Goal: Task Accomplishment & Management: Manage account settings

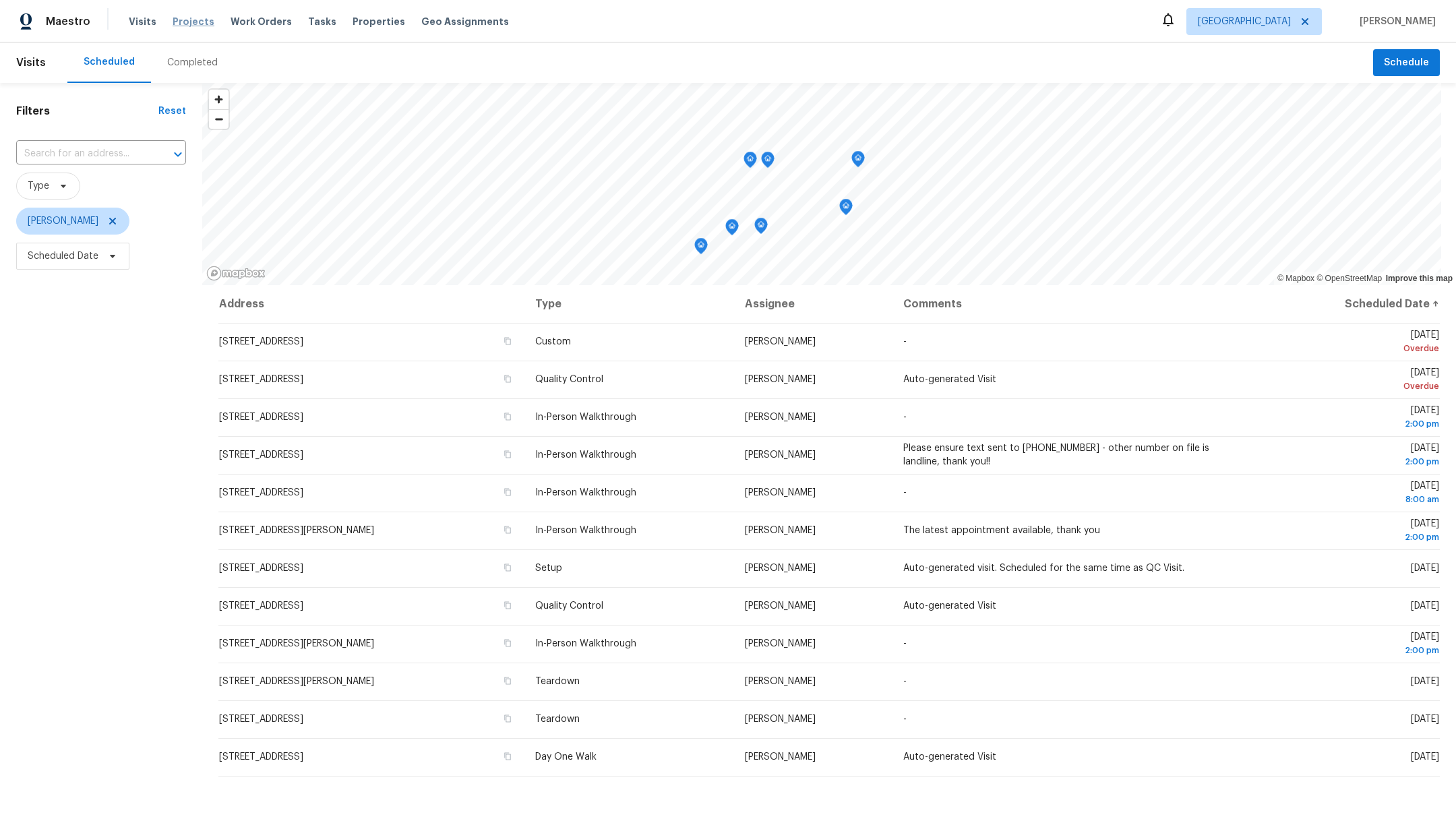
click at [191, 19] on span "Projects" at bounding box center [193, 21] width 41 height 14
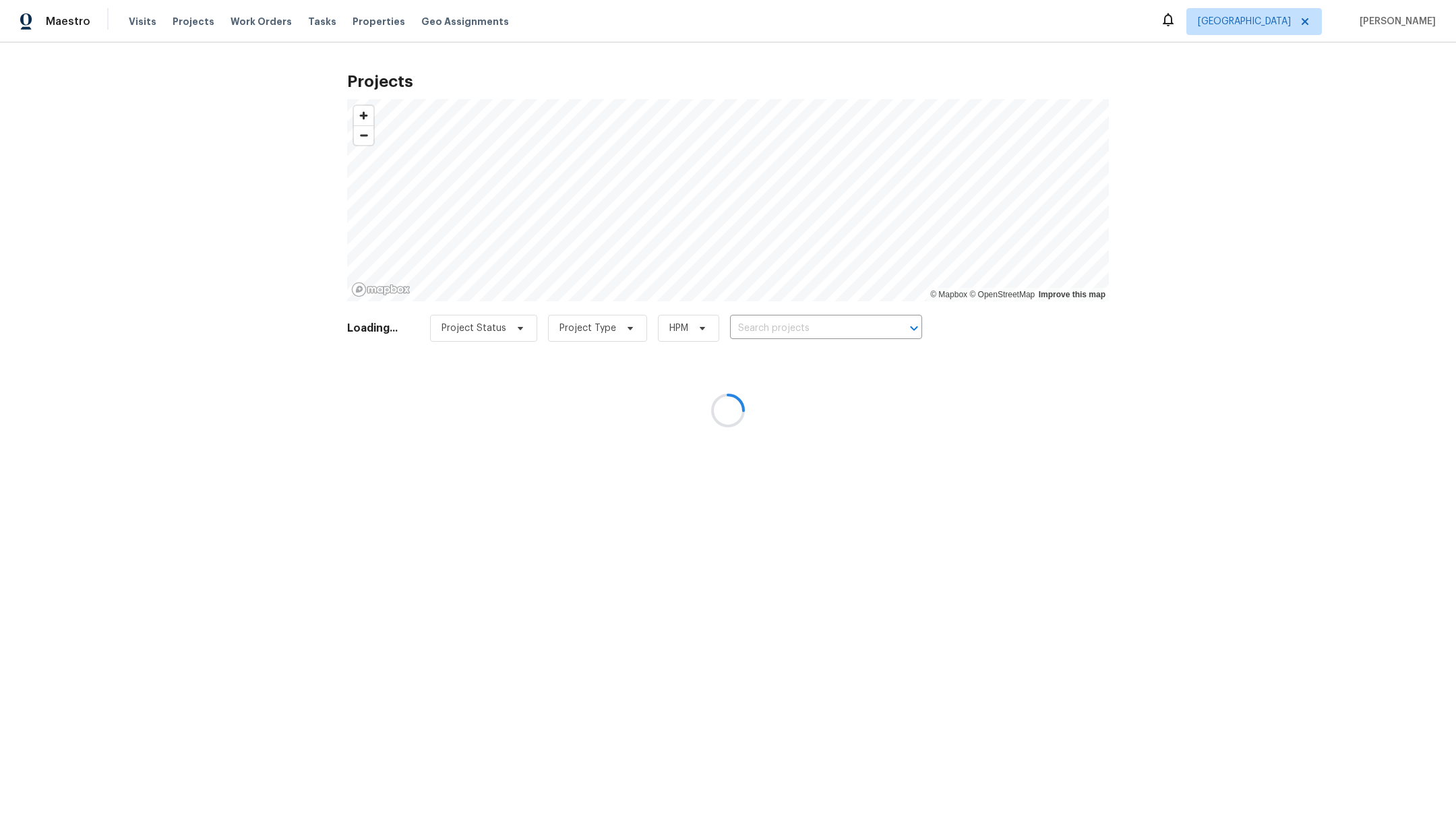
click at [823, 331] on div at bounding box center [728, 410] width 1456 height 821
click at [823, 325] on div at bounding box center [728, 410] width 1456 height 821
click at [816, 312] on div at bounding box center [728, 410] width 1456 height 821
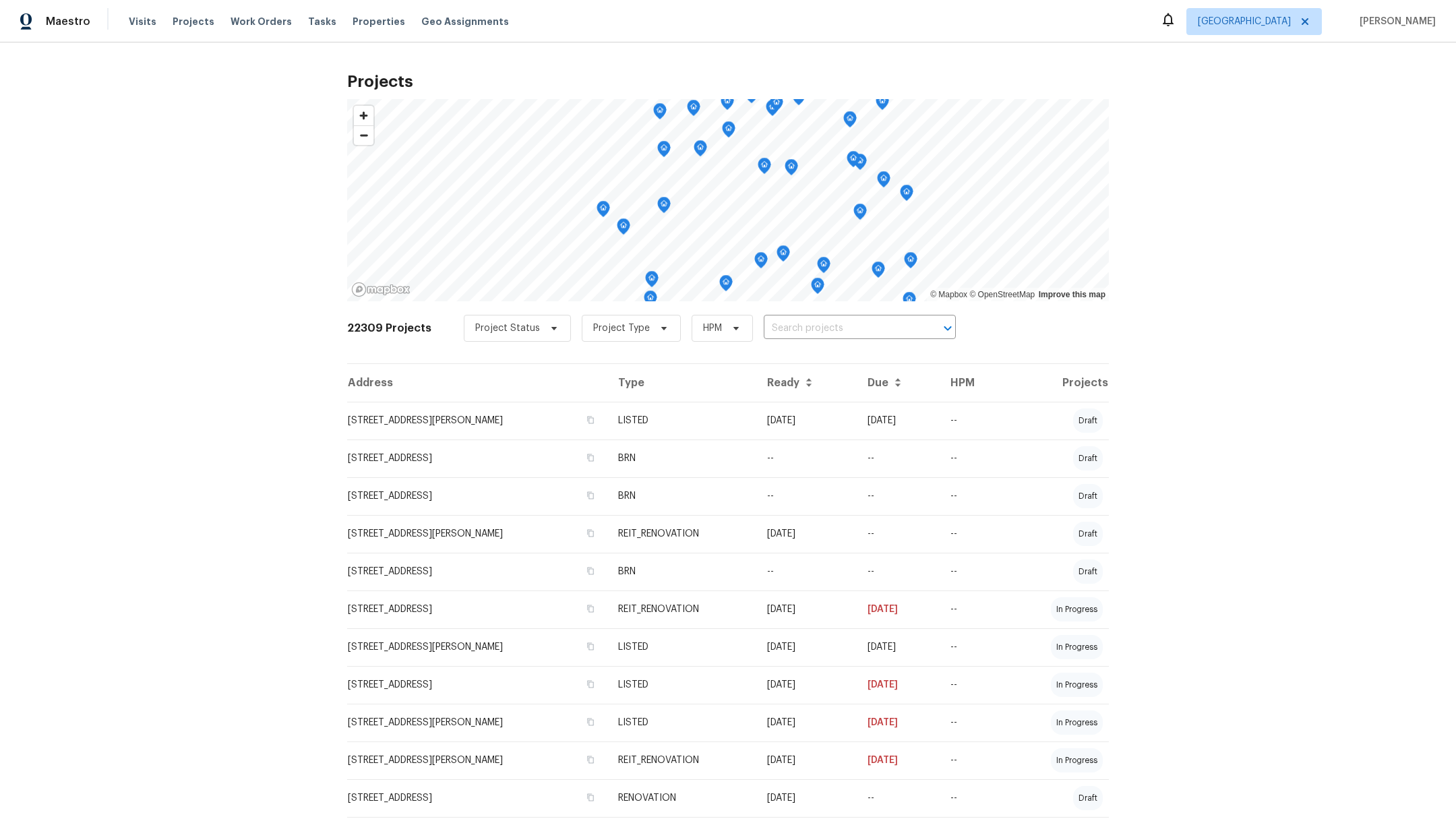
click at [816, 312] on div "22309 Projects Project Status Project Type HPM ​" at bounding box center [728, 336] width 762 height 54
click at [816, 332] on input "text" at bounding box center [841, 328] width 154 height 21
type input "2222 princess"
click at [801, 356] on li "[STREET_ADDRESS]" at bounding box center [845, 357] width 197 height 22
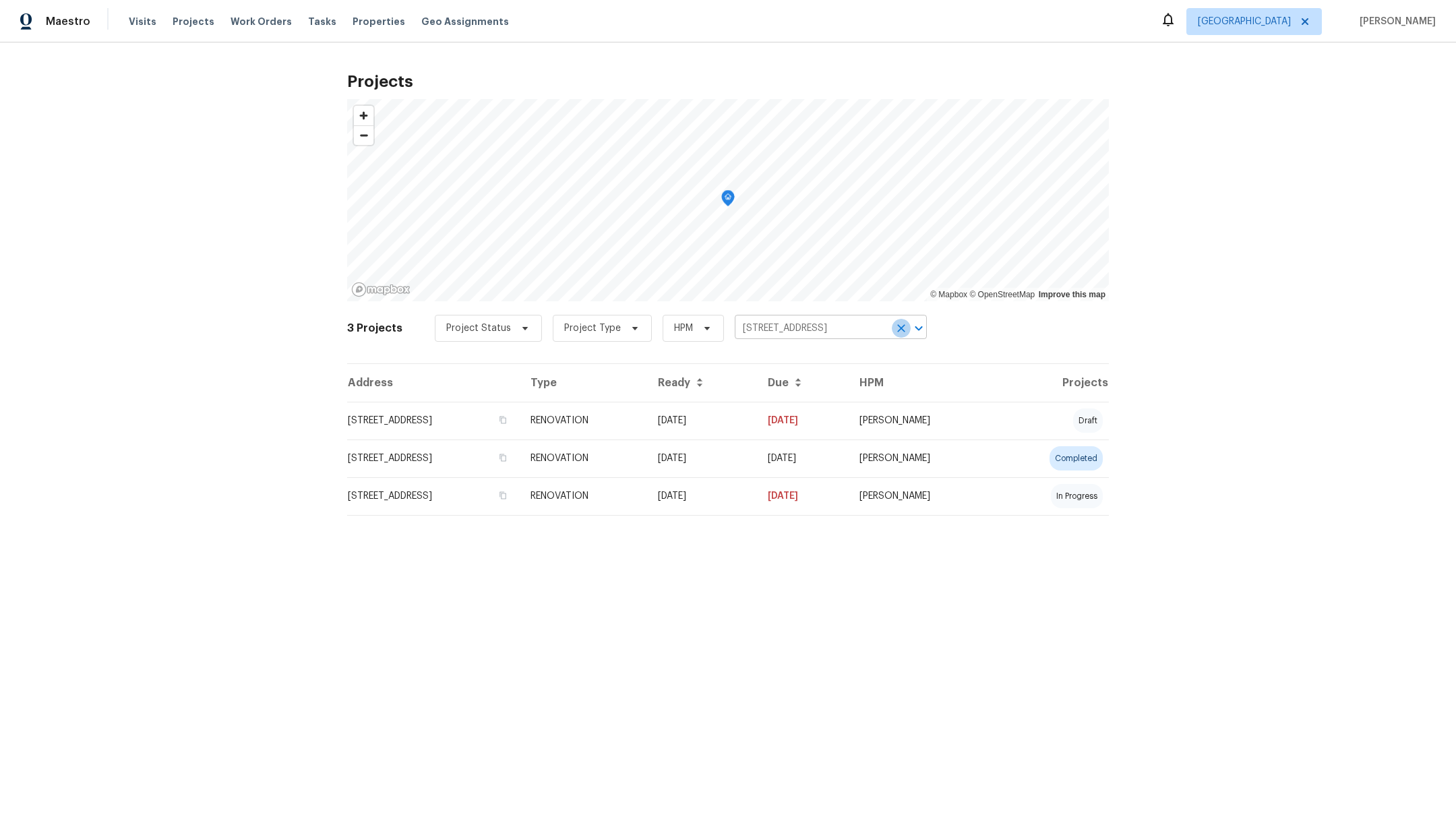
click at [897, 330] on icon "Clear" at bounding box center [900, 328] width 8 height 8
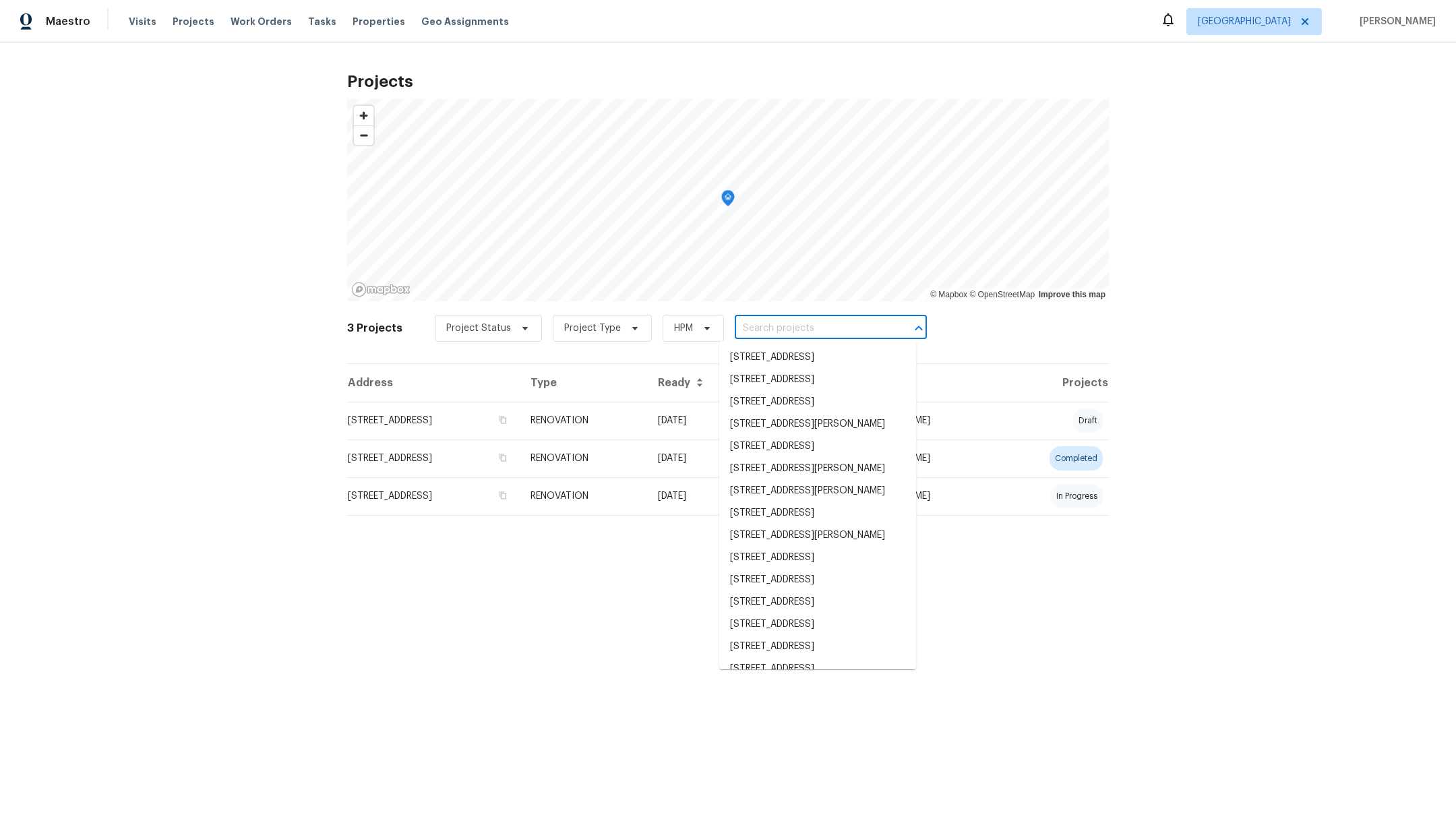
click at [793, 327] on input "text" at bounding box center [812, 328] width 154 height 21
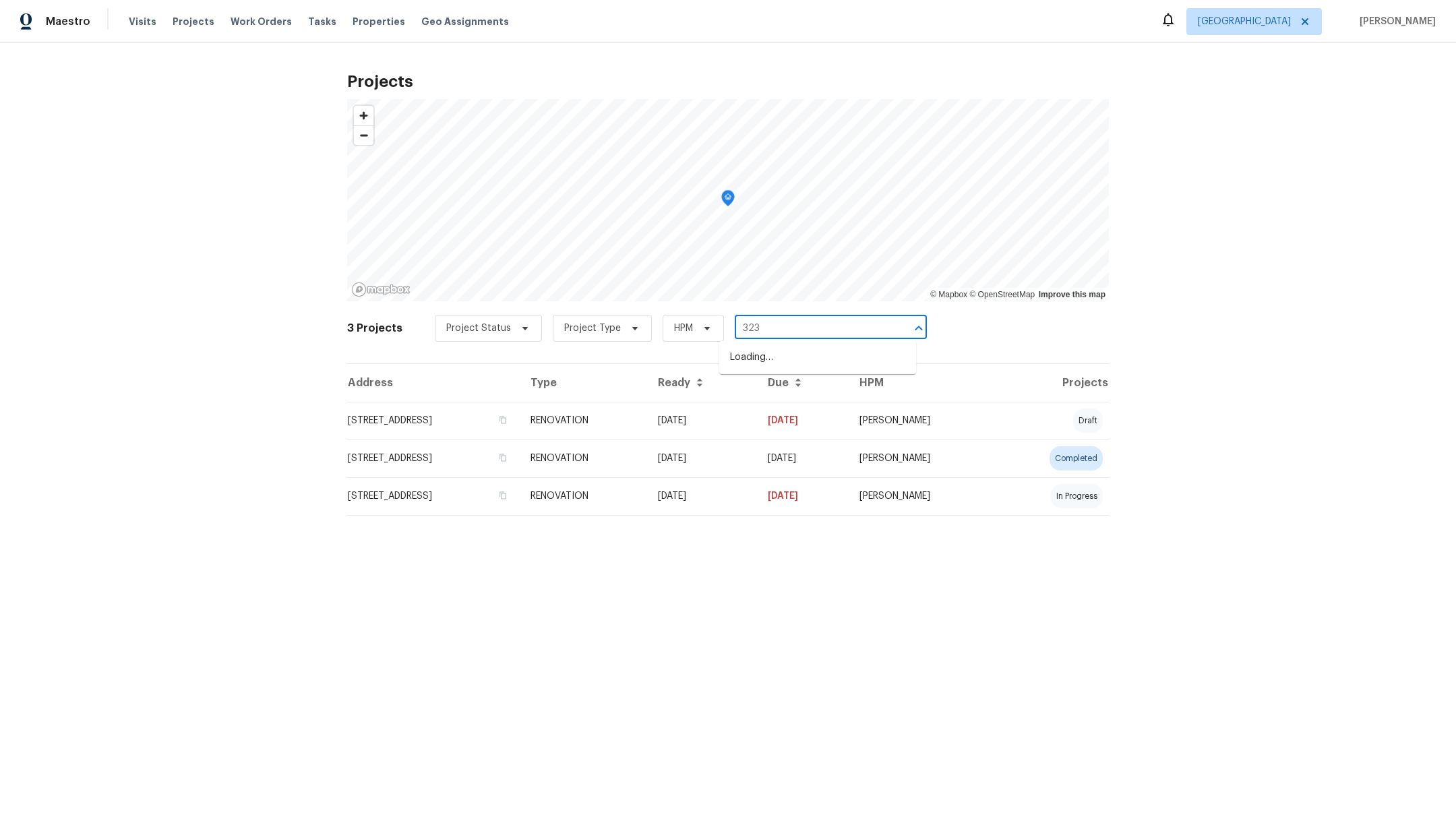
type input "3231"
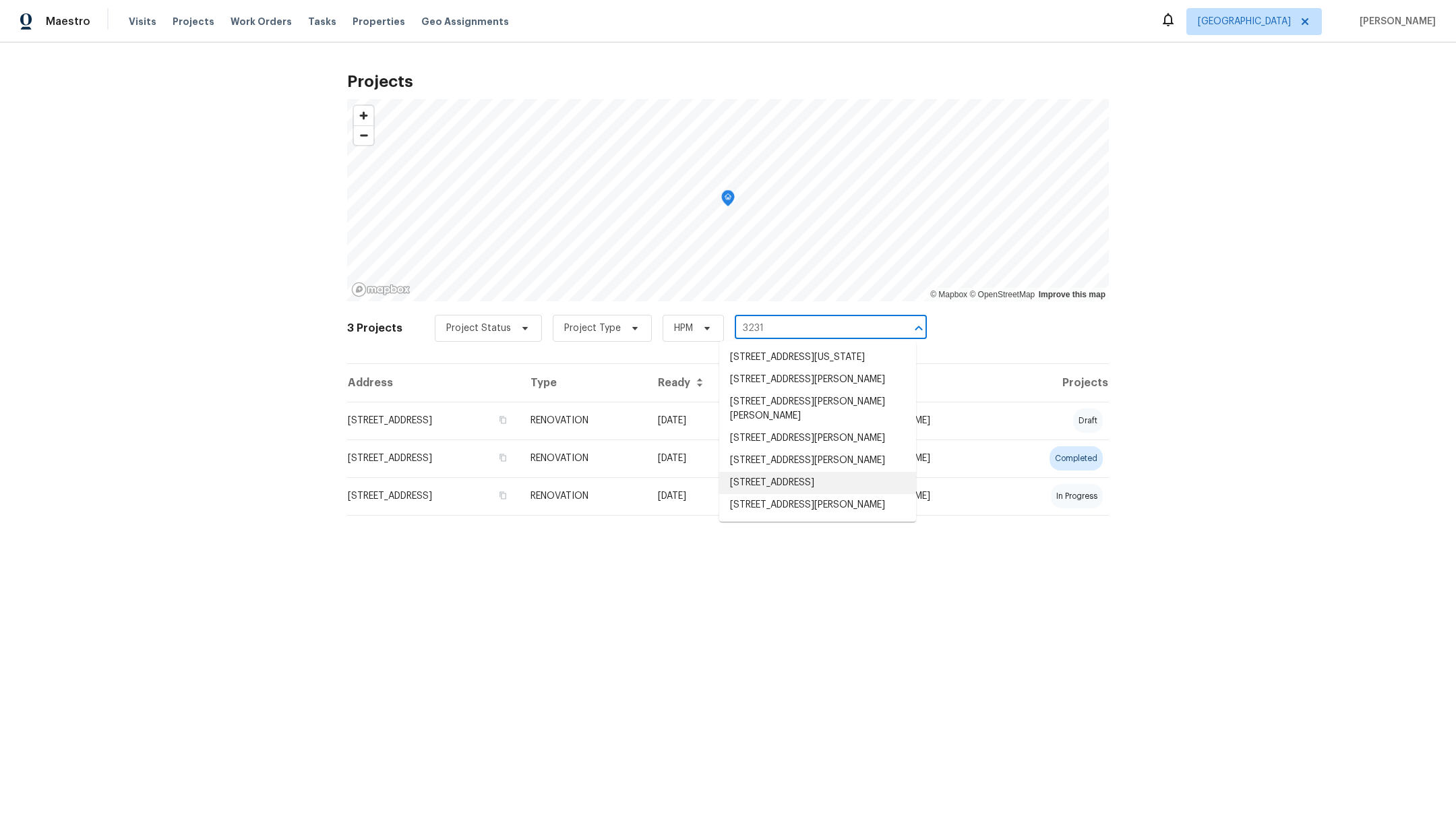
click at [764, 494] on li "[STREET_ADDRESS]" at bounding box center [818, 483] width 197 height 22
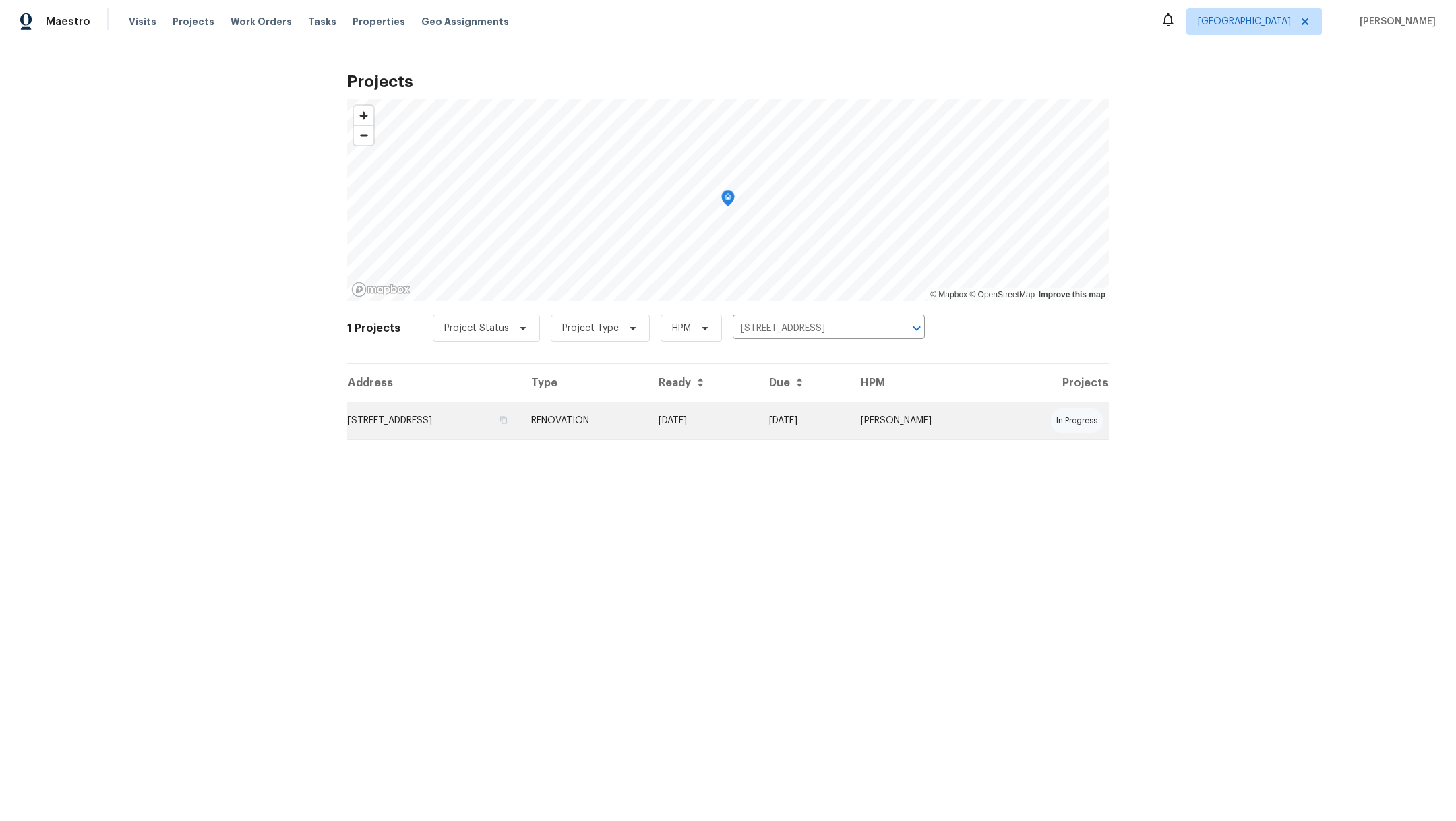
click at [393, 412] on td "[STREET_ADDRESS]" at bounding box center [434, 420] width 174 height 38
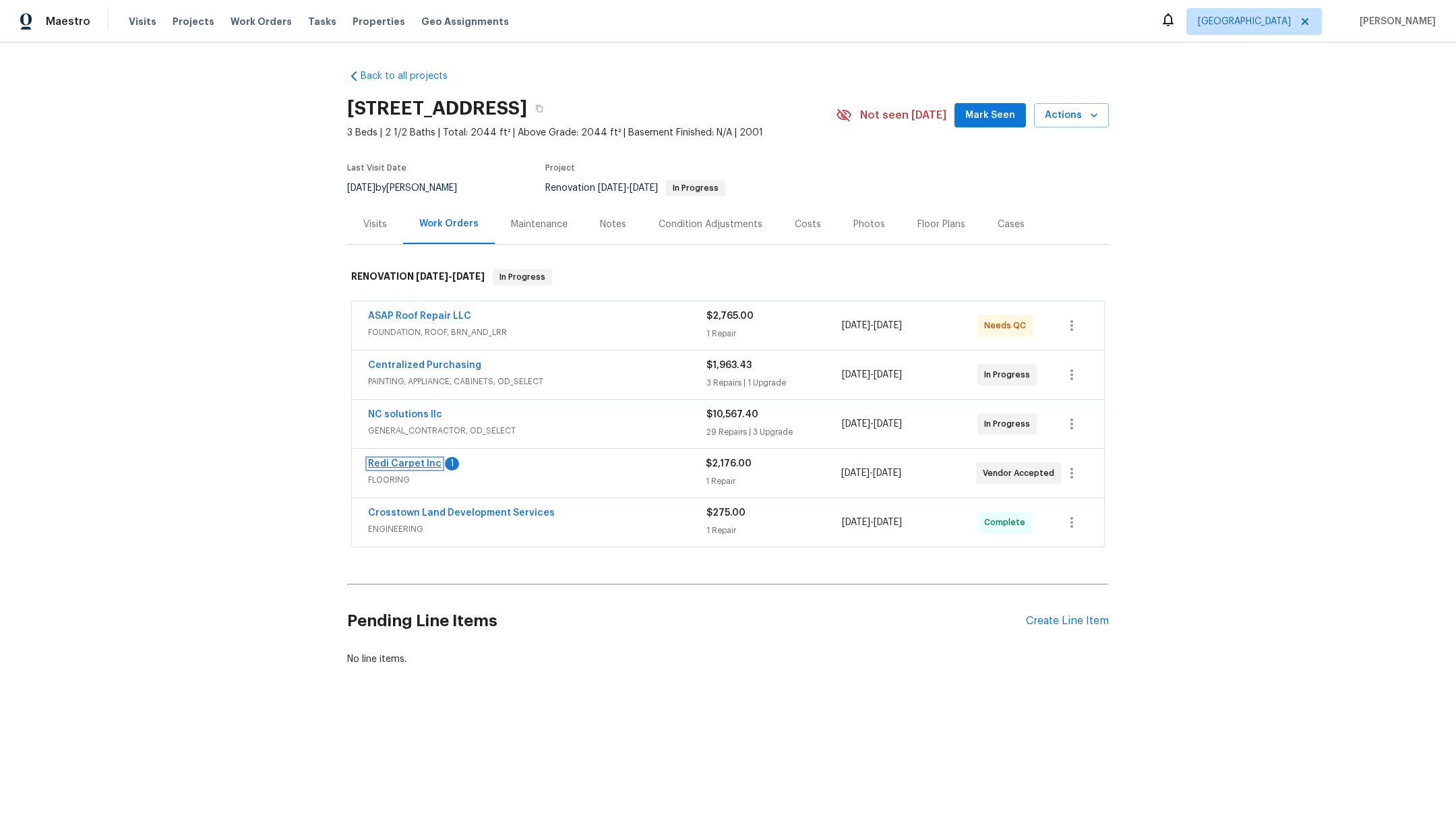
click at [401, 465] on link "Redi Carpet Inc" at bounding box center [405, 464] width 73 height 9
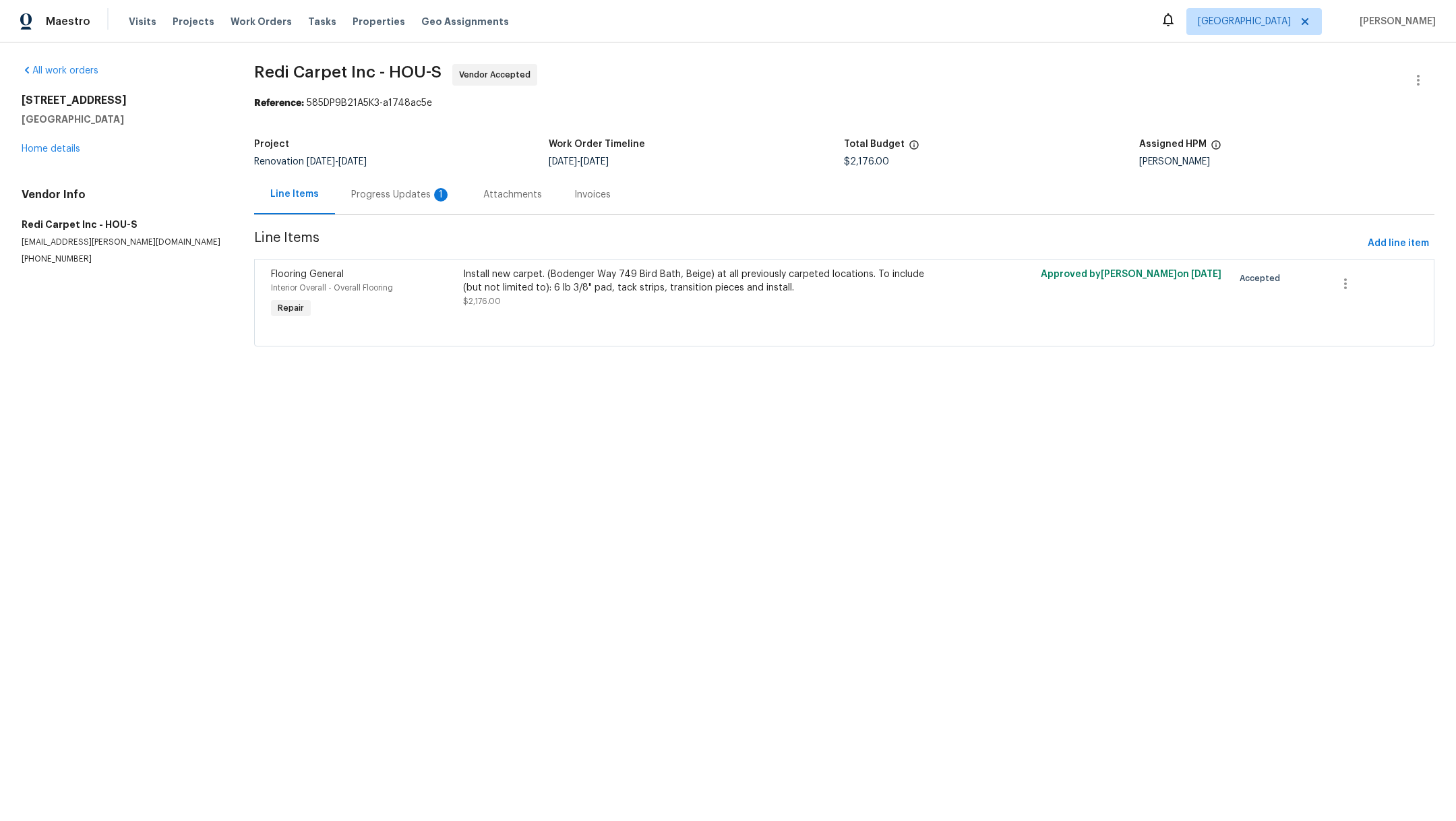
click at [383, 189] on div "Progress Updates 1" at bounding box center [401, 195] width 100 height 14
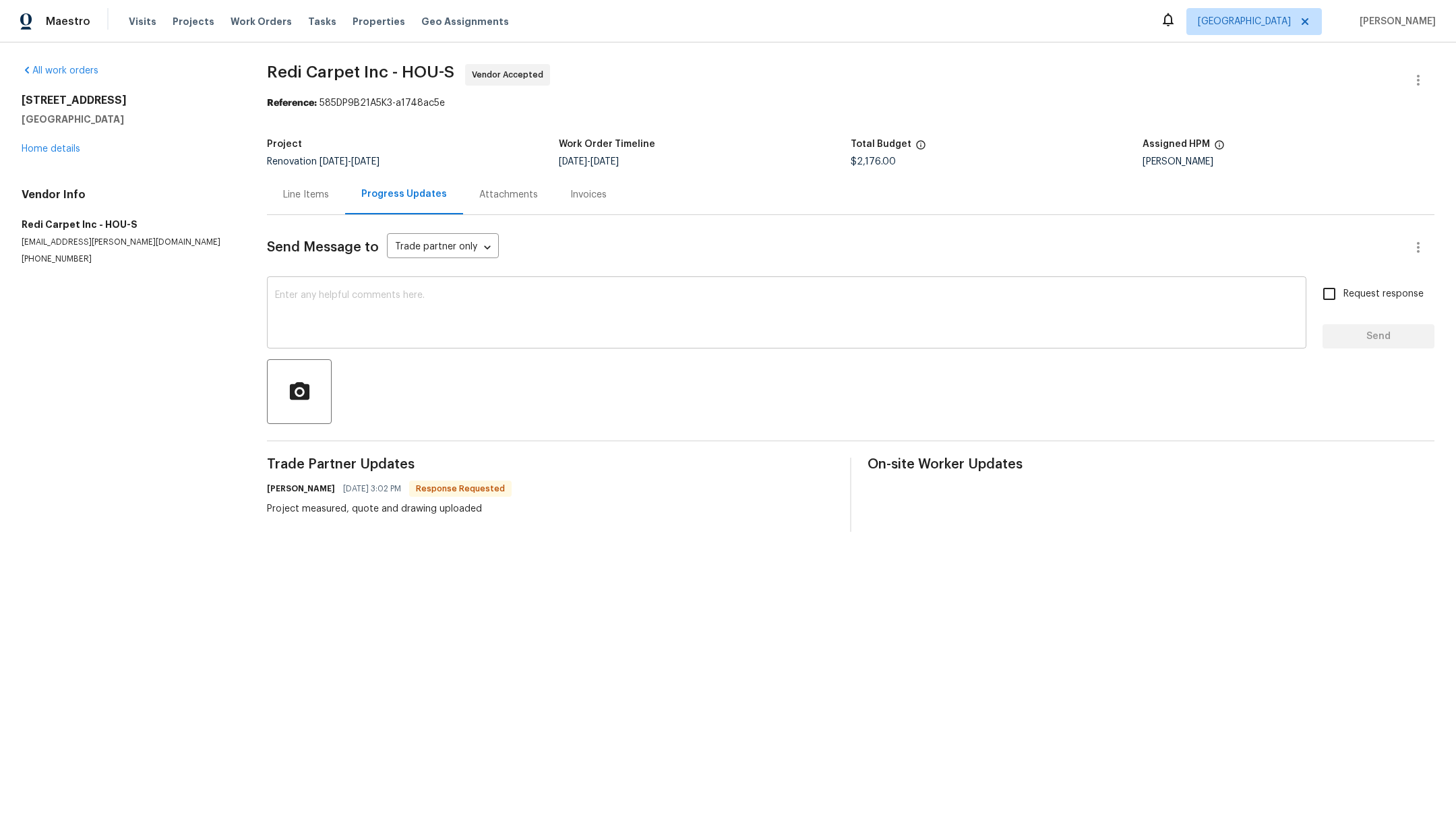
click at [523, 308] on textarea at bounding box center [786, 313] width 1023 height 47
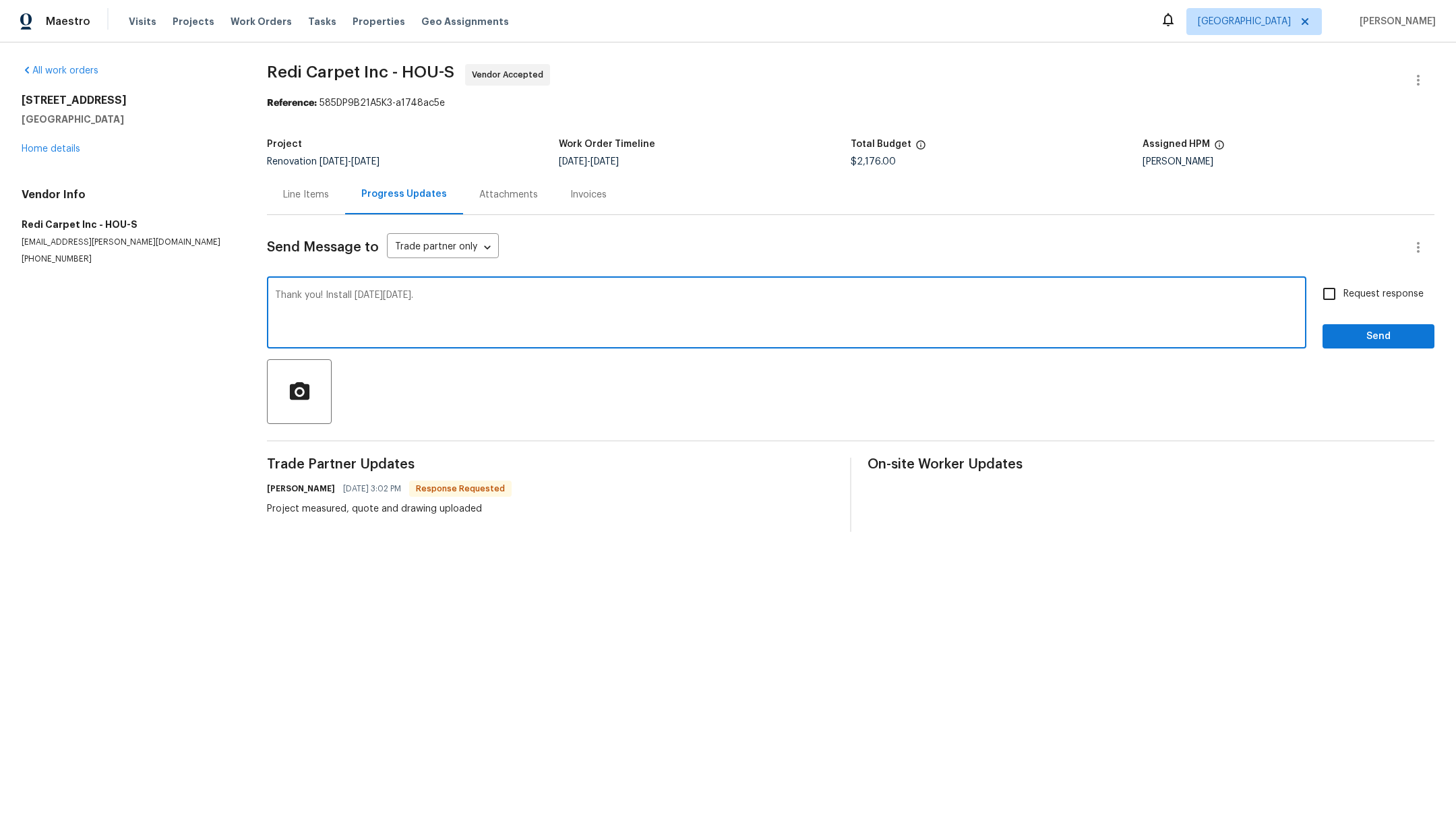
type textarea "Thank you! Install on Monday, 9/29."
click at [1315, 295] on input "Request response" at bounding box center [1328, 293] width 28 height 28
checkbox input "true"
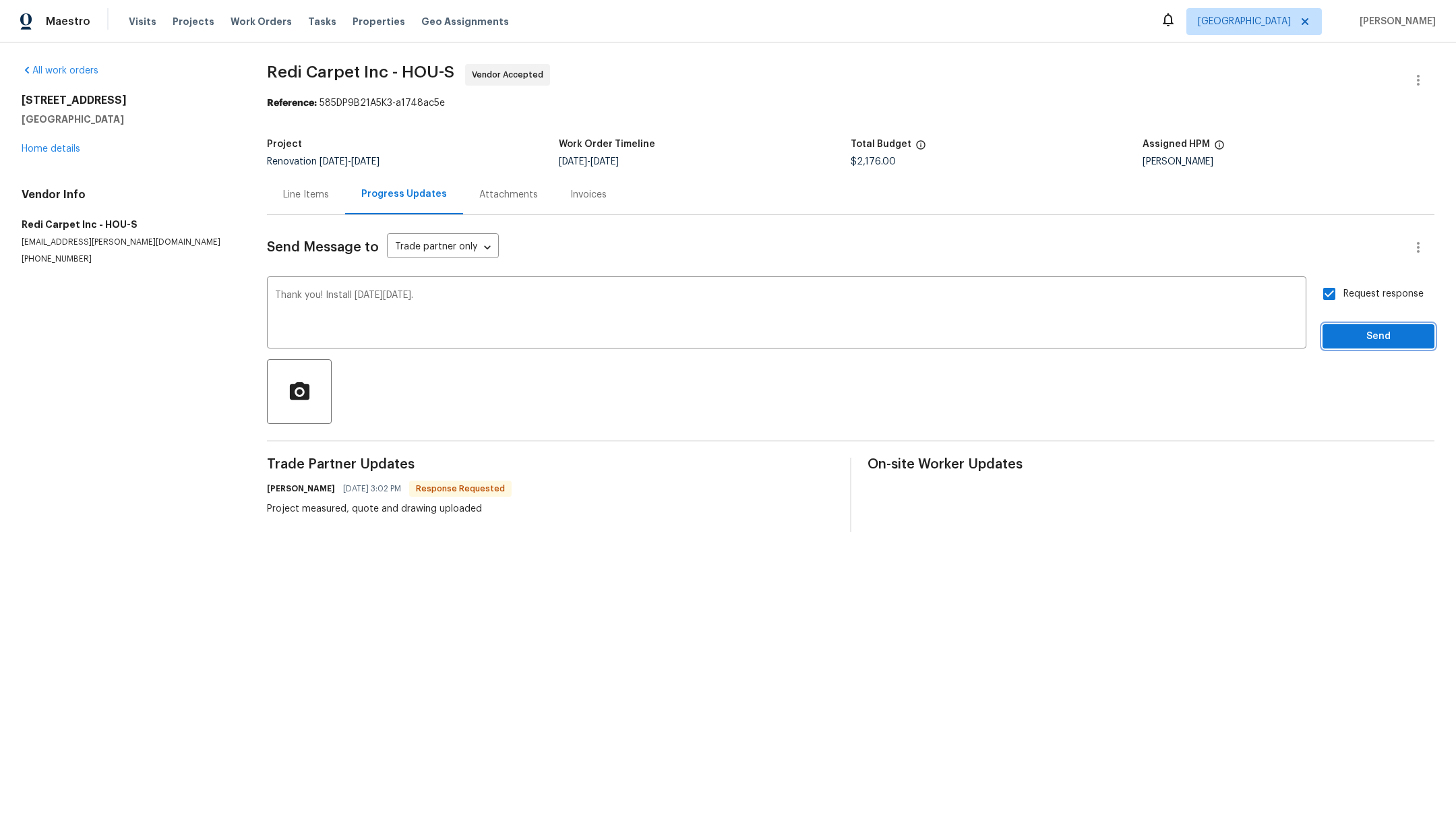
click at [1333, 340] on span "Send" at bounding box center [1378, 336] width 90 height 17
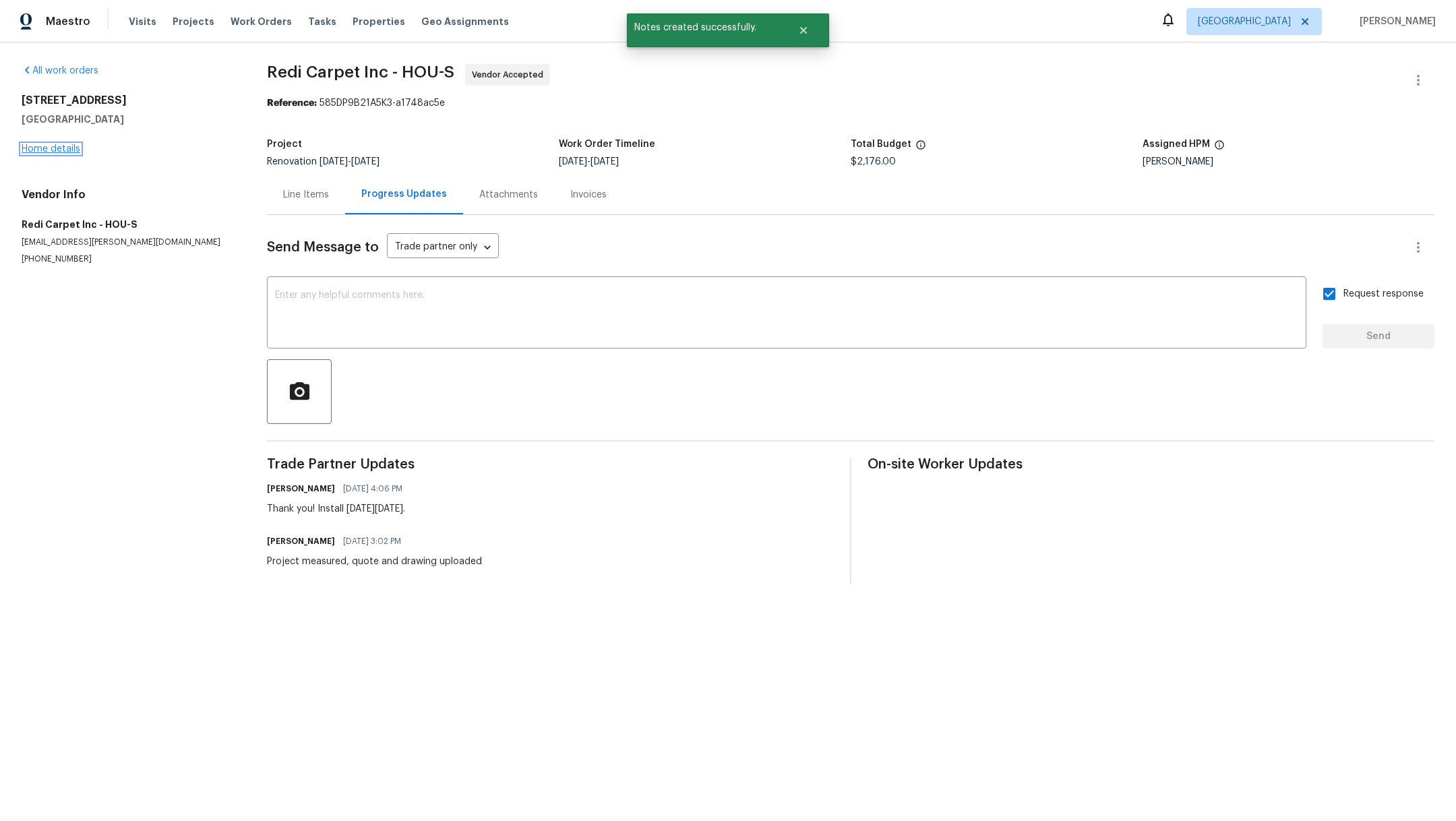
click at [62, 150] on link "Home details" at bounding box center [51, 149] width 59 height 9
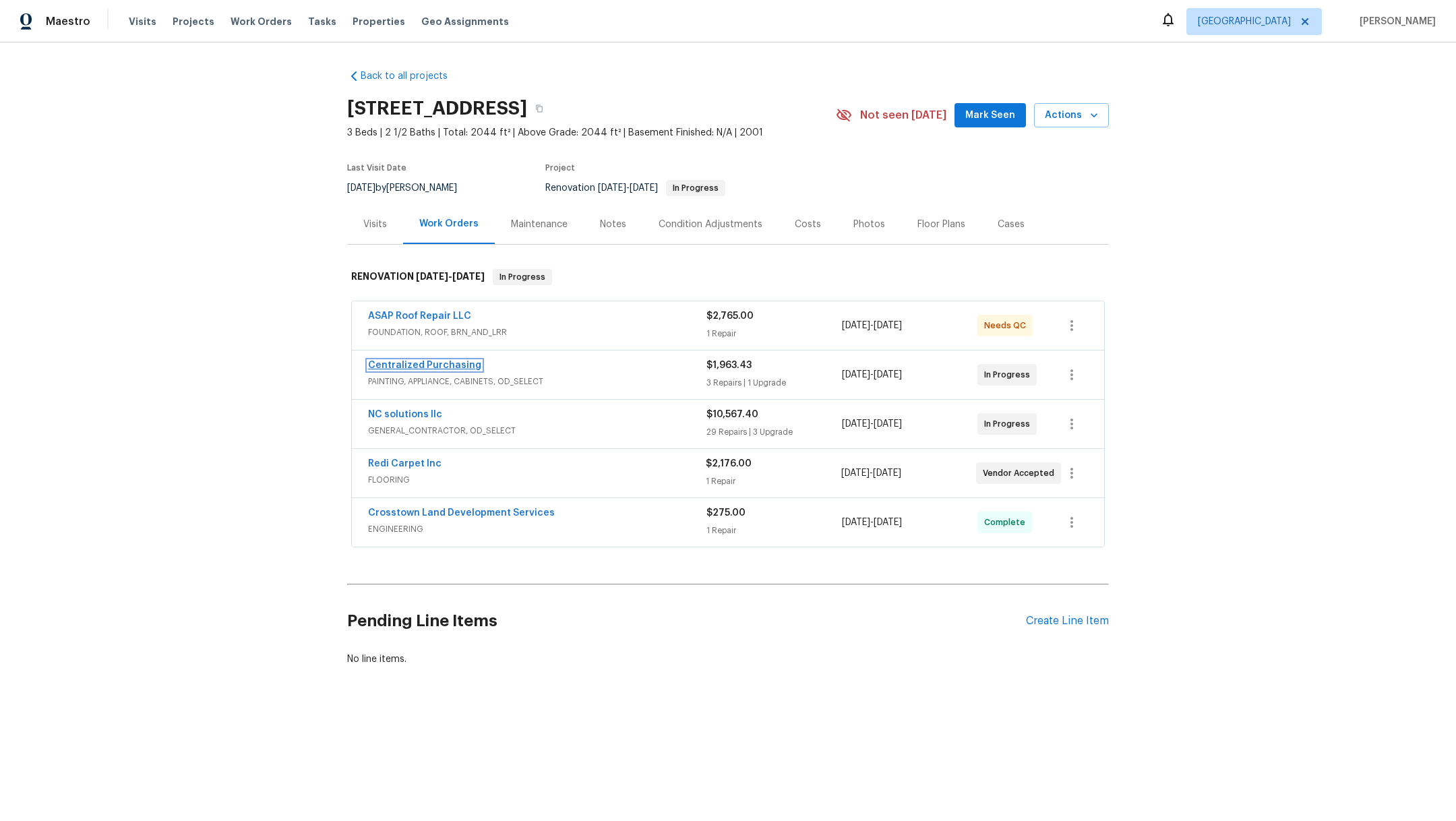
click at [388, 367] on link "Centralized Purchasing" at bounding box center [424, 365] width 113 height 9
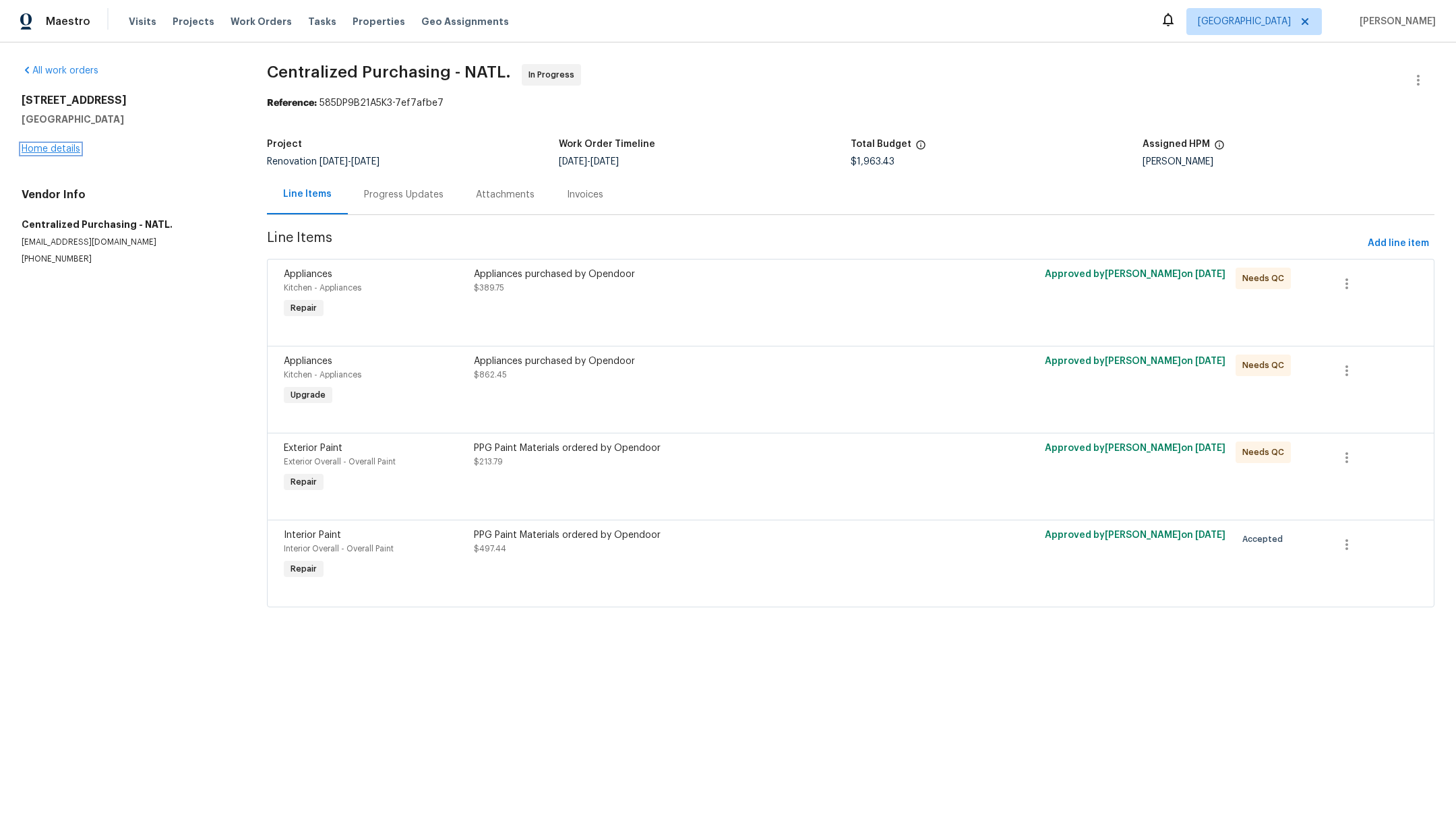
click at [59, 151] on link "Home details" at bounding box center [51, 149] width 59 height 9
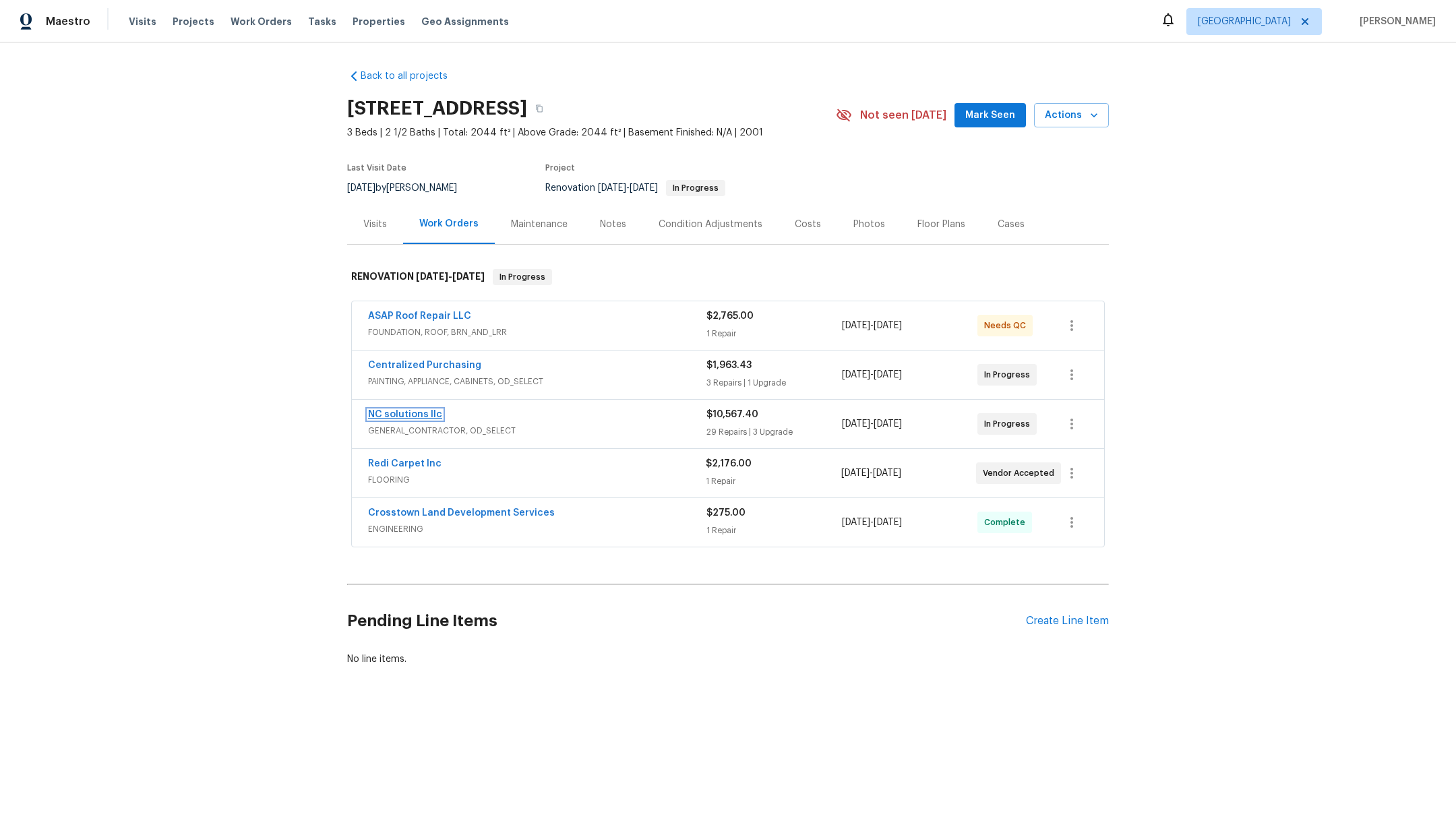
click at [400, 414] on link "NC solutions llc" at bounding box center [405, 414] width 74 height 9
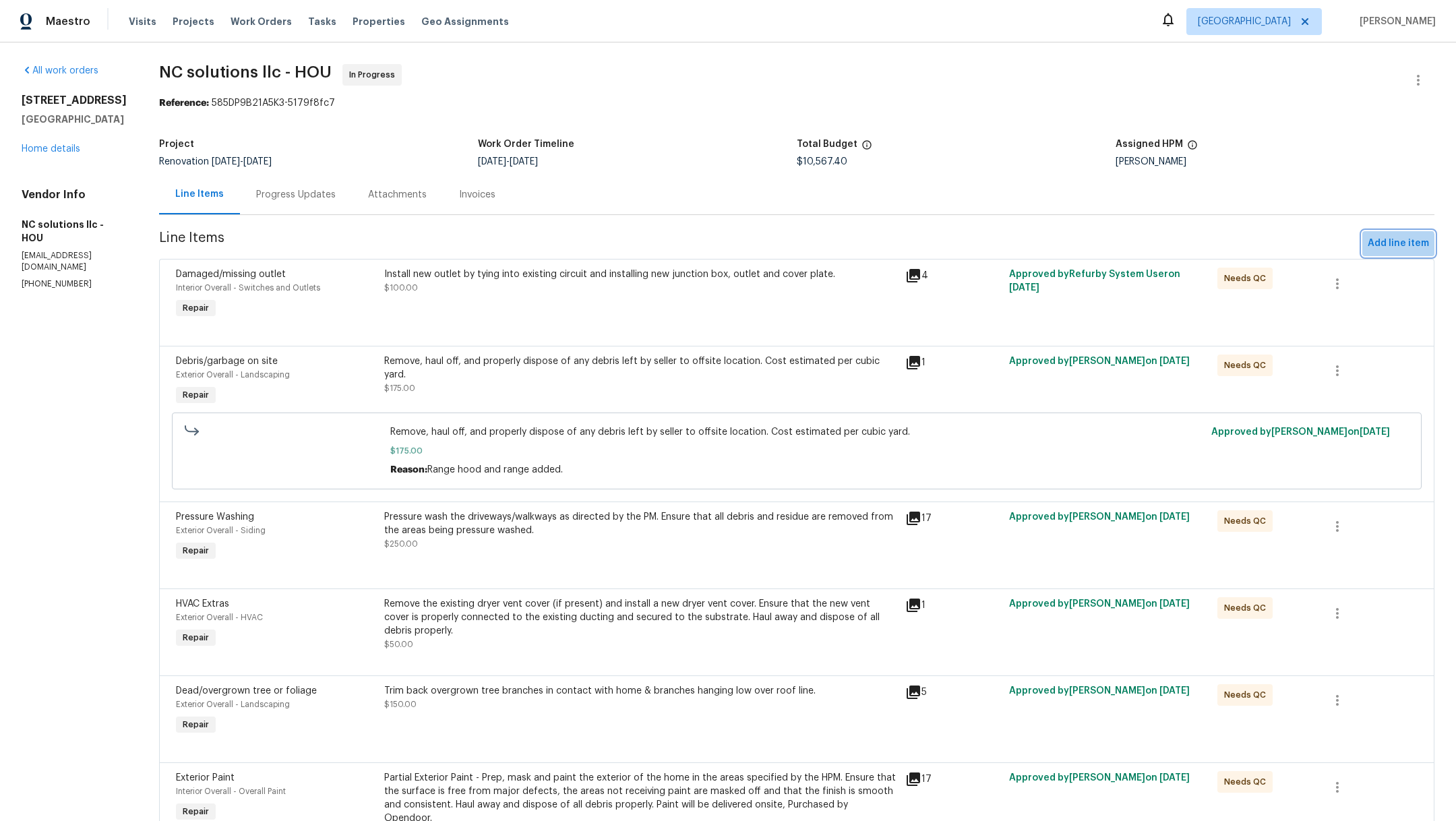
click at [1381, 244] on span "Add line item" at bounding box center [1397, 243] width 62 height 17
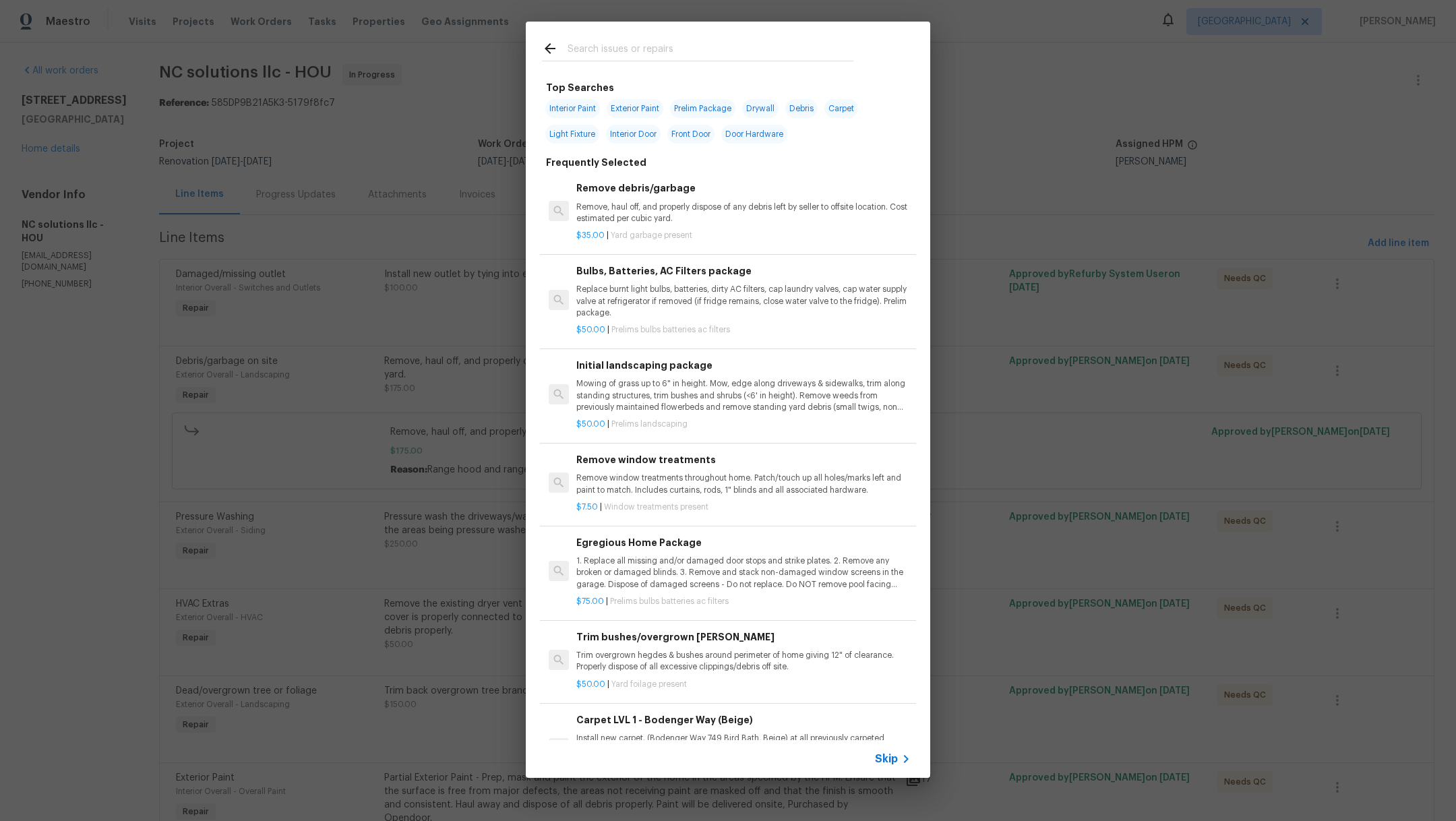
click at [581, 54] on input "text" at bounding box center [710, 51] width 286 height 20
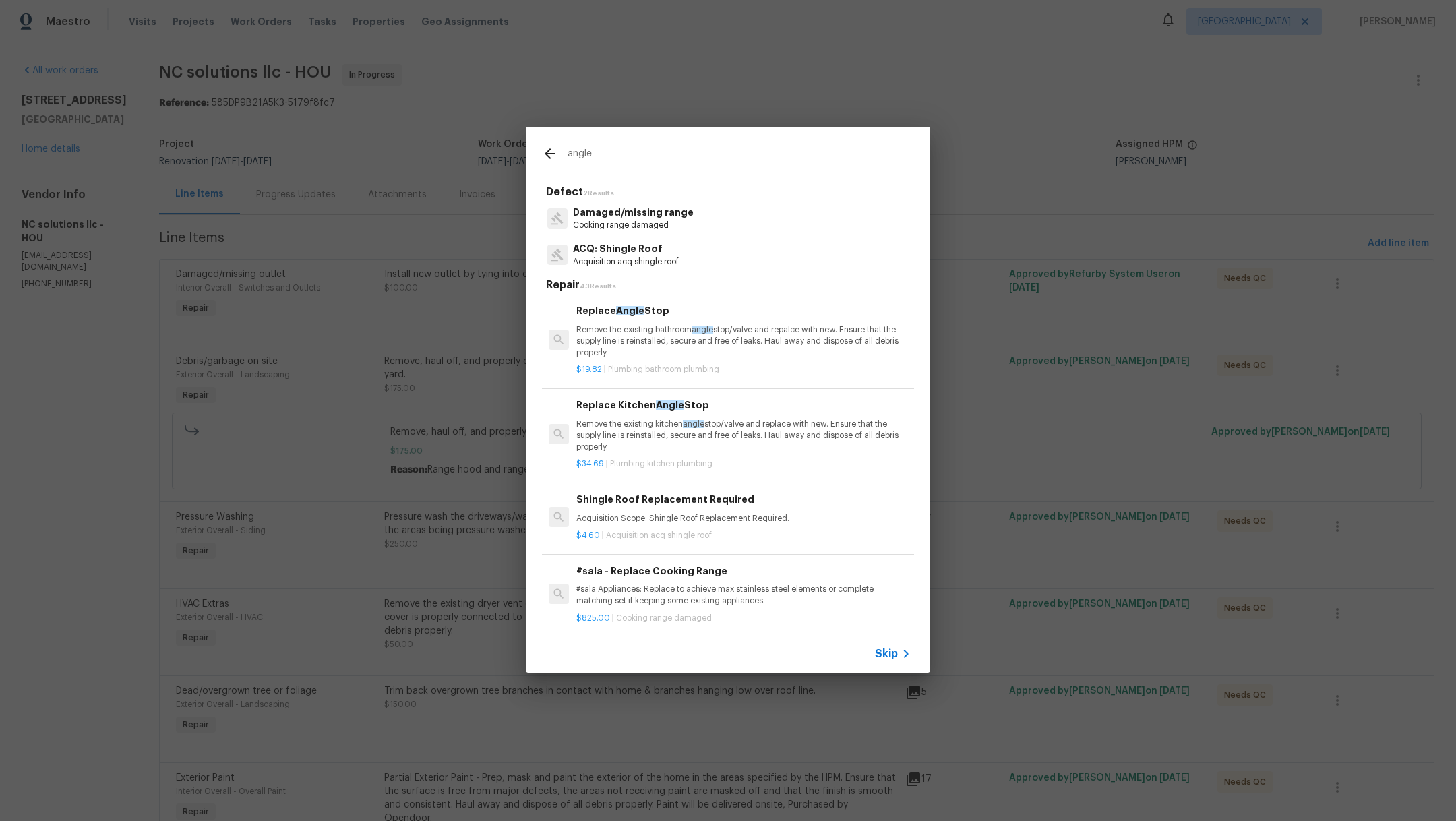
type input "angle"
click at [626, 340] on p "Remove the existing bathroom angle stop/valve and repalce with new. Ensure that…" at bounding box center [743, 341] width 334 height 34
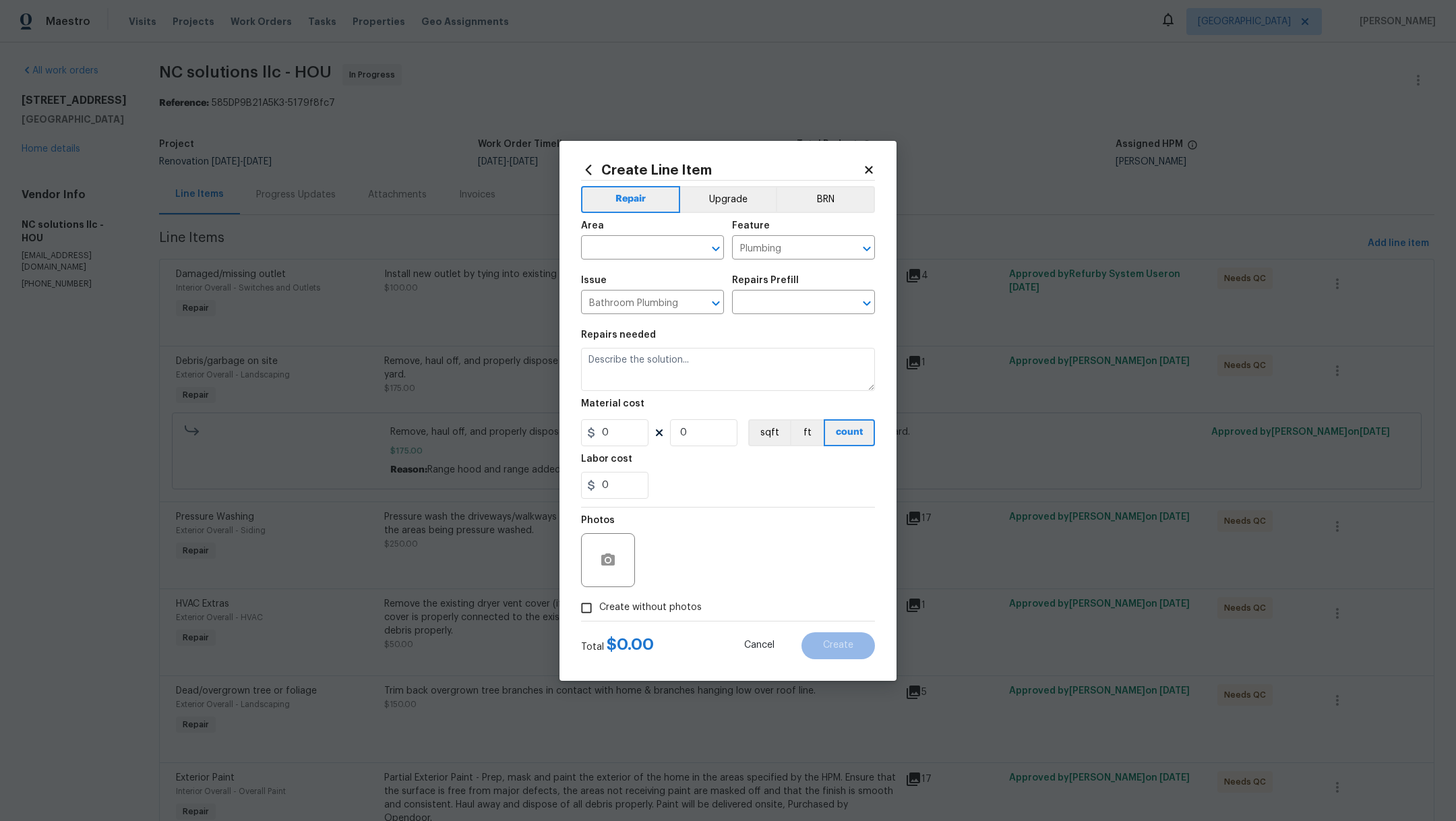
type textarea "Remove the existing bathroom angle stop/valve and repalce with new. Ensure that…"
type input "1"
type input "Replace Angle Stop $19.82"
drag, startPoint x: 633, startPoint y: 437, endPoint x: 460, endPoint y: 416, distance: 174.3
click at [461, 417] on div "Create Line Item Repair Upgrade BRN Area ​ Feature Plumbing ​ Issue Bathroom Pl…" at bounding box center [728, 410] width 1456 height 821
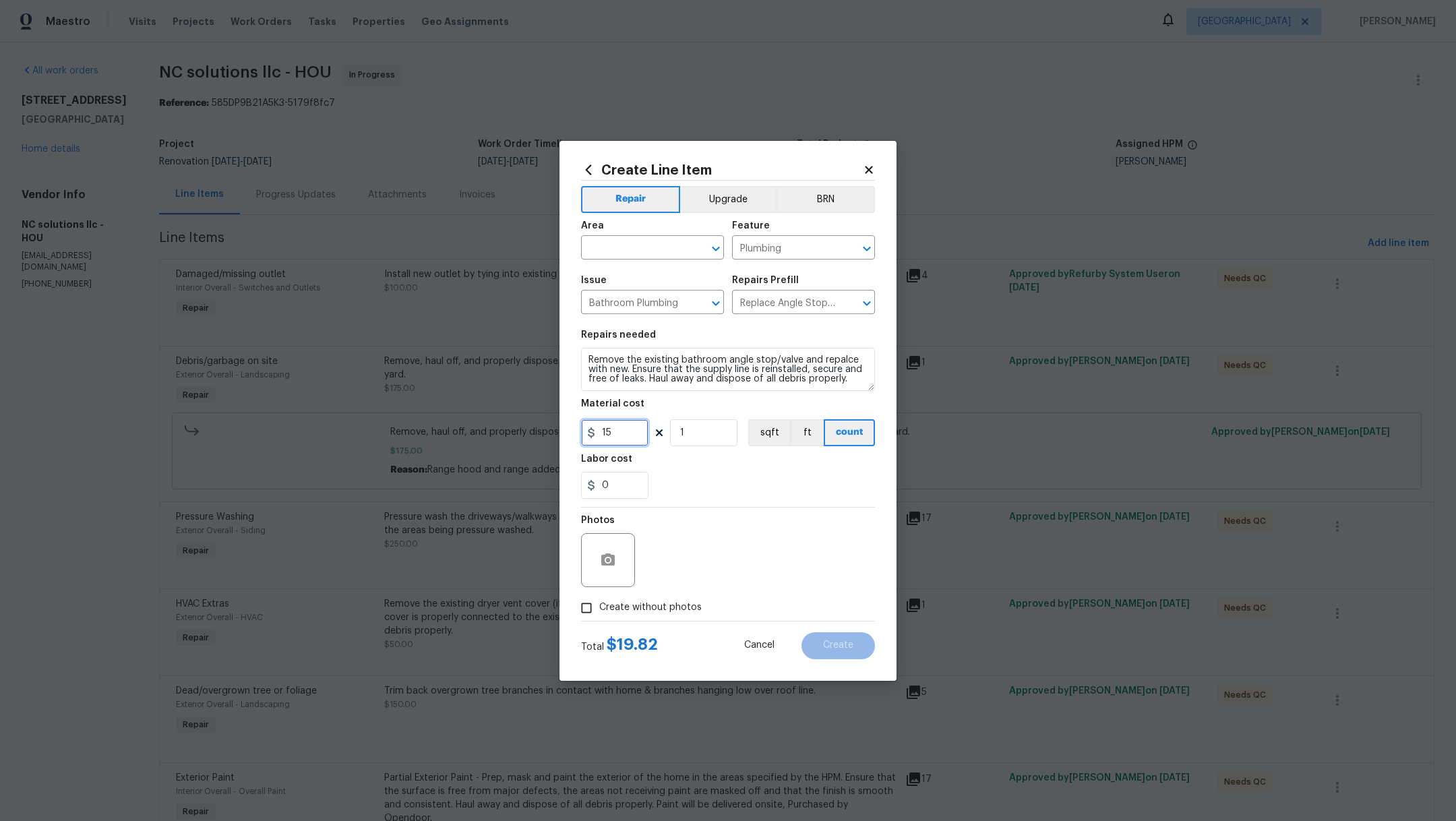
type input "15"
drag, startPoint x: 716, startPoint y: 435, endPoint x: 550, endPoint y: 419, distance: 166.8
click at [565, 419] on div "Create Line Item Repair Upgrade BRN Area ​ Feature Plumbing ​ Issue Bathroom Pl…" at bounding box center [728, 410] width 337 height 540
type input "3"
click at [599, 251] on input "text" at bounding box center [633, 249] width 105 height 21
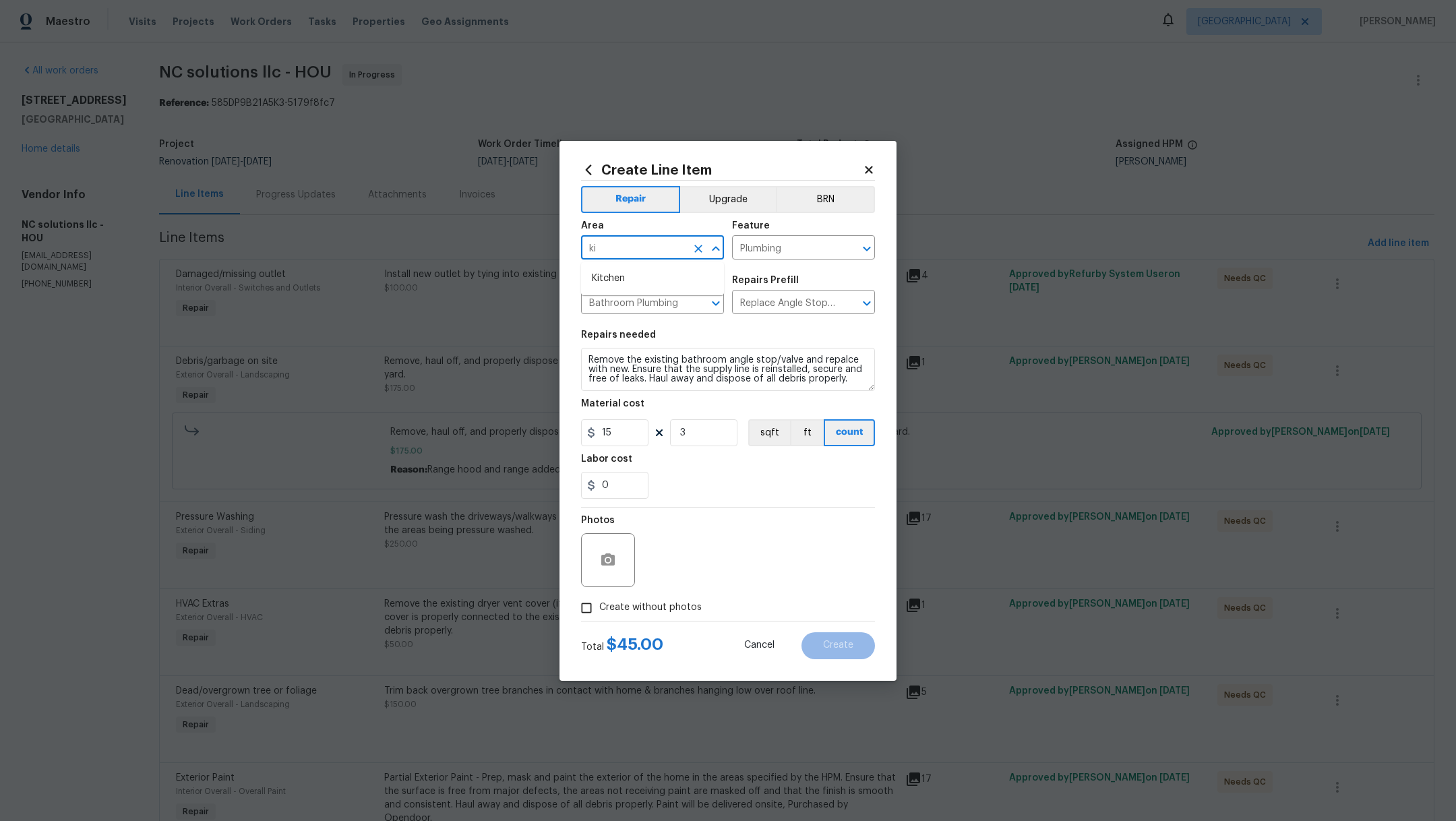
type input "k"
click at [614, 298] on li "Interior Overall" at bounding box center [652, 300] width 143 height 22
type input "Interior Overall"
click at [638, 608] on span "Create without photos" at bounding box center [650, 607] width 103 height 14
click at [599, 608] on input "Create without photos" at bounding box center [586, 608] width 26 height 26
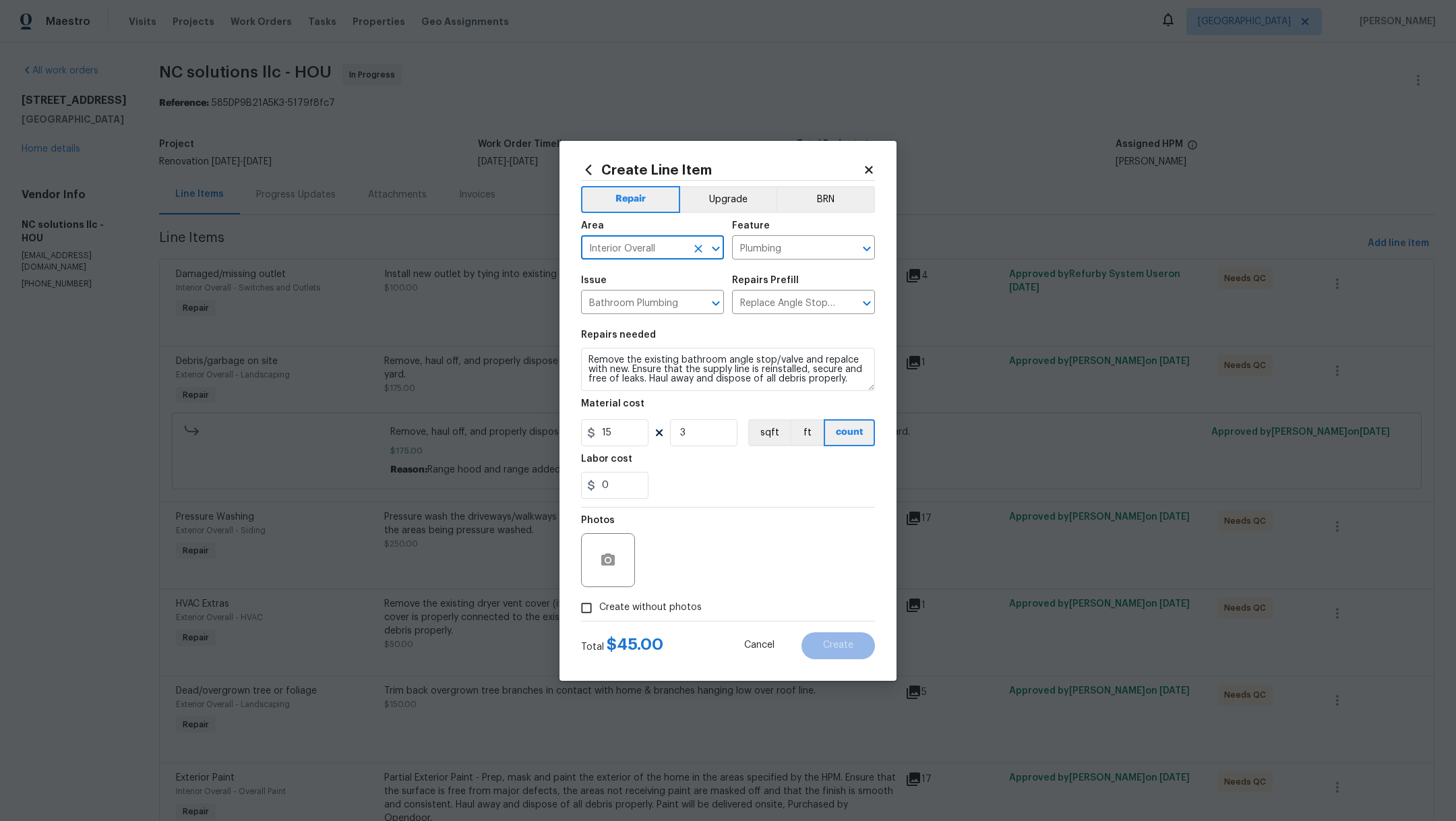
checkbox input "true"
click at [700, 583] on textarea at bounding box center [760, 559] width 229 height 54
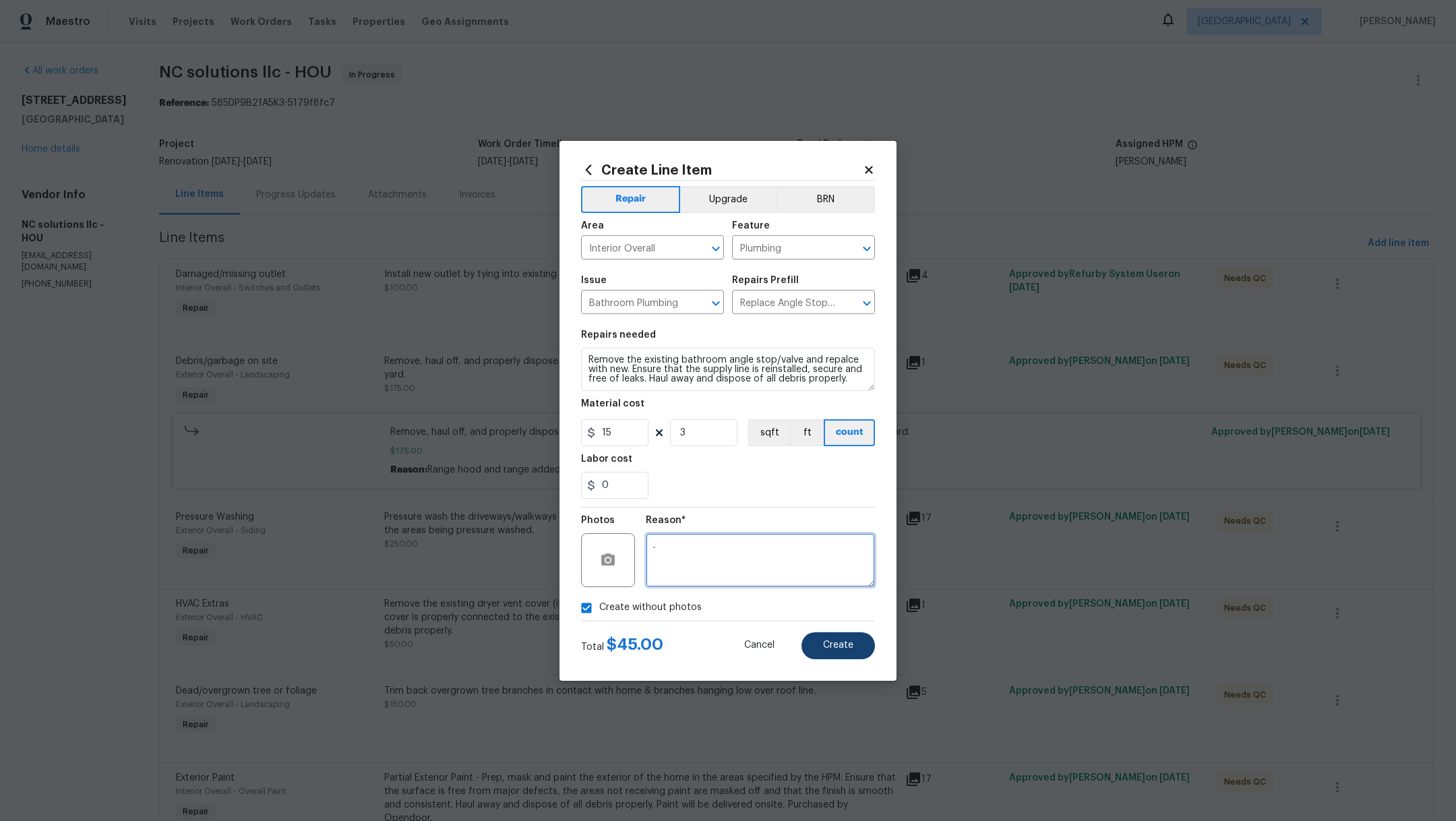
type textarea "."
click at [855, 647] on button "Create" at bounding box center [838, 645] width 73 height 27
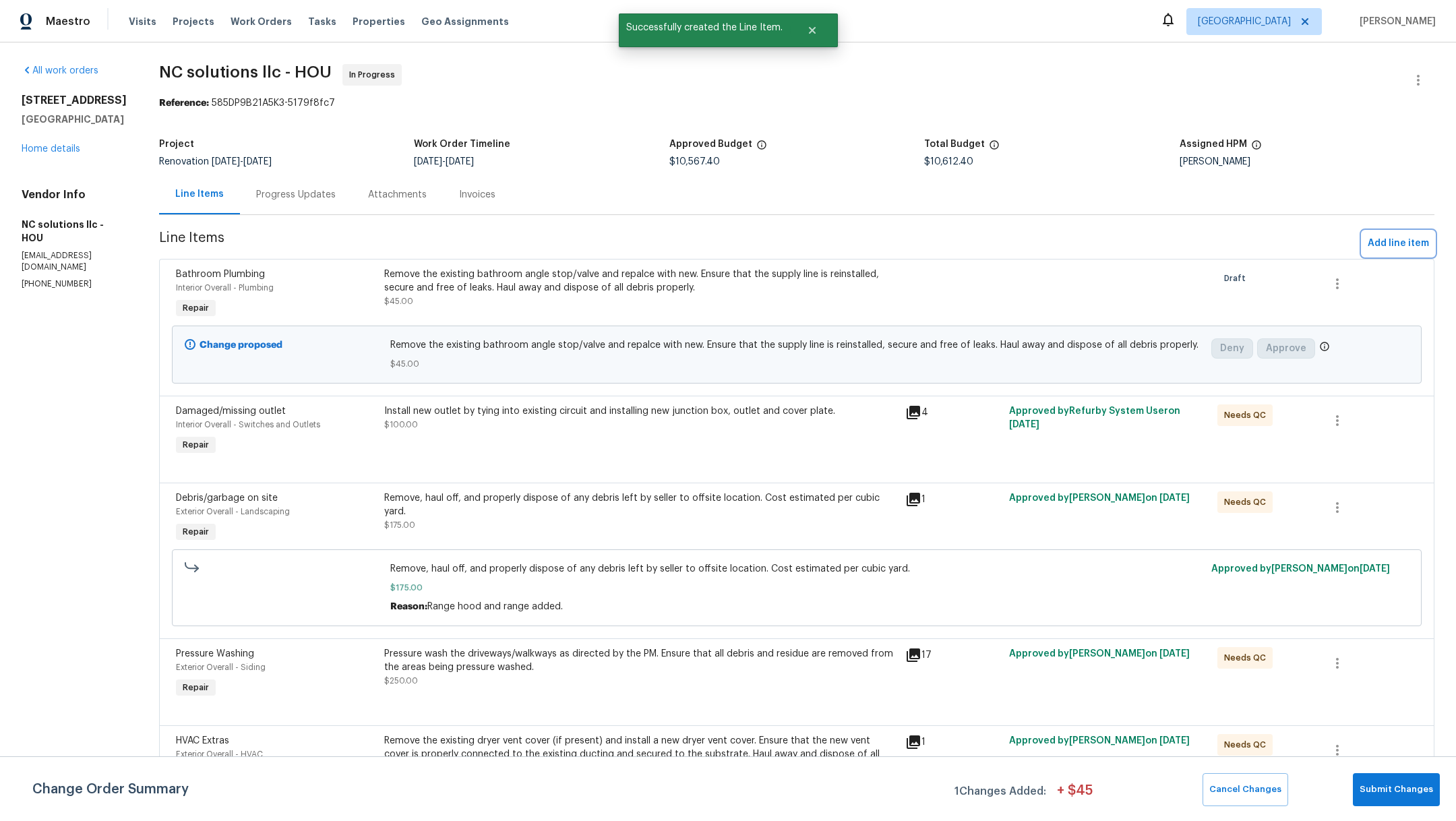
click at [1380, 234] on button "Add line item" at bounding box center [1398, 243] width 72 height 25
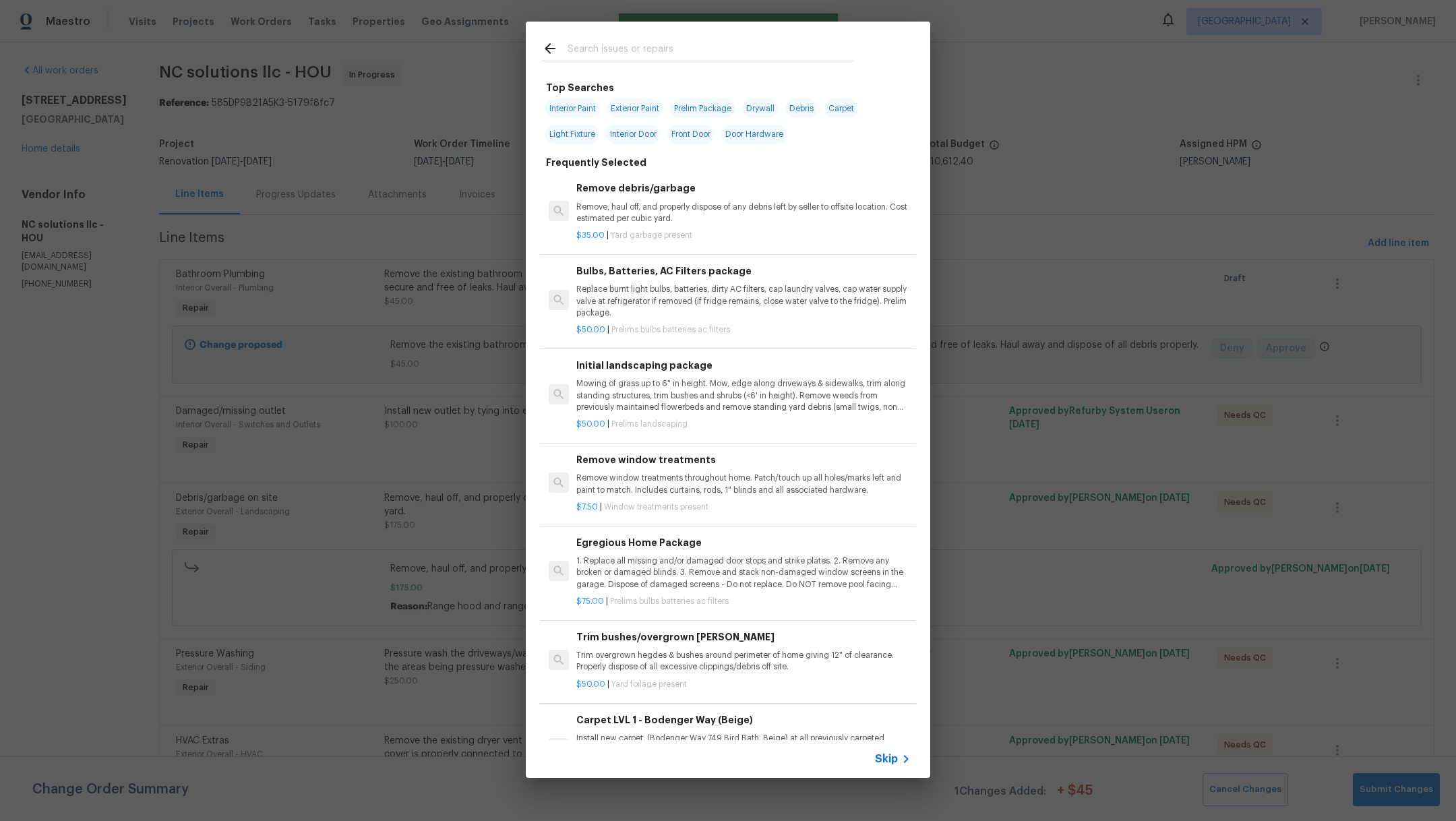
click at [579, 40] on input "text" at bounding box center [710, 51] width 286 height 20
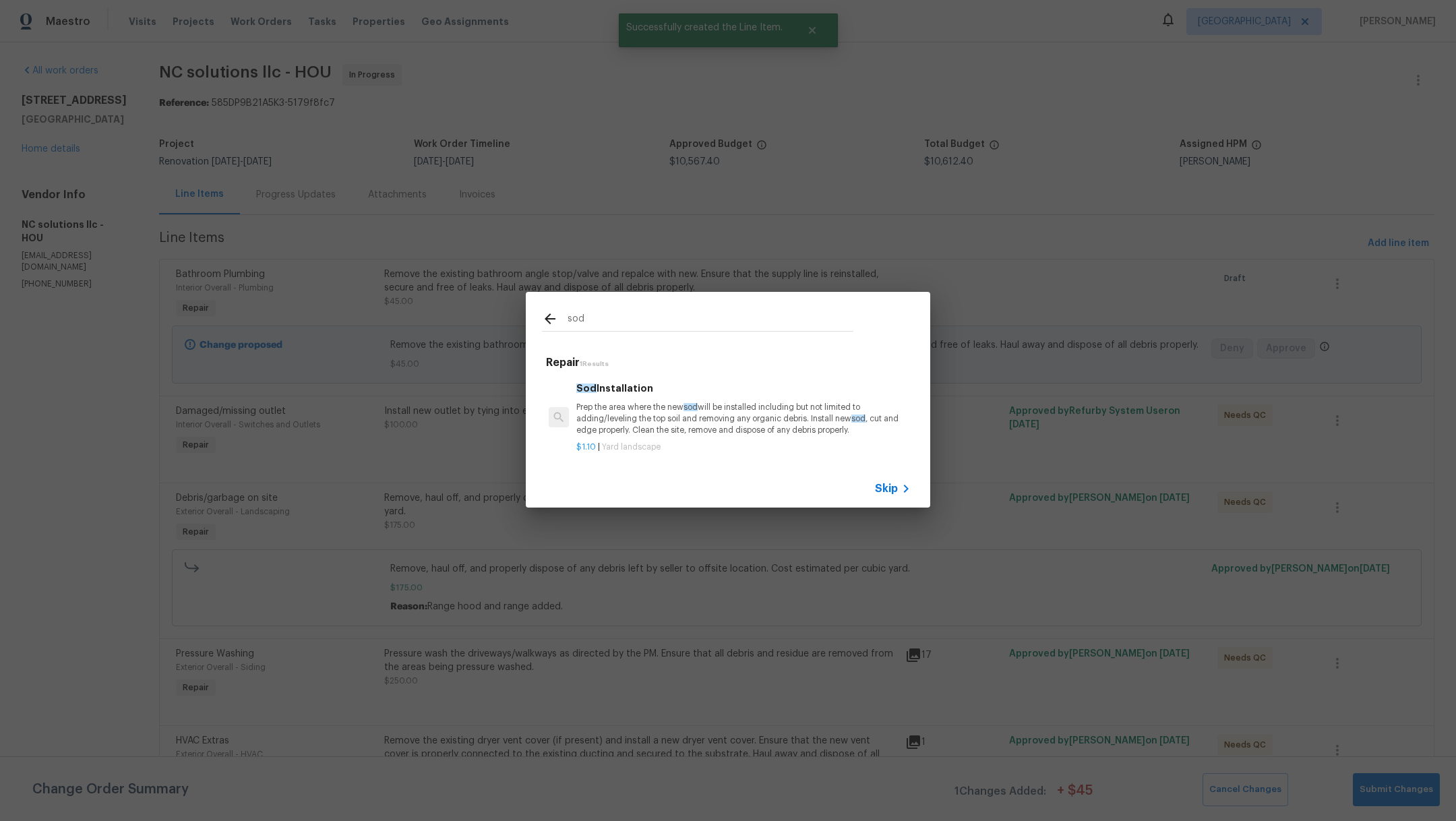
type input "sod"
click at [610, 407] on p "Prep the area where the new sod will be installed including but not limited to …" at bounding box center [743, 418] width 334 height 34
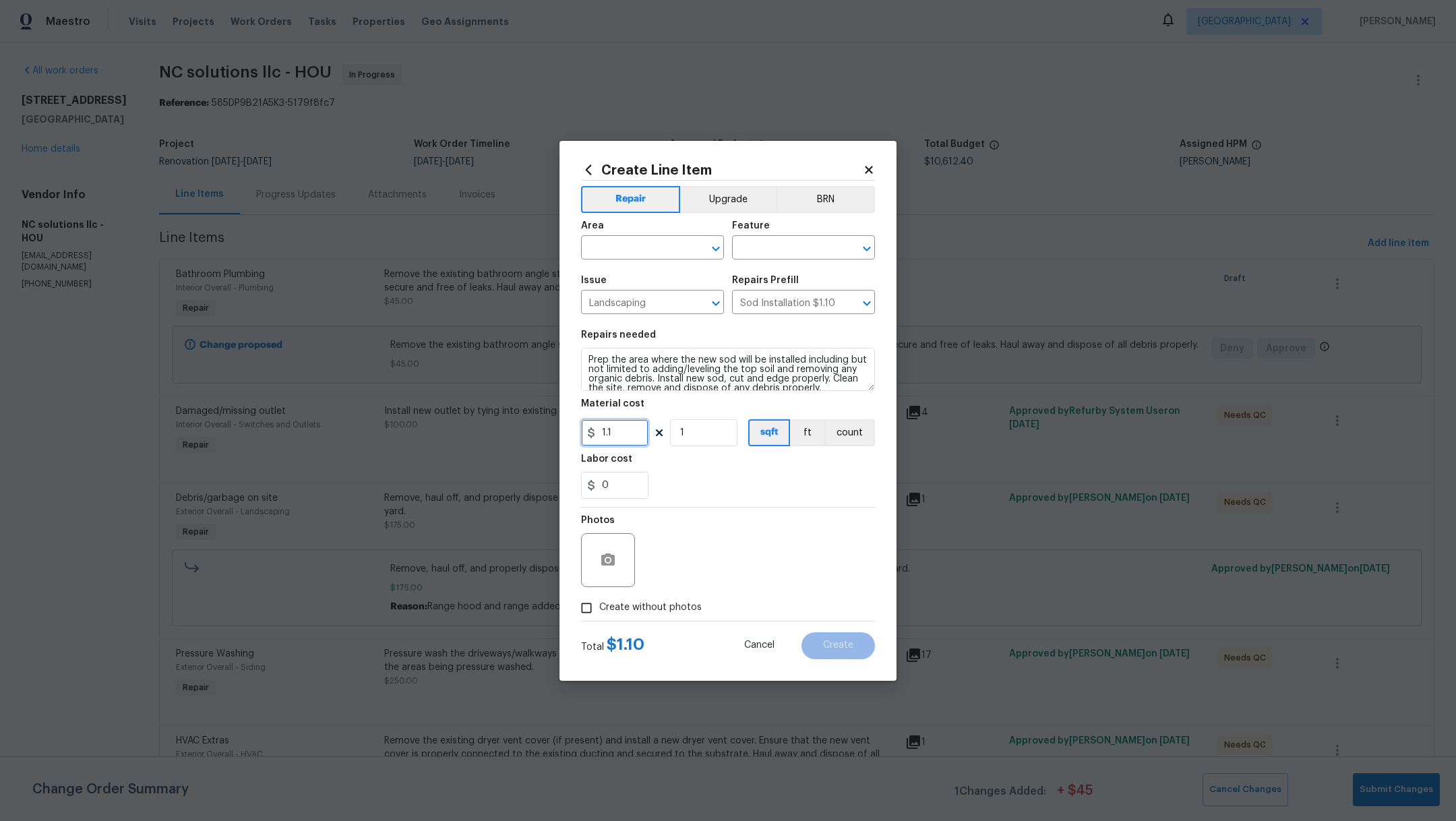
drag, startPoint x: 628, startPoint y: 439, endPoint x: 463, endPoint y: 407, distance: 168.1
click at [463, 407] on div "Create Line Item Repair Upgrade BRN Area ​ Feature ​ Issue Landscaping ​ Repair…" at bounding box center [728, 410] width 1456 height 821
type input "150"
click at [772, 482] on div "0" at bounding box center [728, 485] width 294 height 27
click at [612, 248] on input "text" at bounding box center [633, 249] width 105 height 21
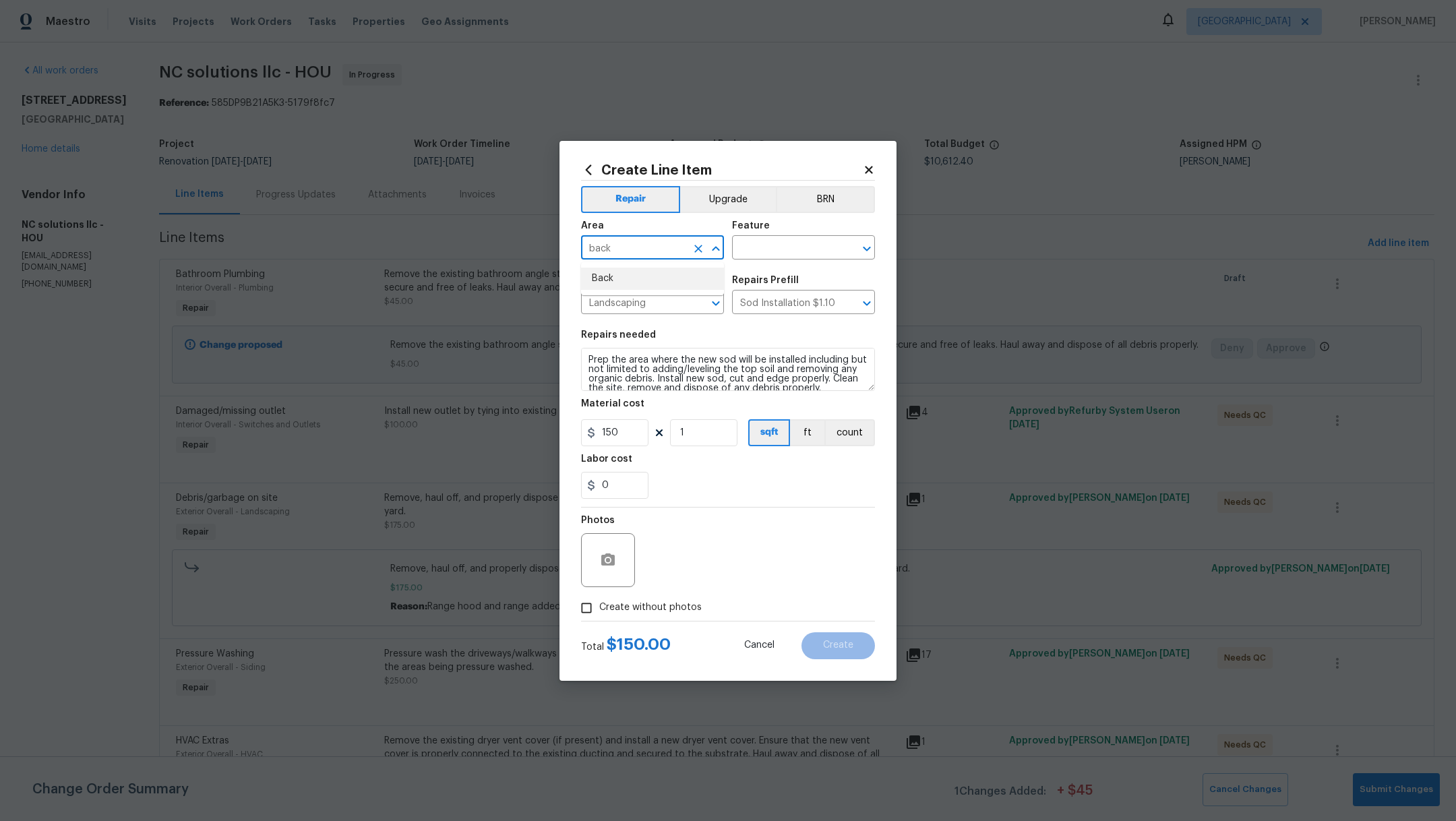
click at [618, 276] on li "Back" at bounding box center [652, 278] width 143 height 22
type input "Back"
click at [771, 249] on input "text" at bounding box center [784, 249] width 105 height 21
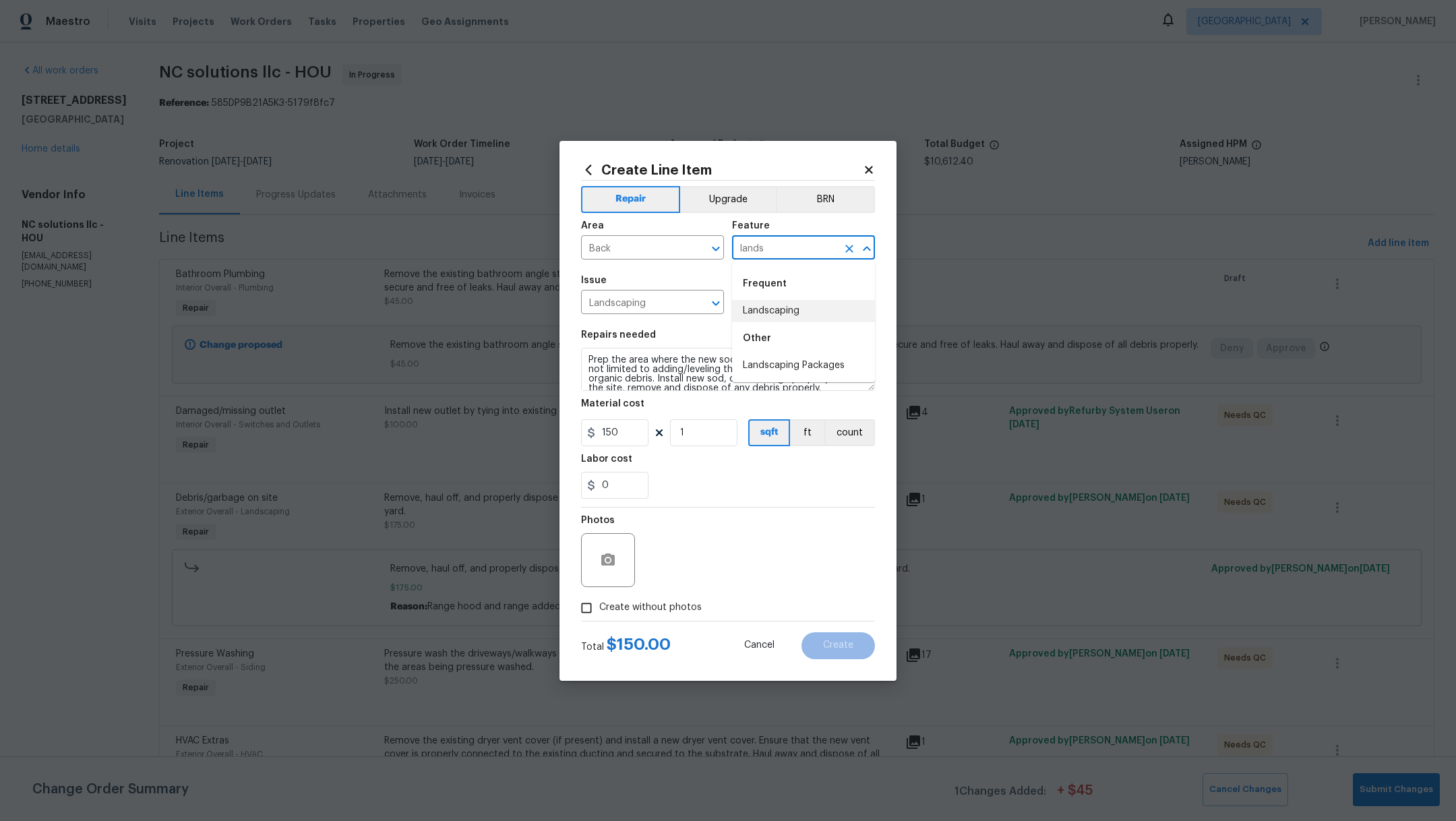
click at [796, 309] on li "Landscaping" at bounding box center [804, 310] width 143 height 22
type input "Landscaping"
click at [719, 478] on div "0" at bounding box center [728, 485] width 294 height 27
click at [627, 607] on span "Create without photos" at bounding box center [650, 607] width 103 height 14
click at [599, 607] on input "Create without photos" at bounding box center [586, 608] width 26 height 26
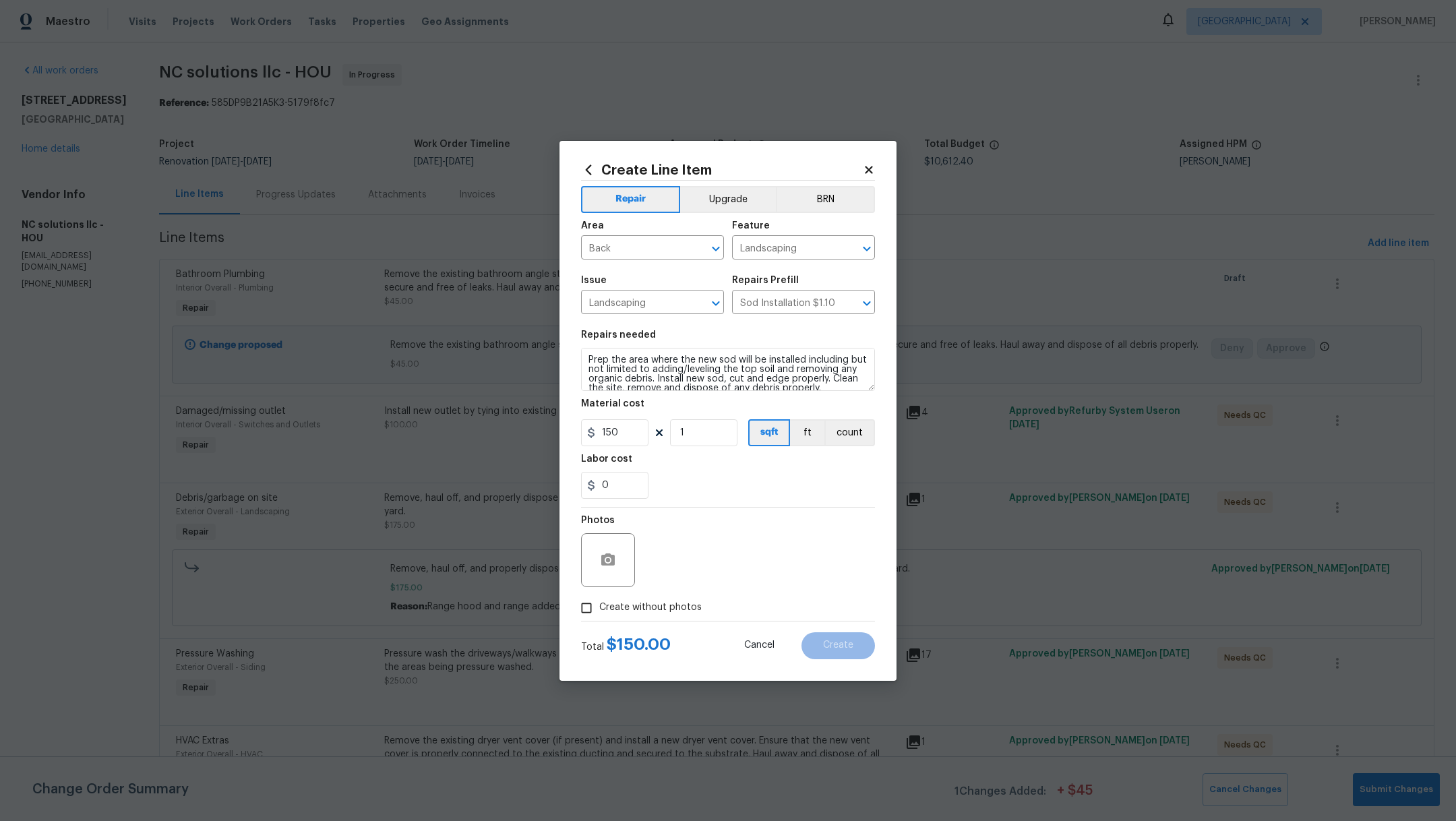
checkbox input "true"
click at [728, 584] on textarea at bounding box center [760, 559] width 229 height 54
type textarea ","
click at [831, 645] on span "Create" at bounding box center [838, 645] width 30 height 10
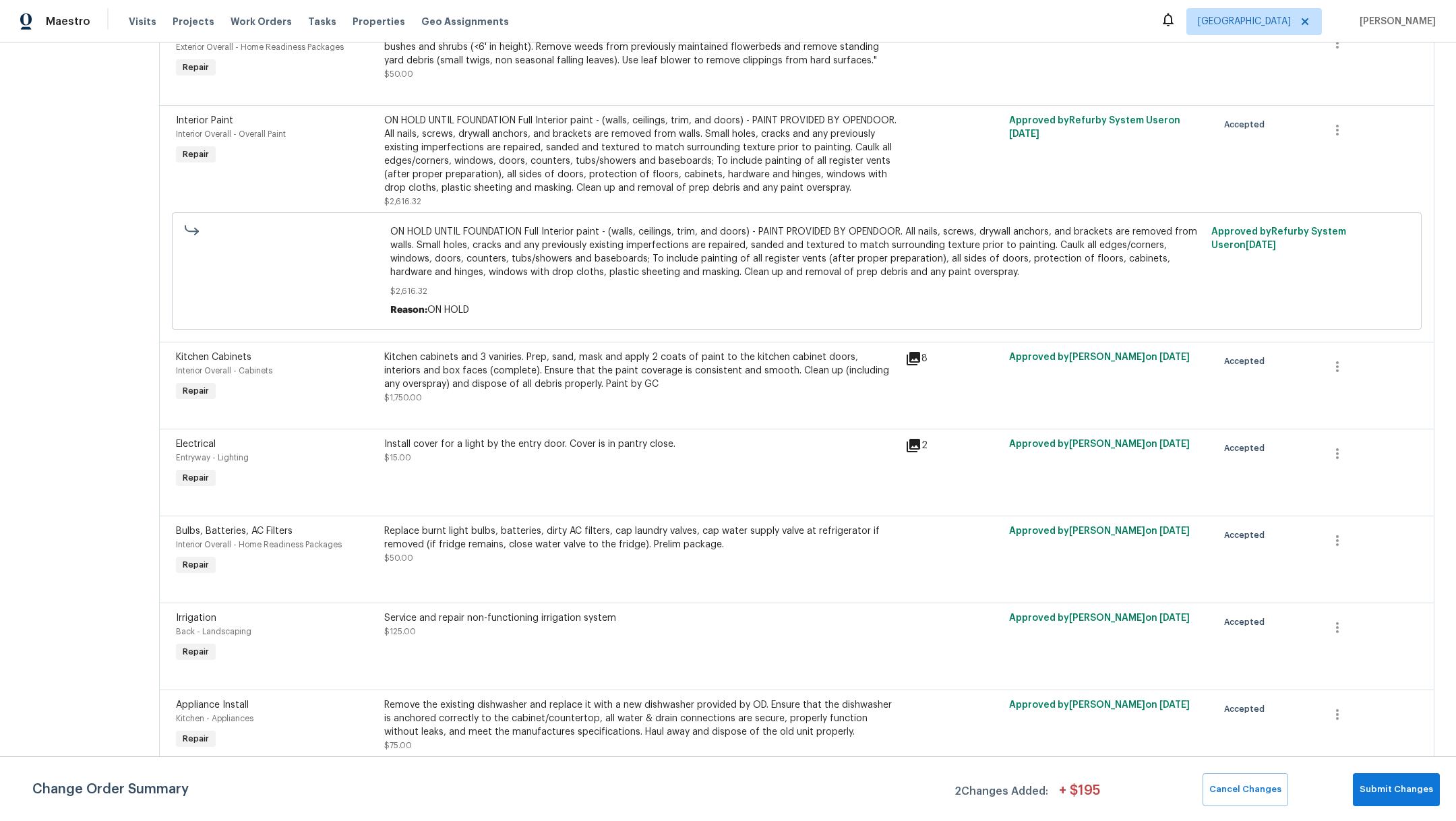
scroll to position [1570, 0]
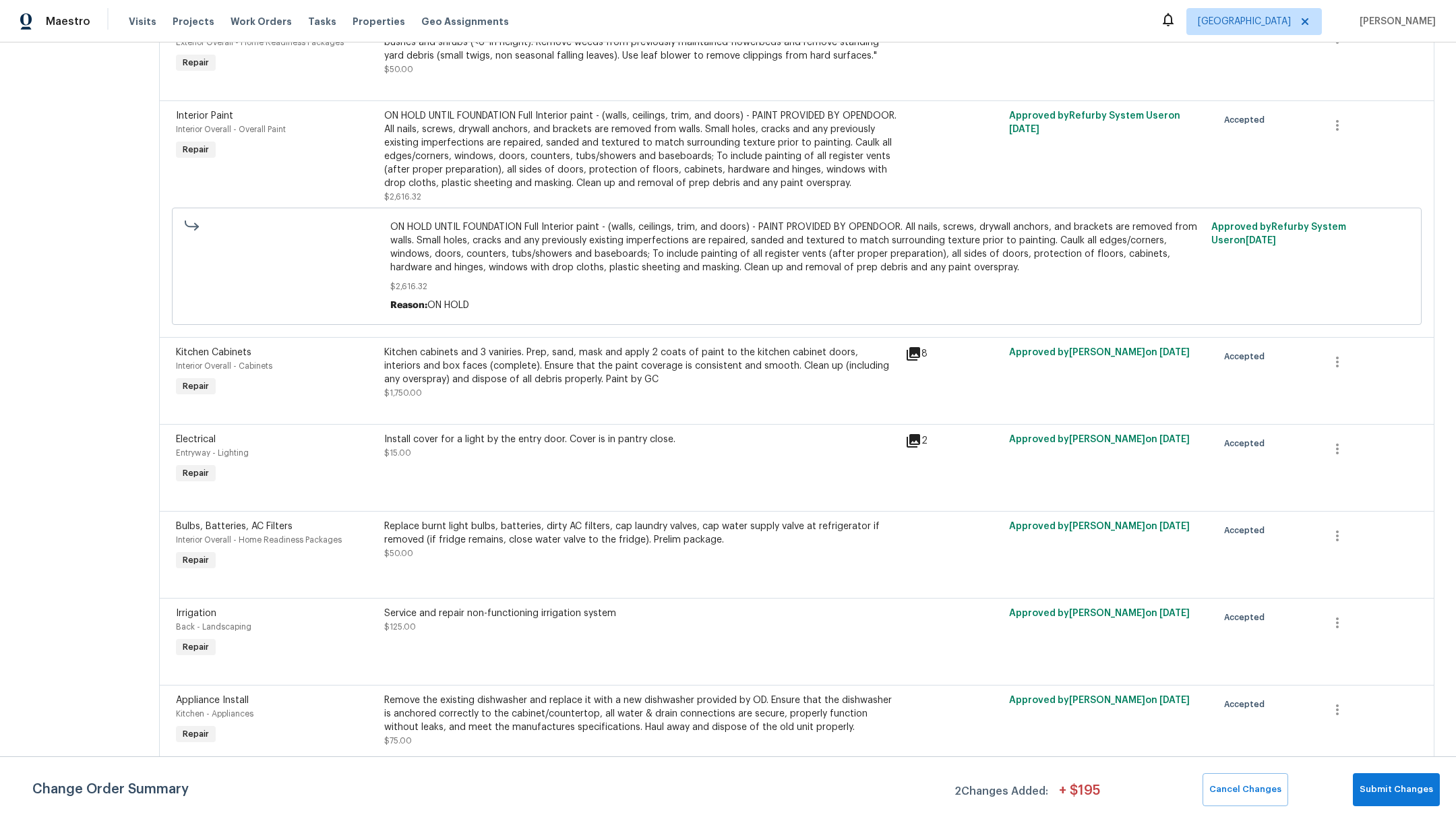
click at [574, 162] on div "ON HOLD UNTIL FOUNDATION Full Interior paint - (walls, ceilings, trim, and door…" at bounding box center [640, 150] width 513 height 81
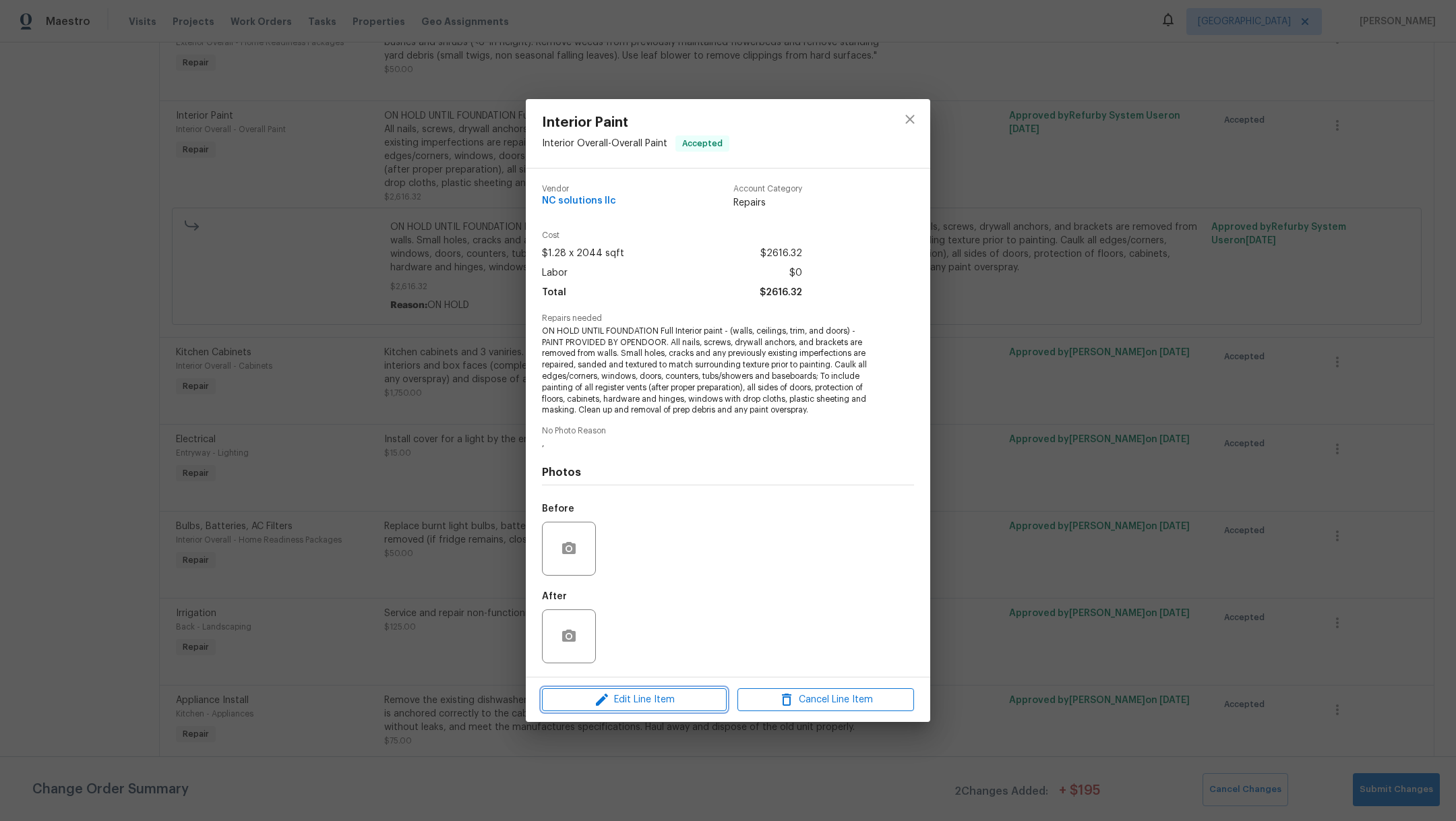
click at [632, 704] on span "Edit Line Item" at bounding box center [634, 700] width 176 height 17
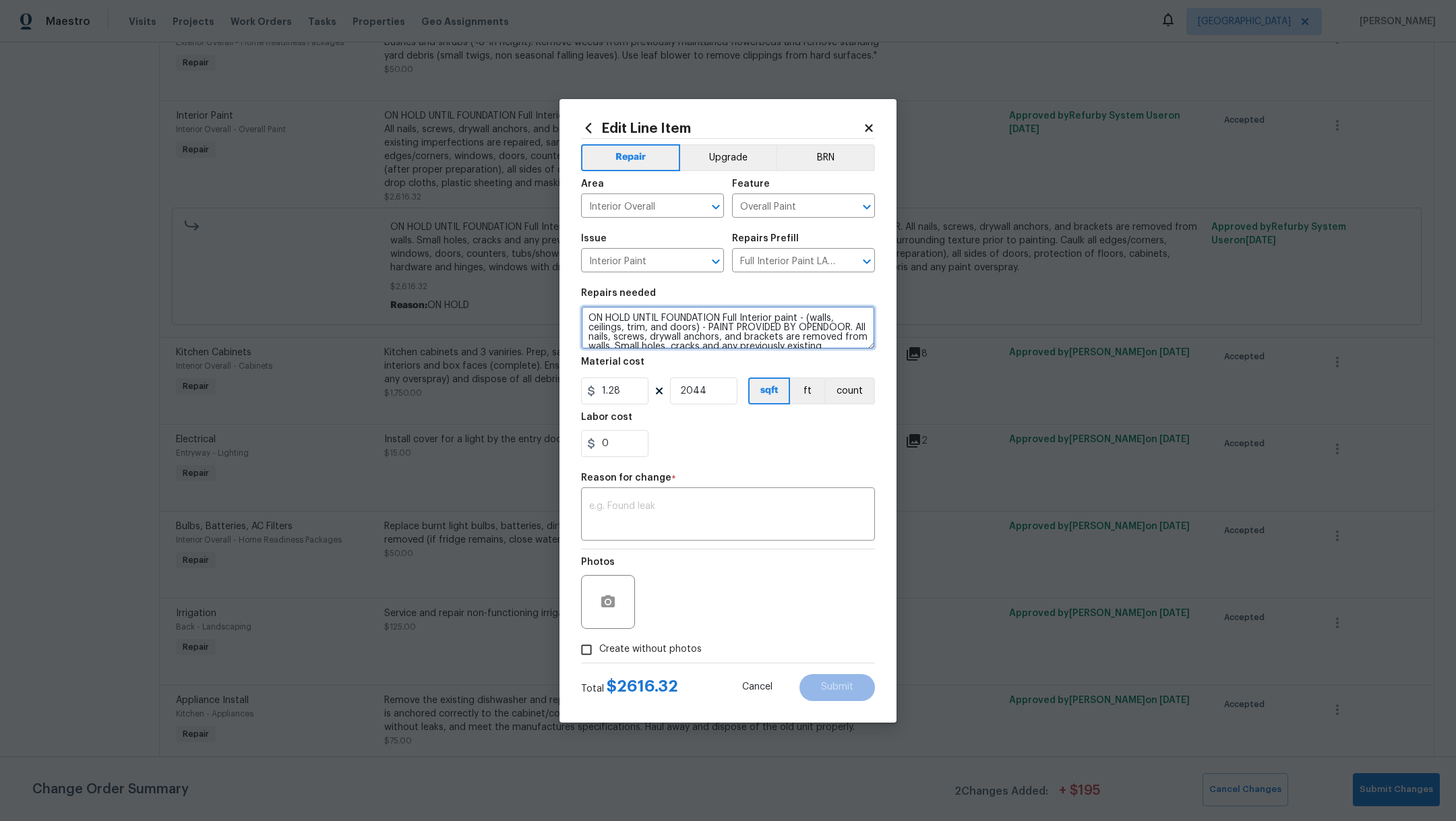
drag, startPoint x: 724, startPoint y: 320, endPoint x: 537, endPoint y: 312, distance: 187.2
click at [537, 312] on div "Edit Line Item Repair Upgrade BRN Area Interior Overall ​ Feature Overall Paint…" at bounding box center [728, 410] width 1456 height 821
type textarea "Full Interior paint - (walls, ceilings, trim, and doors) - PAINT PROVIDED BY OP…"
click at [665, 527] on textarea at bounding box center [728, 515] width 277 height 28
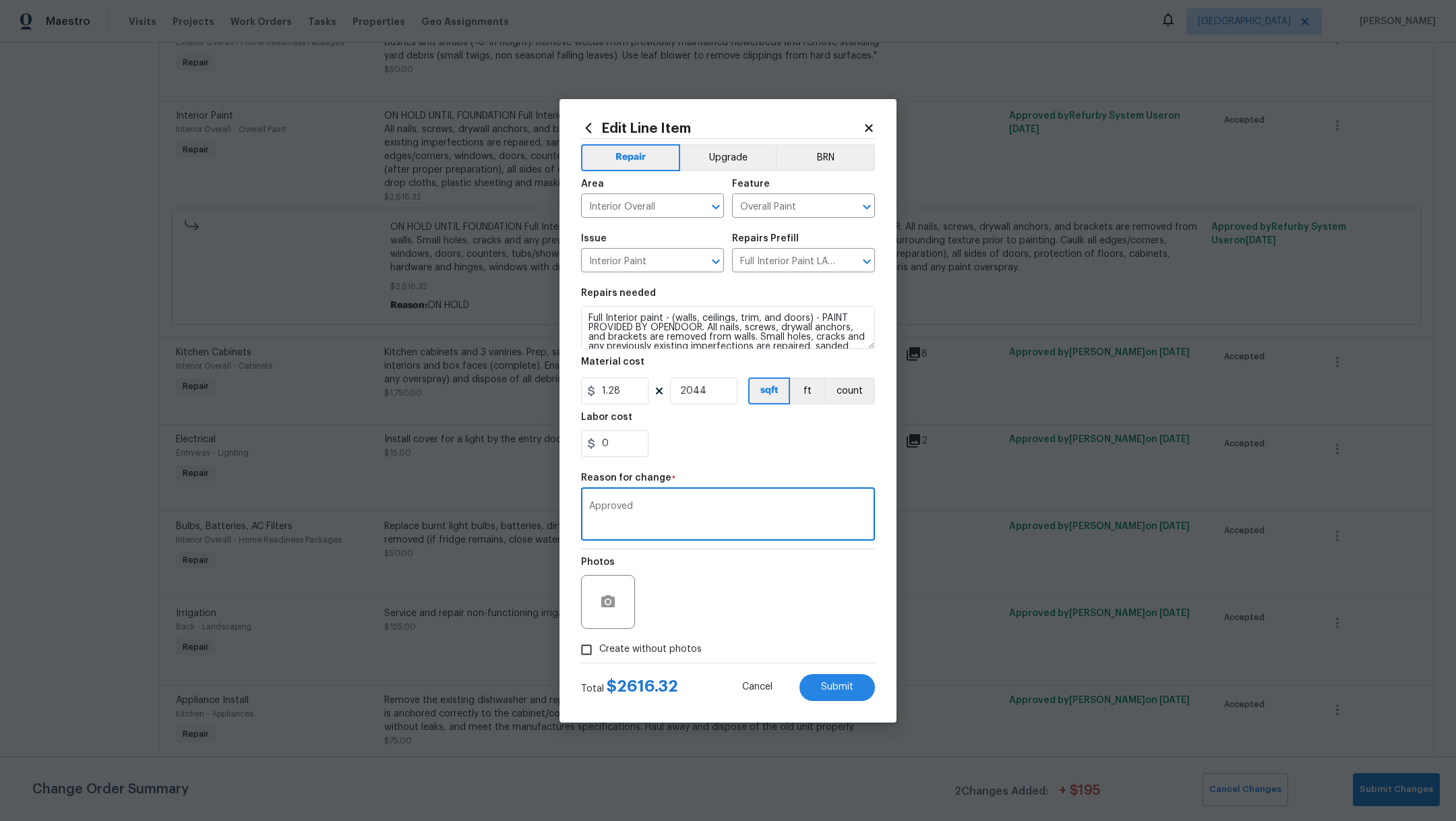
type textarea "Approved"
click at [684, 645] on span "Create without photos" at bounding box center [650, 648] width 103 height 14
click at [599, 645] on input "Create without photos" at bounding box center [586, 649] width 26 height 26
checkbox input "true"
click at [844, 692] on button "Submit" at bounding box center [837, 687] width 75 height 27
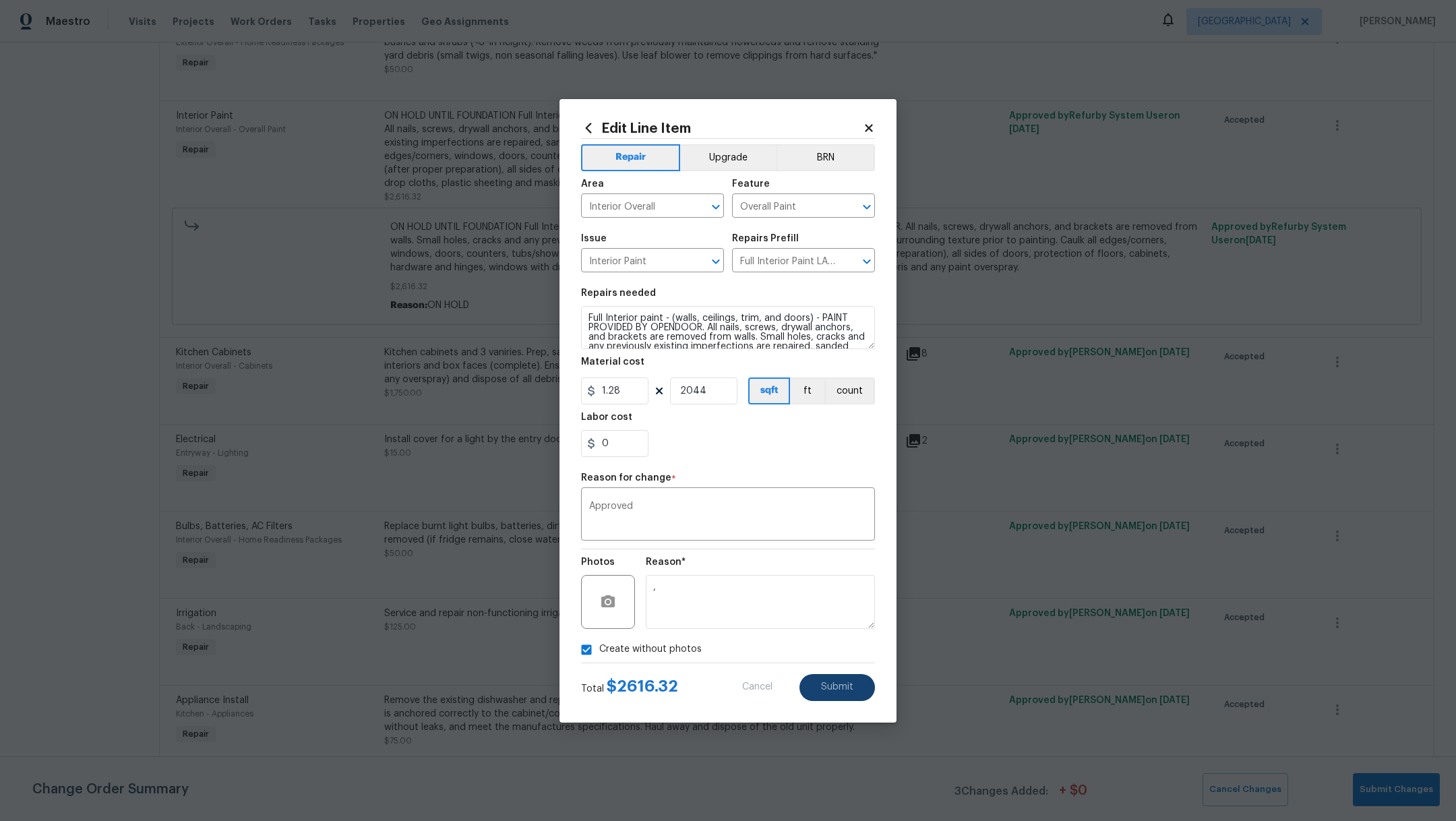
type textarea "ON HOLD UNTIL FOUNDATION Full Interior paint - (walls, ceilings, trim, and door…"
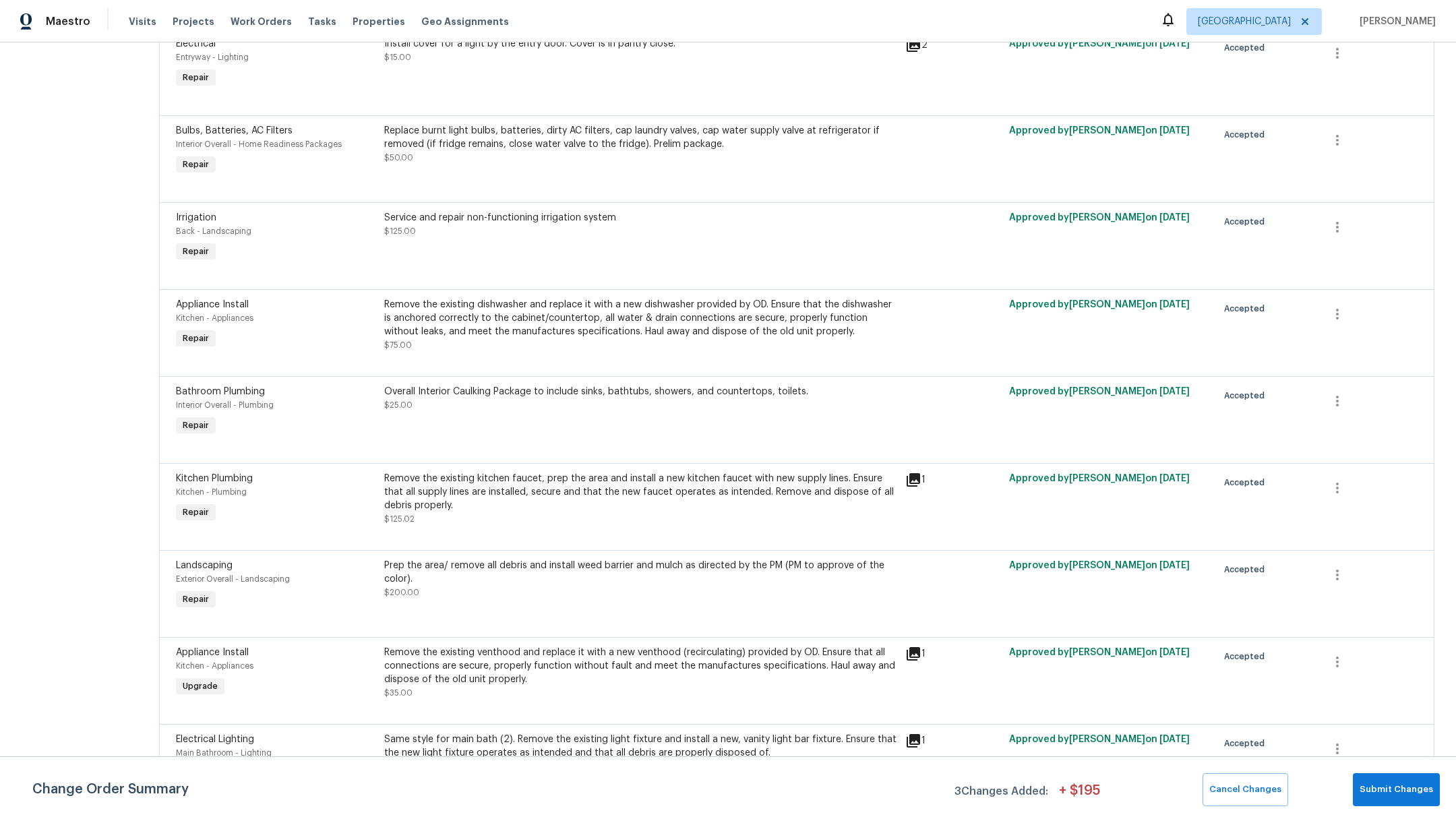
scroll to position [2081, 0]
click at [528, 266] on div "Service and repair non-functioning irrigation system $125.00" at bounding box center [640, 234] width 521 height 62
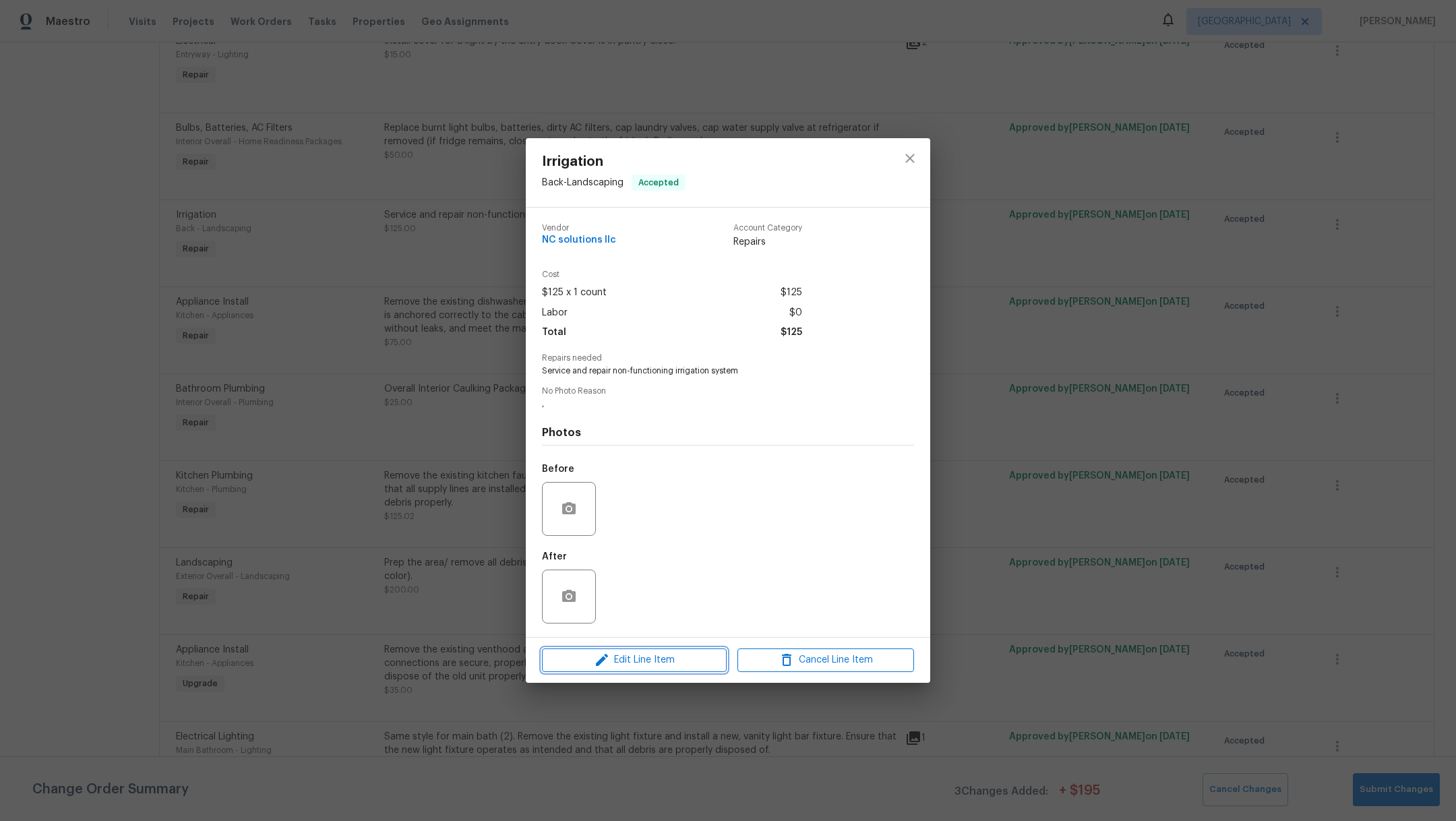
click at [617, 665] on span "Edit Line Item" at bounding box center [634, 659] width 176 height 17
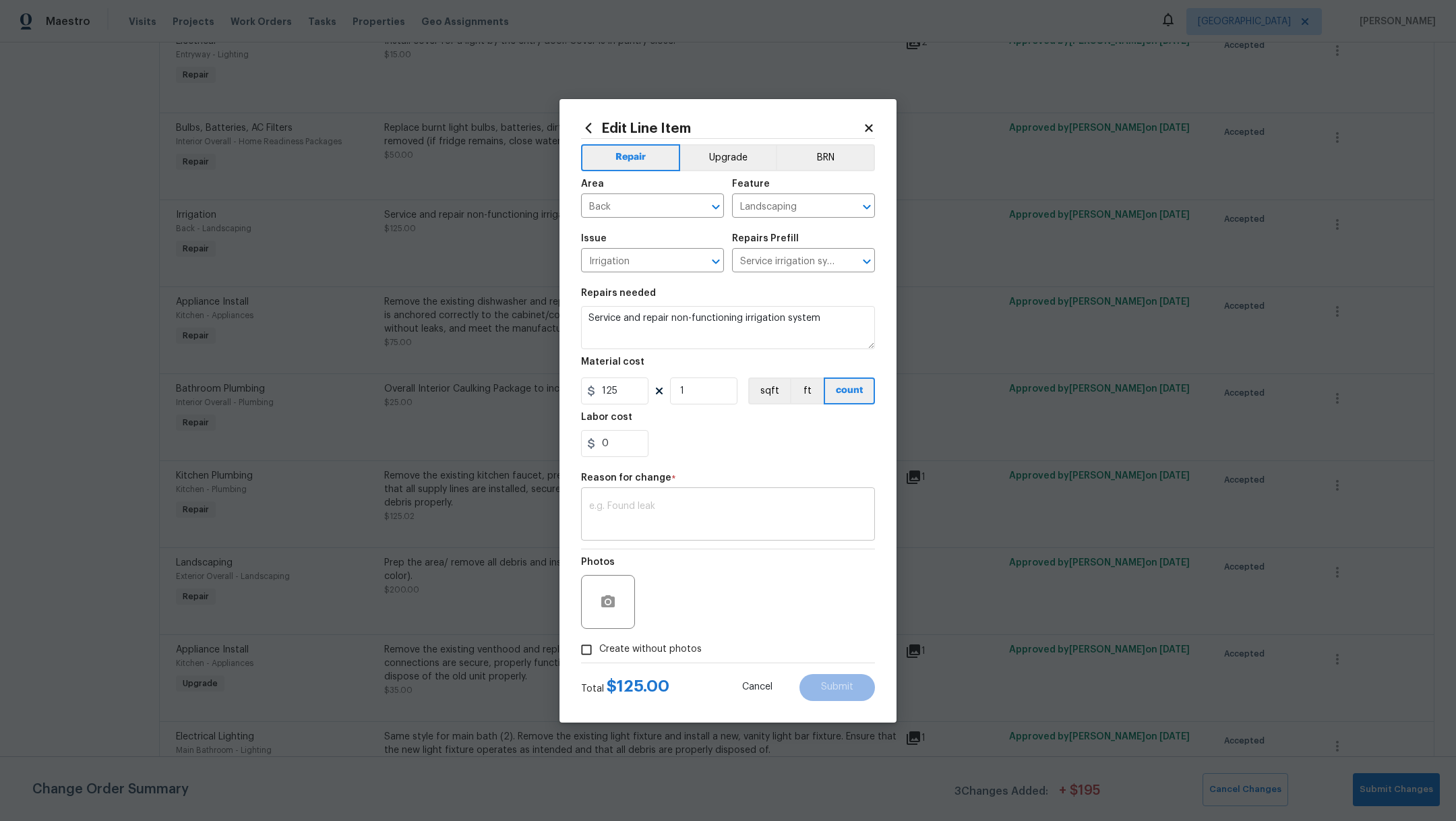
click at [644, 507] on textarea at bounding box center [728, 515] width 277 height 28
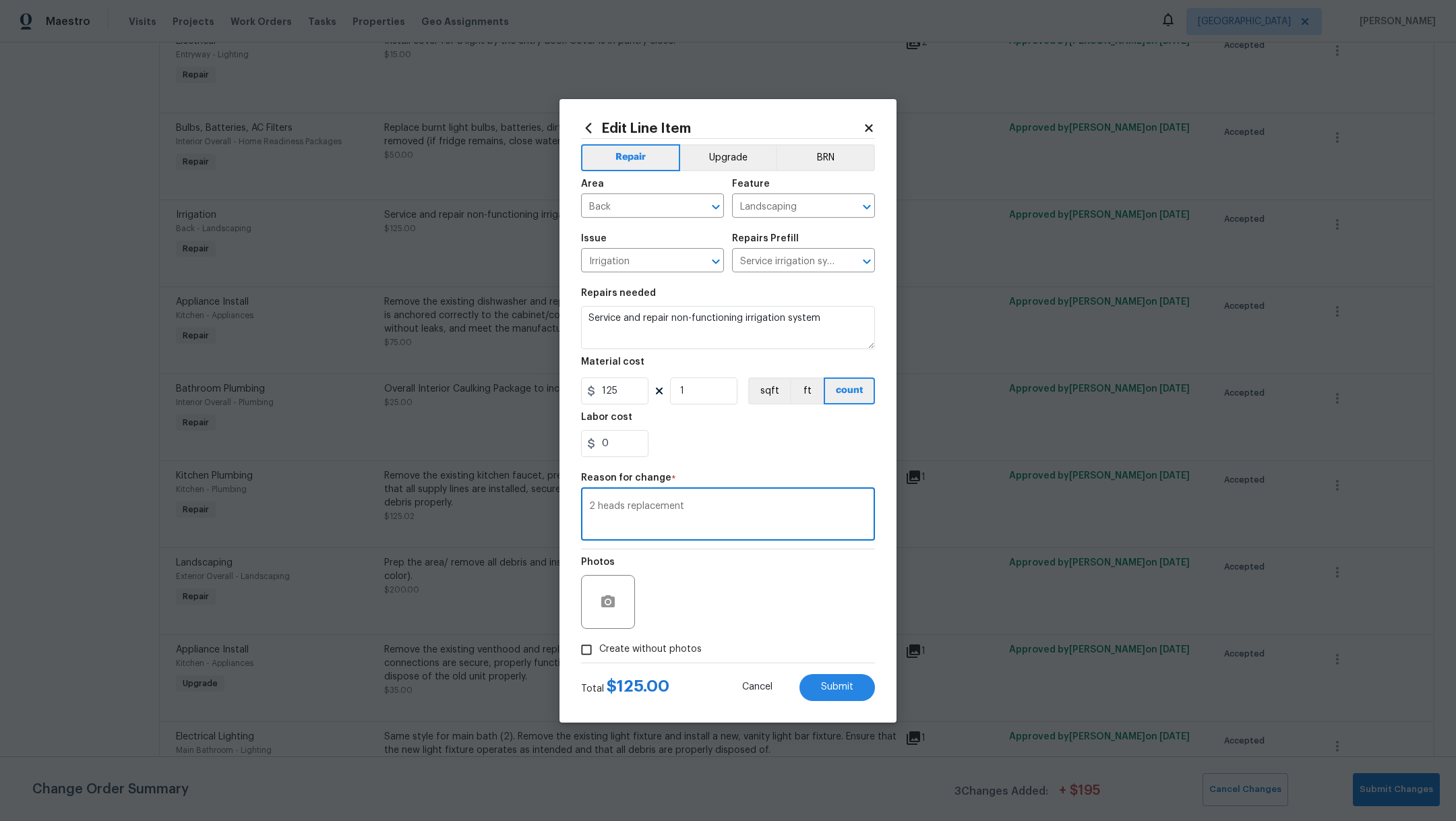
type textarea "2 heads replacement"
drag, startPoint x: 631, startPoint y: 388, endPoint x: 471, endPoint y: 358, distance: 162.8
click at [471, 359] on div "Edit Line Item Repair Upgrade BRN Area Back ​ Feature Landscaping ​ Issue Irrig…" at bounding box center [728, 410] width 1456 height 821
type input "175"
click at [821, 482] on div "Reason for change *" at bounding box center [728, 481] width 294 height 17
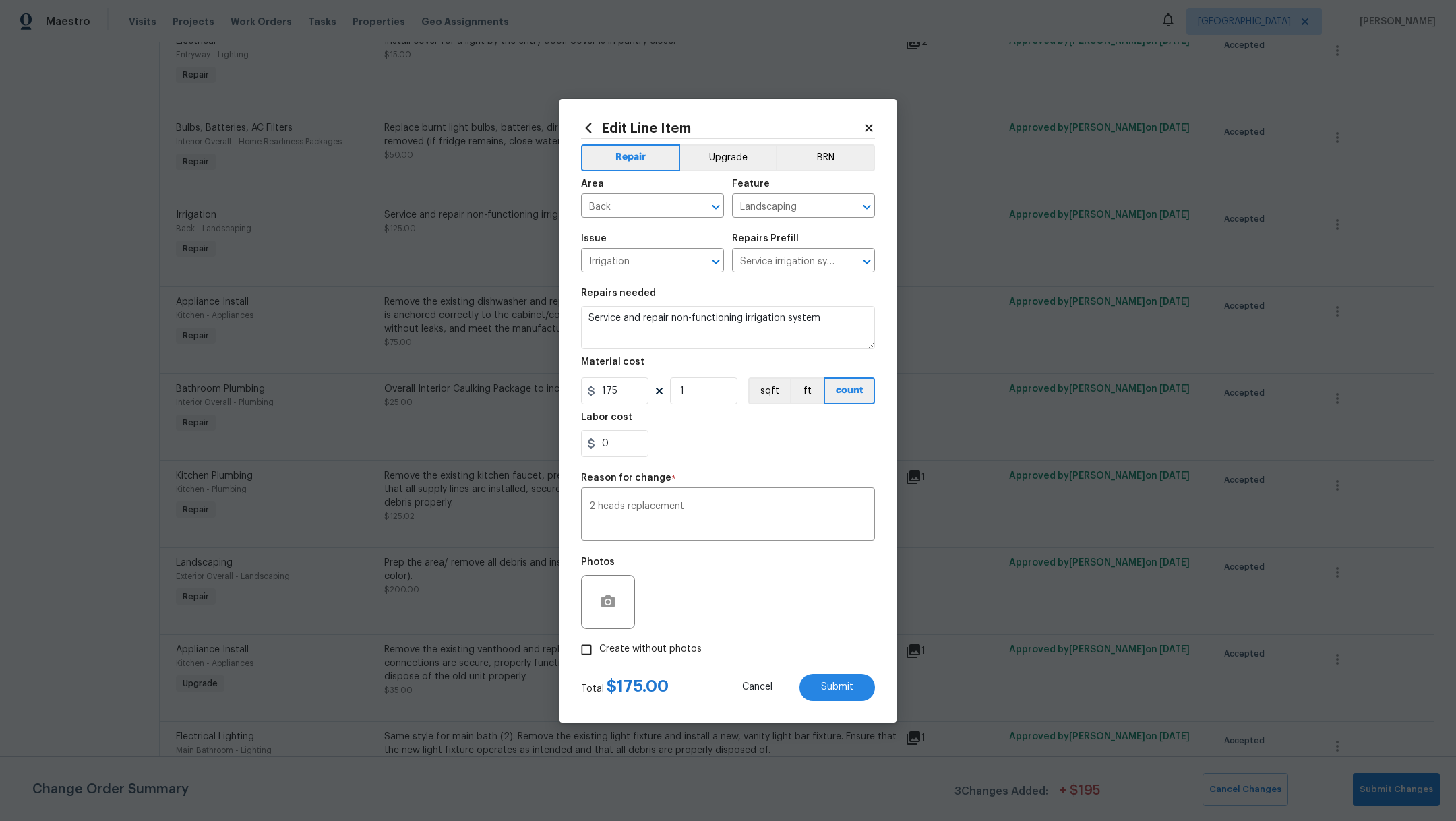
click at [646, 659] on label "Create without photos" at bounding box center [637, 649] width 128 height 26
click at [599, 659] on input "Create without photos" at bounding box center [586, 649] width 26 height 26
checkbox input "true"
click at [818, 692] on button "Submit" at bounding box center [837, 687] width 75 height 27
type input "125"
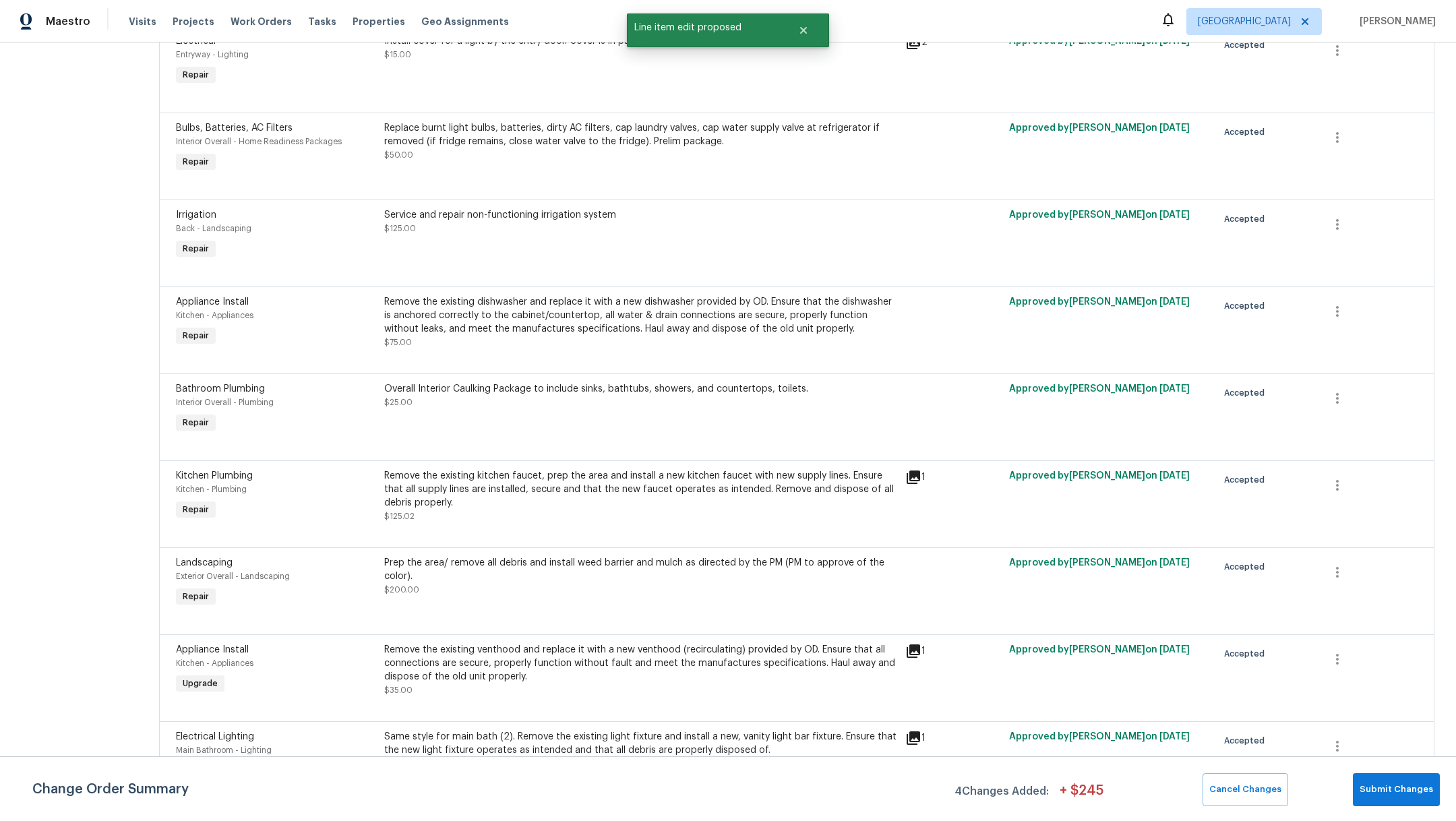
scroll to position [0, 0]
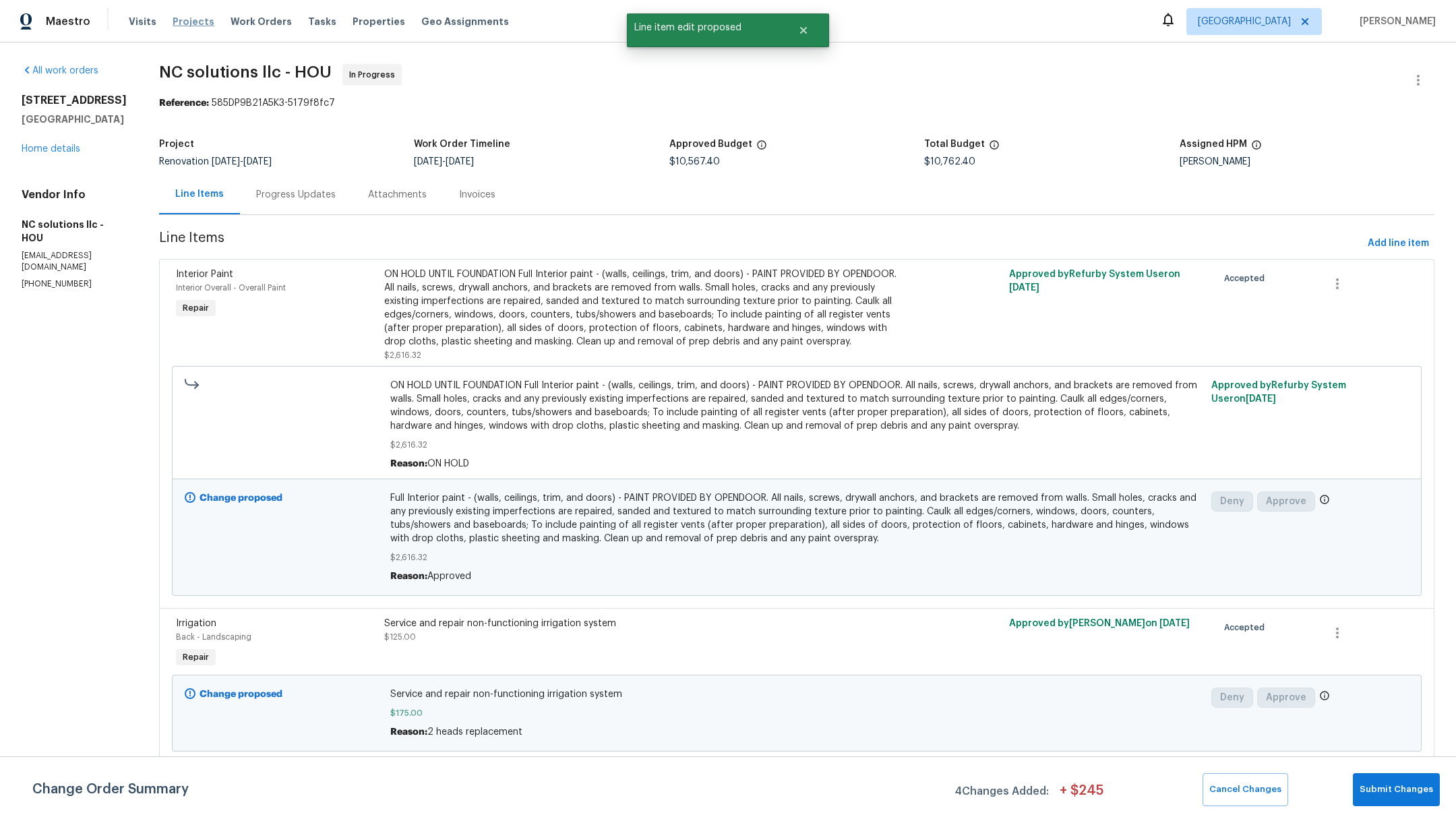
click at [192, 19] on span "Projects" at bounding box center [193, 21] width 41 height 14
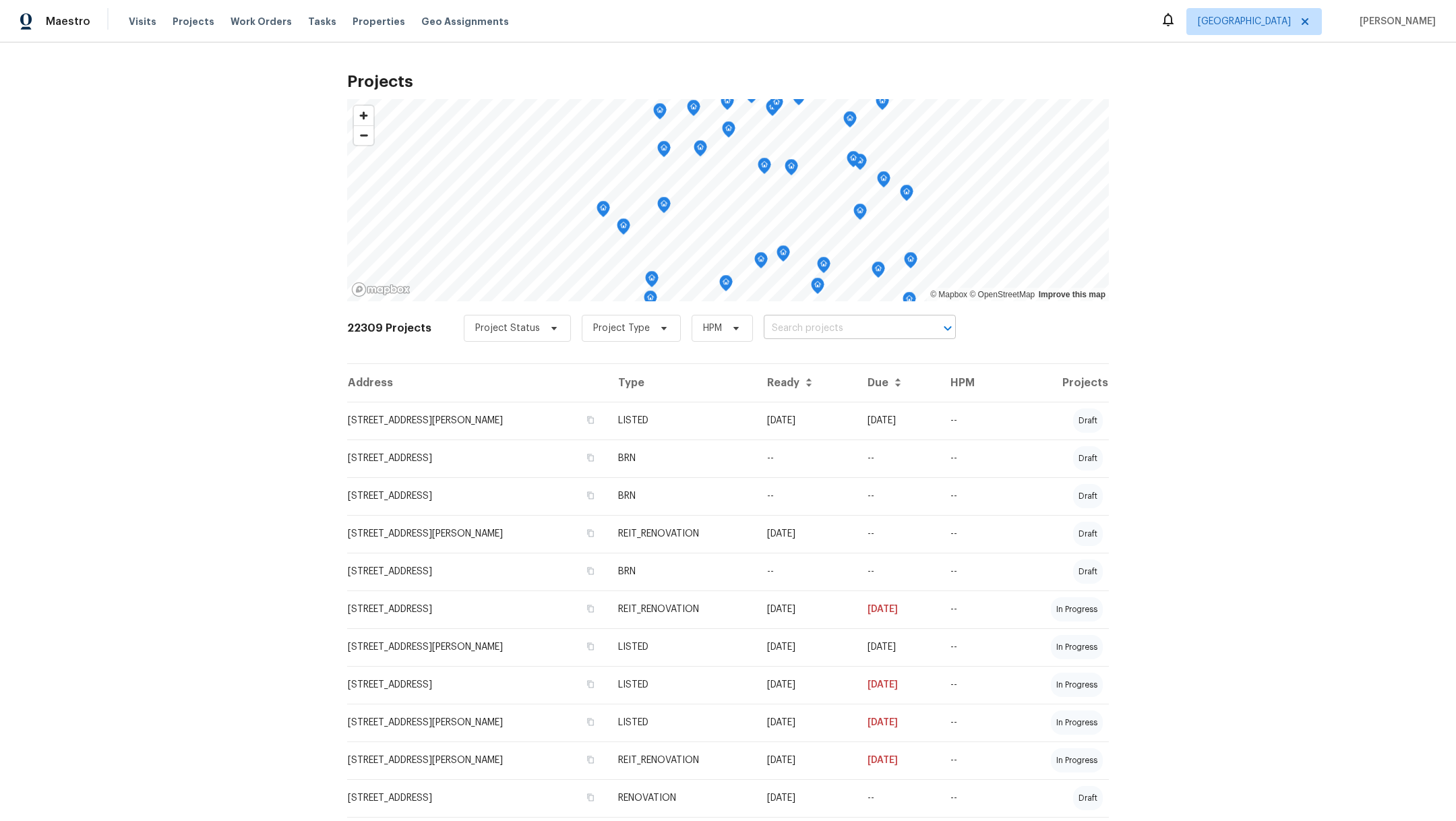
click at [765, 324] on input "text" at bounding box center [841, 328] width 154 height 21
type input "2222"
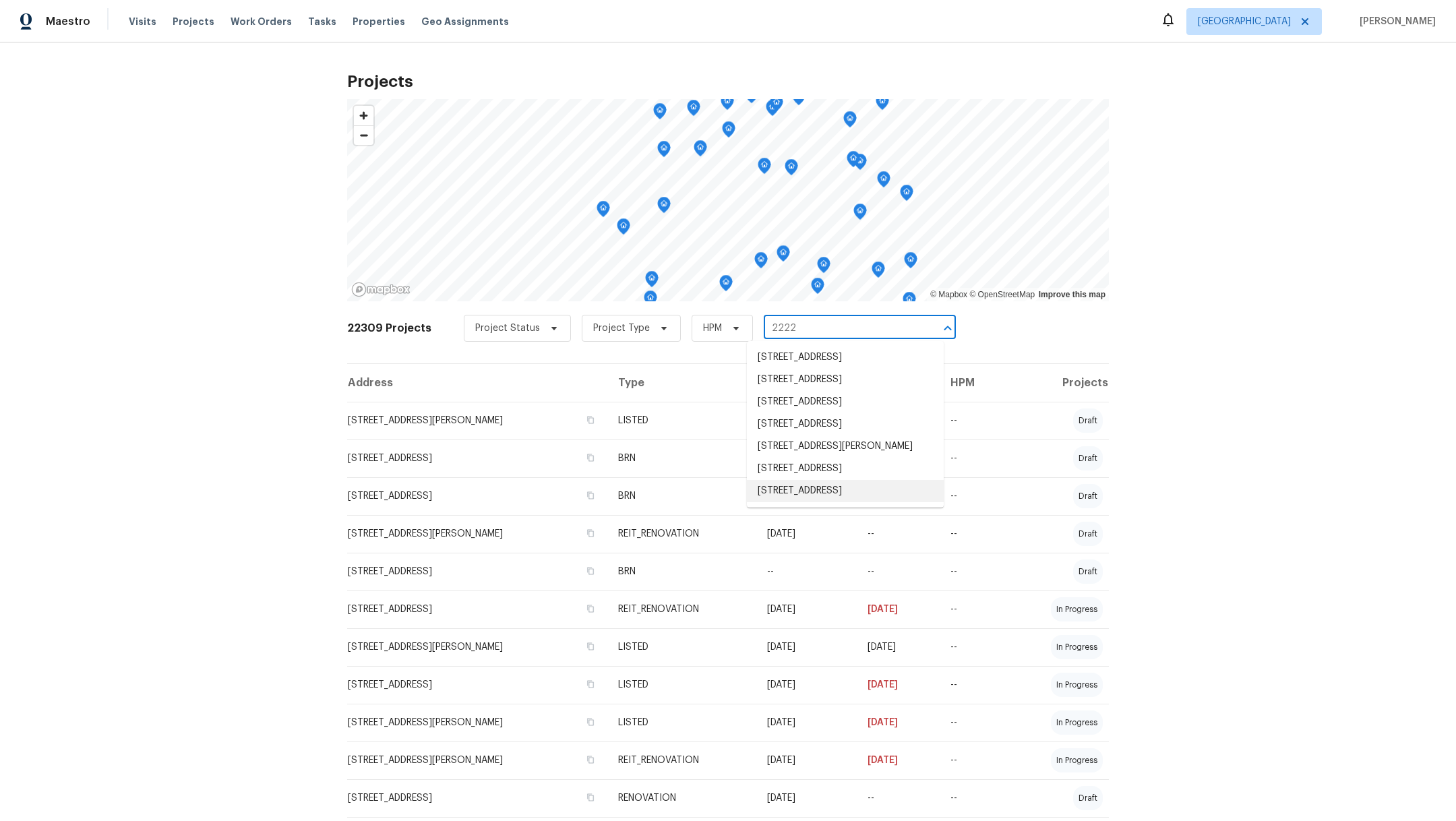
click at [818, 502] on li "2222 Princess Snow Cir, Katy, TX 77493" at bounding box center [845, 490] width 197 height 22
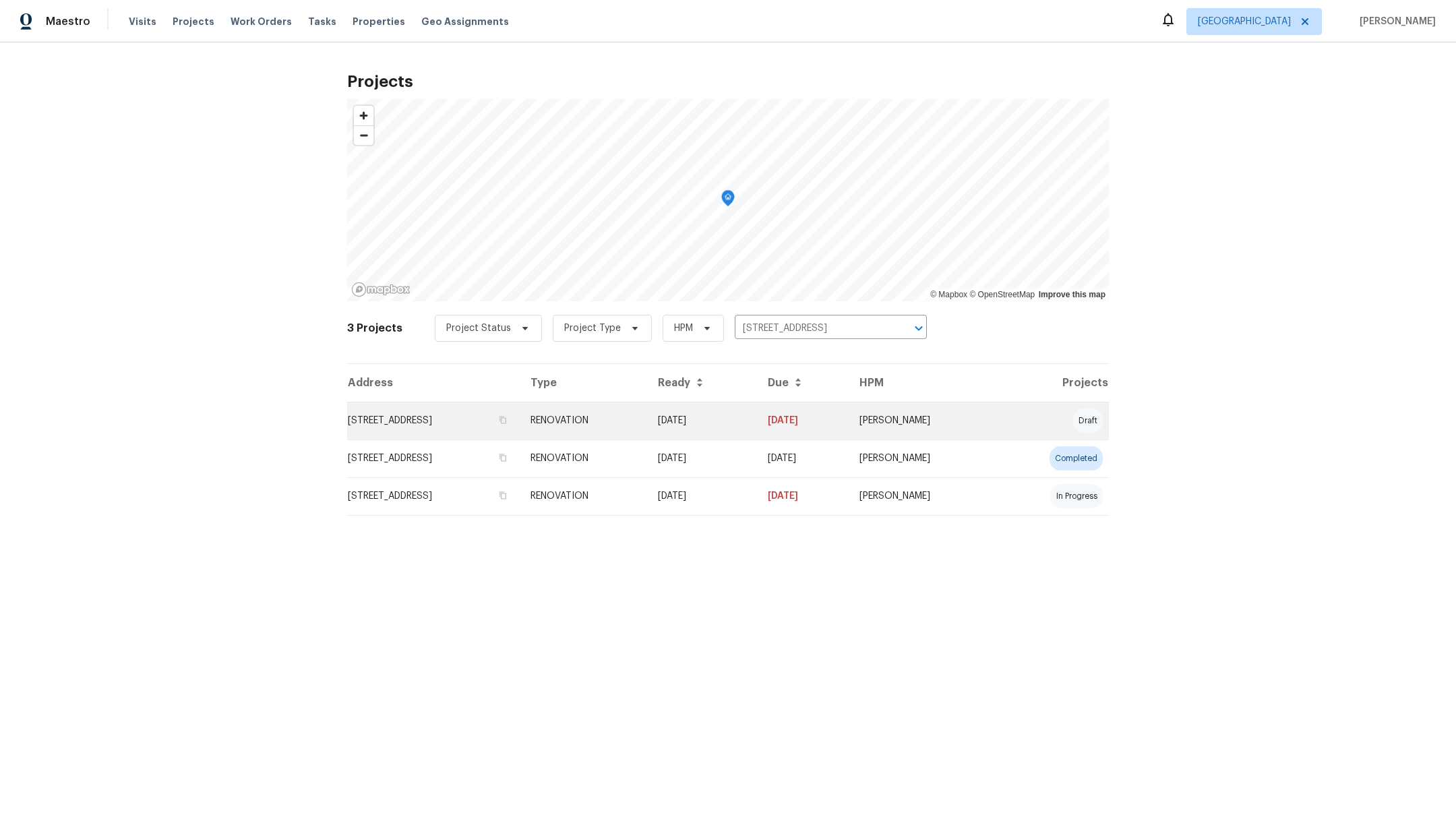
click at [412, 422] on td "2222 Princess Snow Cir, Katy, TX 77493" at bounding box center [434, 420] width 173 height 38
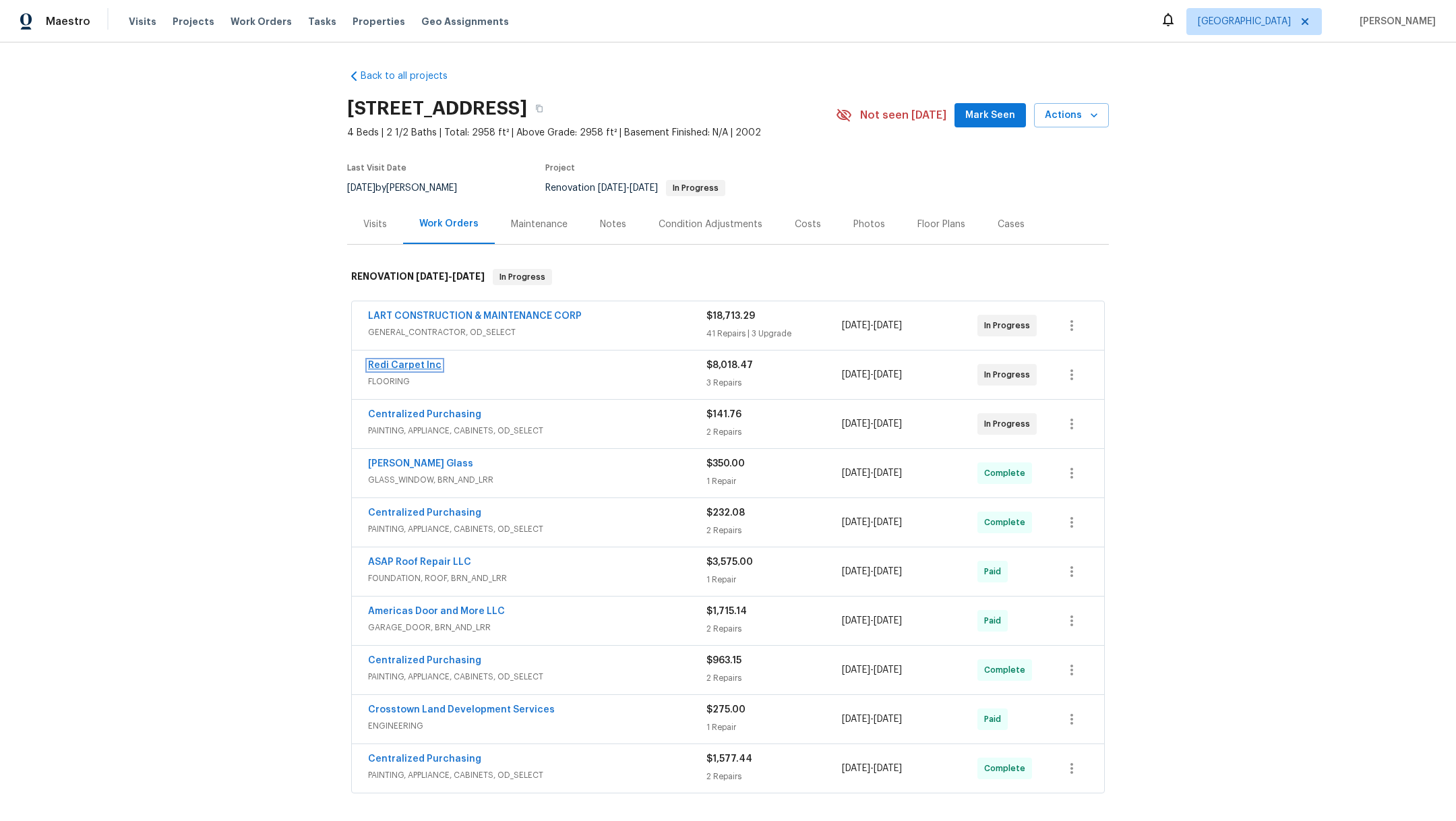
click at [391, 366] on link "Redi Carpet Inc" at bounding box center [405, 365] width 73 height 9
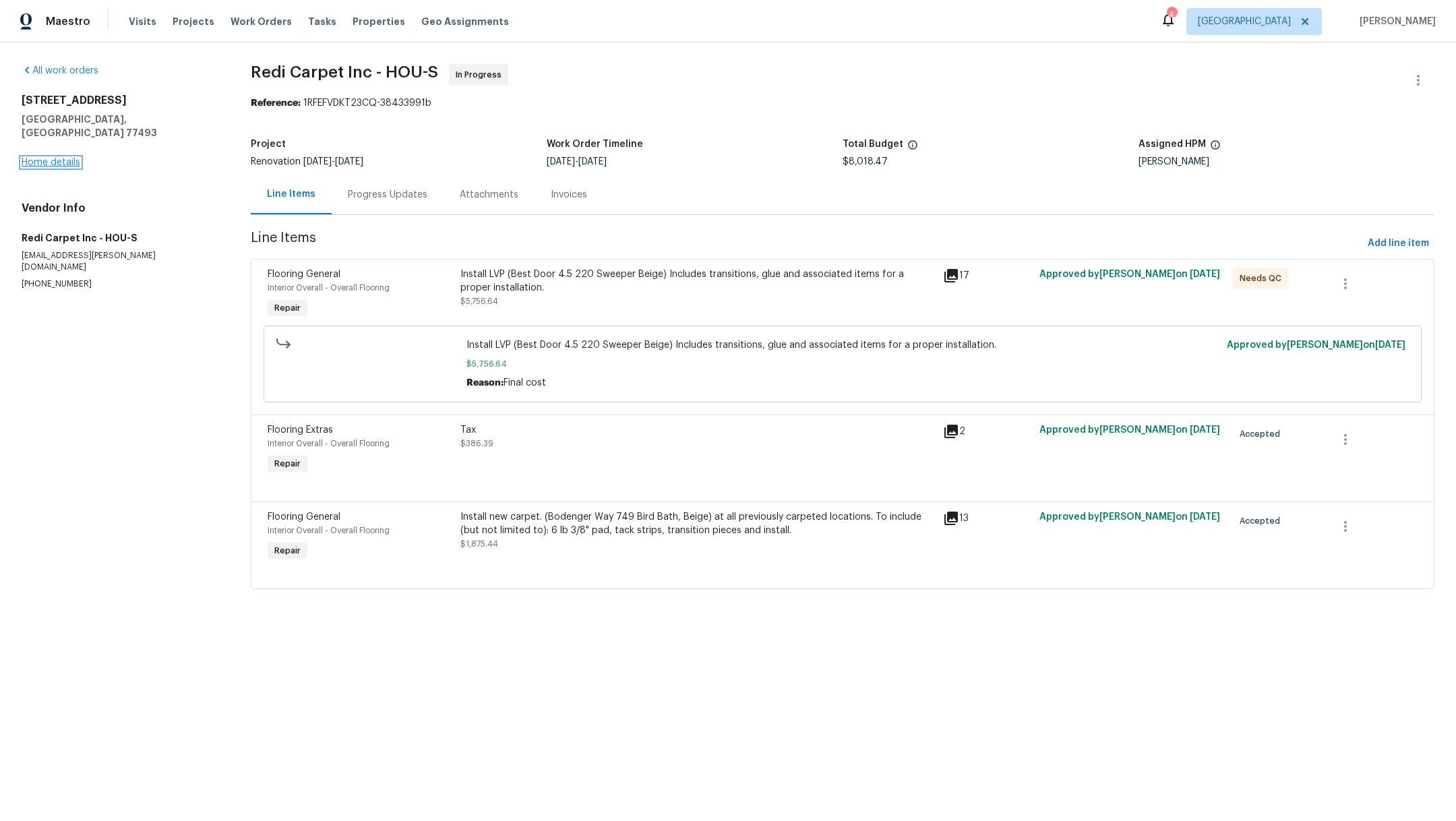
click at [48, 158] on link "Home details" at bounding box center [51, 163] width 59 height 9
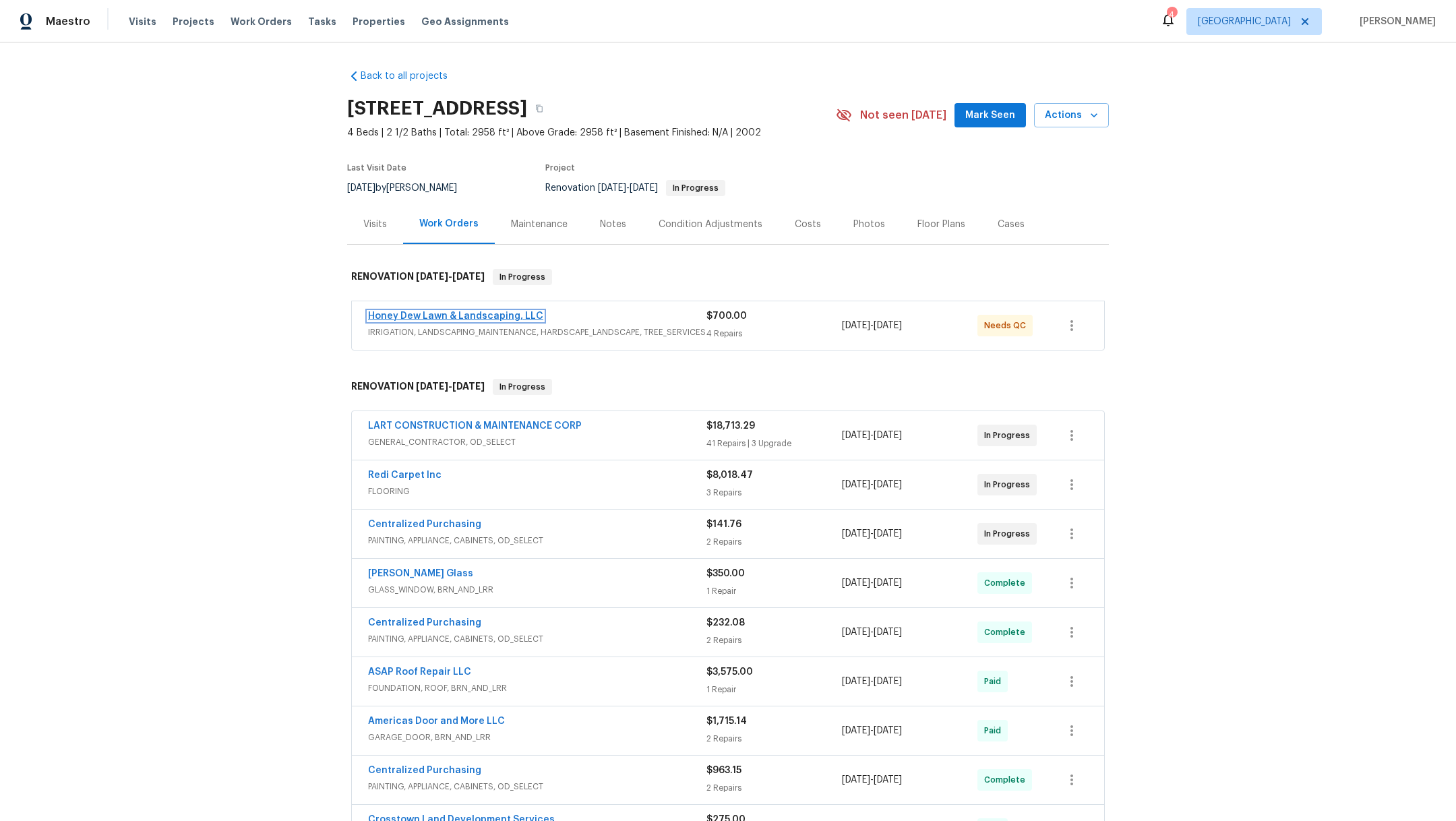
click at [425, 318] on link "Honey Dew Lawn & Landscaping, LLC" at bounding box center [456, 316] width 175 height 9
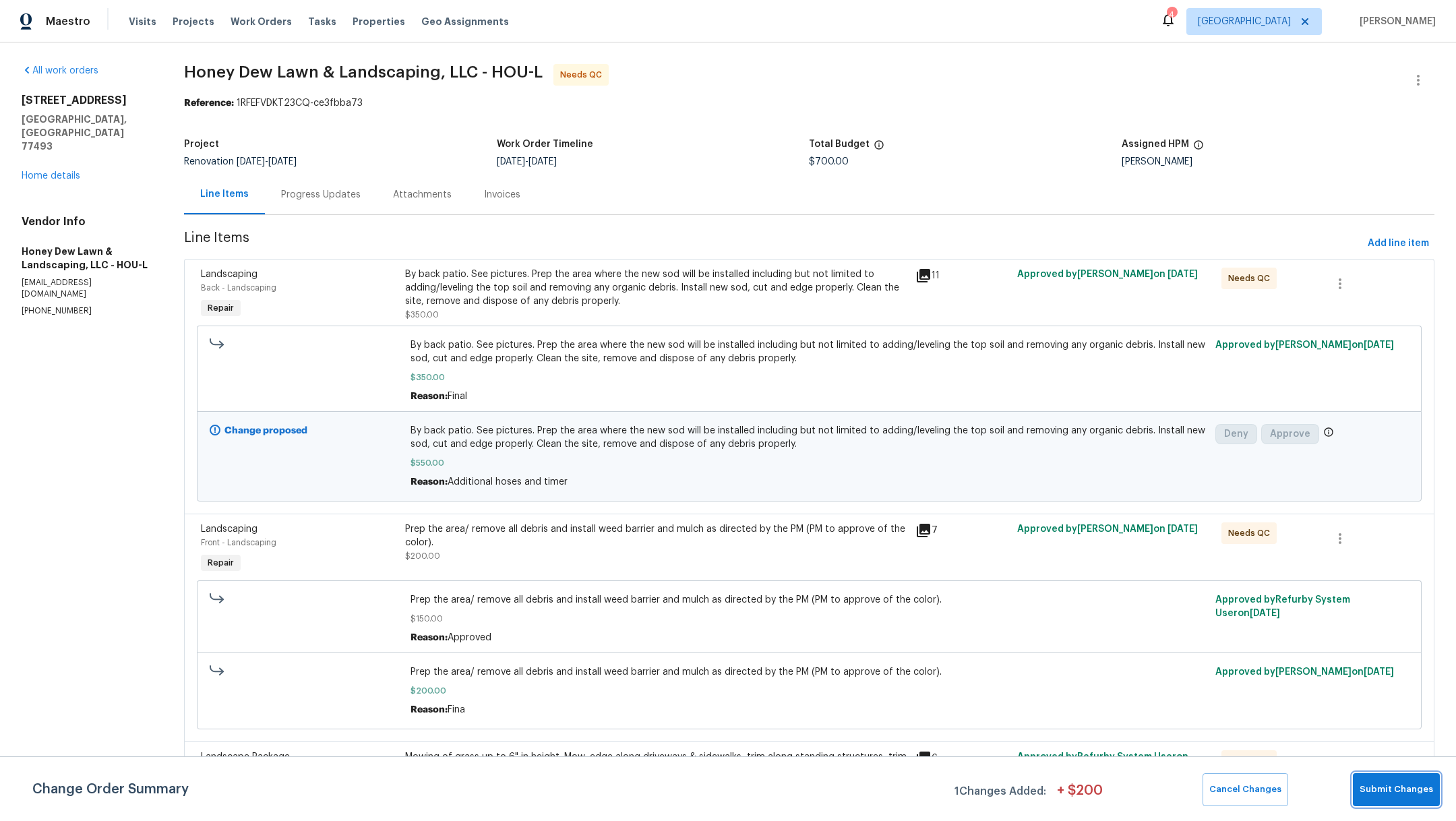
click at [1416, 781] on button "Submit Changes" at bounding box center [1395, 789] width 87 height 33
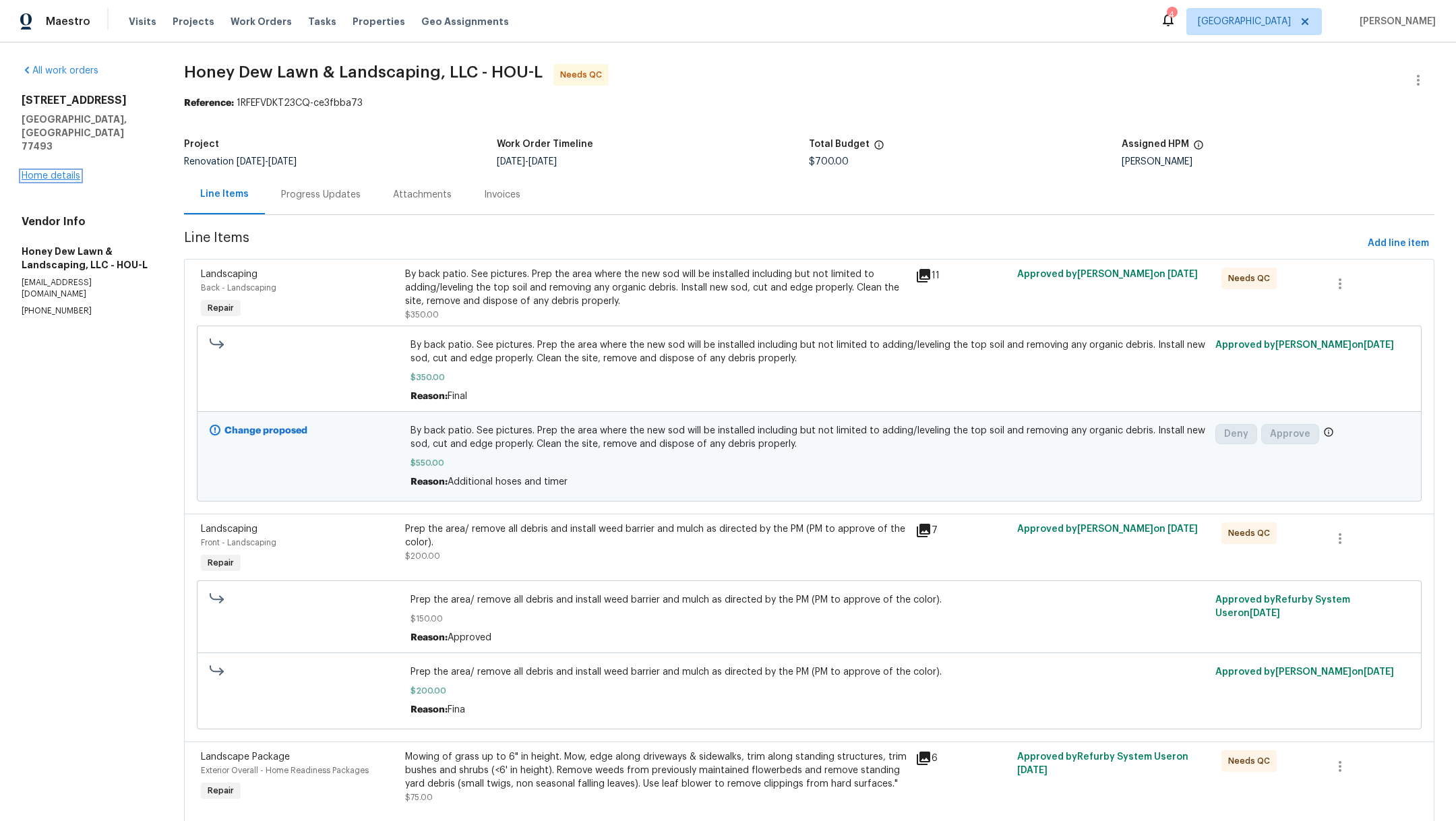
click at [29, 171] on link "Home details" at bounding box center [51, 175] width 59 height 9
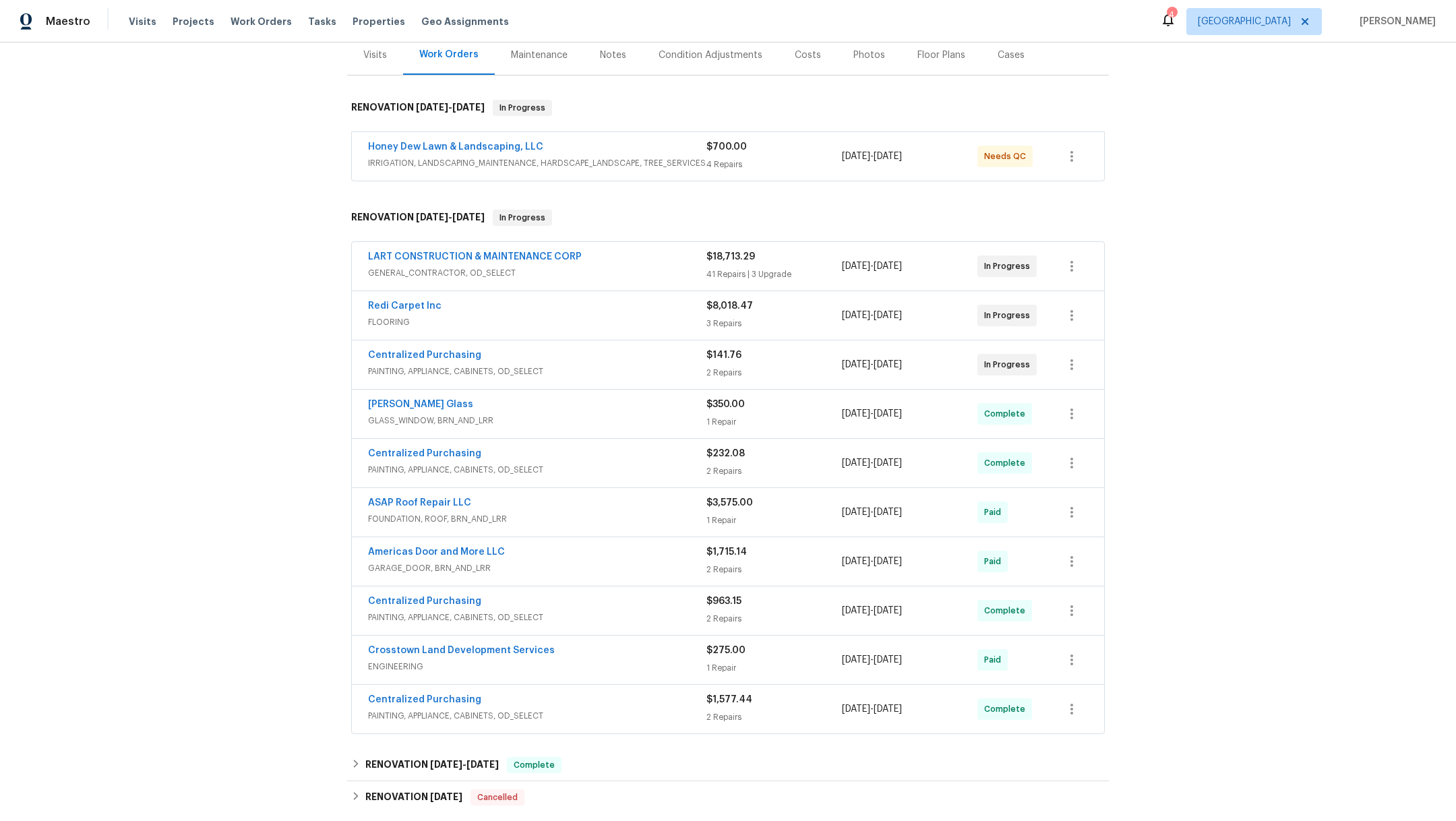
scroll to position [171, 0]
click at [431, 353] on link "Centralized Purchasing" at bounding box center [424, 354] width 113 height 9
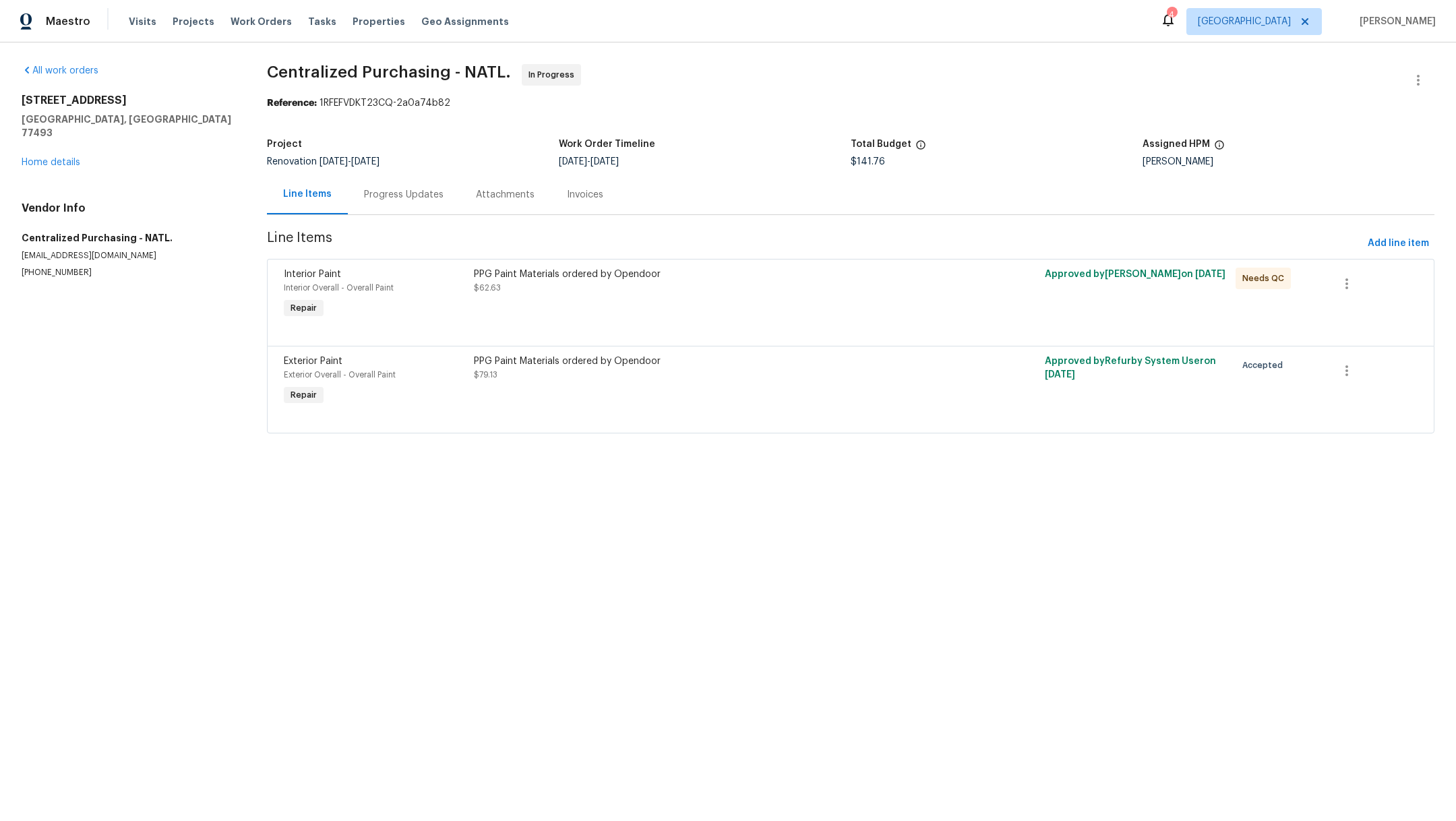
click at [563, 300] on div "PPG Paint Materials ordered by Opendoor $62.63" at bounding box center [707, 294] width 476 height 62
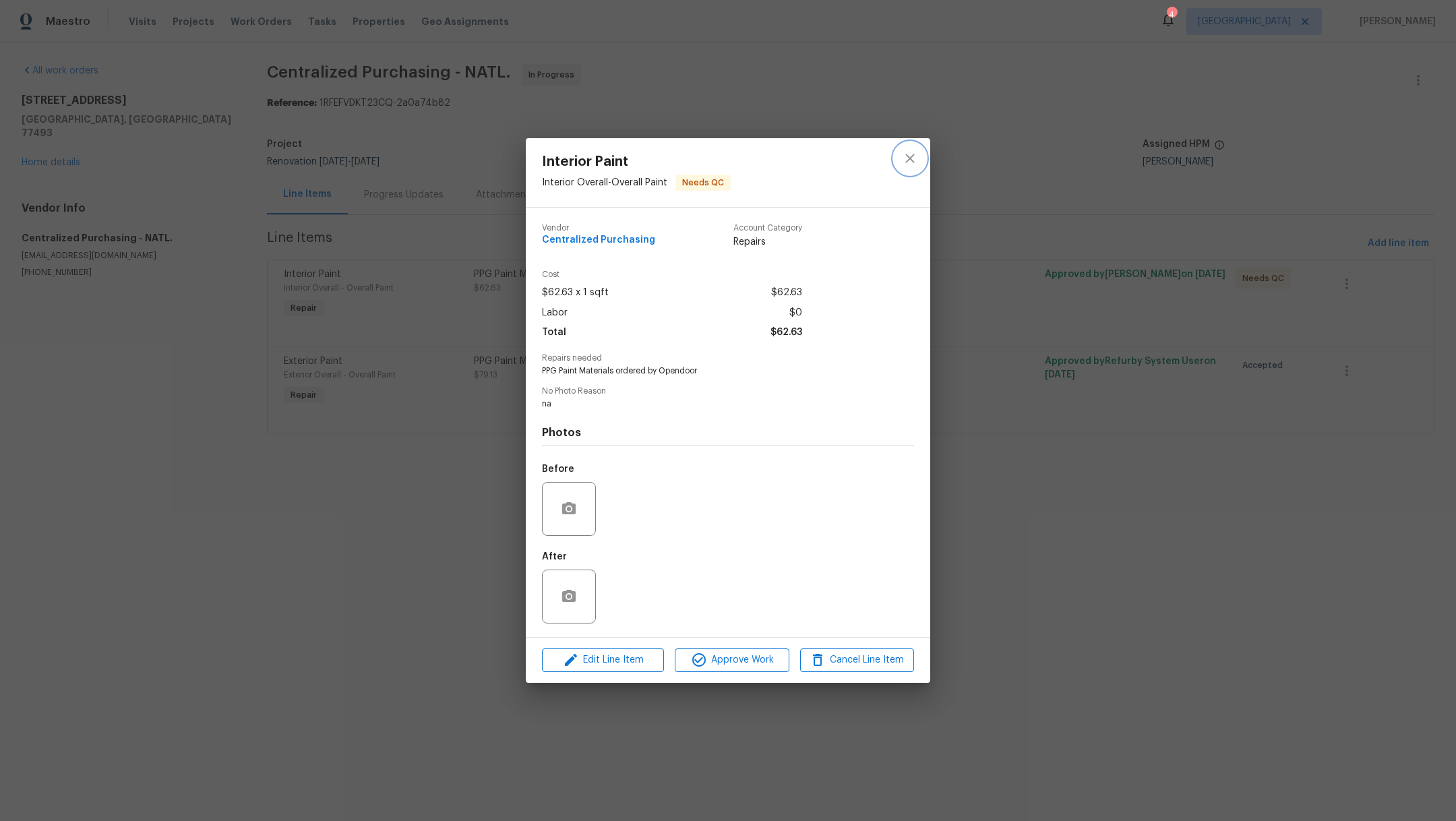
click at [910, 155] on icon "close" at bounding box center [910, 159] width 17 height 17
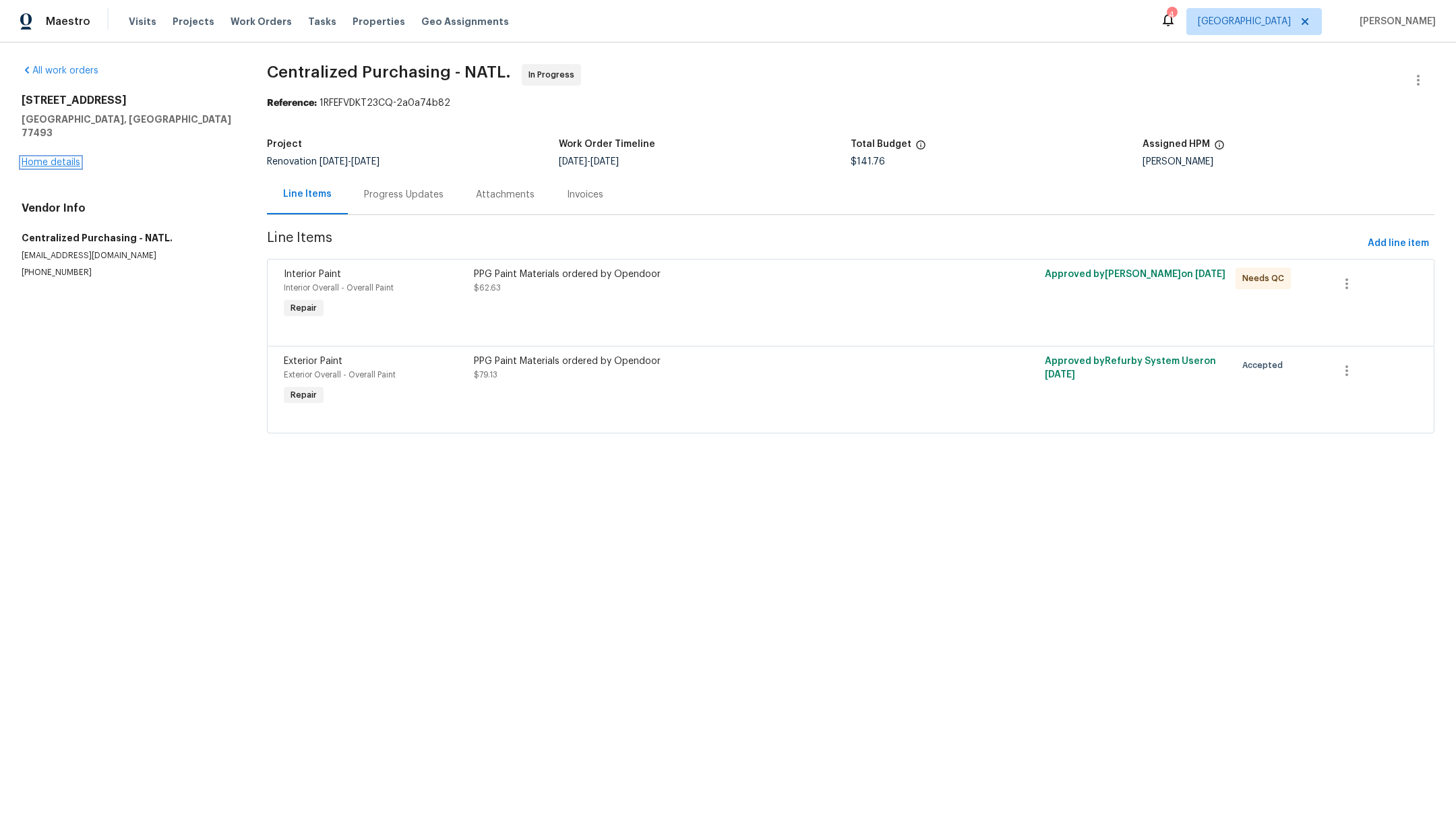
click at [24, 158] on link "Home details" at bounding box center [51, 163] width 59 height 9
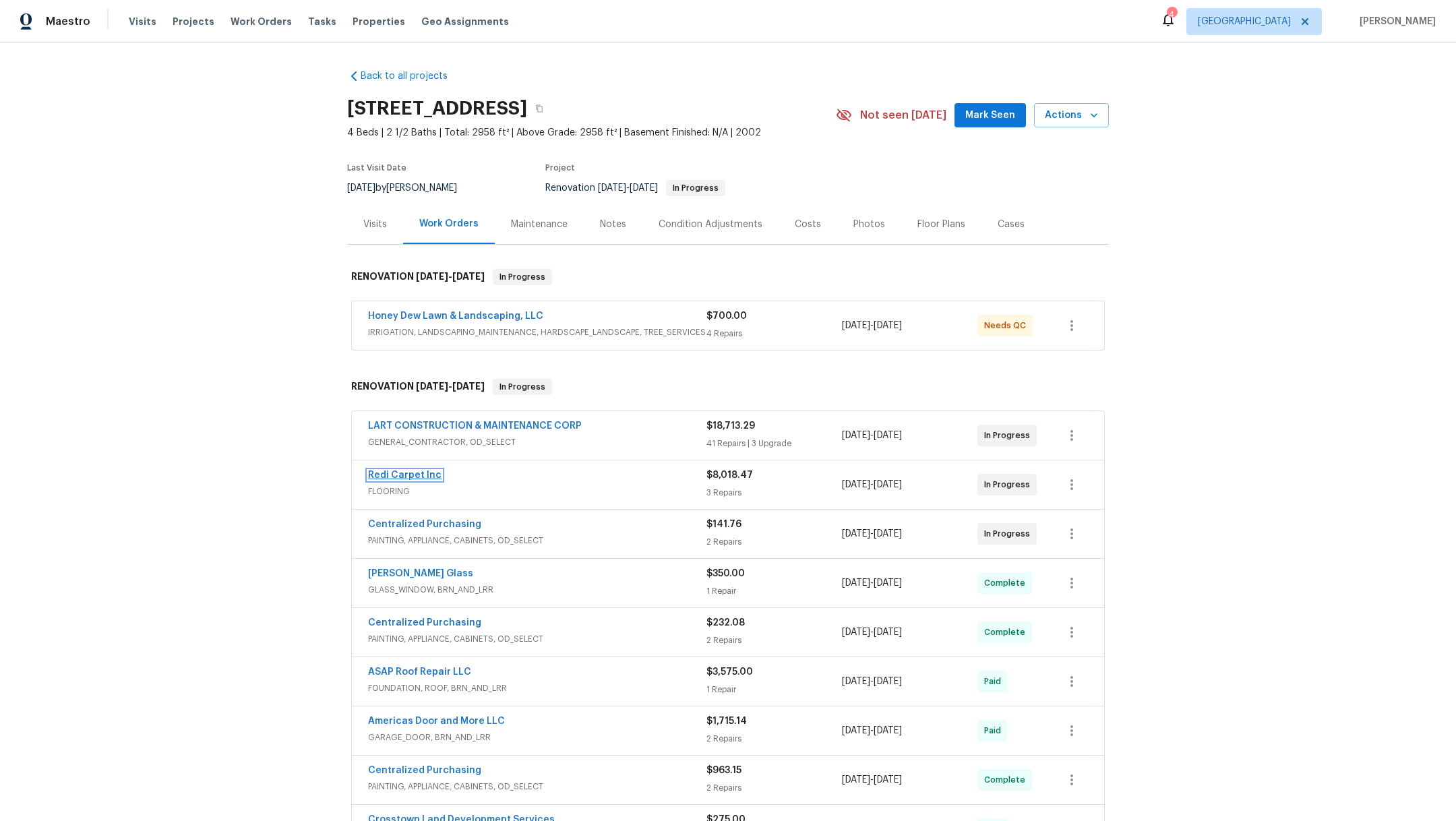
click at [401, 474] on link "Redi Carpet Inc" at bounding box center [405, 475] width 73 height 9
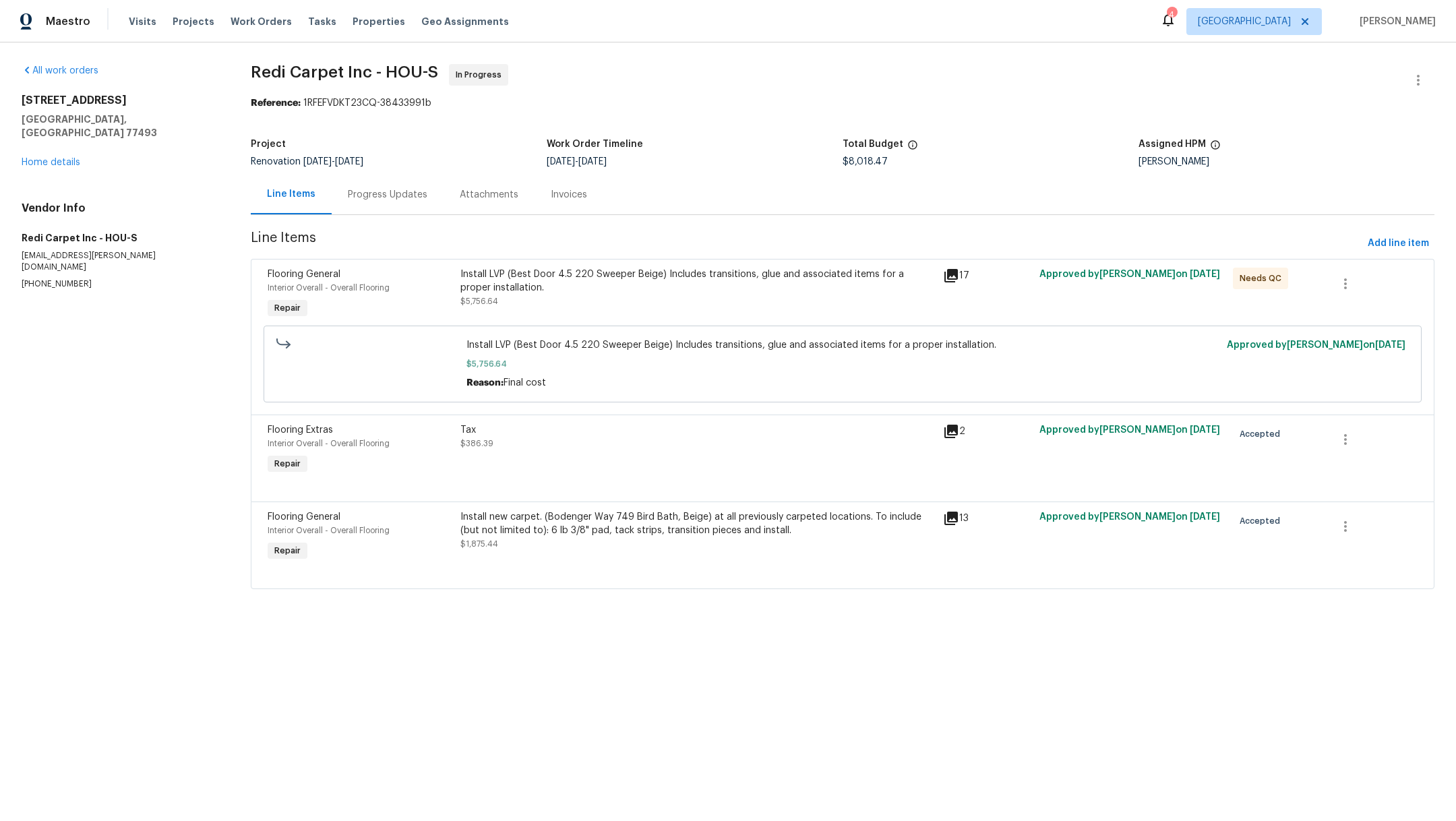
click at [601, 482] on div at bounding box center [842, 485] width 1150 height 17
click at [591, 458] on div "Tax $386.39" at bounding box center [697, 449] width 482 height 62
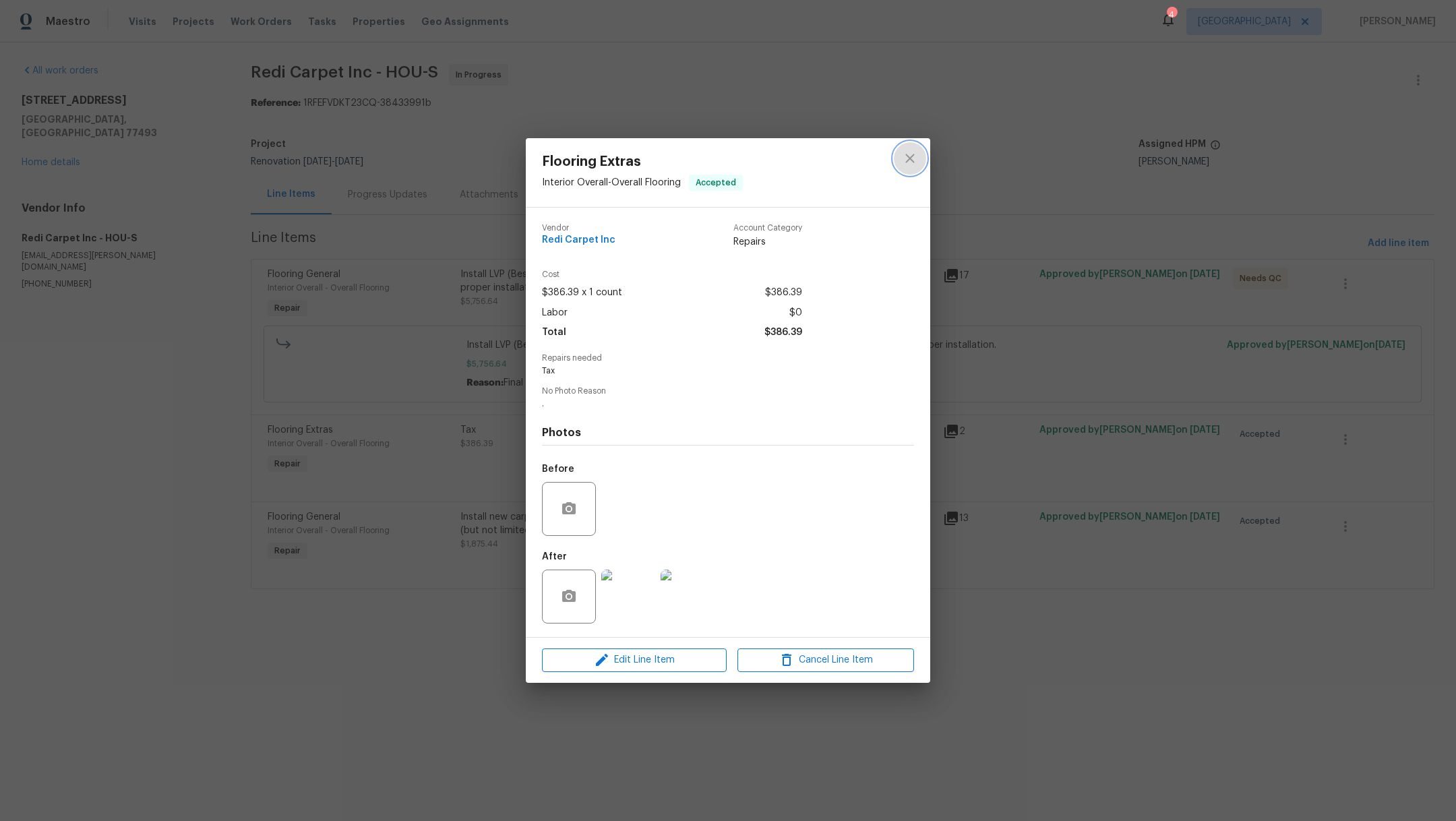
drag, startPoint x: 912, startPoint y: 155, endPoint x: 328, endPoint y: 221, distance: 587.7
click at [912, 155] on icon "close" at bounding box center [909, 159] width 9 height 9
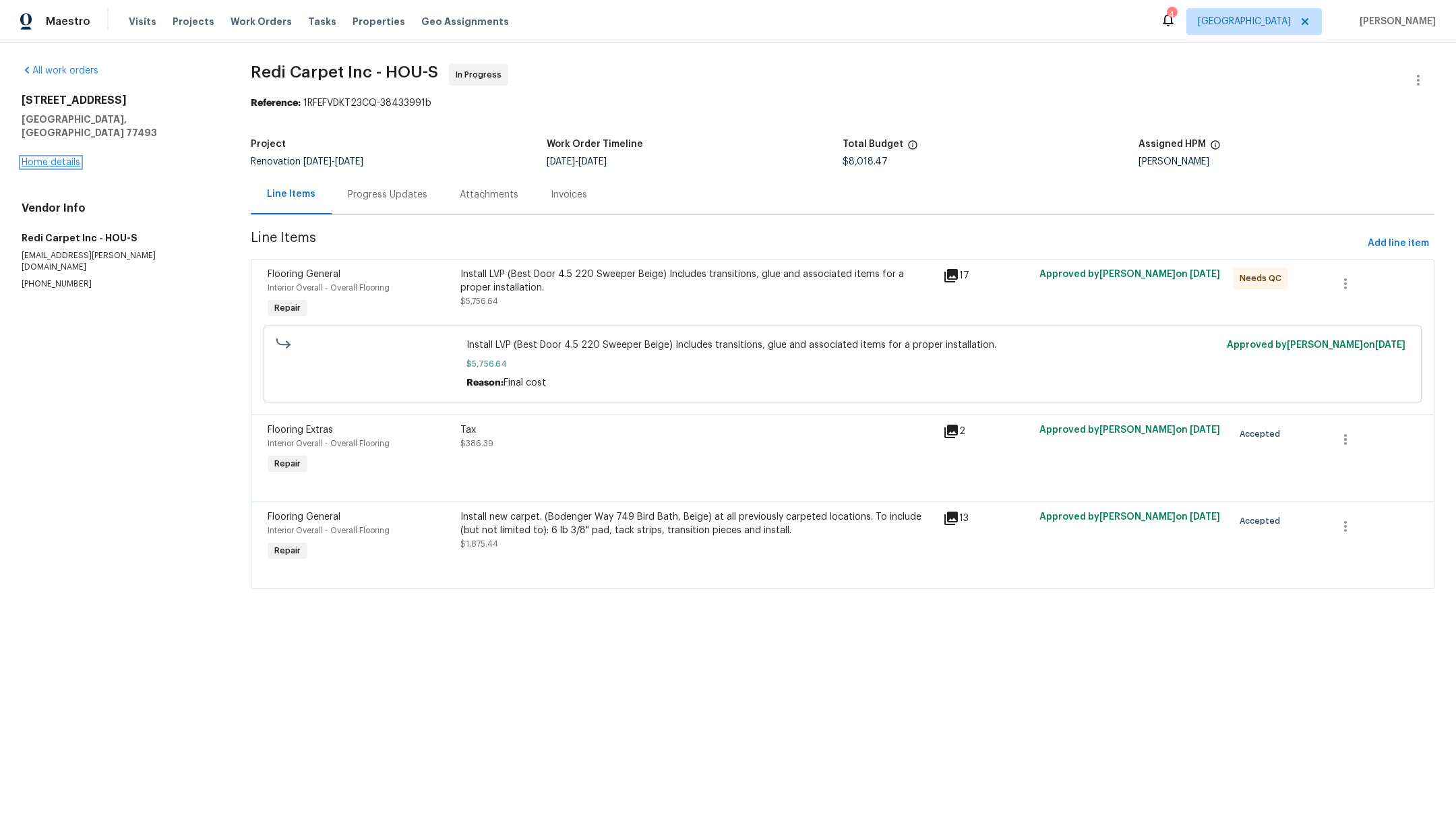
click at [35, 158] on link "Home details" at bounding box center [51, 163] width 59 height 9
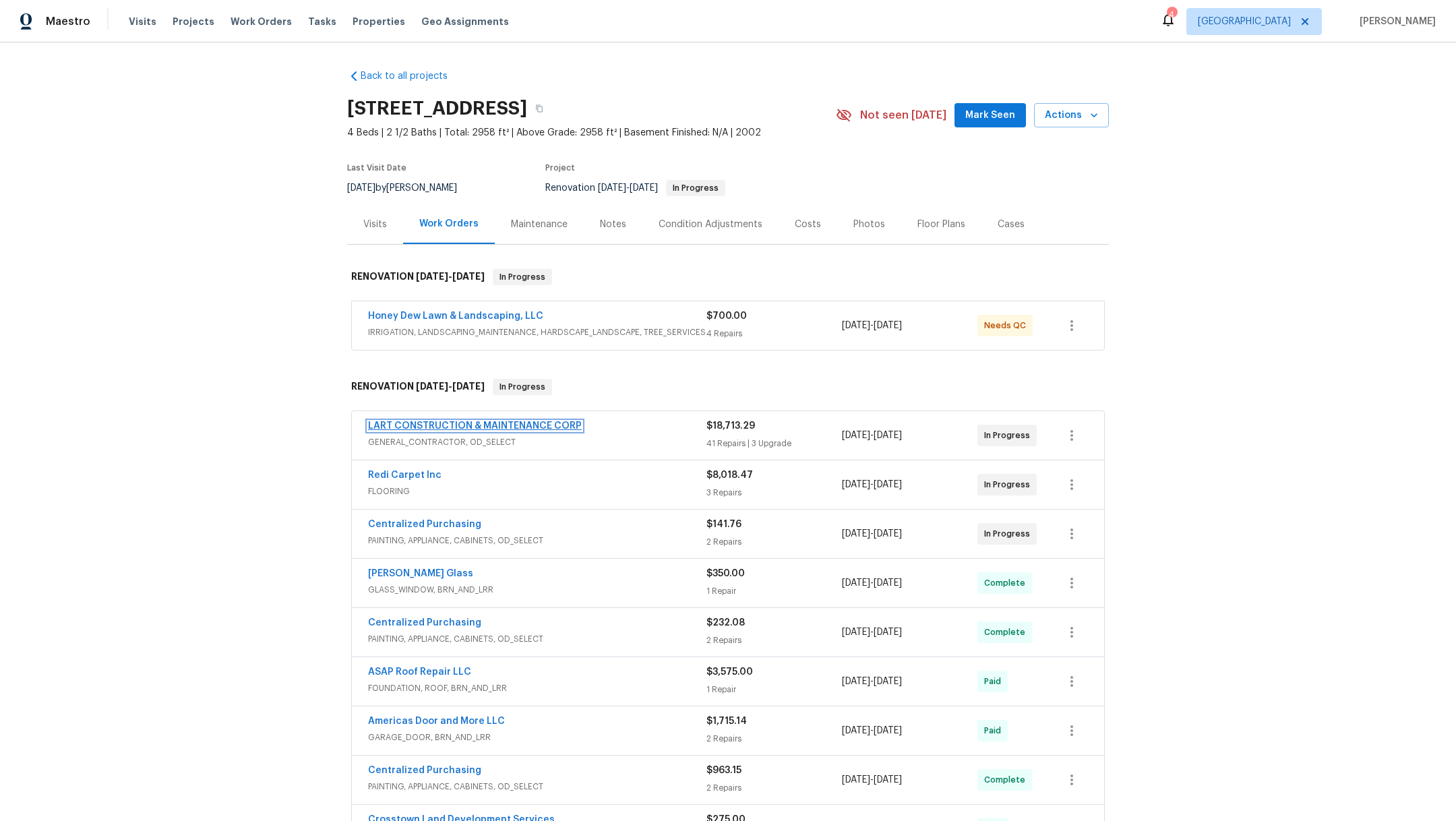
click at [401, 426] on link "LART CONSTRUCTION & MAINTENANCE CORP" at bounding box center [475, 426] width 214 height 9
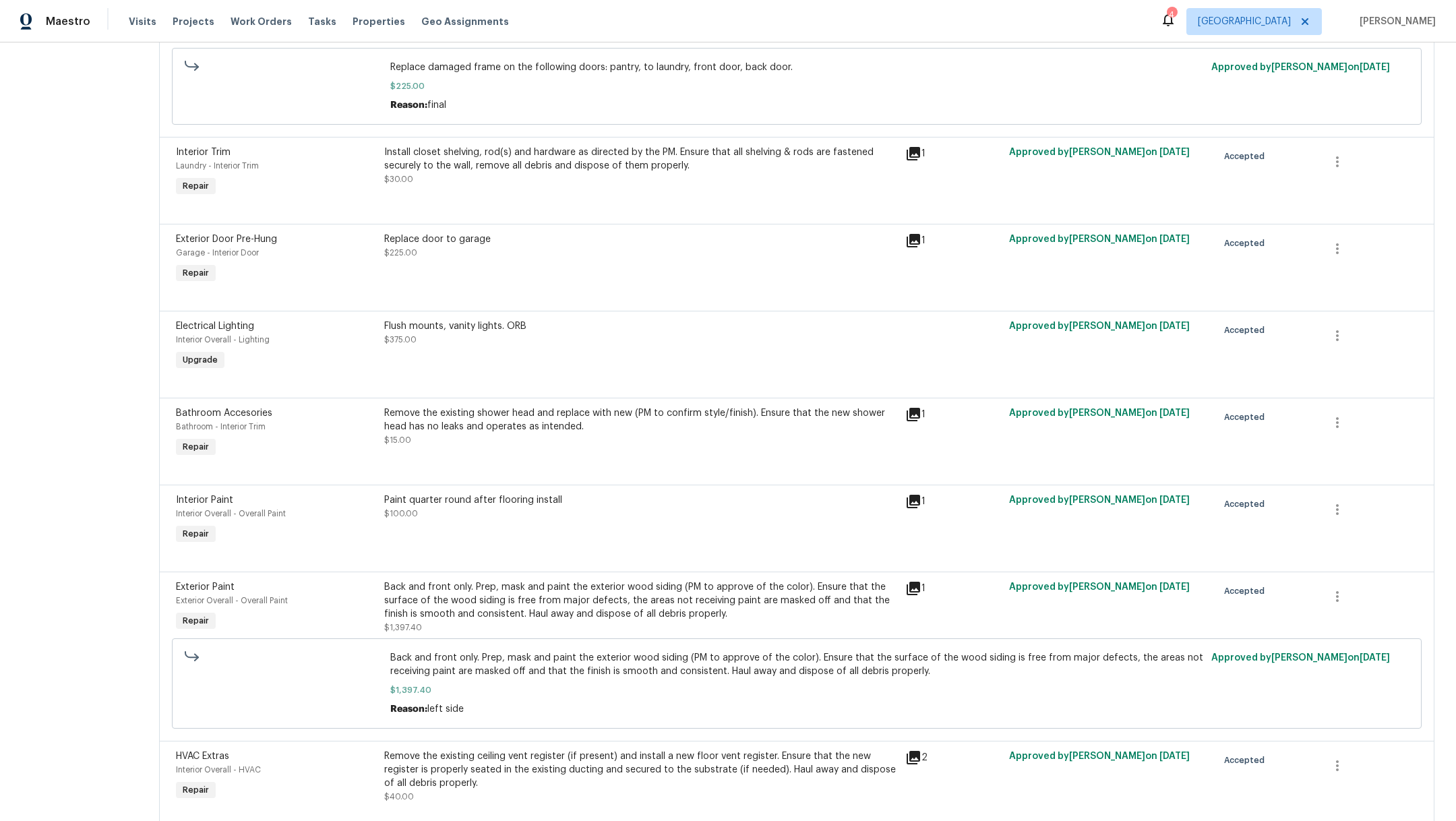
scroll to position [1574, 0]
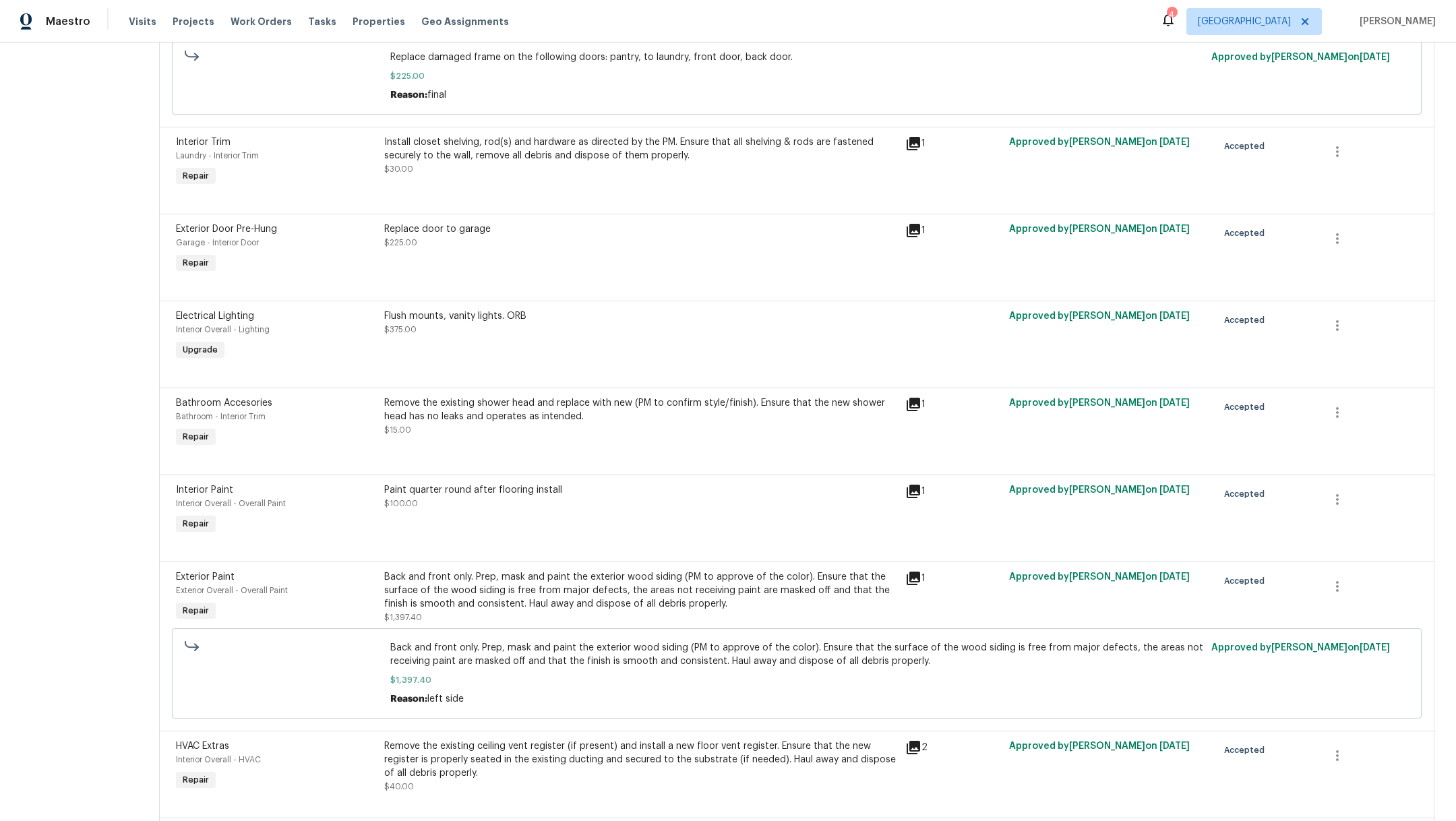
click at [464, 356] on div "Flush mounts, vanity lights. ORB $375.00" at bounding box center [640, 335] width 521 height 62
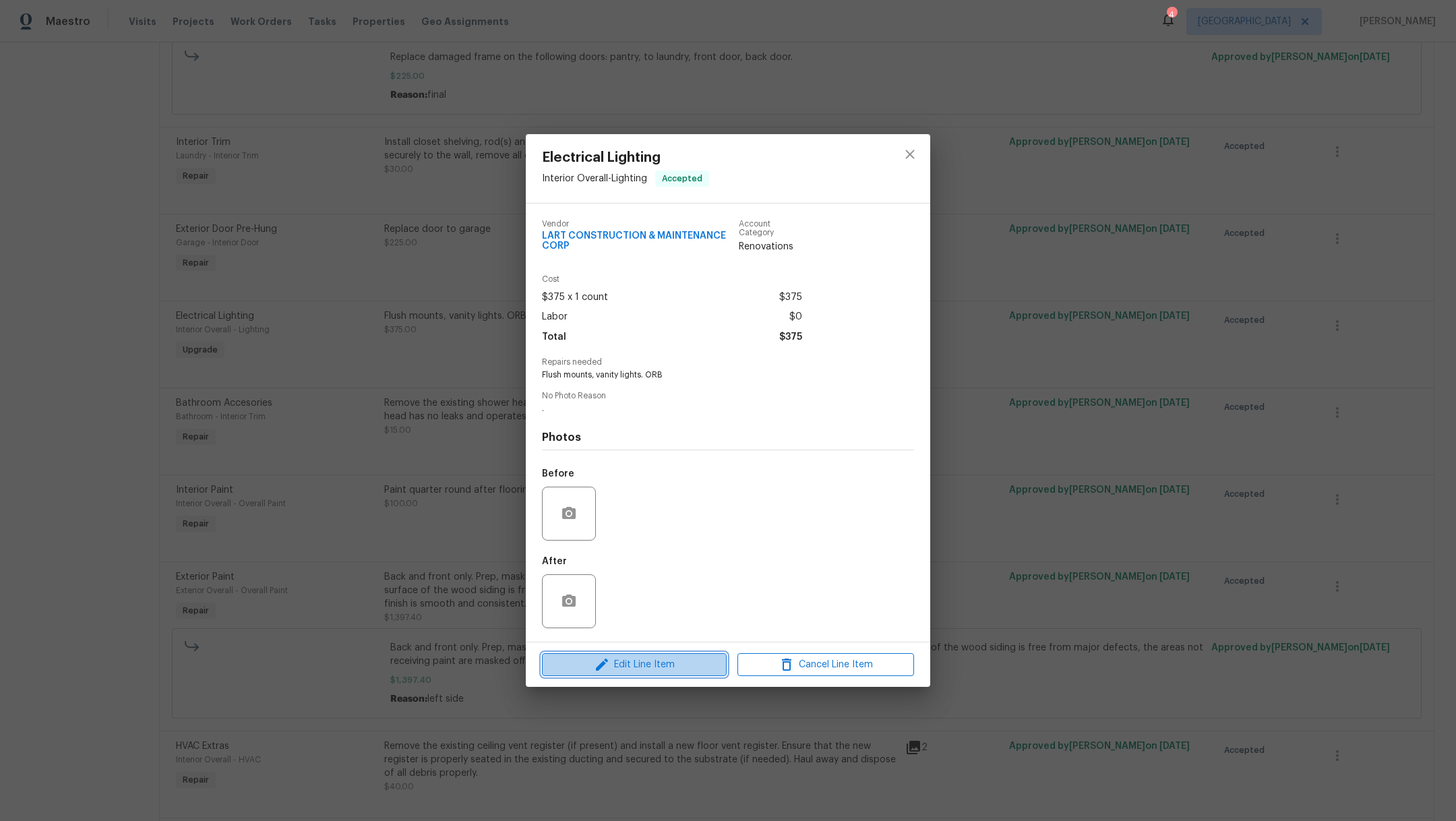
click at [647, 667] on span "Edit Line Item" at bounding box center [634, 665] width 176 height 17
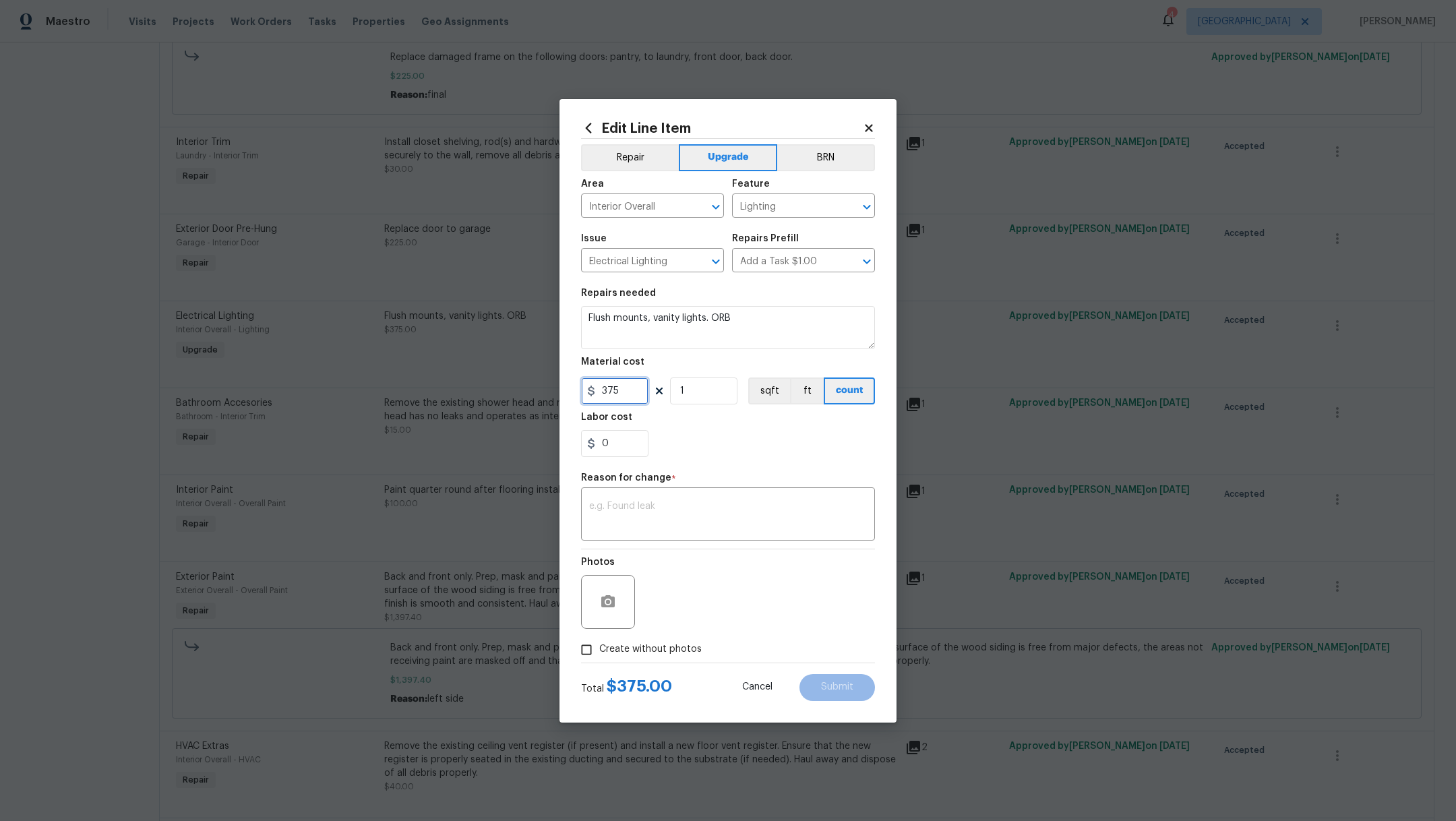
drag, startPoint x: 624, startPoint y: 393, endPoint x: 499, endPoint y: 384, distance: 125.3
click at [504, 387] on div "Edit Line Item Repair Upgrade BRN Area Interior Overall ​ Feature Lighting ​ Is…" at bounding box center [728, 410] width 1456 height 821
type input "400"
click at [647, 523] on textarea at bounding box center [728, 515] width 277 height 28
type textarea "Final"
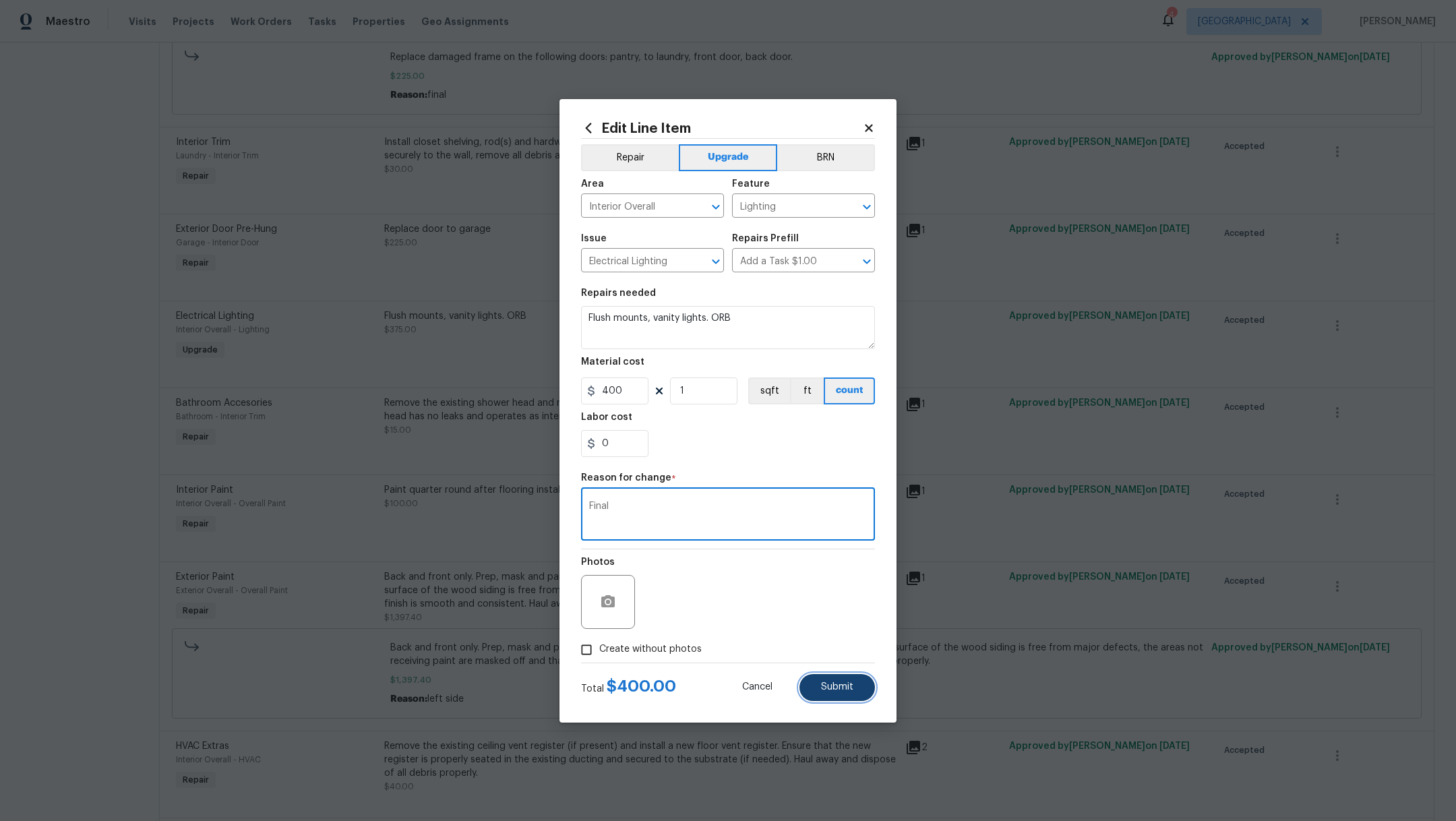
click at [849, 687] on span "Submit" at bounding box center [837, 686] width 32 height 10
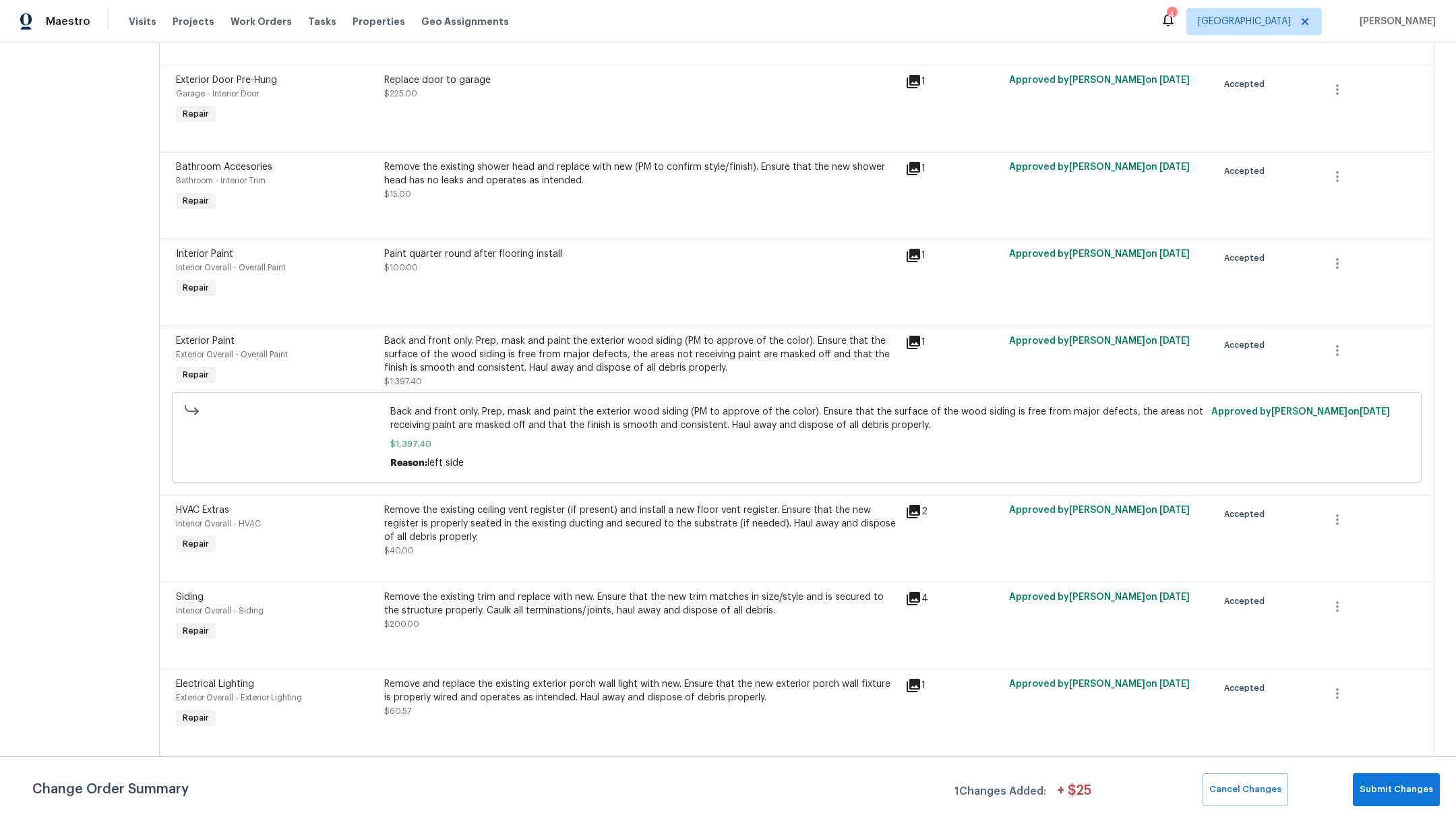
scroll to position [1929, 0]
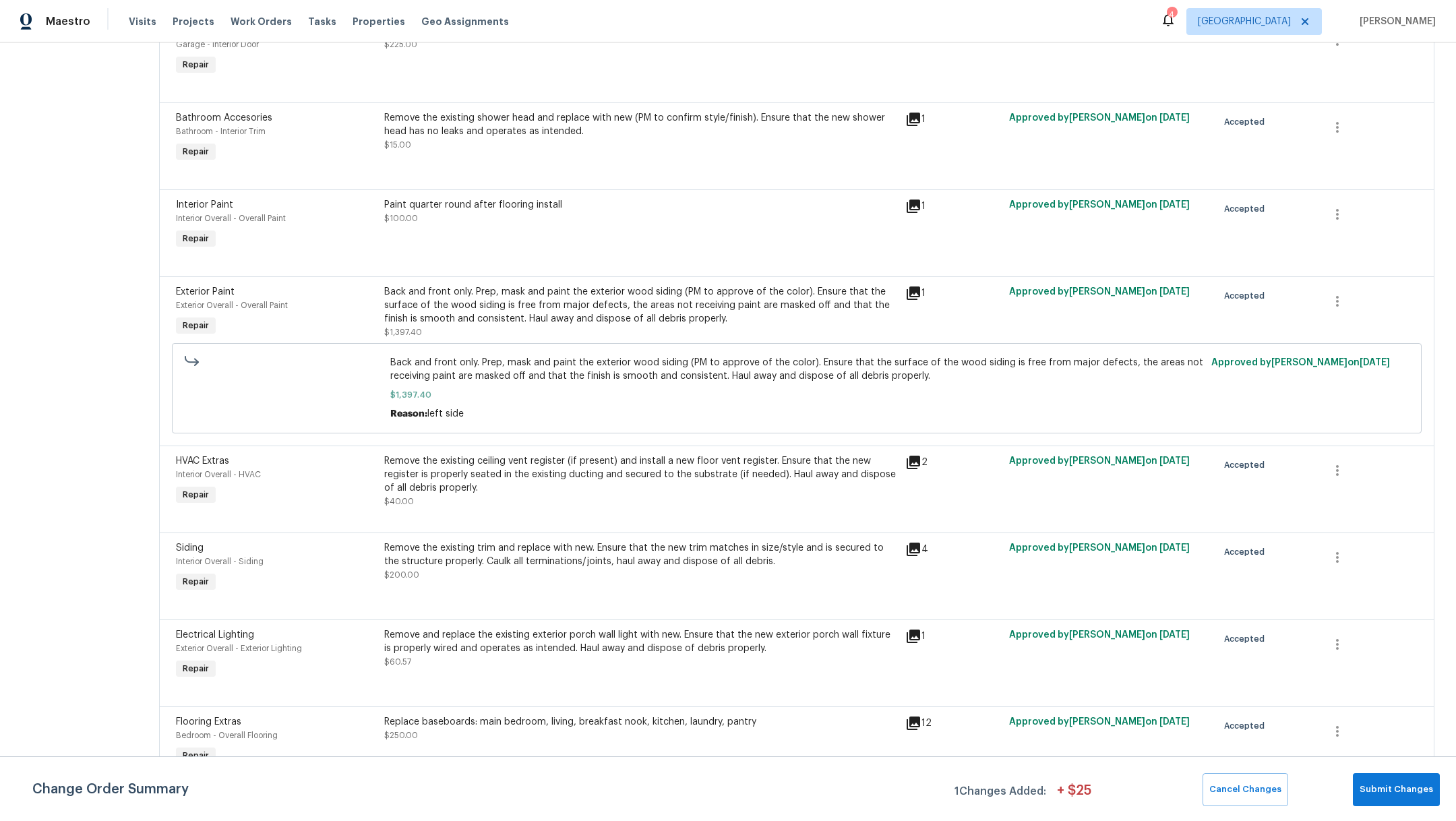
click at [419, 508] on div "Remove the existing ceiling vent register (if present) and install a new floor …" at bounding box center [640, 480] width 513 height 54
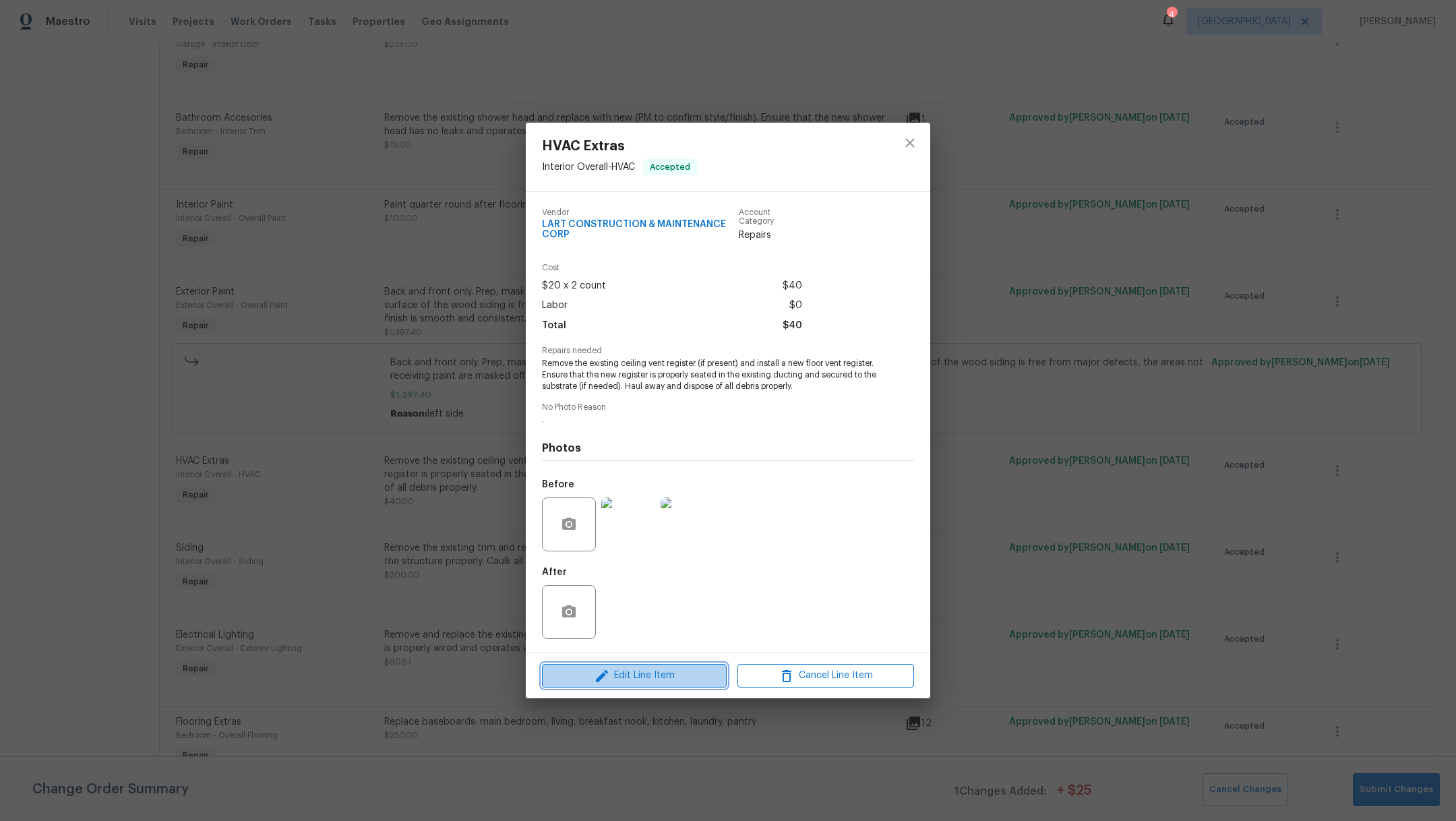
click at [617, 674] on span "Edit Line Item" at bounding box center [634, 675] width 176 height 17
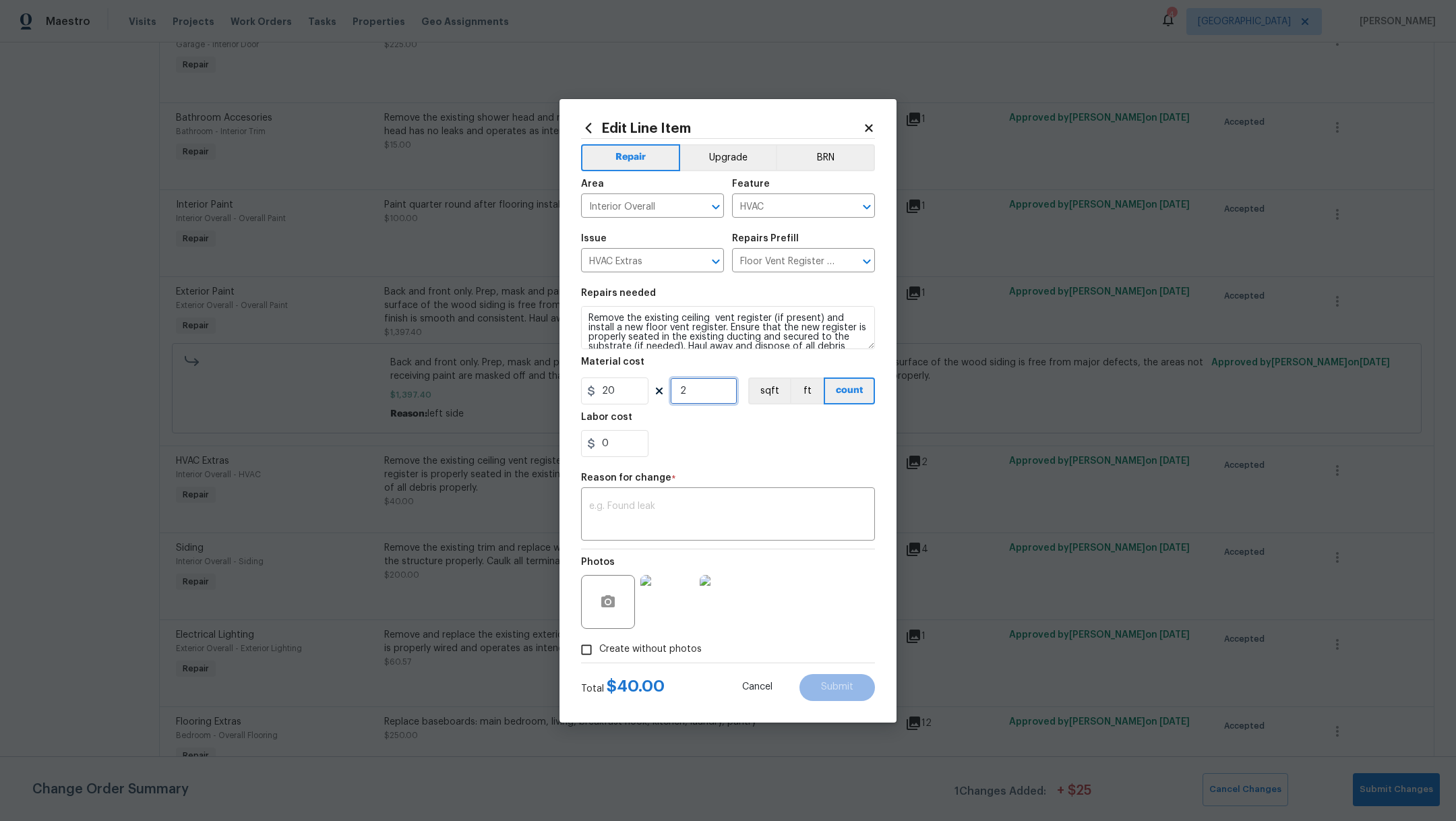
click at [679, 383] on input "2" at bounding box center [703, 390] width 67 height 27
drag, startPoint x: 697, startPoint y: 392, endPoint x: 654, endPoint y: 386, distance: 43.4
click at [655, 388] on div "20 2 sqft ft count" at bounding box center [728, 390] width 294 height 27
type input "5"
click at [672, 527] on textarea at bounding box center [728, 515] width 277 height 28
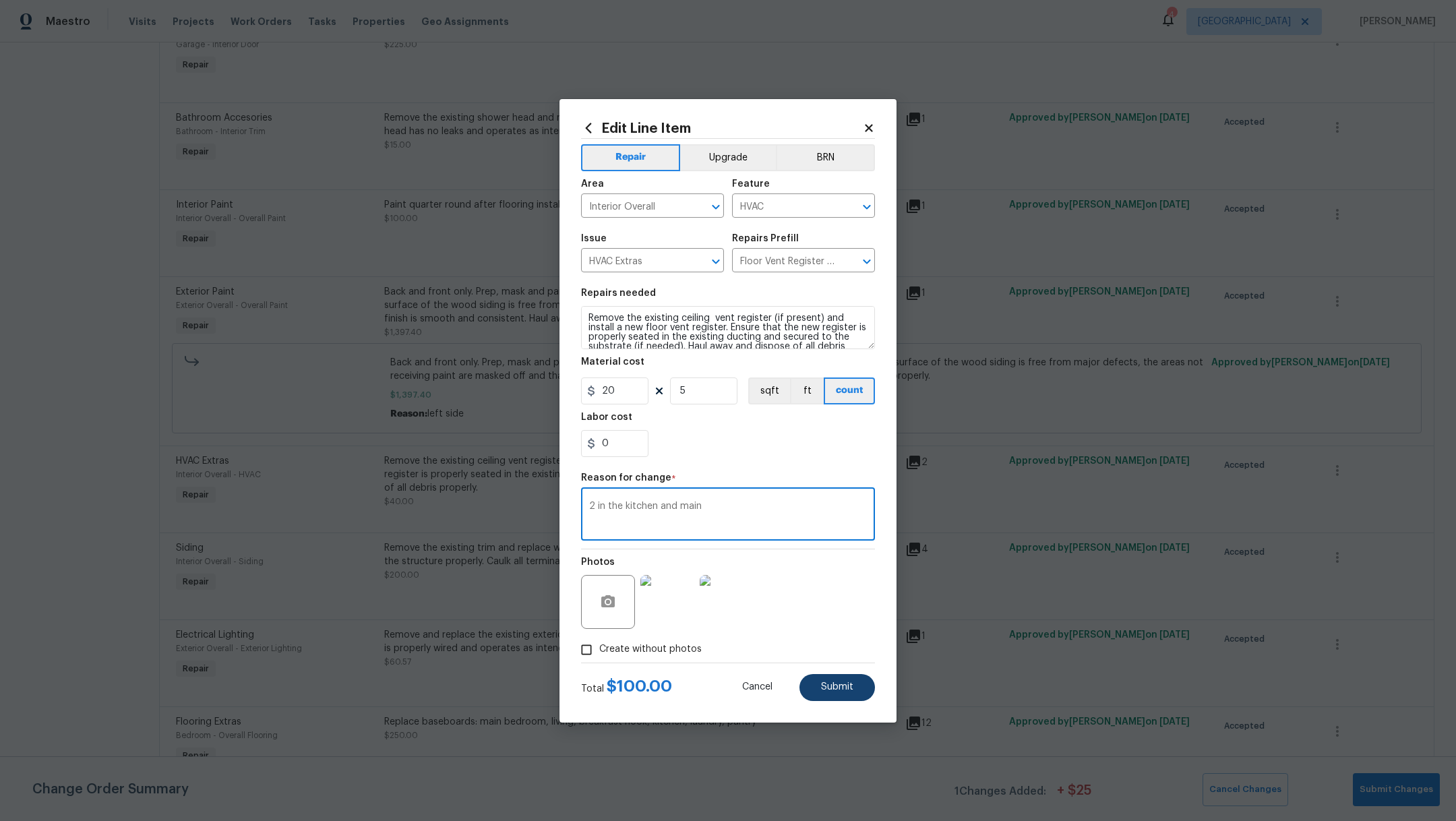
type textarea "2 in the kitchen and main"
click at [828, 682] on span "Submit" at bounding box center [837, 686] width 32 height 10
type input "2"
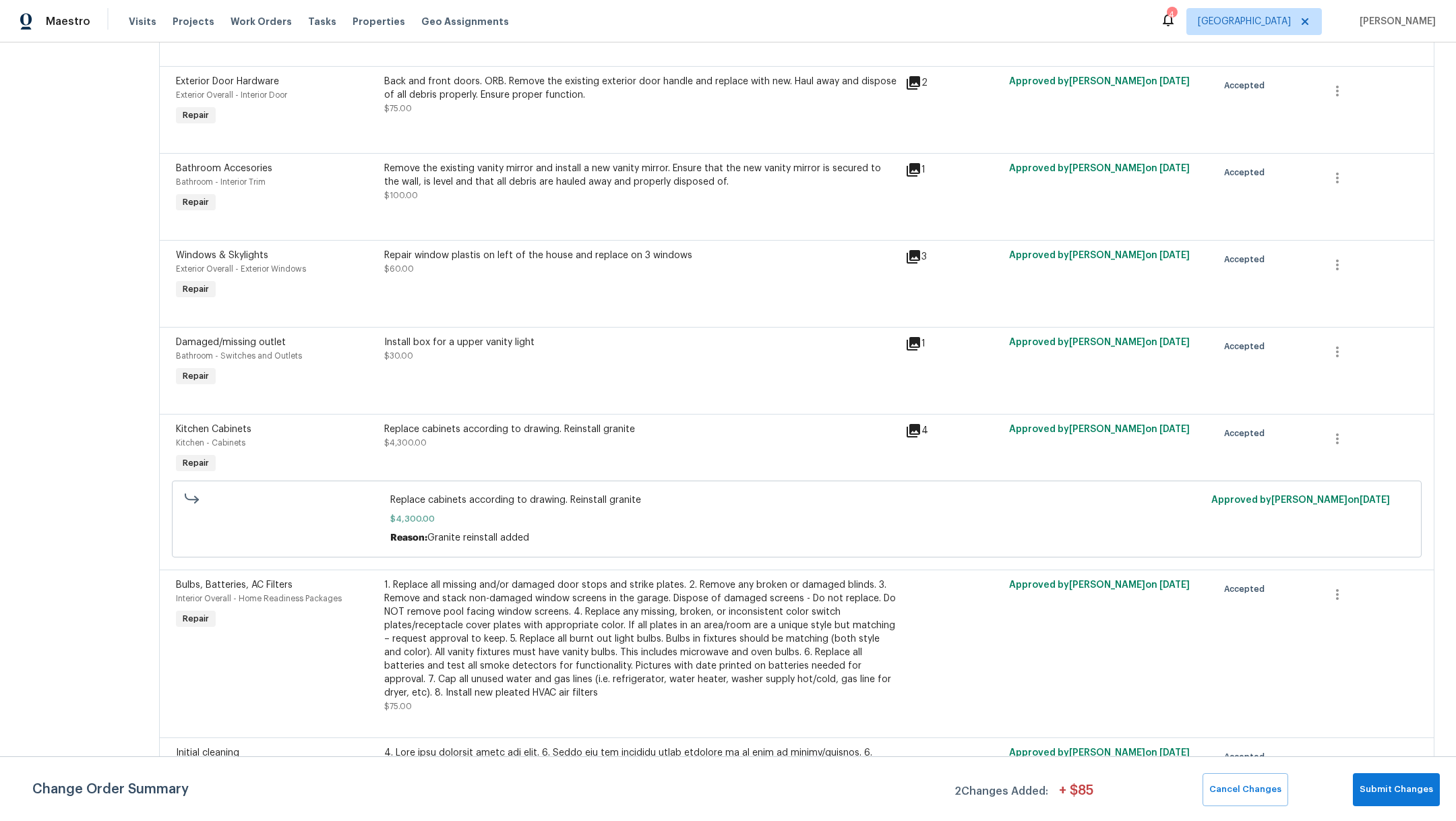
scroll to position [3503, 0]
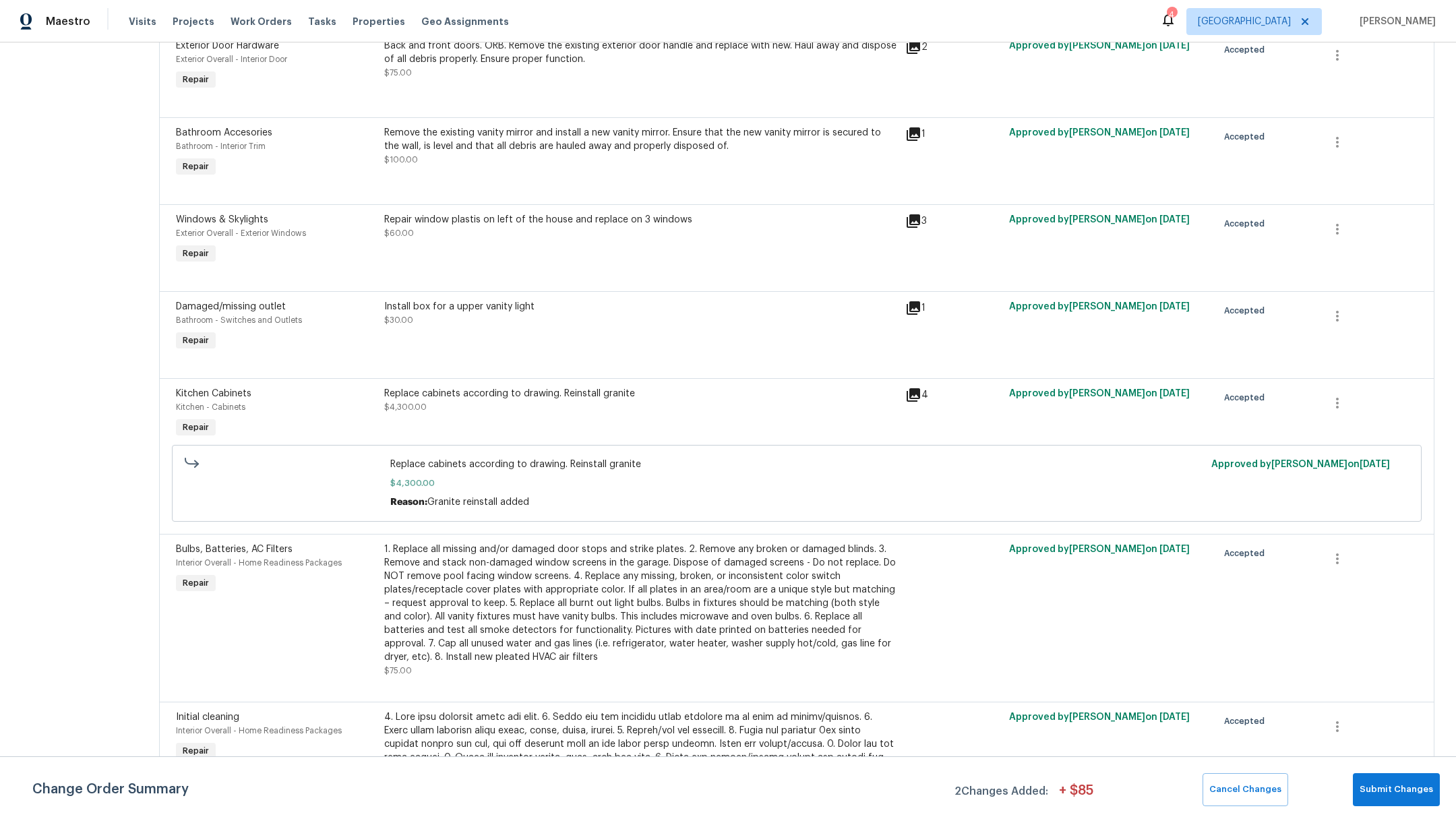
click at [627, 637] on div "1. Replace all missing and/or damaged door stops and strike plates. 2. Remove a…" at bounding box center [640, 603] width 513 height 121
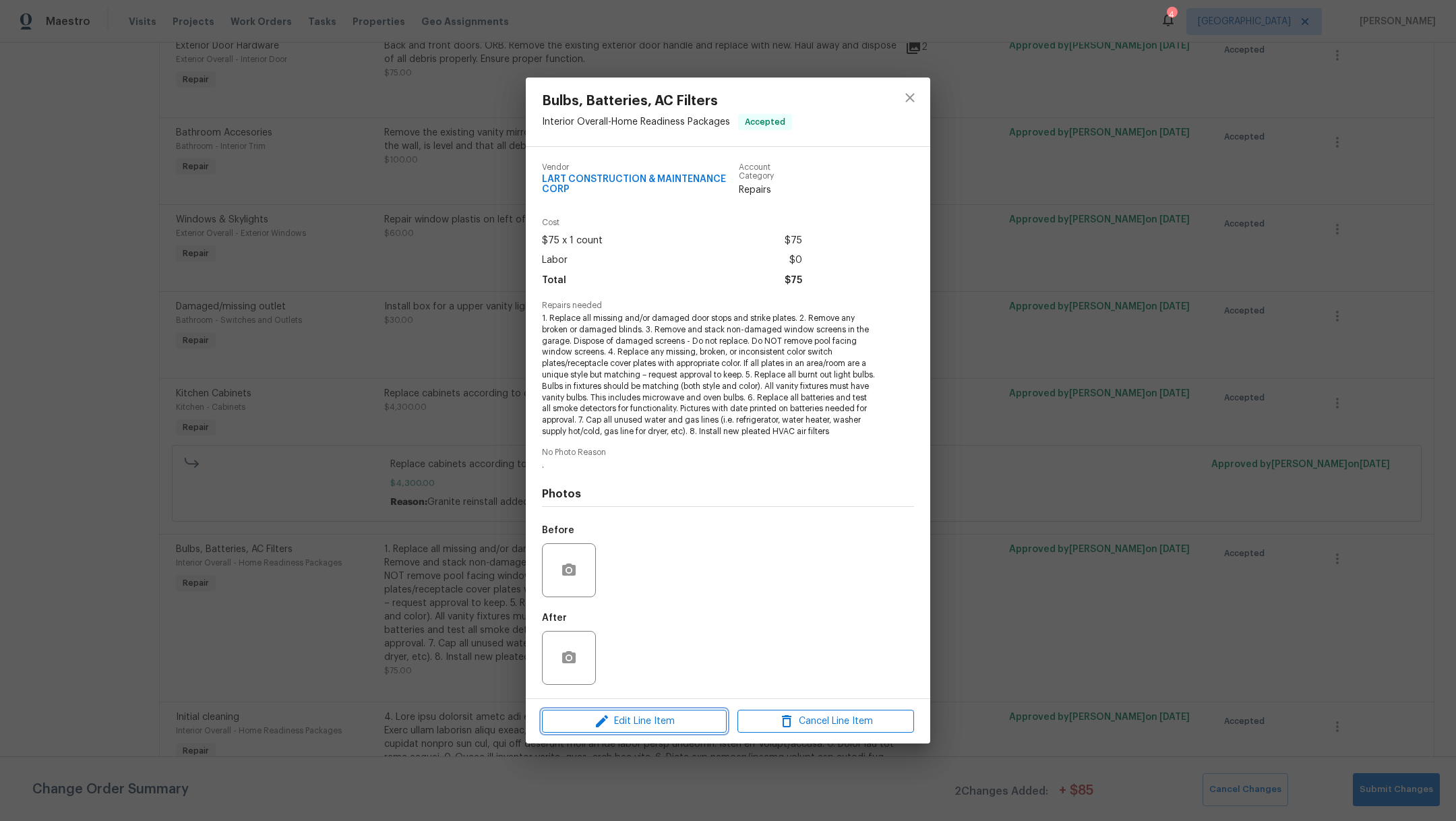
click at [646, 721] on span "Edit Line Item" at bounding box center [634, 721] width 176 height 17
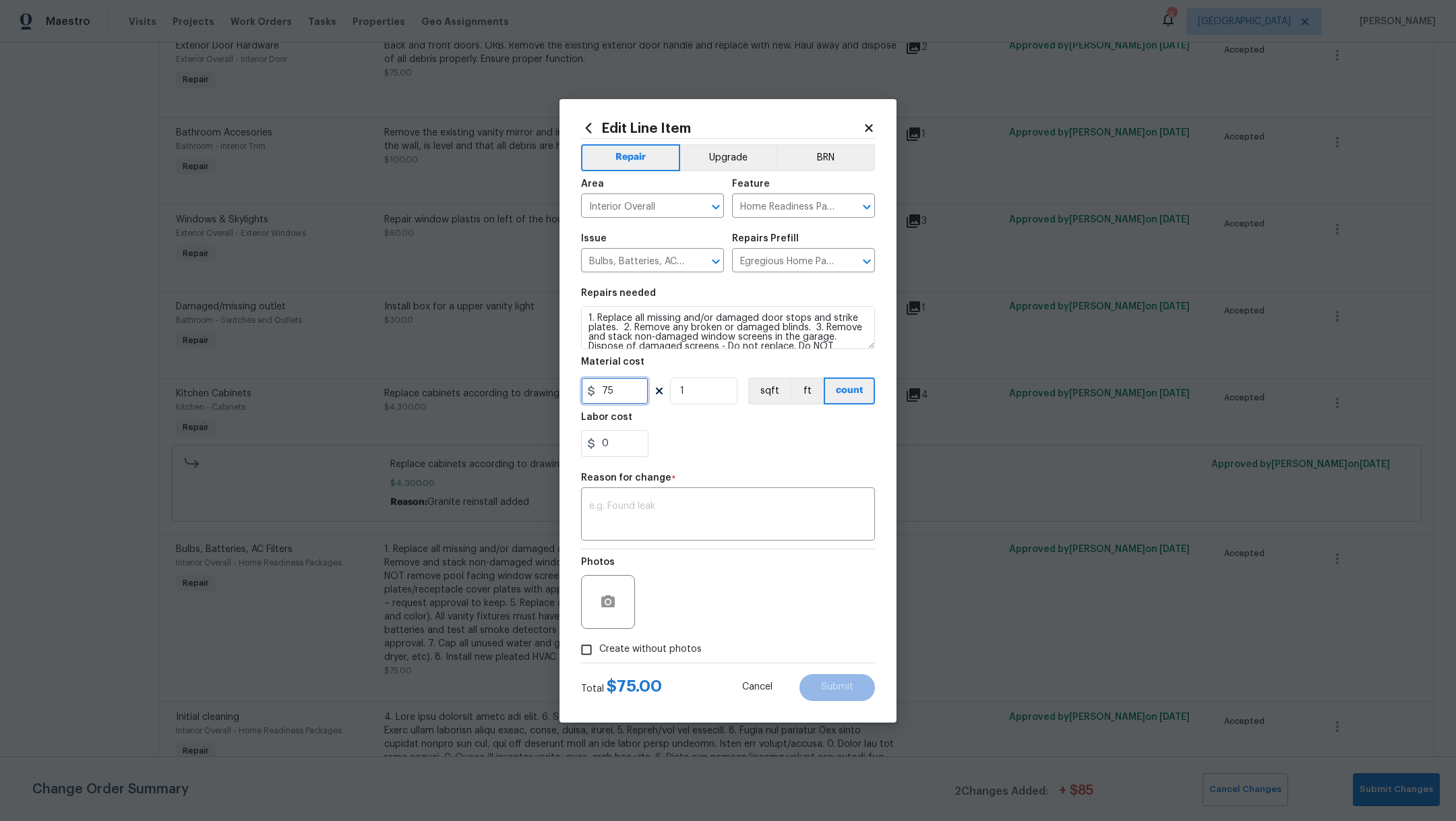
drag, startPoint x: 626, startPoint y: 394, endPoint x: 533, endPoint y: 394, distance: 93.0
click at [533, 394] on div "Edit Line Item Repair Upgrade BRN Area Interior Overall ​ Feature Home Readines…" at bounding box center [728, 410] width 1456 height 821
type input "100"
click at [649, 530] on div "x ​" at bounding box center [728, 515] width 294 height 50
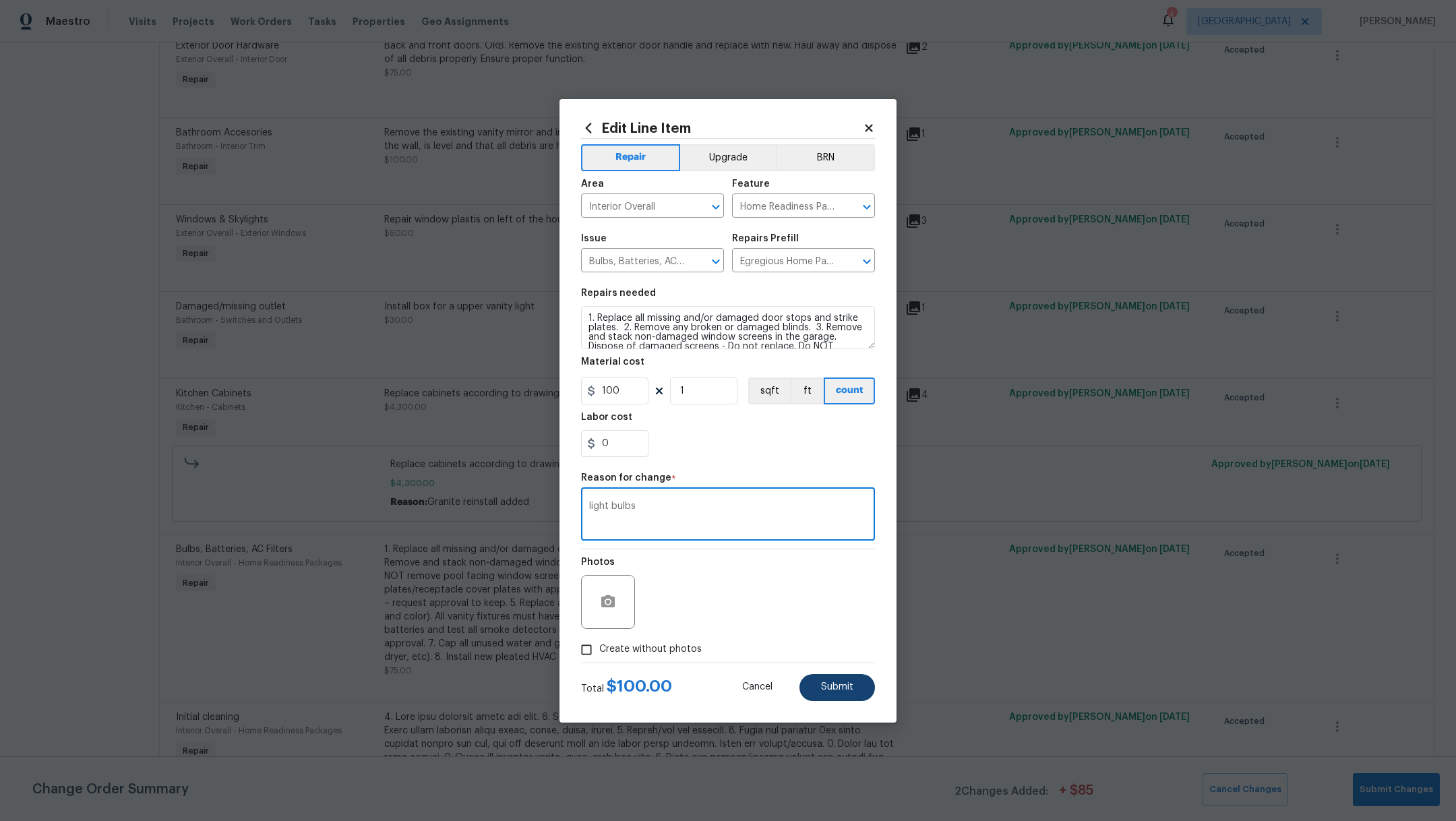
type textarea "light bulbs"
click at [831, 697] on button "Submit" at bounding box center [837, 687] width 75 height 27
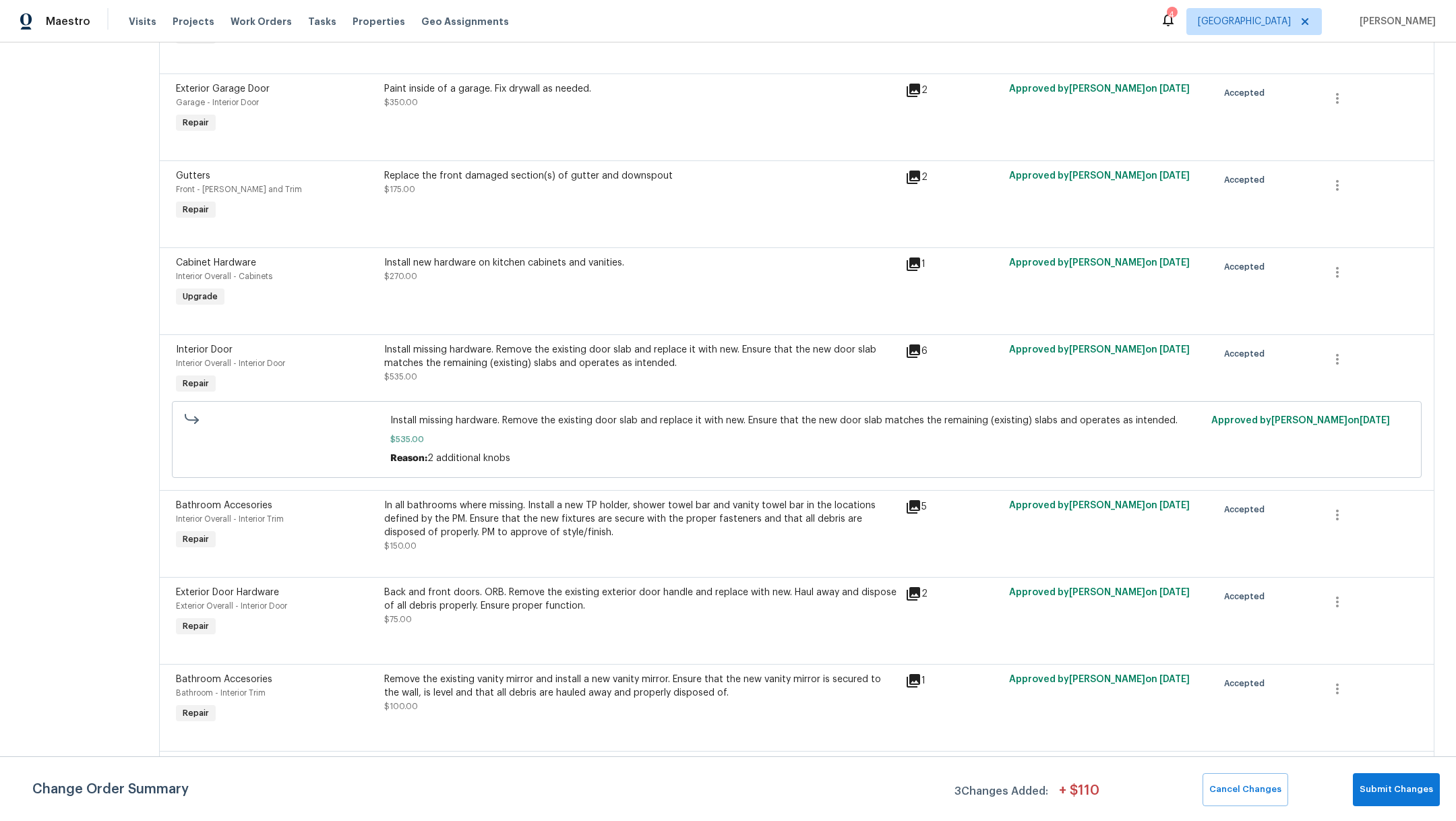
scroll to position [3264, 0]
drag, startPoint x: 1455, startPoint y: 518, endPoint x: 1455, endPoint y: 526, distance: 8.0
click at [1455, 524] on div "All work orders 2222 Princess Snow Cir Katy, TX 77493 Home details Vendor Info …" at bounding box center [728, 431] width 1456 height 778
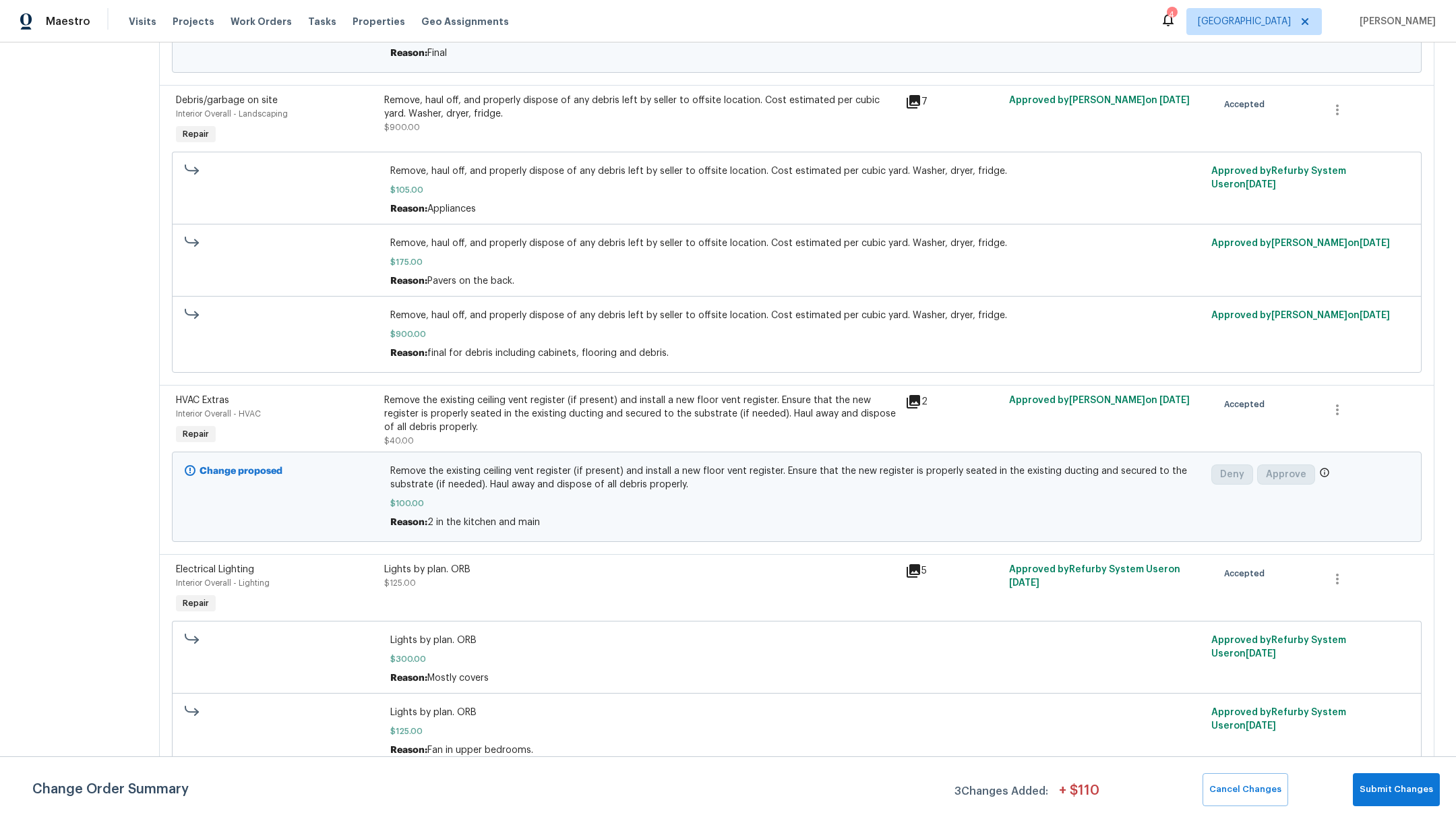
scroll to position [0, 0]
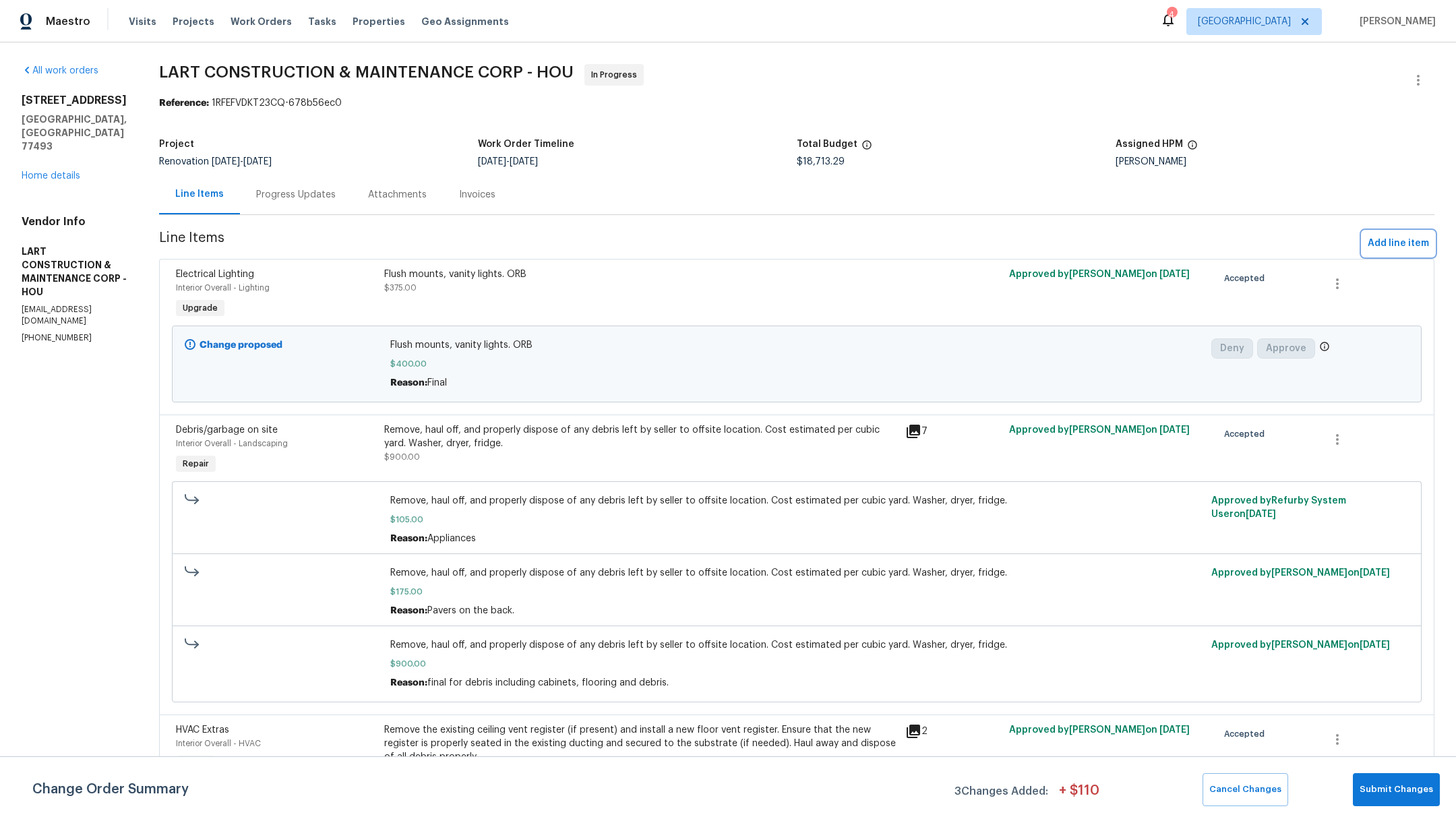
click at [1370, 242] on span "Add line item" at bounding box center [1397, 243] width 62 height 17
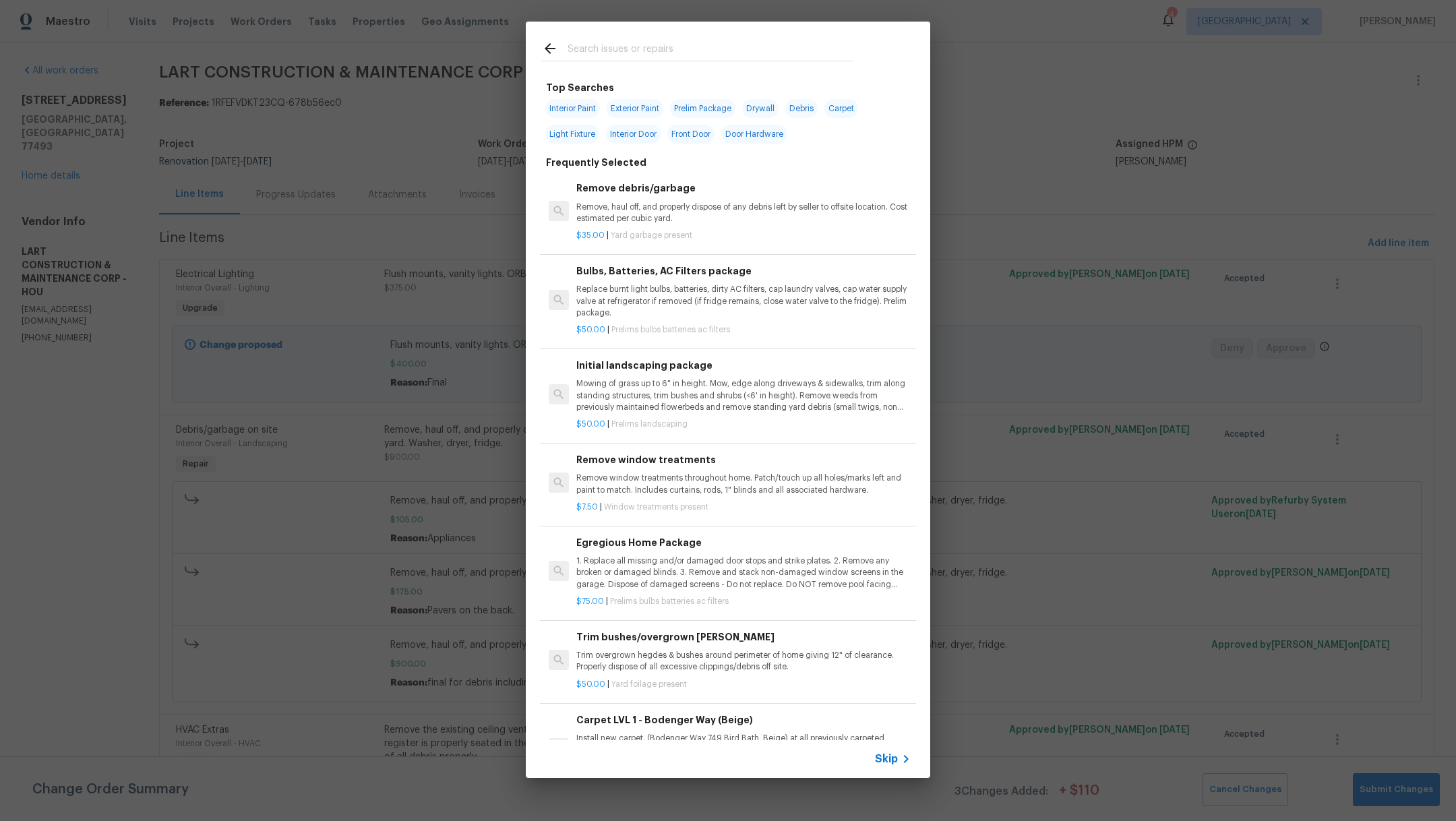
click at [654, 44] on input "text" at bounding box center [710, 51] width 286 height 20
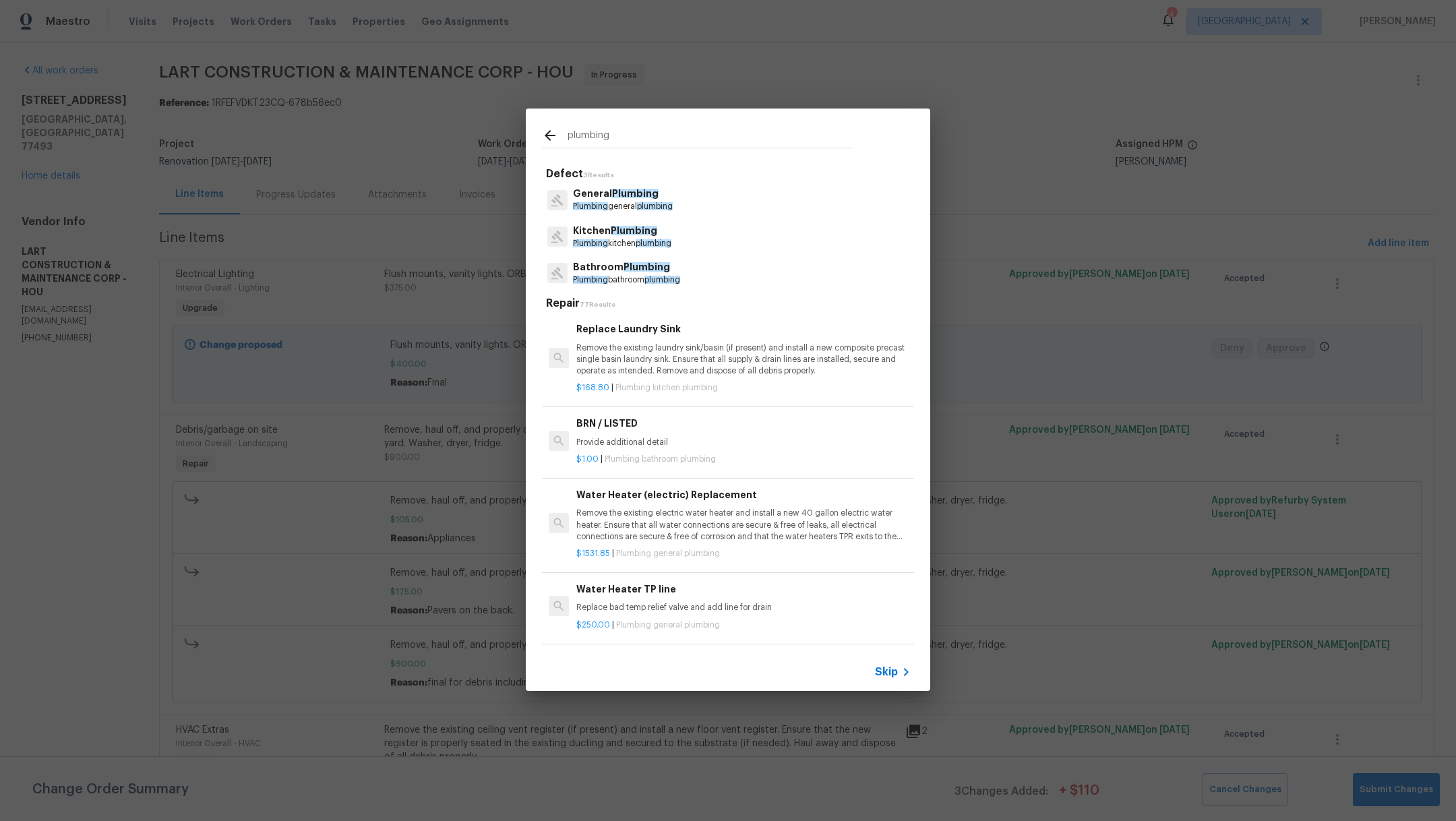
type input "plumbing"
click at [626, 279] on p "Plumbing bathroom plumbing" at bounding box center [626, 280] width 107 height 11
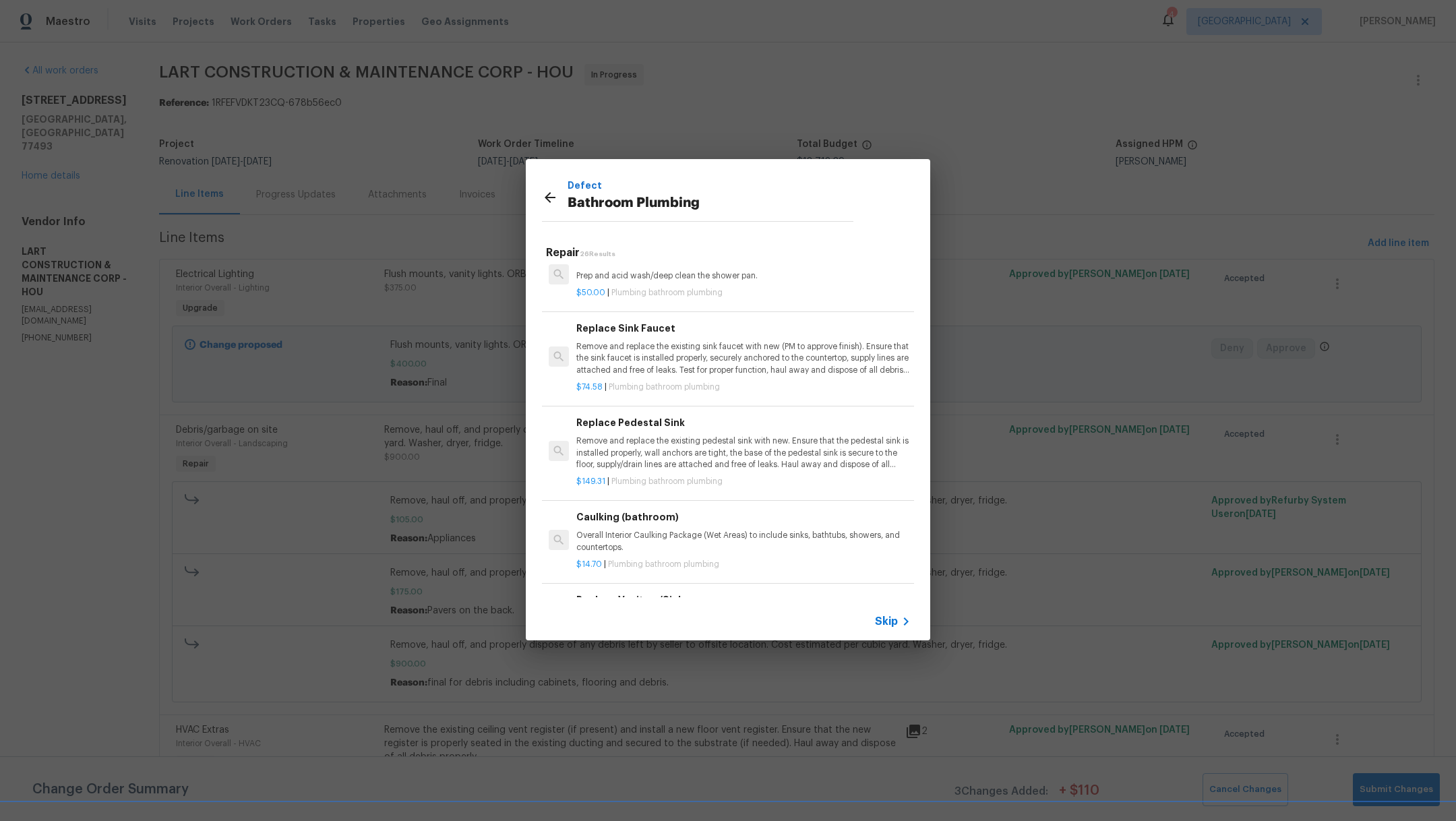
scroll to position [1880, 0]
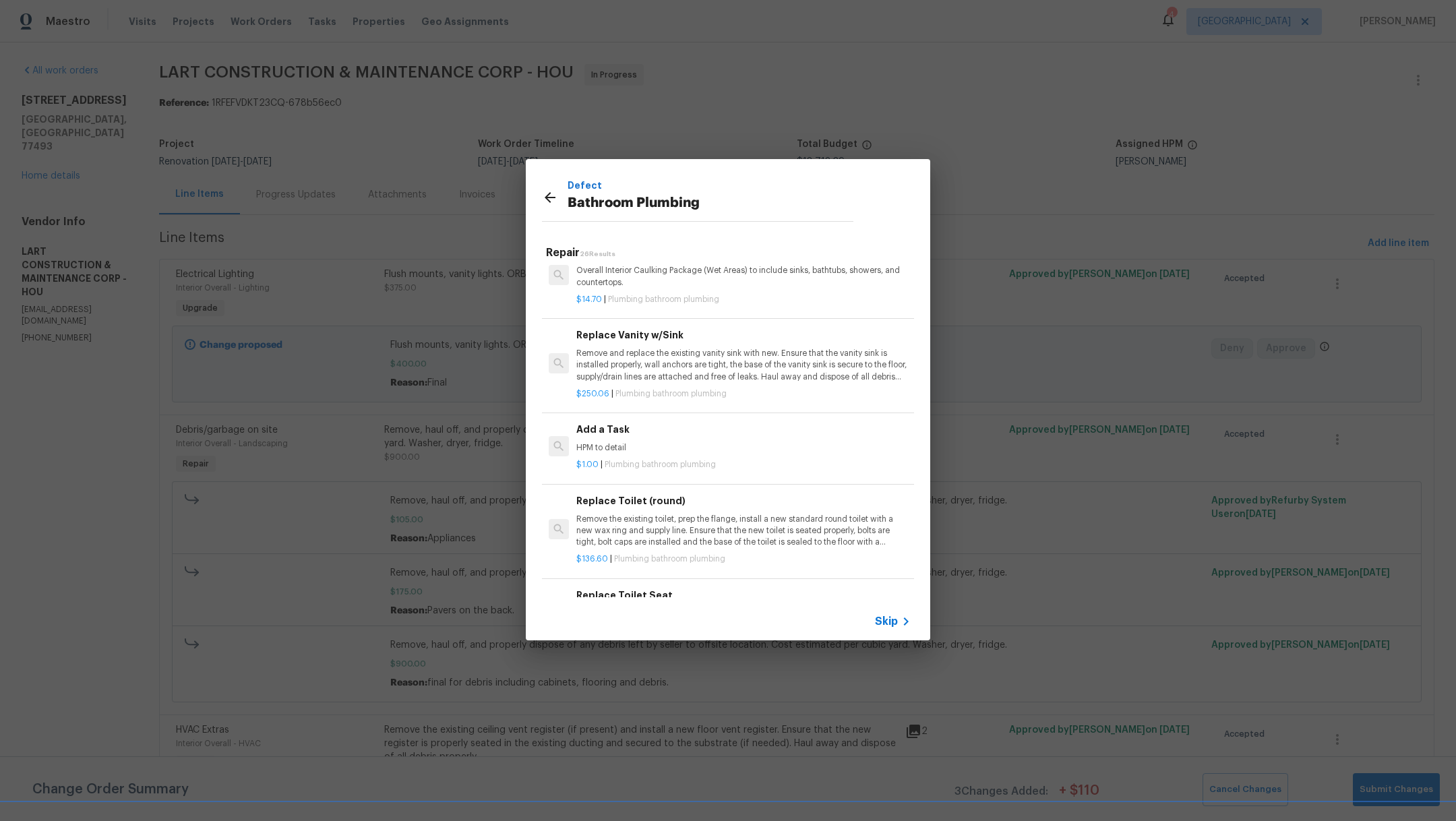
click at [766, 462] on p "$1.00 | Plumbing bathroom plumbing" at bounding box center [743, 465] width 334 height 11
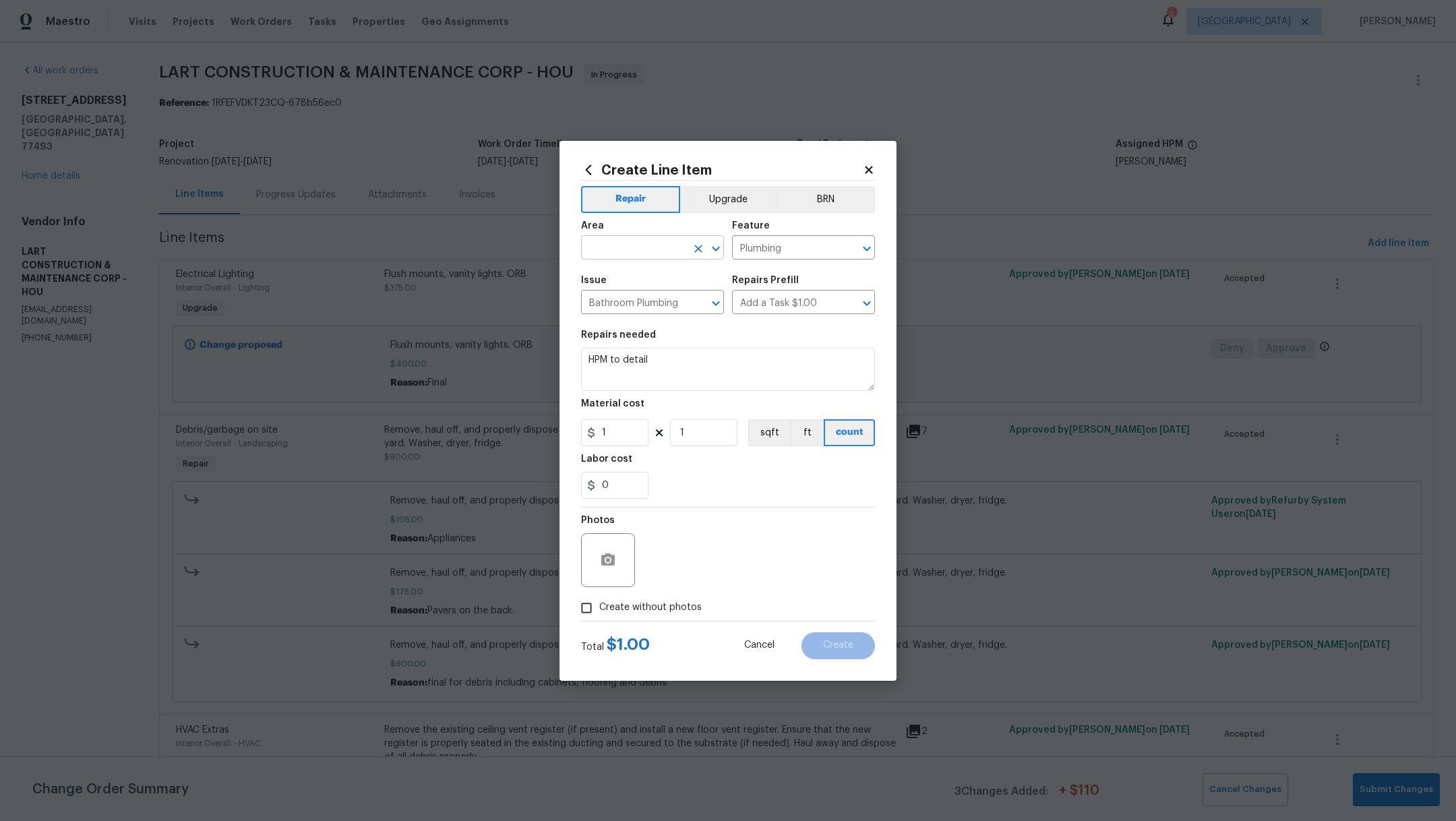
click at [632, 249] on input "text" at bounding box center [633, 249] width 105 height 21
type input "a"
click at [647, 282] on li "Main Bathroom" at bounding box center [652, 278] width 143 height 22
type input "Main Bathroom"
drag, startPoint x: 669, startPoint y: 362, endPoint x: 536, endPoint y: 354, distance: 133.2
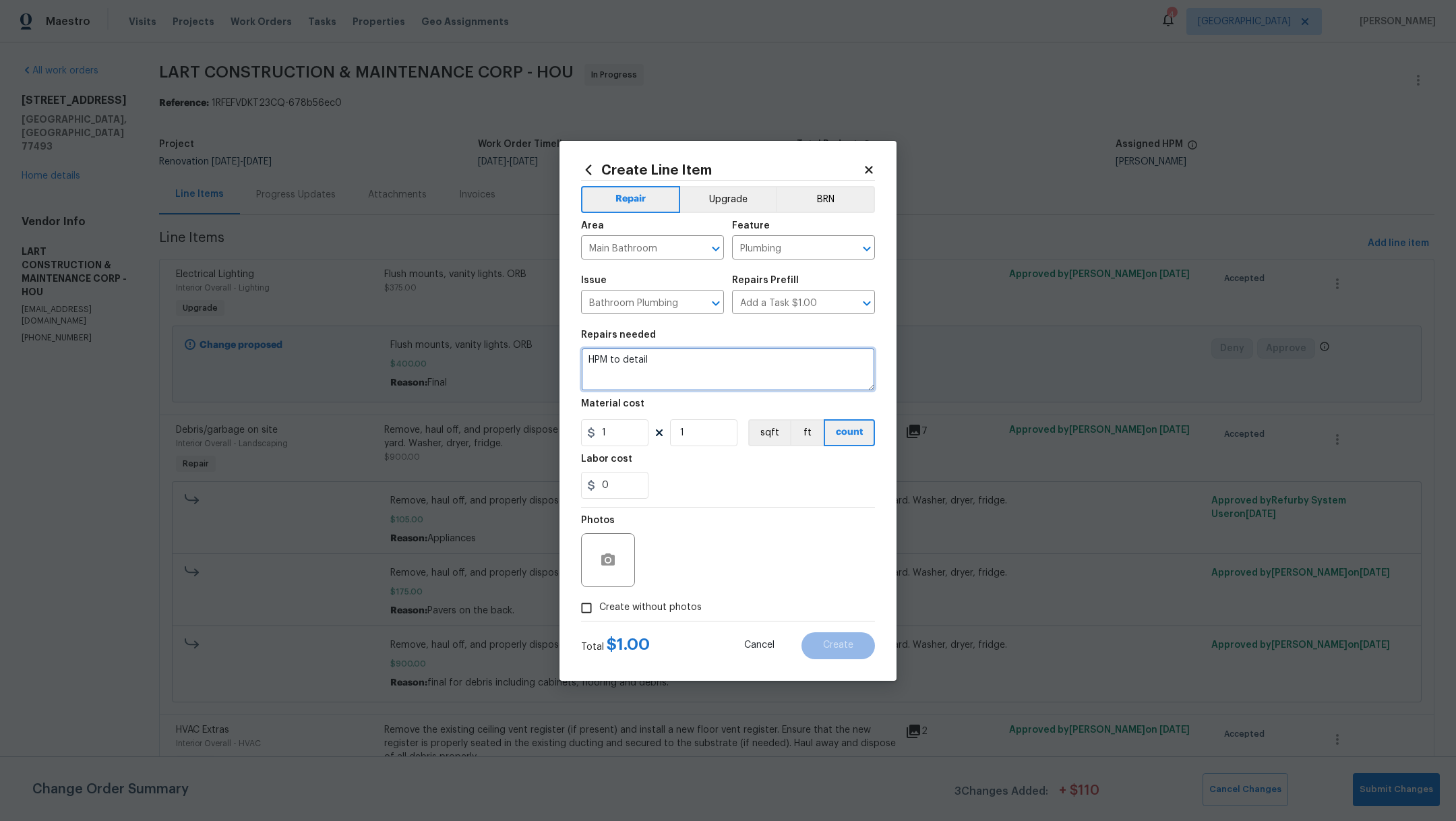
click at [536, 354] on div "Create Line Item Repair Upgrade BRN Area Main Bathroom ​ Feature Plumbing ​ Iss…" at bounding box center [728, 410] width 1456 height 821
type textarea "Repair leak under main vanity sink."
drag, startPoint x: 628, startPoint y: 433, endPoint x: 517, endPoint y: 432, distance: 111.0
click at [517, 433] on div "Create Line Item Repair Upgrade BRN Area Main Bathroom ​ Feature Plumbing ​ Iss…" at bounding box center [728, 410] width 1456 height 821
type input "50"
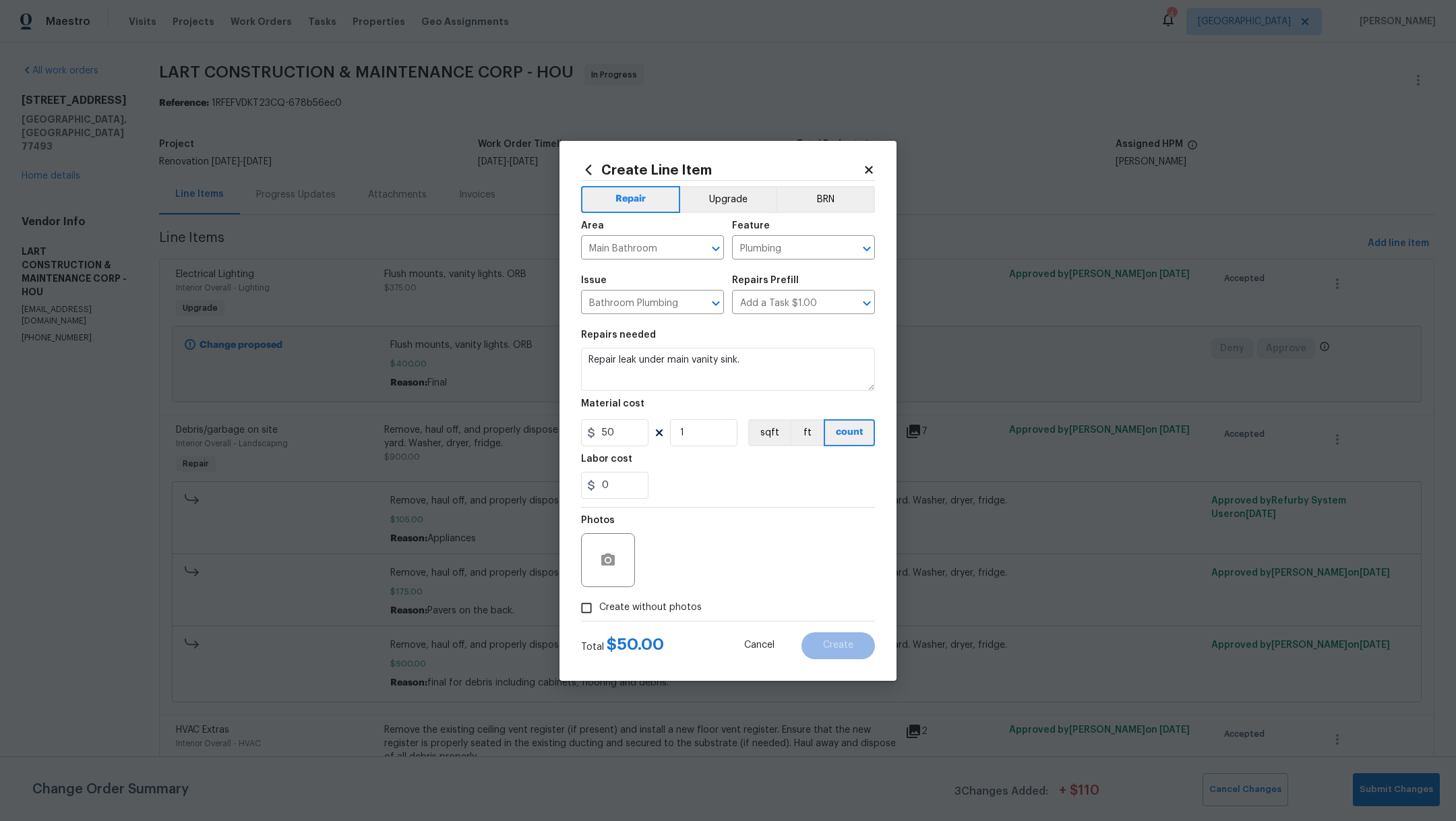
click at [721, 486] on div "0" at bounding box center [728, 485] width 294 height 27
click at [634, 602] on span "Create without photos" at bounding box center [650, 607] width 103 height 14
click at [599, 602] on input "Create without photos" at bounding box center [586, 608] width 26 height 26
checkbox input "true"
click at [679, 588] on div "Reason*" at bounding box center [760, 550] width 229 height 87
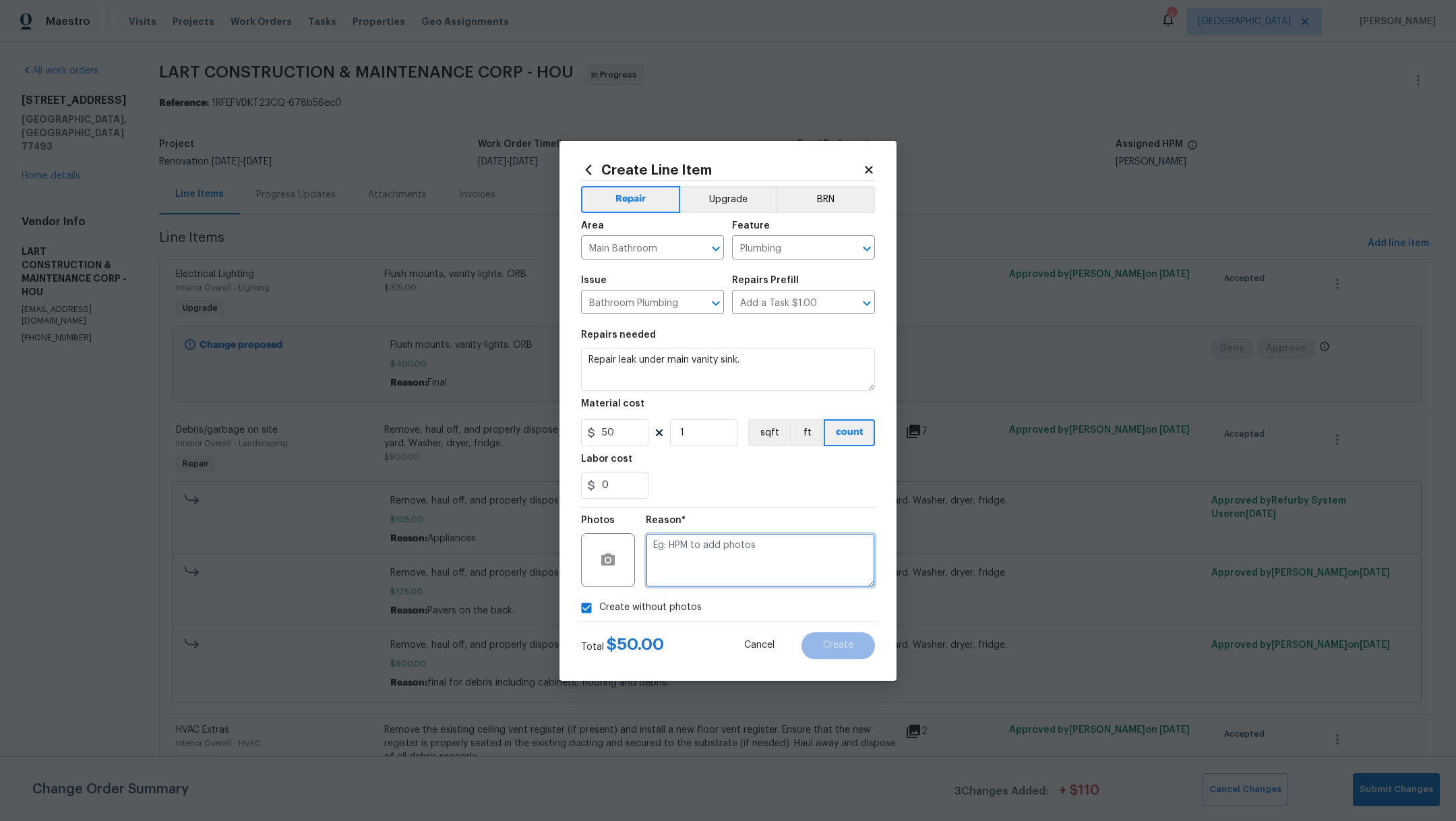
click at [700, 553] on textarea at bounding box center [760, 559] width 229 height 54
type textarea "."
click at [838, 645] on span "Create" at bounding box center [838, 645] width 30 height 10
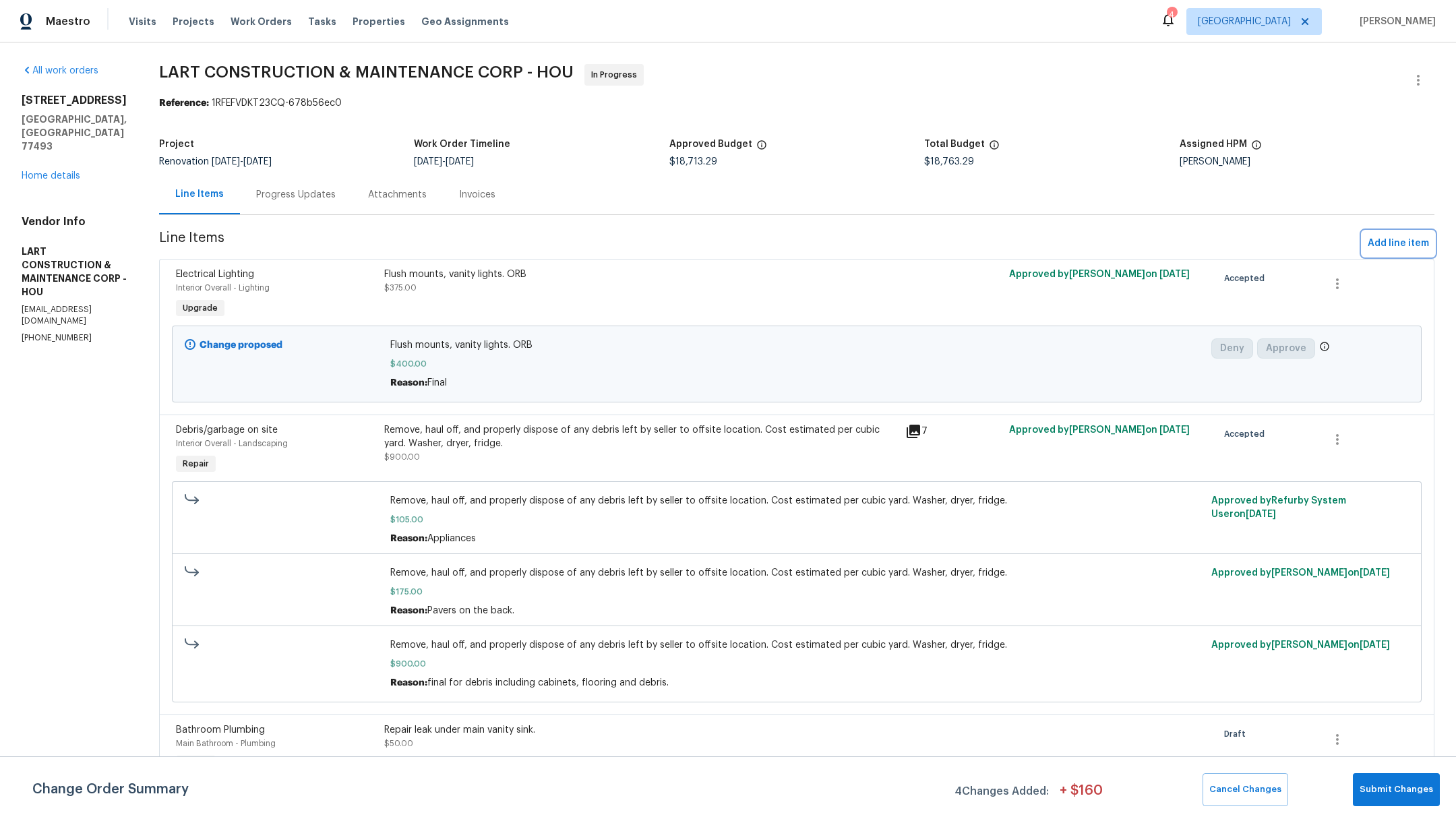
click at [1397, 239] on span "Add line item" at bounding box center [1397, 243] width 62 height 17
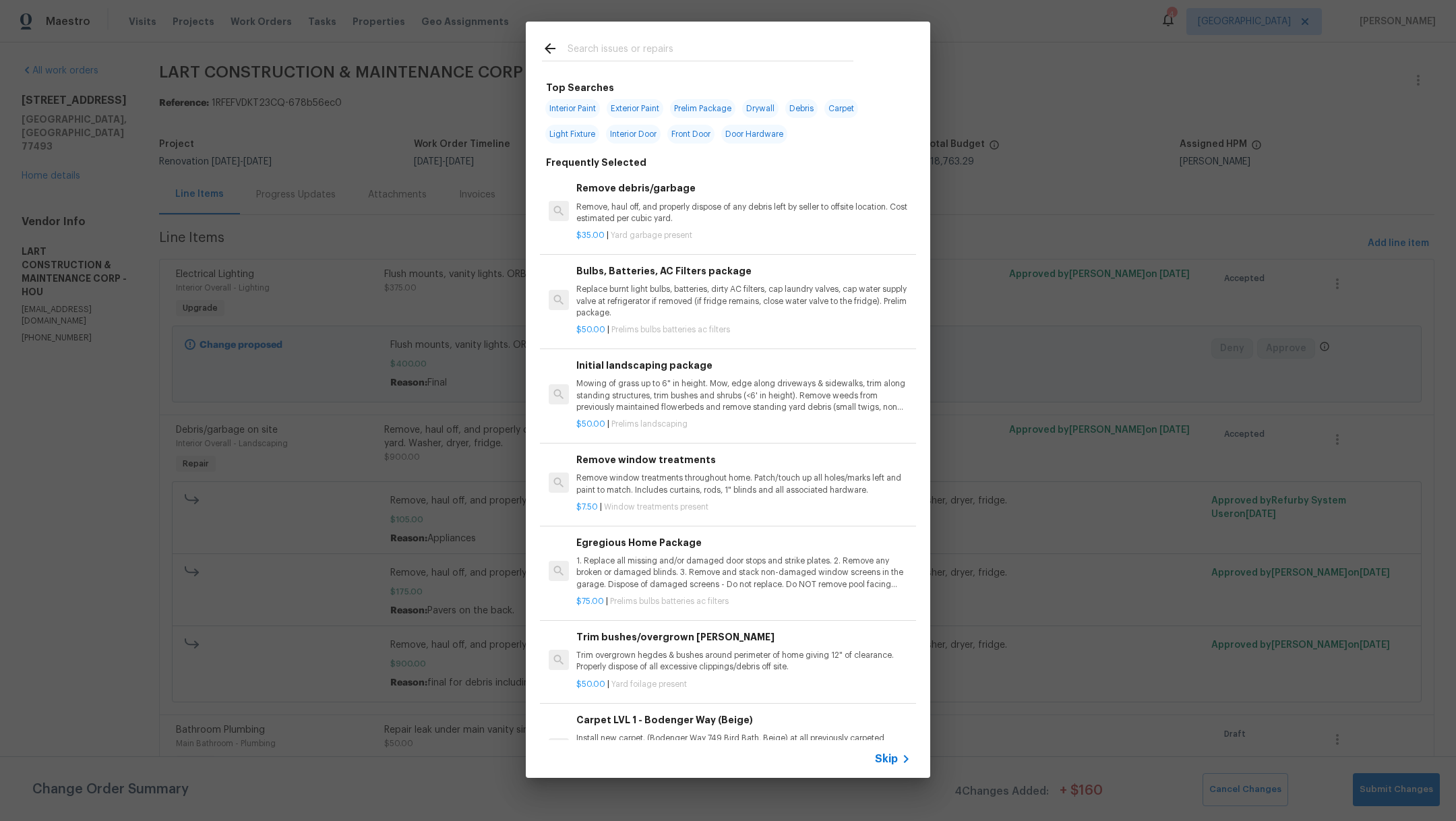
click at [602, 47] on input "text" at bounding box center [710, 51] width 286 height 20
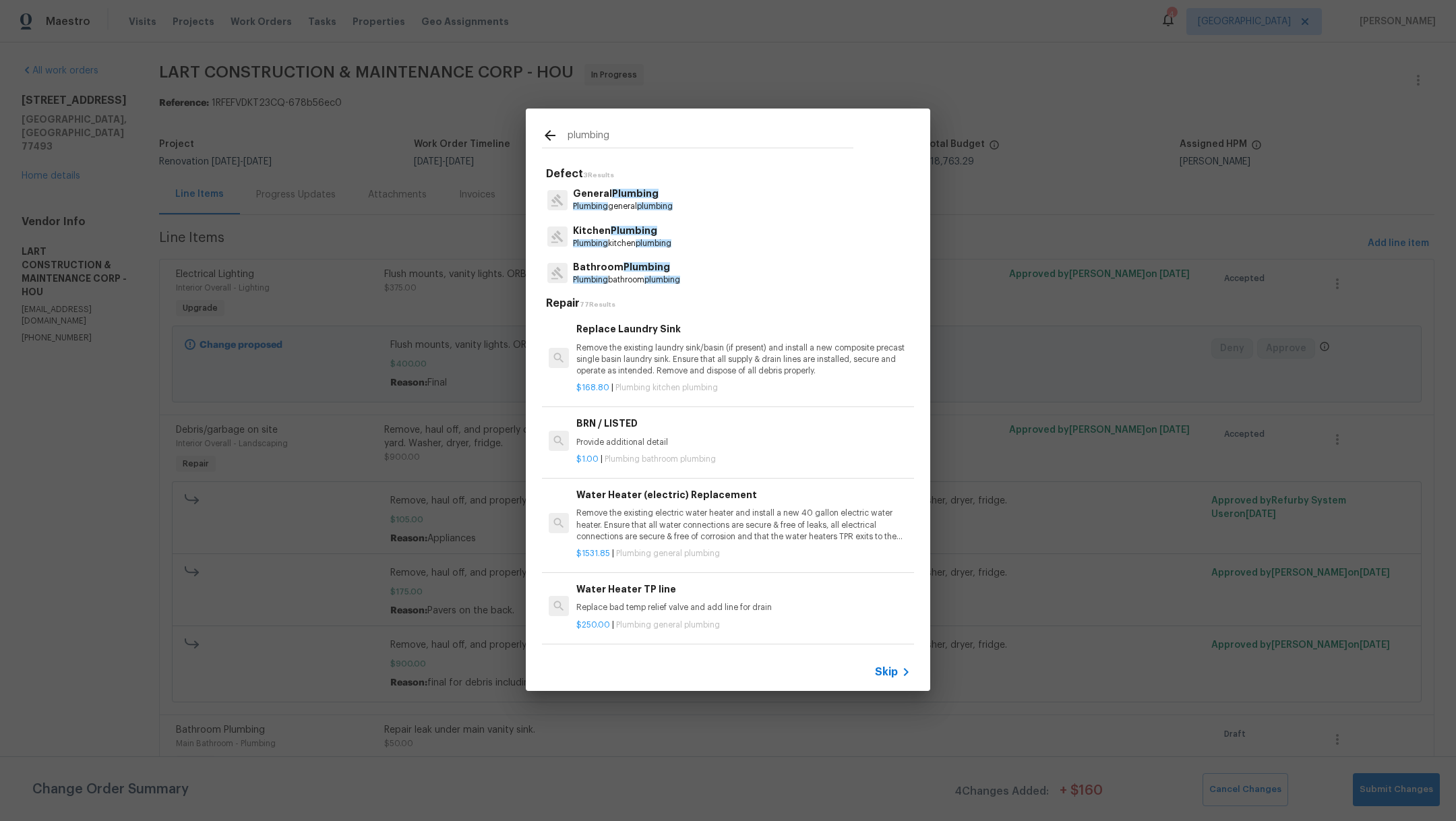
type input "plumbing"
click at [651, 204] on span "plumbing" at bounding box center [654, 206] width 36 height 8
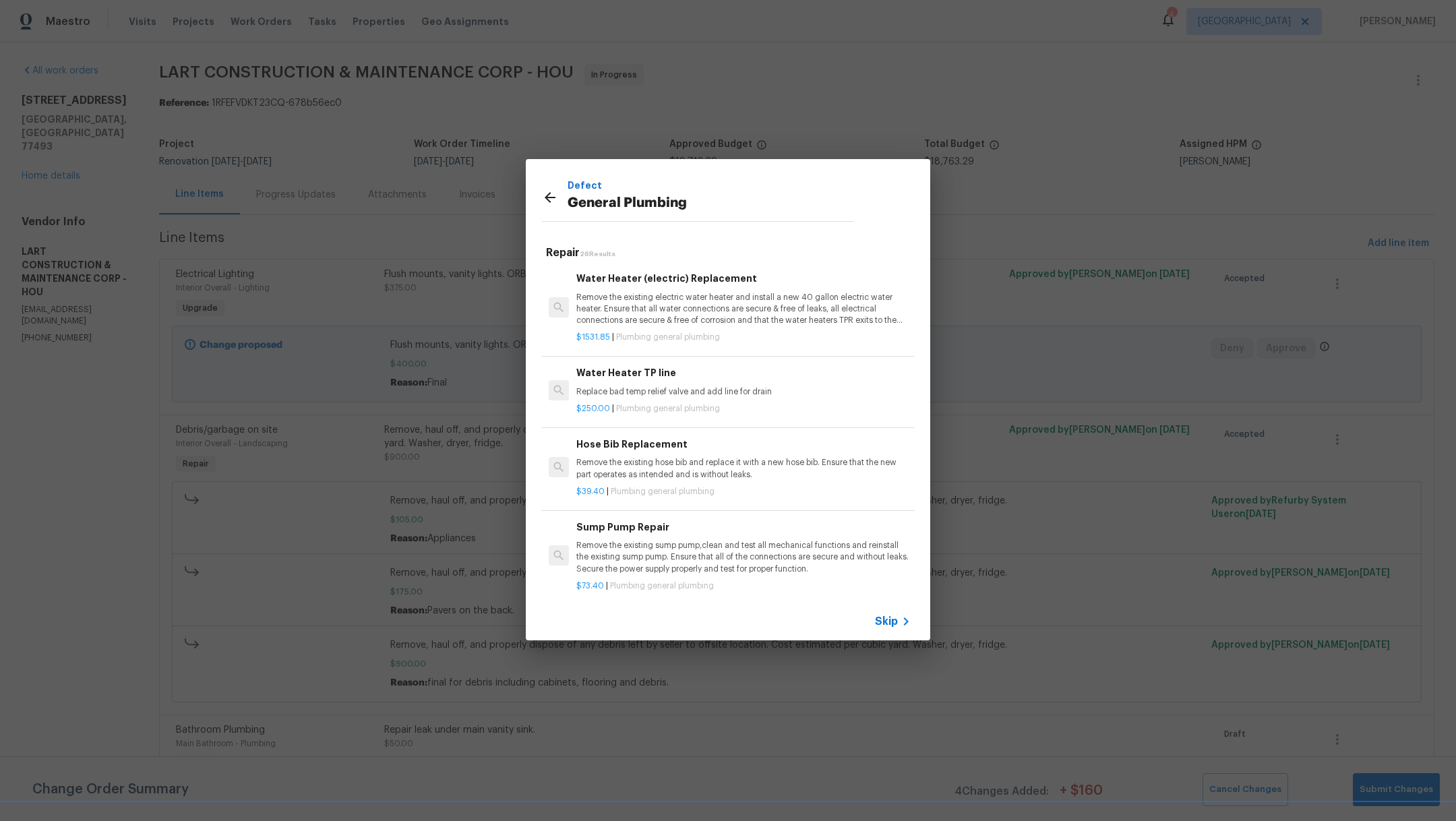
scroll to position [9, 0]
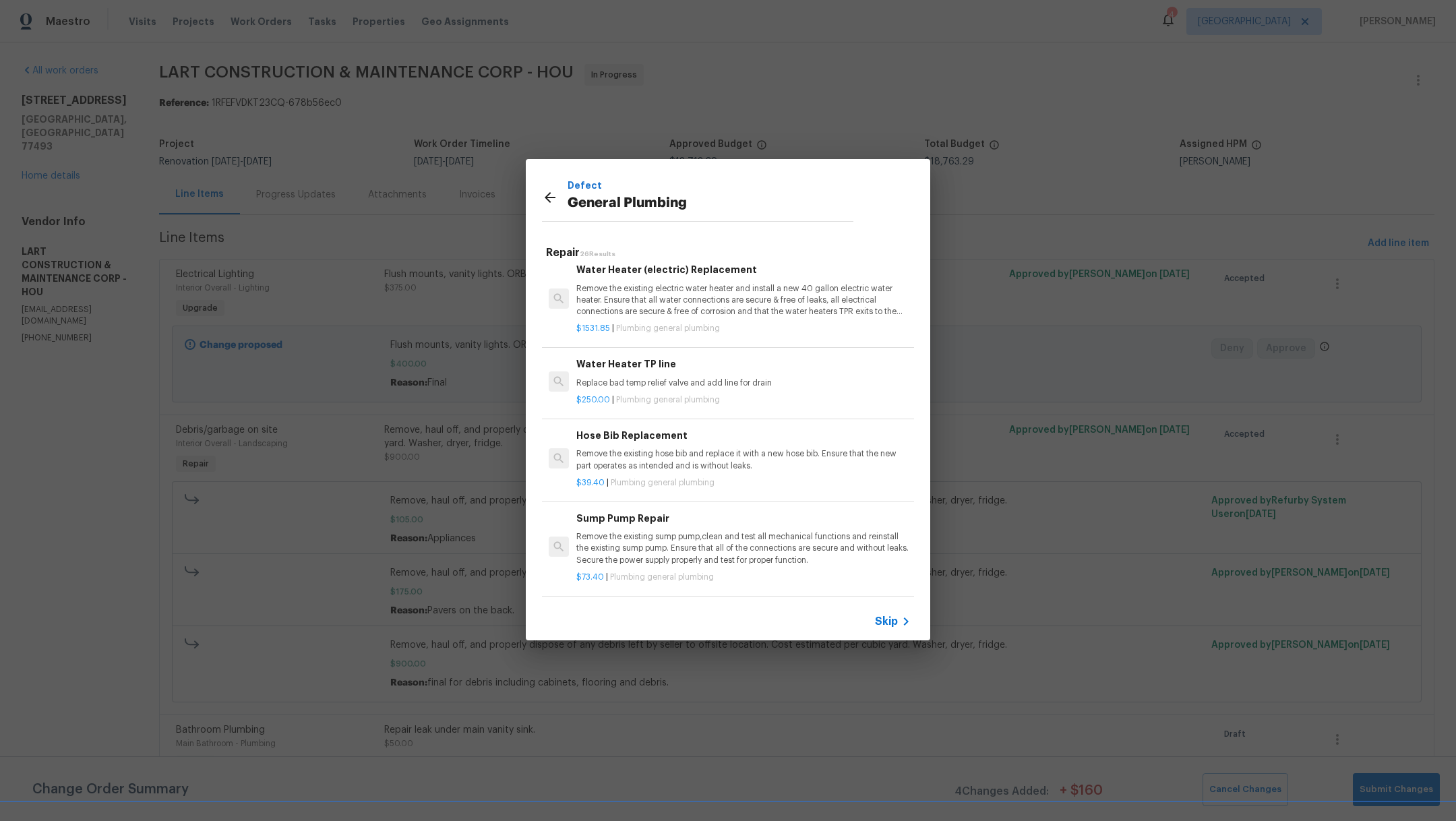
click at [839, 474] on div "$39.40 | Plumbing general plumbing" at bounding box center [743, 480] width 334 height 17
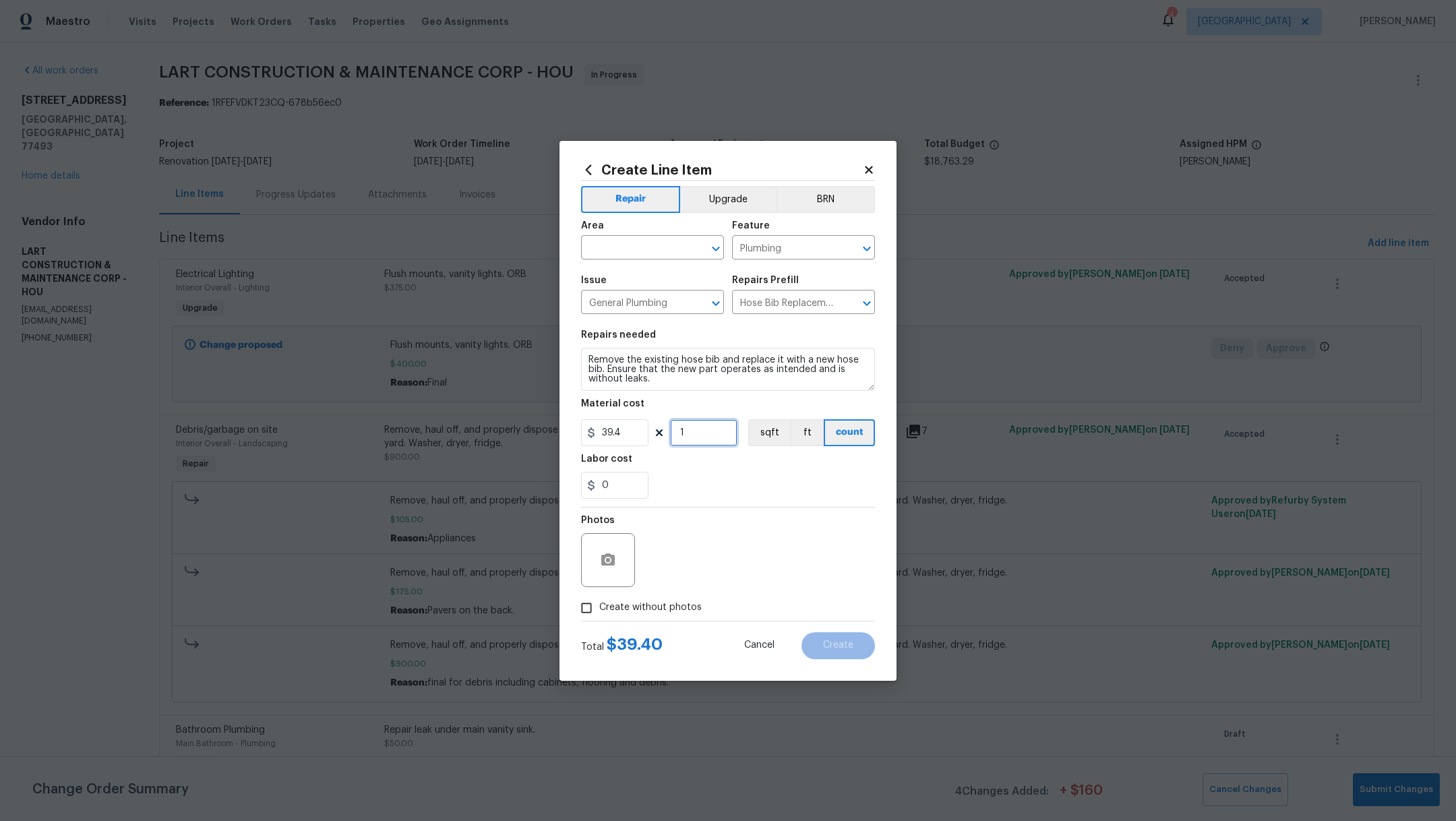
drag, startPoint x: 708, startPoint y: 434, endPoint x: 655, endPoint y: 433, distance: 53.0
click at [657, 434] on div "39.4 1 sqft ft count" at bounding box center [728, 432] width 294 height 27
type input "2"
click at [715, 479] on div "0" at bounding box center [728, 485] width 294 height 27
click at [719, 484] on div "0" at bounding box center [728, 485] width 294 height 27
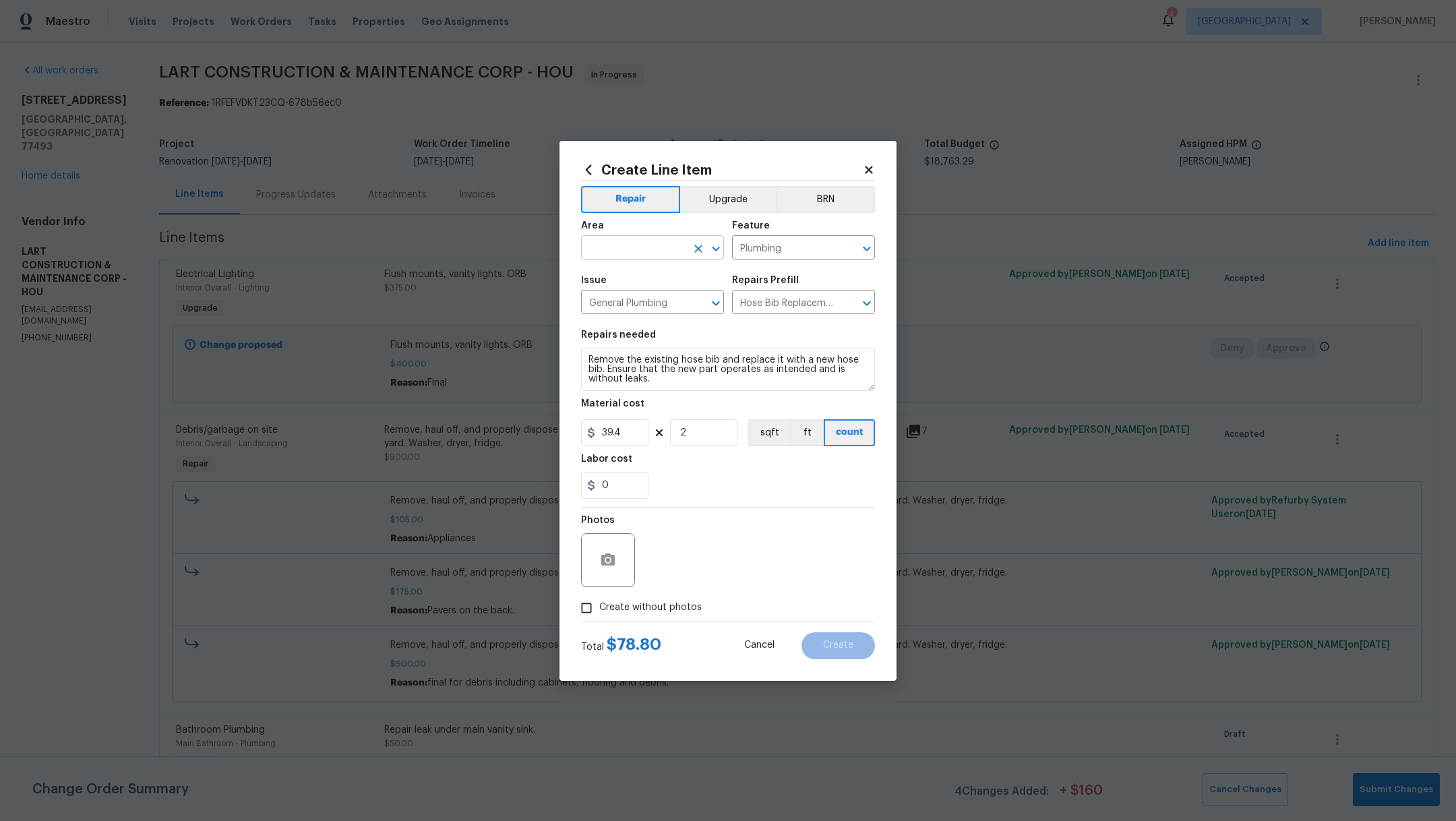
click at [604, 251] on input "text" at bounding box center [633, 249] width 105 height 21
click at [616, 277] on li "Exterior Overall" at bounding box center [652, 278] width 143 height 22
type input "Exterior Overall"
click at [682, 609] on span "Create without photos" at bounding box center [650, 607] width 103 height 14
click at [599, 609] on input "Create without photos" at bounding box center [586, 608] width 26 height 26
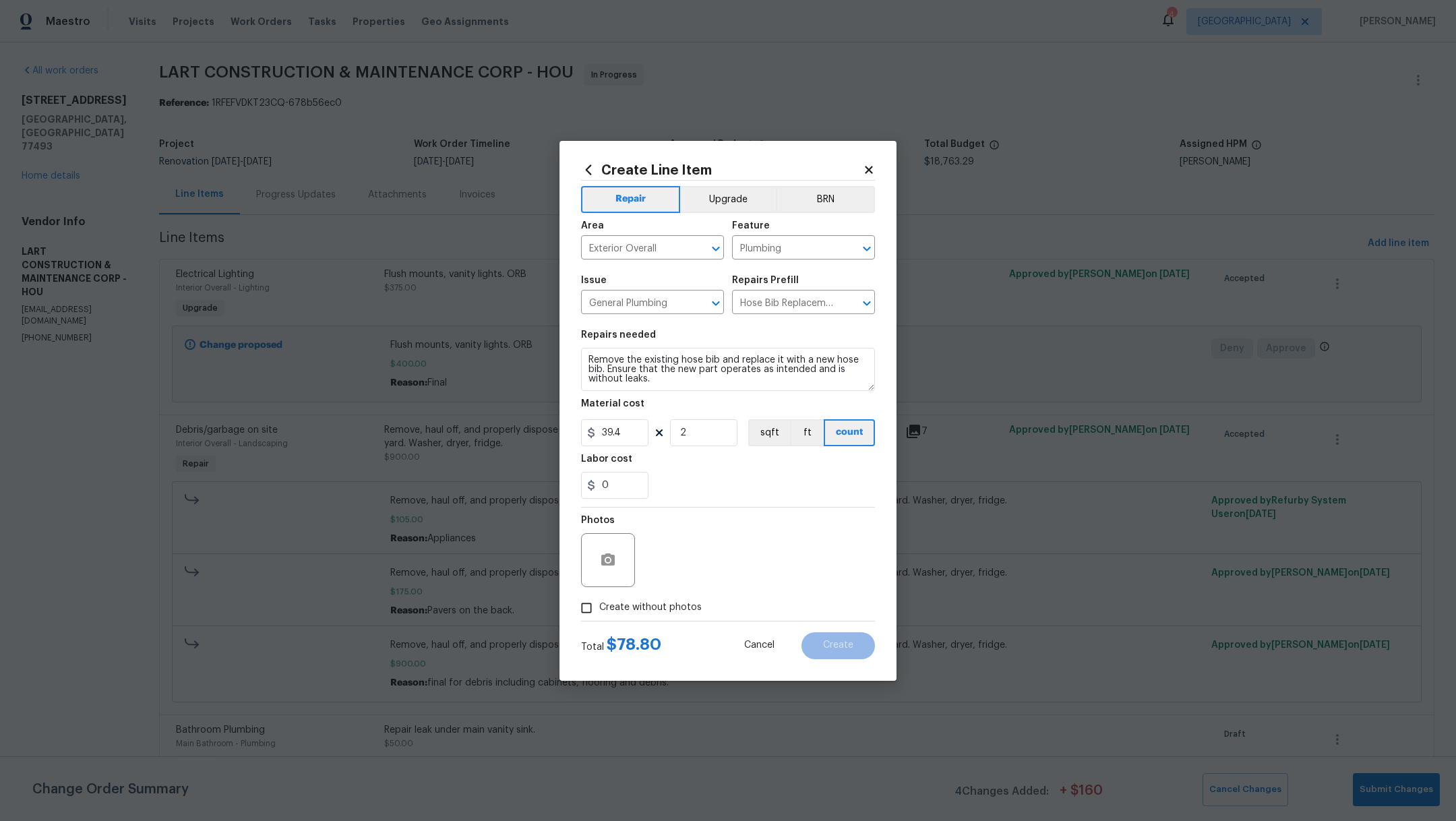
checkbox input "true"
click at [725, 578] on textarea at bounding box center [760, 559] width 229 height 54
type textarea "."
click at [852, 648] on span "Create" at bounding box center [838, 645] width 30 height 10
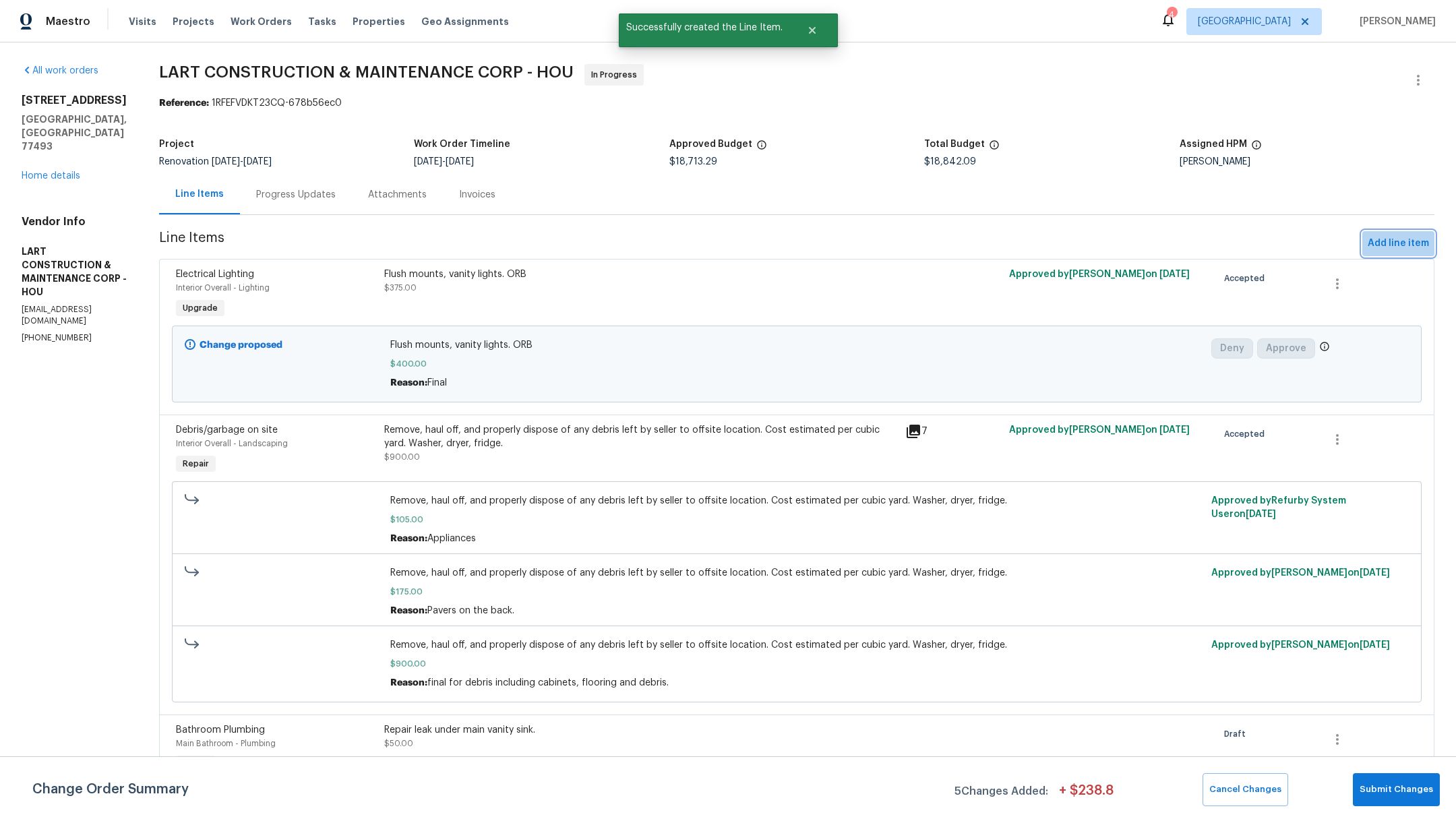
click at [1401, 243] on span "Add line item" at bounding box center [1397, 243] width 62 height 17
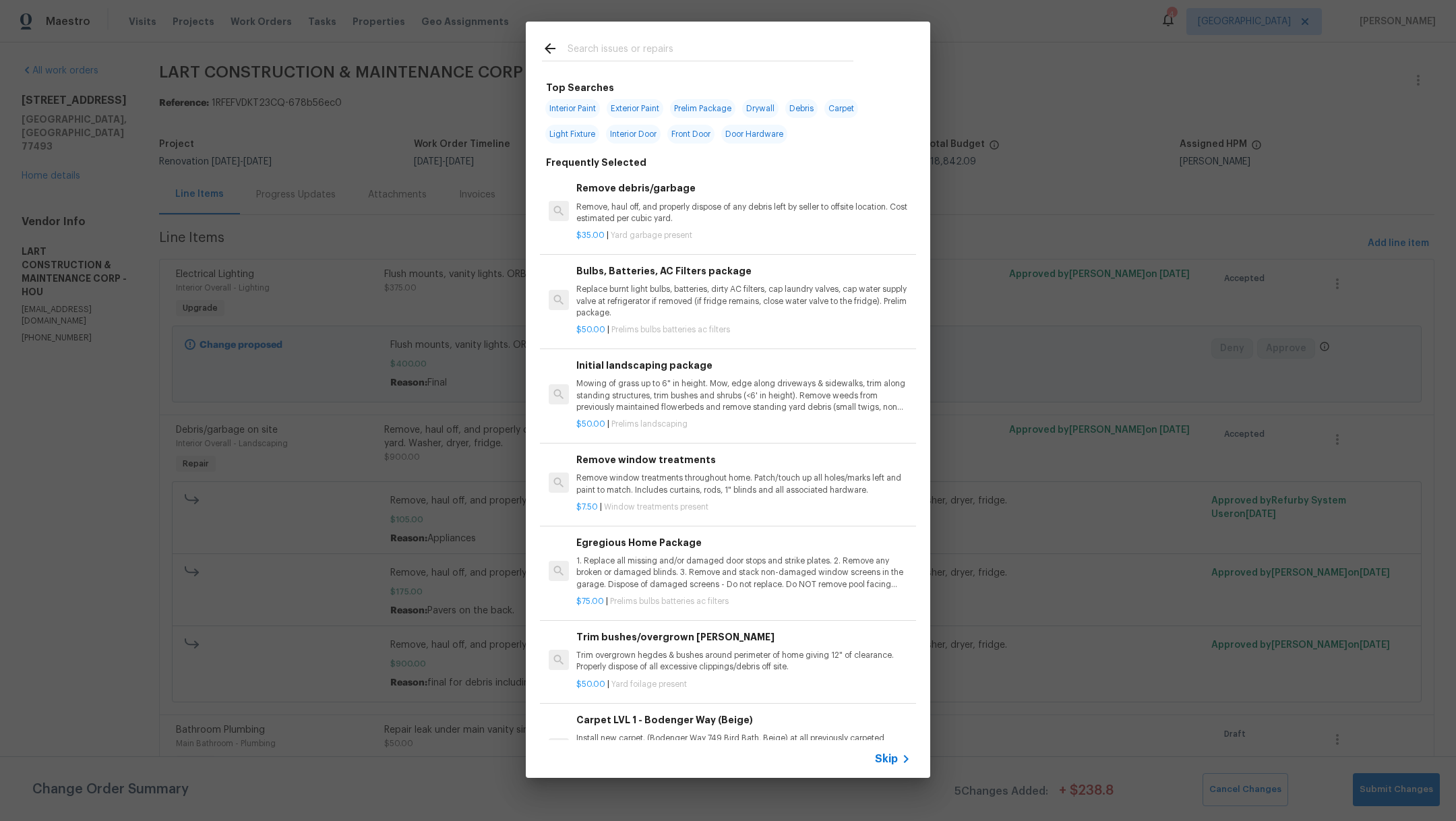
click at [629, 51] on input "text" at bounding box center [710, 51] width 286 height 20
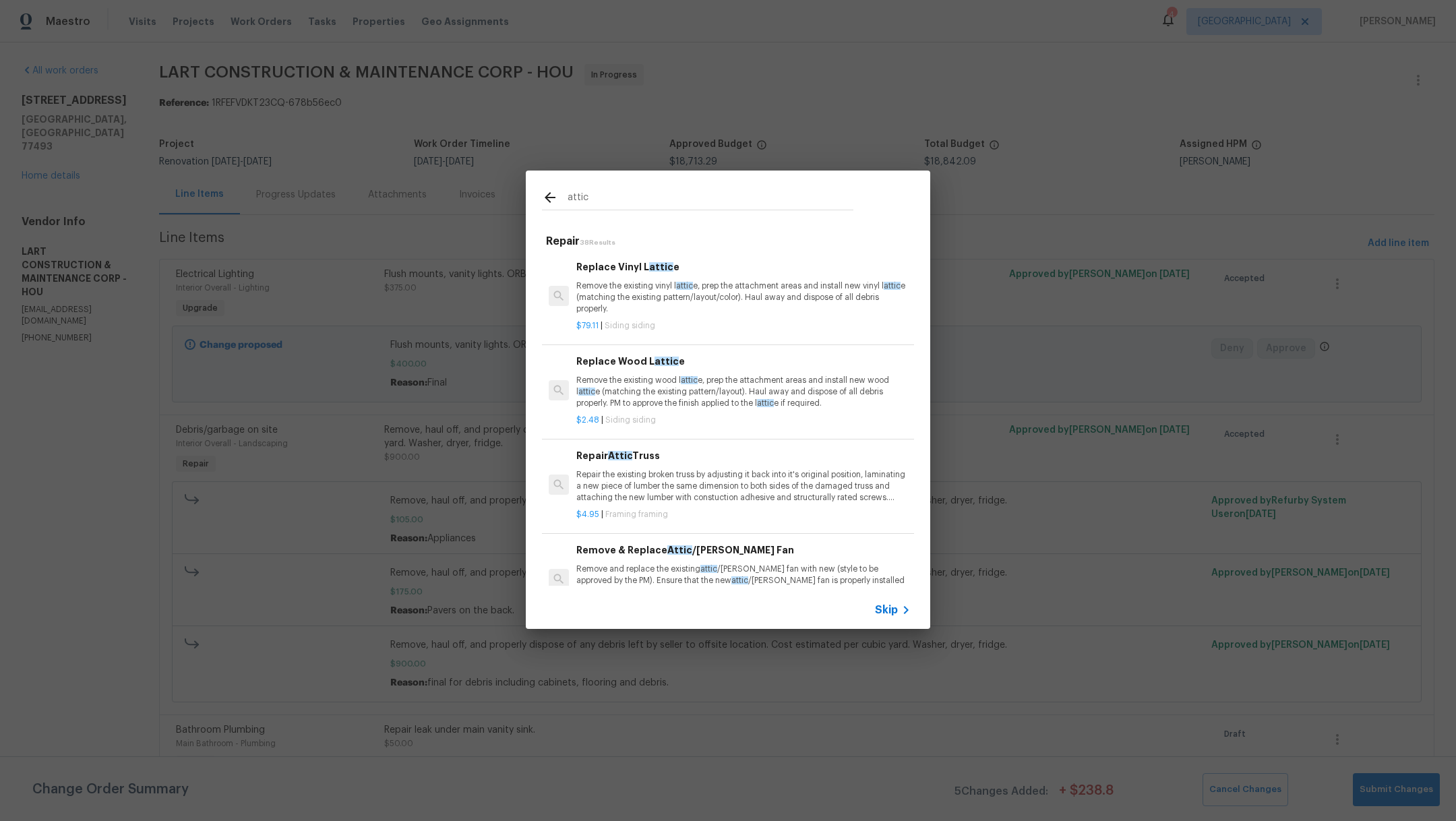
type input "attic"
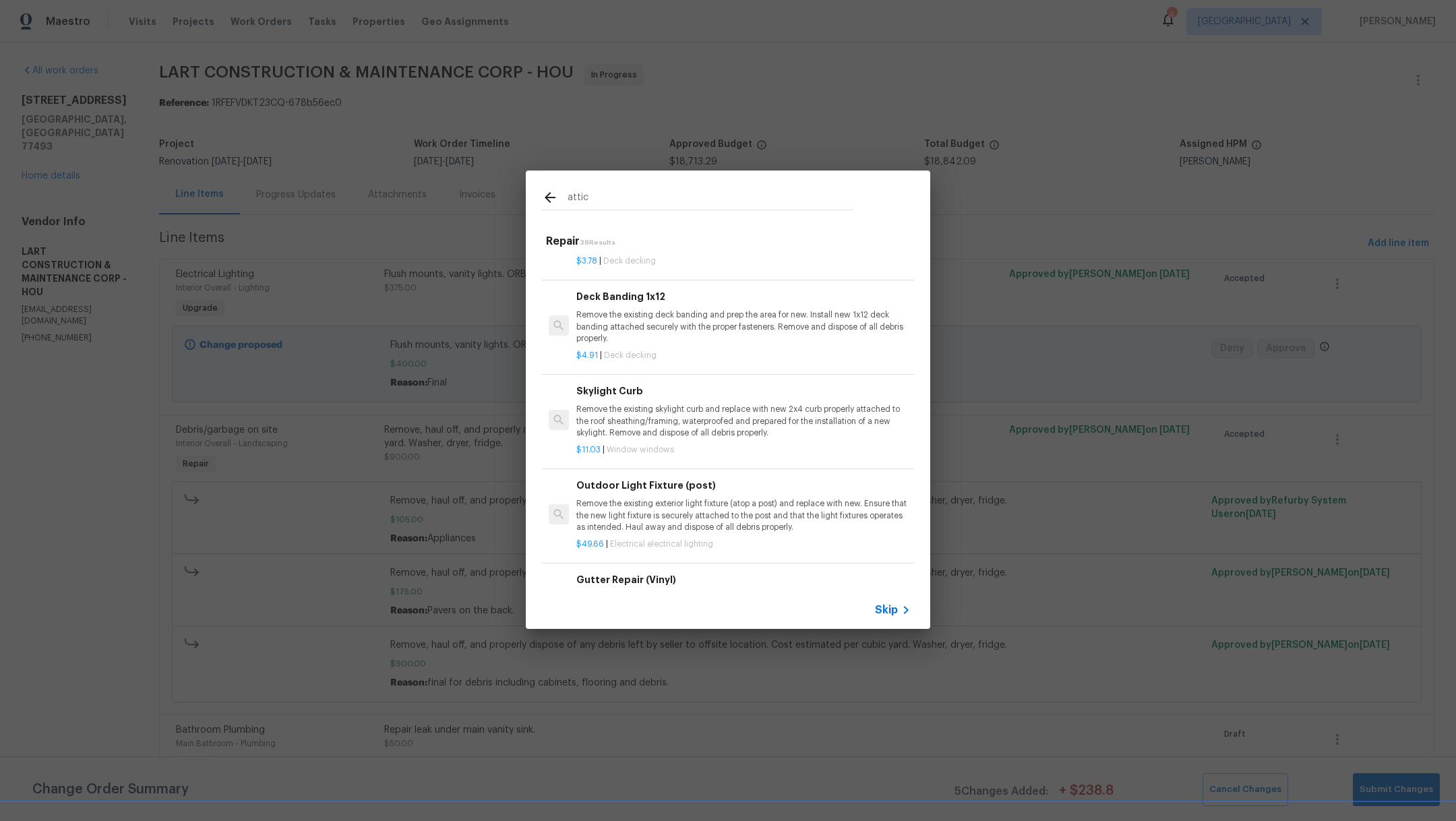
scroll to position [586, 0]
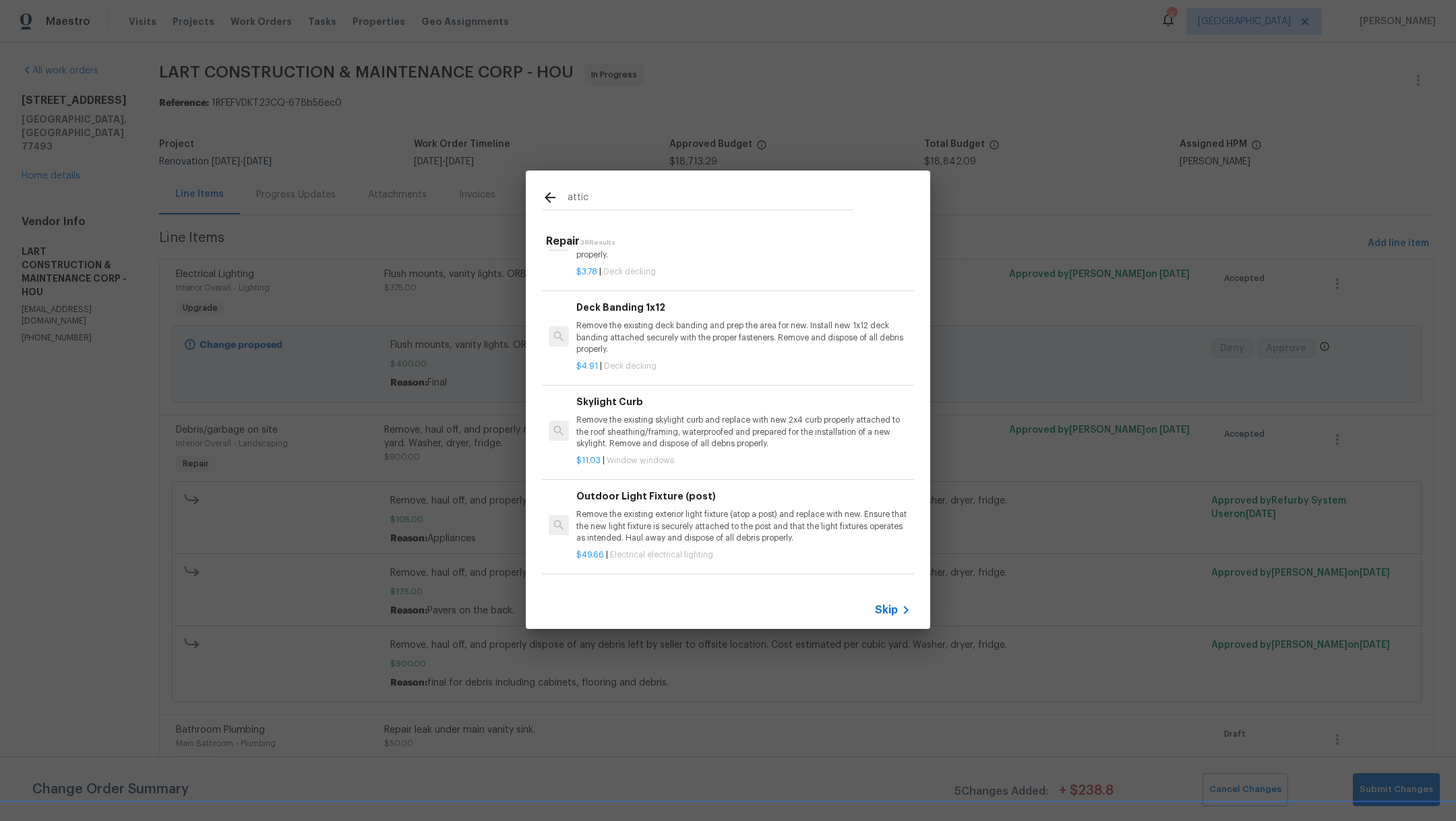
click at [888, 611] on span "Skip" at bounding box center [886, 610] width 23 height 14
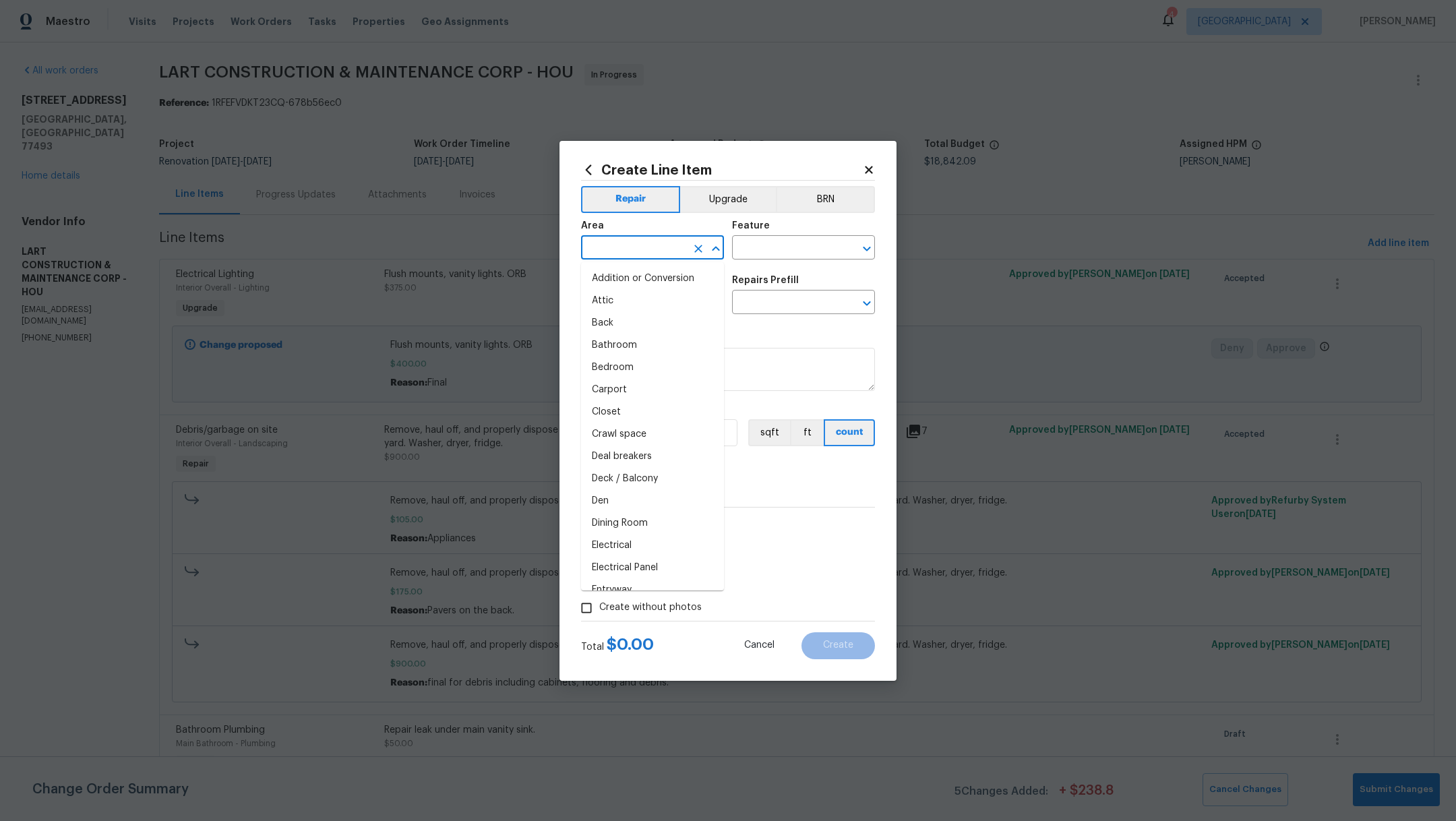
click at [620, 243] on input "text" at bounding box center [633, 249] width 105 height 21
click at [621, 281] on li "Dining Room" at bounding box center [652, 278] width 143 height 22
type input "Dining Room"
click at [777, 247] on input "text" at bounding box center [784, 249] width 105 height 21
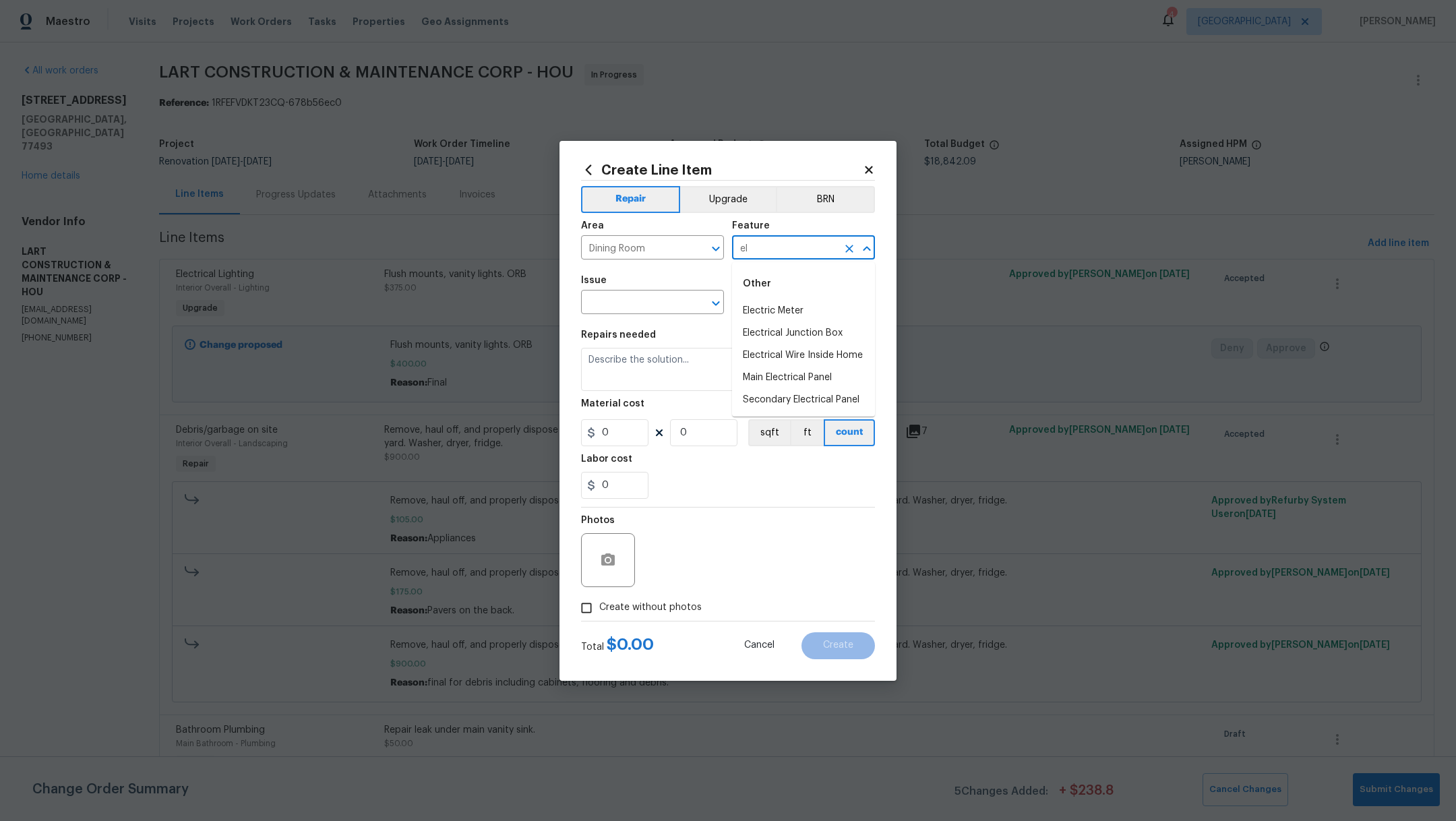
type input "e"
click at [813, 334] on li "Lighting" at bounding box center [804, 333] width 143 height 22
type input "Lighting"
click at [626, 304] on input "text" at bounding box center [633, 303] width 105 height 21
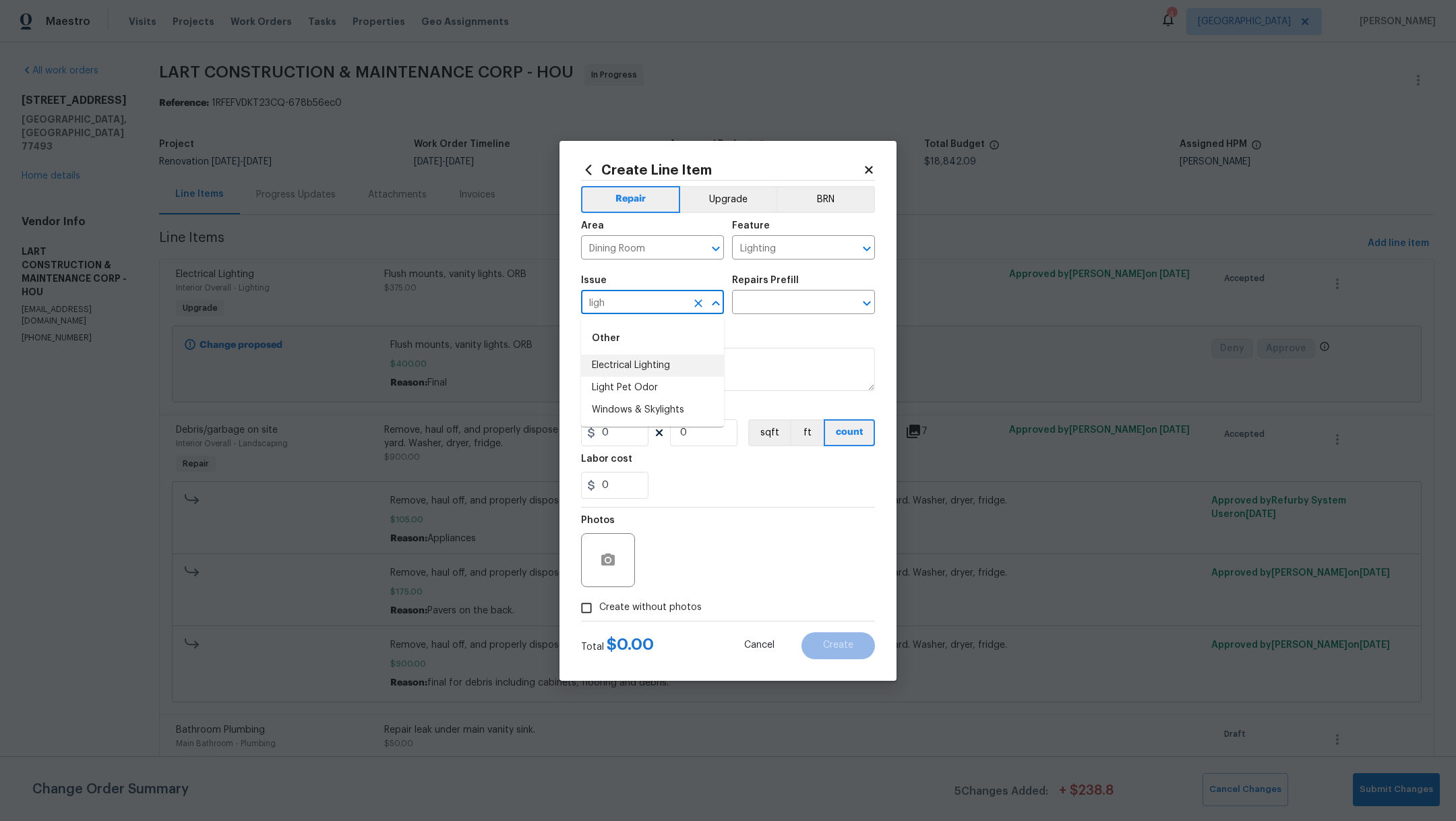
click at [643, 366] on li "Electrical Lighting" at bounding box center [652, 366] width 143 height 22
type input "Electrical Lighting"
click at [766, 301] on input "text" at bounding box center [784, 303] width 105 height 21
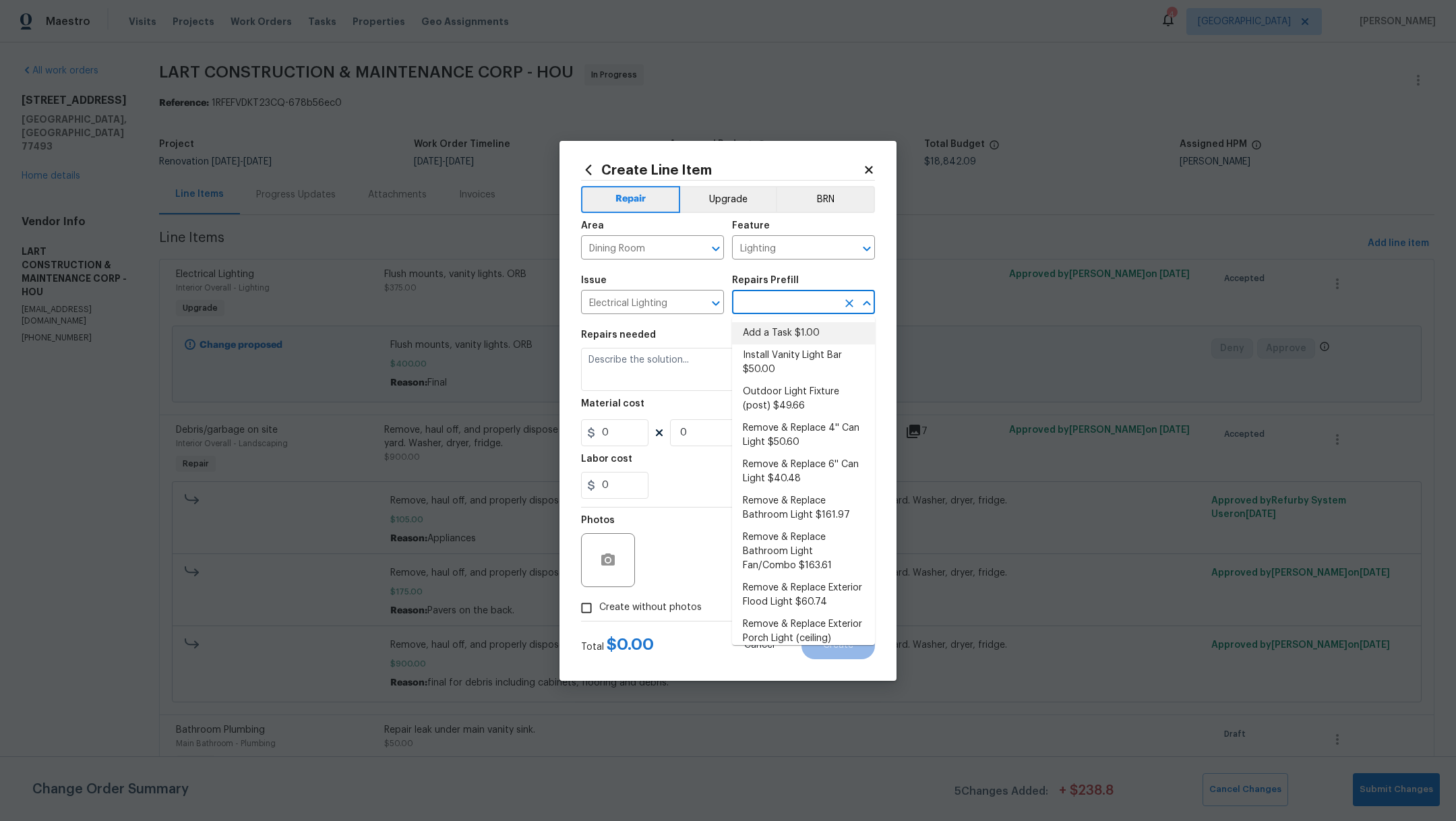
click at [778, 335] on li "Add a Task $1.00" at bounding box center [804, 333] width 143 height 22
type input "Add a Task $1.00"
type textarea "HPM to detail"
type input "1"
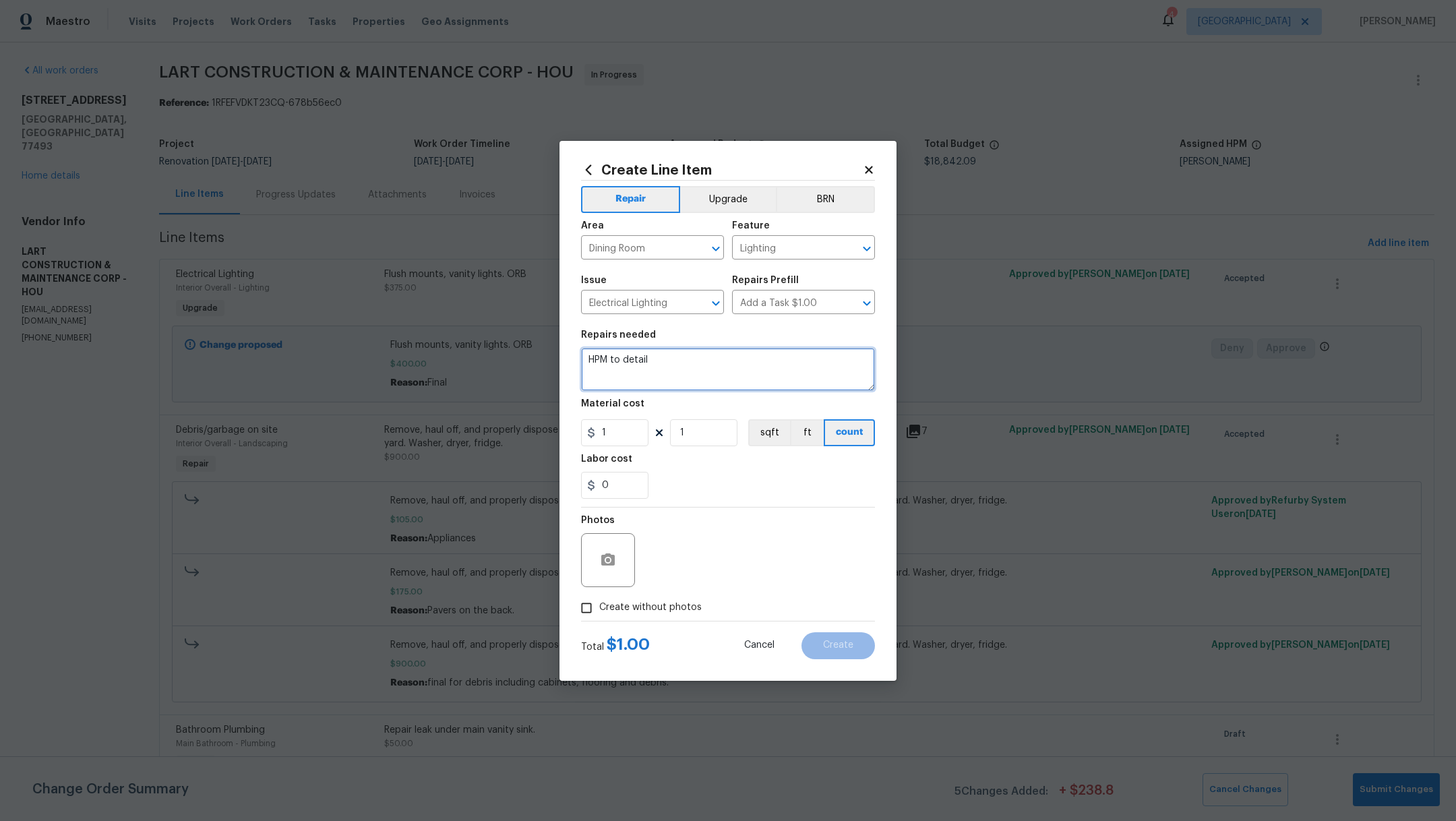
drag, startPoint x: 660, startPoint y: 366, endPoint x: 509, endPoint y: 360, distance: 151.1
click at [509, 360] on div "Create Line Item Repair Upgrade BRN Area Dining Room ​ Feature Lighting ​ Issue…" at bounding box center [728, 410] width 1456 height 821
type textarea "Install new chain for dining room fan and garage attic"
drag, startPoint x: 629, startPoint y: 433, endPoint x: 589, endPoint y: 433, distance: 40.0
click at [589, 433] on div "1" at bounding box center [614, 432] width 67 height 27
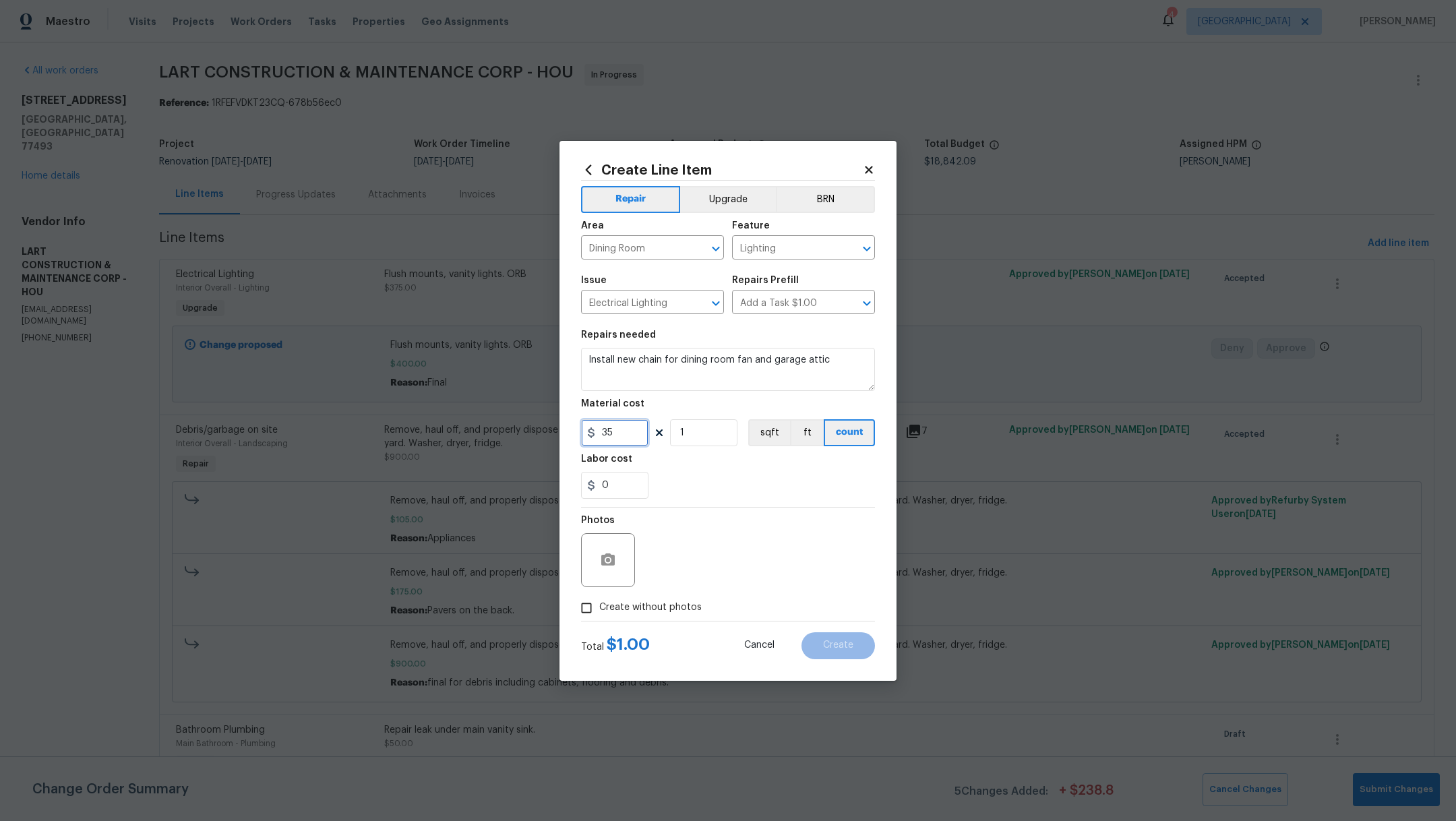
type input "35"
click at [777, 469] on div "Labor cost" at bounding box center [728, 462] width 294 height 17
click at [612, 608] on span "Create without photos" at bounding box center [650, 607] width 103 height 14
click at [599, 608] on input "Create without photos" at bounding box center [586, 608] width 26 height 26
checkbox input "true"
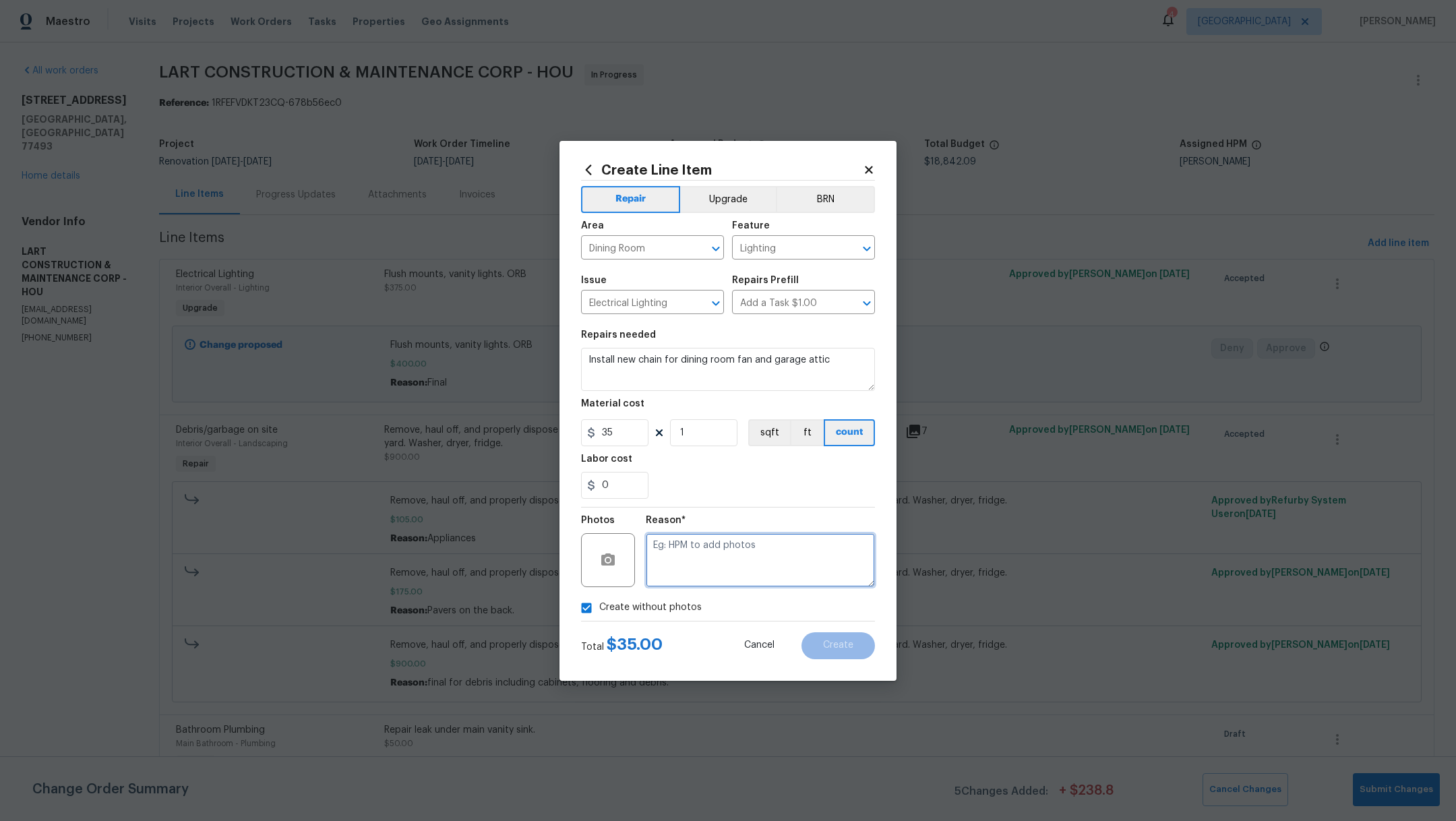
click at [711, 561] on textarea at bounding box center [760, 559] width 229 height 54
type textarea "l."
click at [853, 645] on button "Create" at bounding box center [838, 645] width 73 height 27
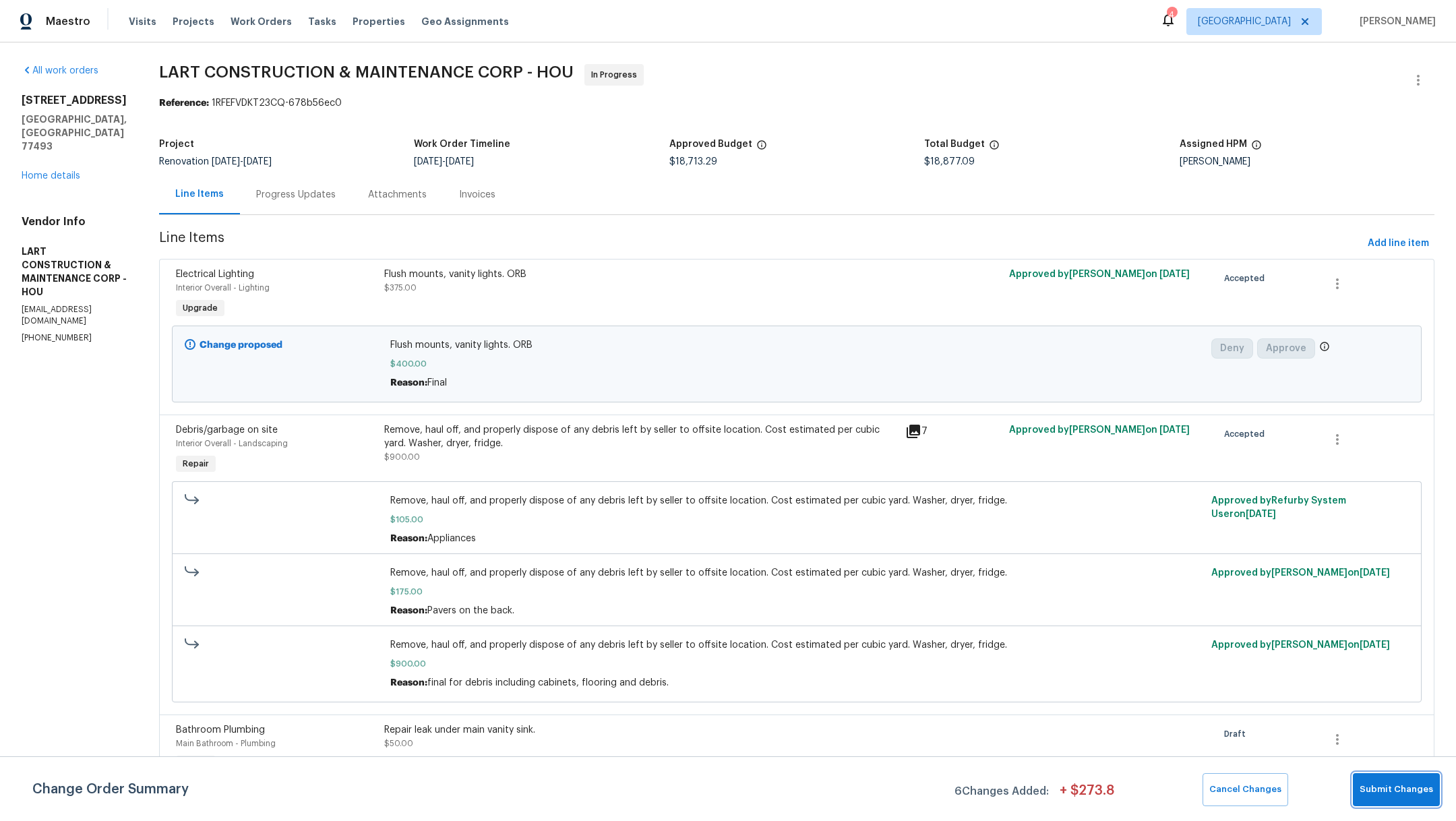
click at [1407, 801] on button "Submit Changes" at bounding box center [1395, 789] width 87 height 33
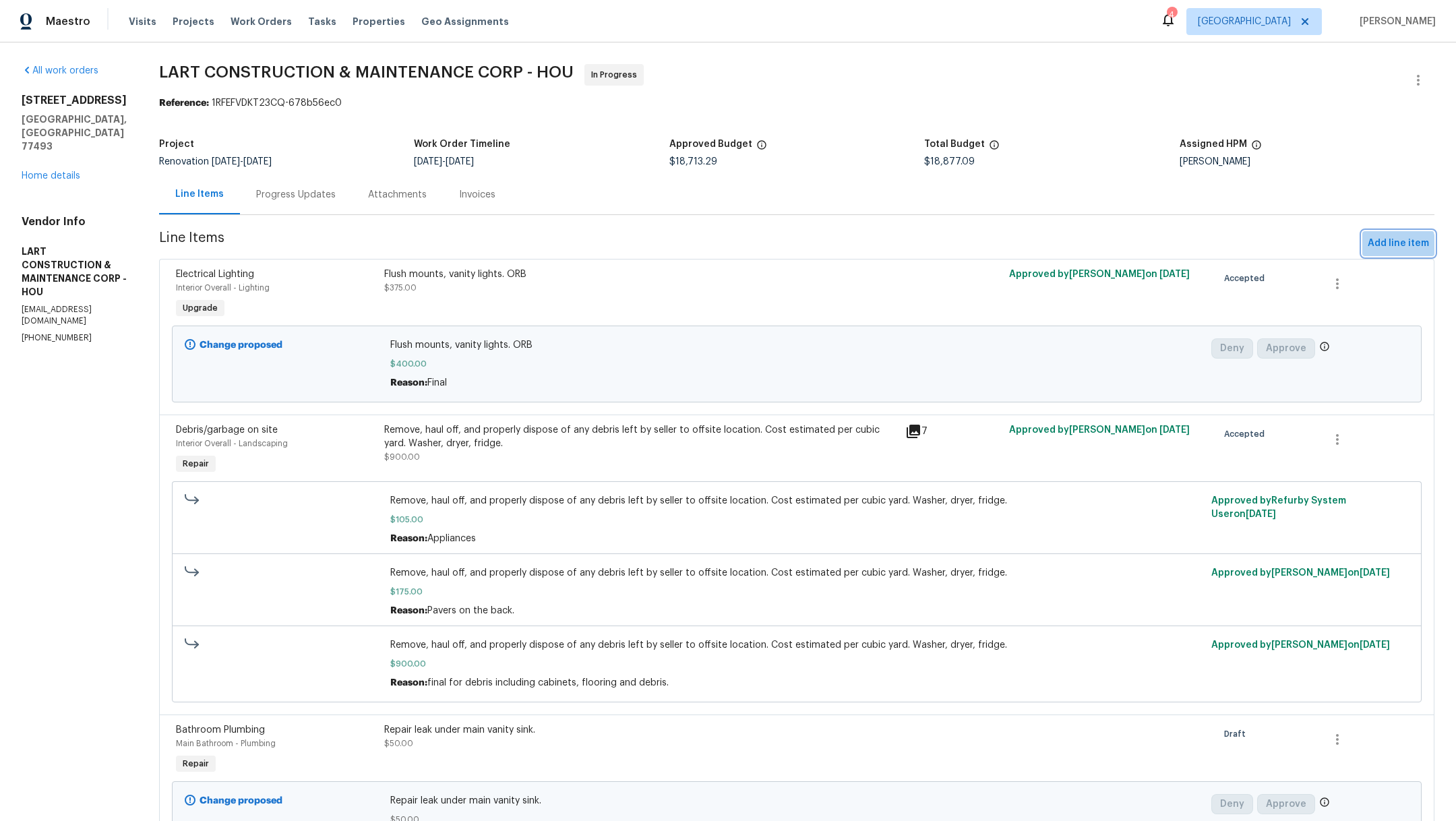
click at [1376, 246] on span "Add line item" at bounding box center [1397, 243] width 62 height 17
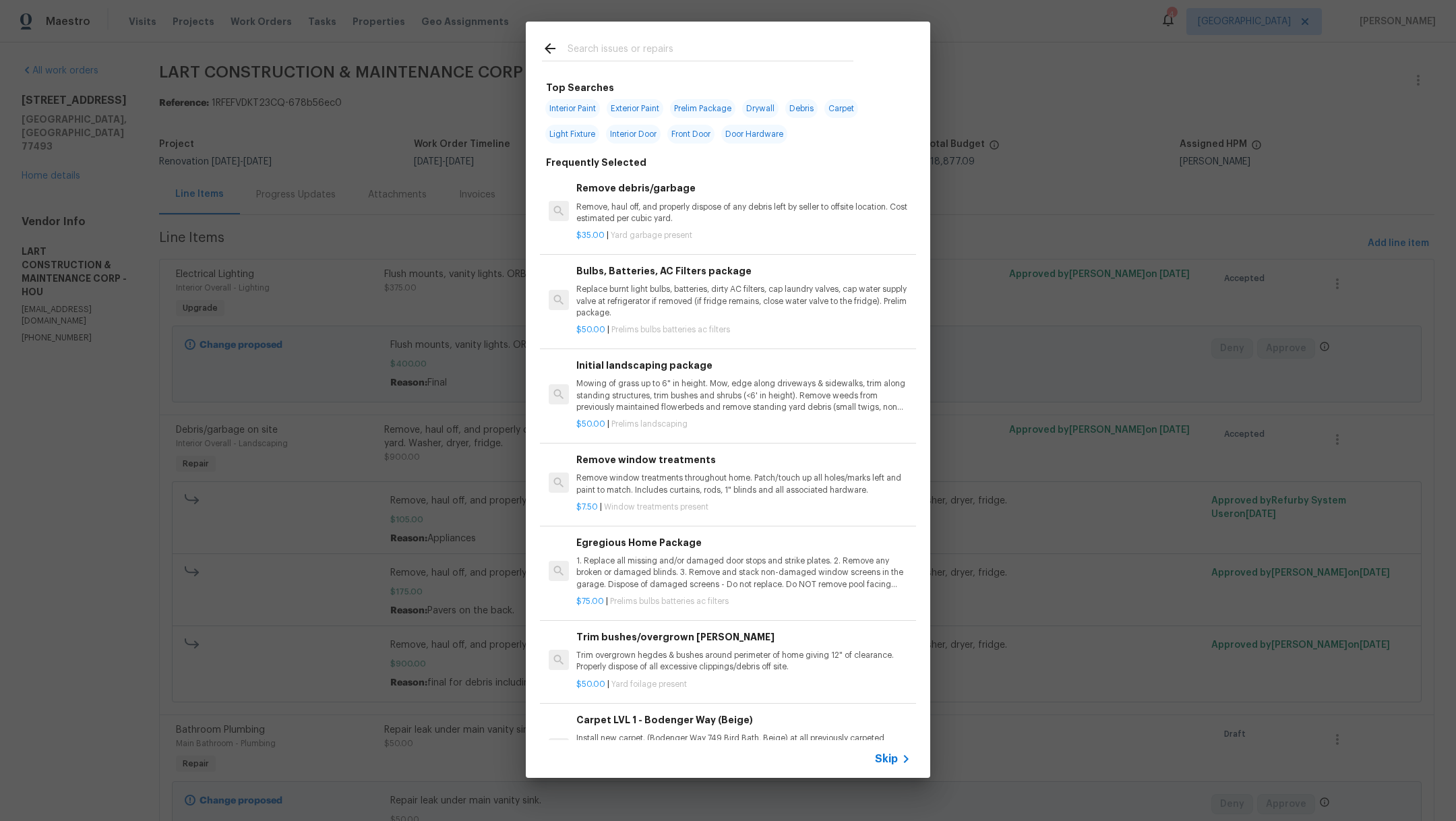
click at [632, 53] on input "text" at bounding box center [710, 51] width 286 height 20
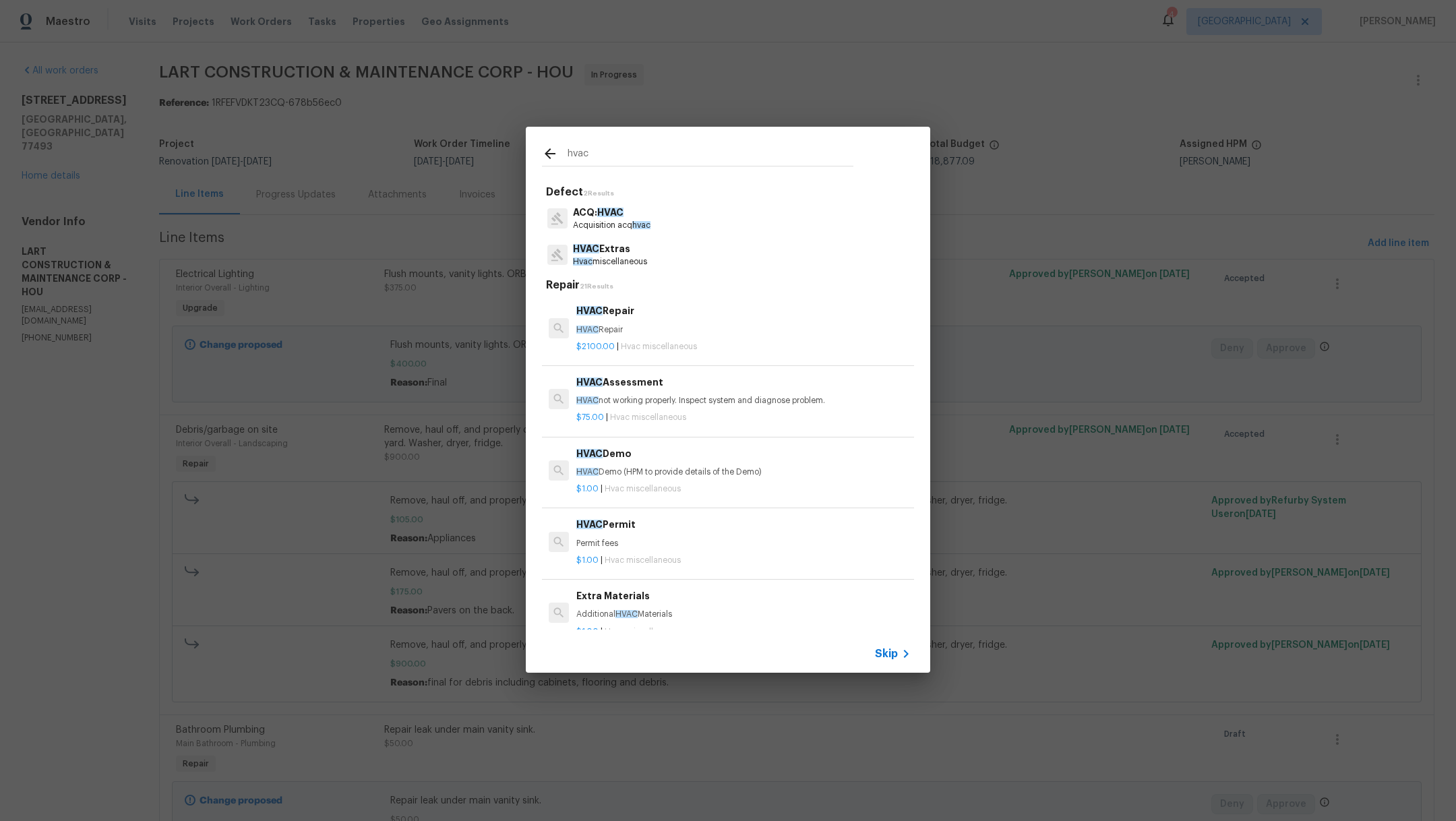
type input "hvac"
click at [630, 259] on p "Hvac miscellaneous" at bounding box center [610, 262] width 74 height 11
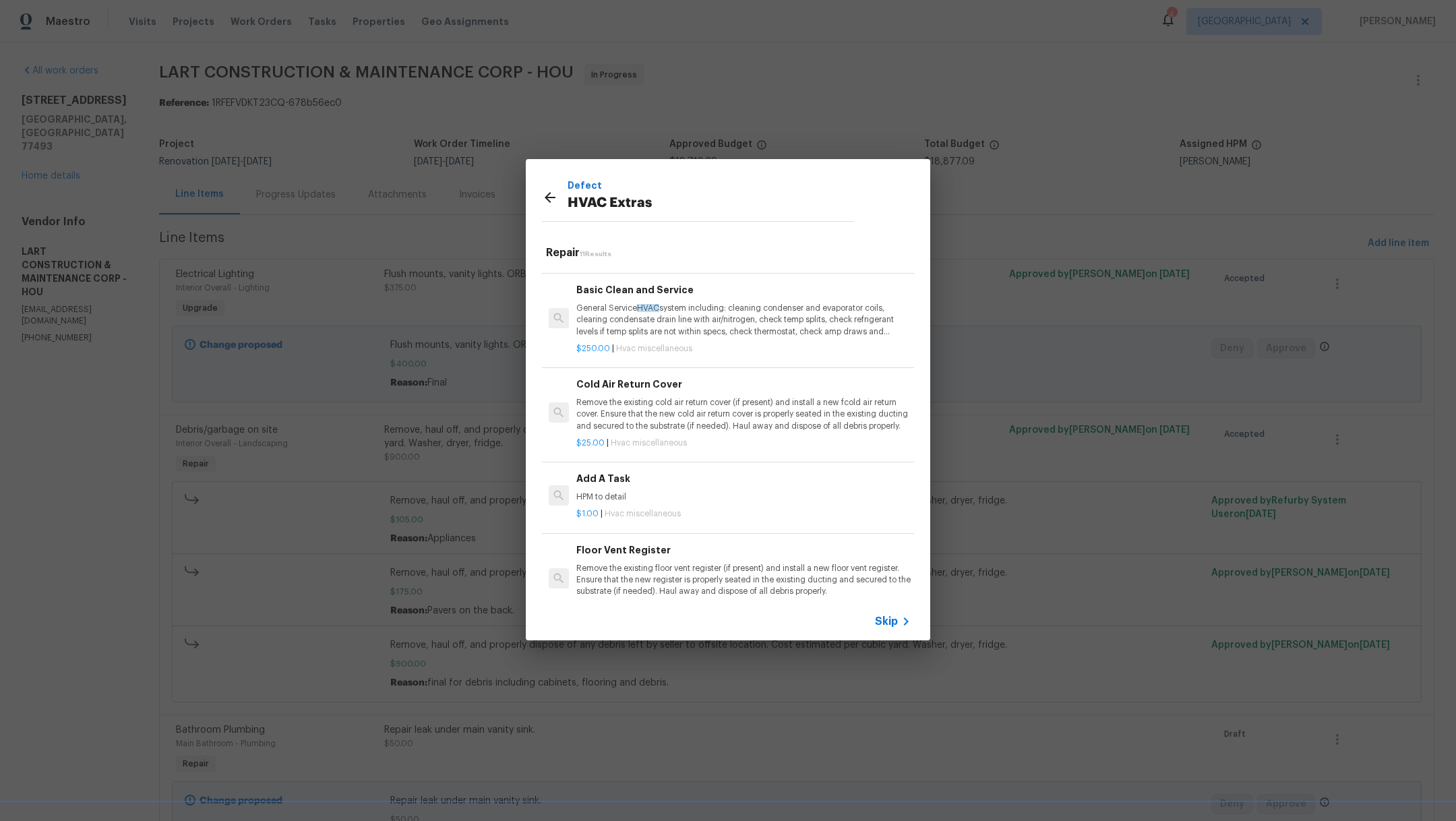
scroll to position [354, 0]
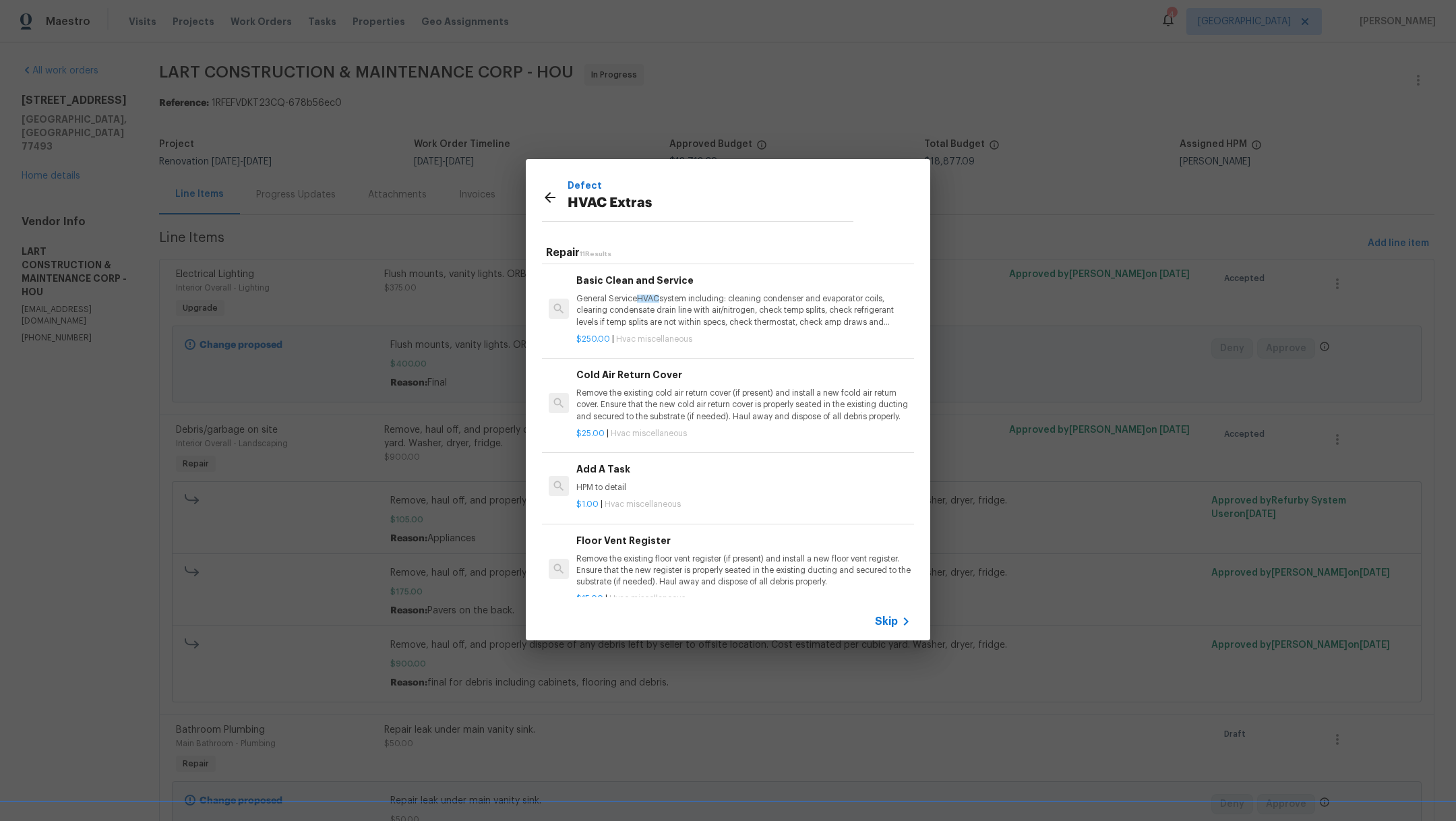
click at [712, 482] on p "HPM to detail" at bounding box center [743, 488] width 334 height 11
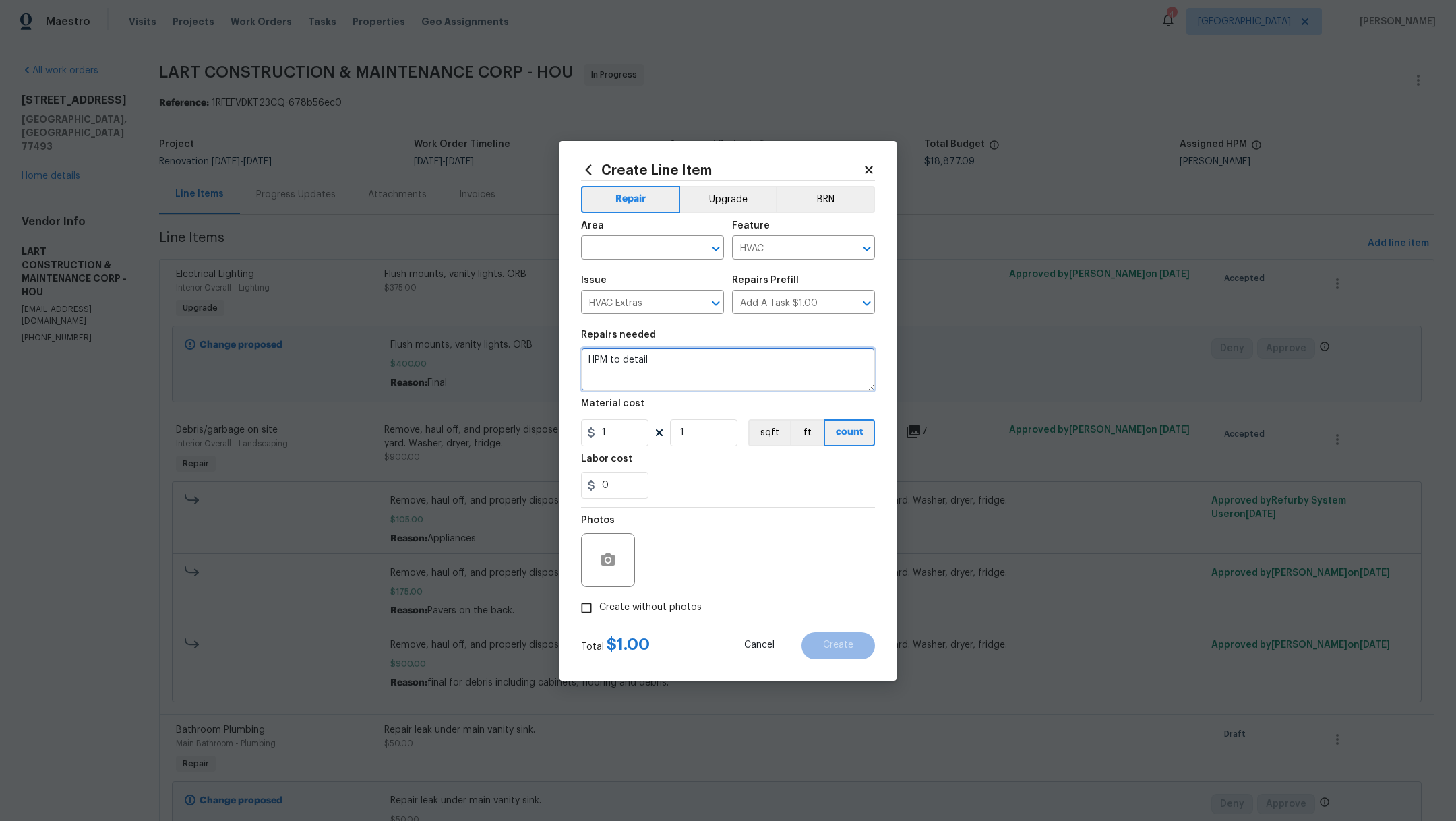
drag, startPoint x: 661, startPoint y: 358, endPoint x: 531, endPoint y: 358, distance: 130.0
click at [531, 358] on div "Create Line Item Repair Upgrade BRN Area ​ Feature HVAC ​ Issue HVAC Extras ​ R…" at bounding box center [728, 410] width 1456 height 821
type textarea "replace dryer vent"
click at [603, 253] on input "text" at bounding box center [633, 249] width 105 height 21
click at [621, 282] on li "Laundry" at bounding box center [652, 278] width 143 height 22
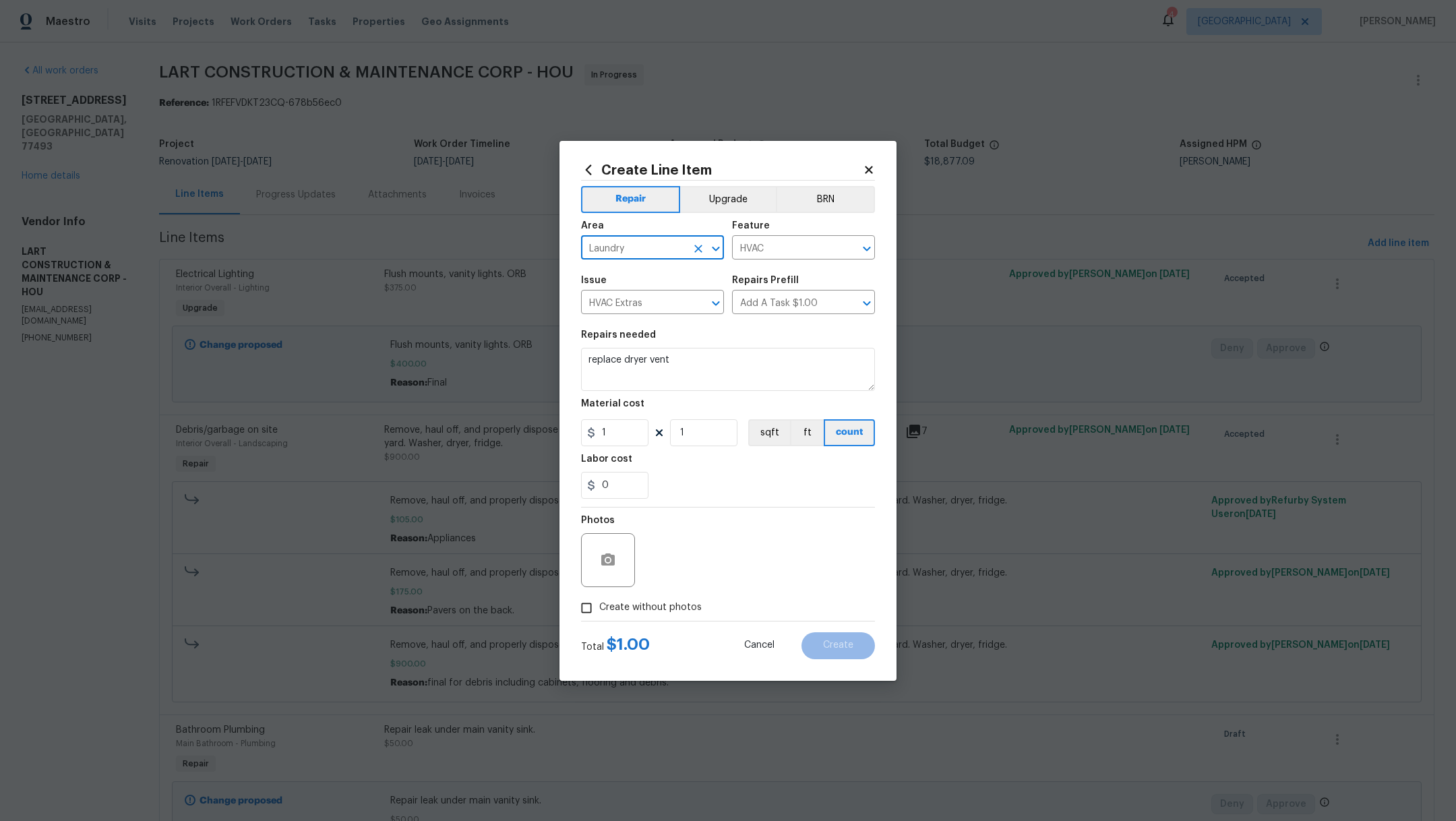
type input "Laundry"
click at [784, 332] on div "Repairs needed" at bounding box center [728, 338] width 294 height 17
drag, startPoint x: 629, startPoint y: 433, endPoint x: 534, endPoint y: 433, distance: 95.0
click at [534, 433] on div "Create Line Item Repair Upgrade BRN Area Laundry ​ Feature HVAC ​ Issue HVAC Ex…" at bounding box center [728, 410] width 1456 height 821
type input "25"
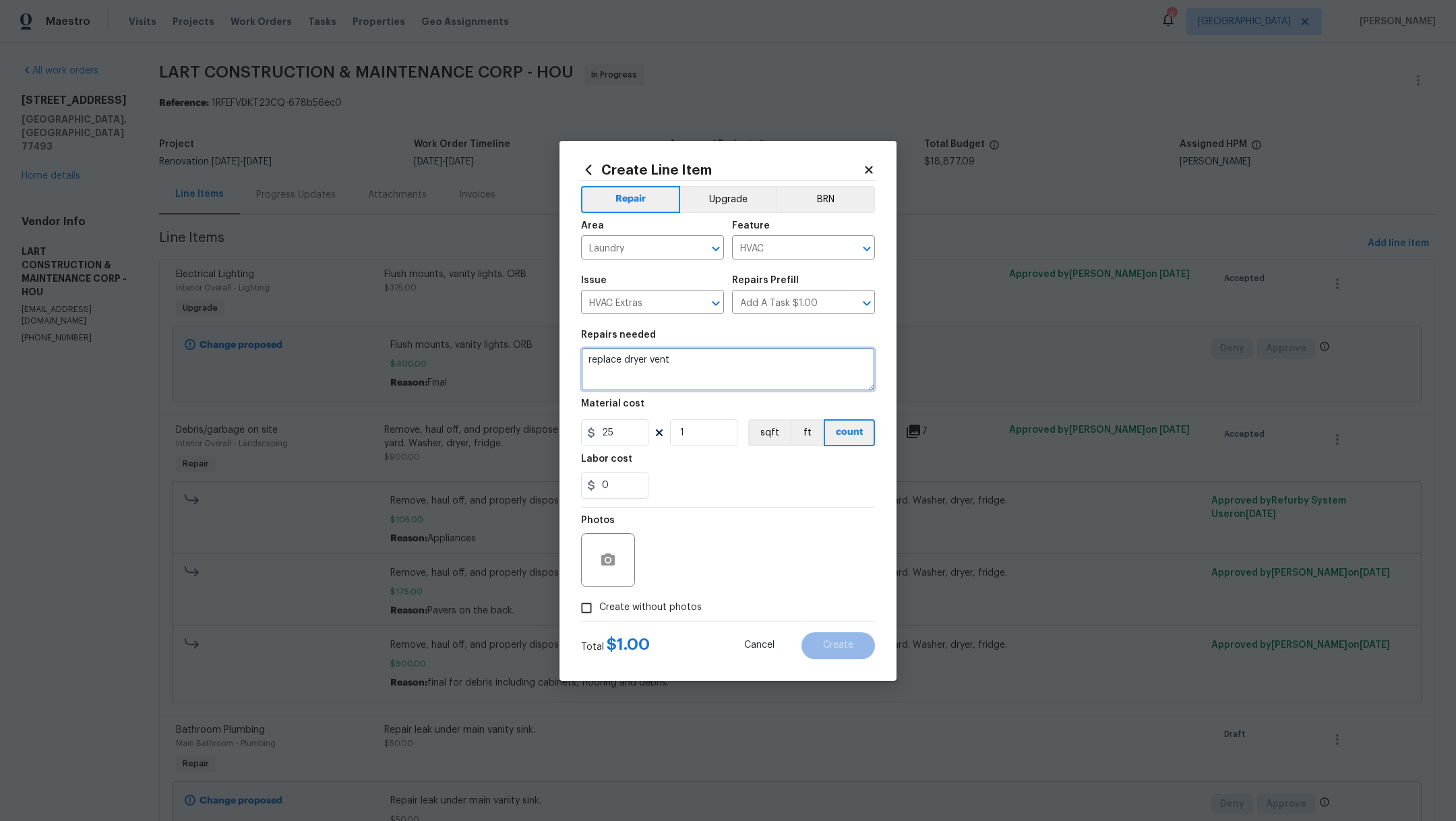
click at [705, 363] on textarea "replace dryer vent" at bounding box center [728, 369] width 294 height 43
type textarea "replace dryer vent connector"
click at [760, 502] on section "Repairs needed replace dryer vent connector Material cost 25 1 sqft ft count La…" at bounding box center [728, 414] width 294 height 185
click at [605, 607] on span "Create without photos" at bounding box center [650, 607] width 103 height 14
click at [599, 607] on input "Create without photos" at bounding box center [586, 608] width 26 height 26
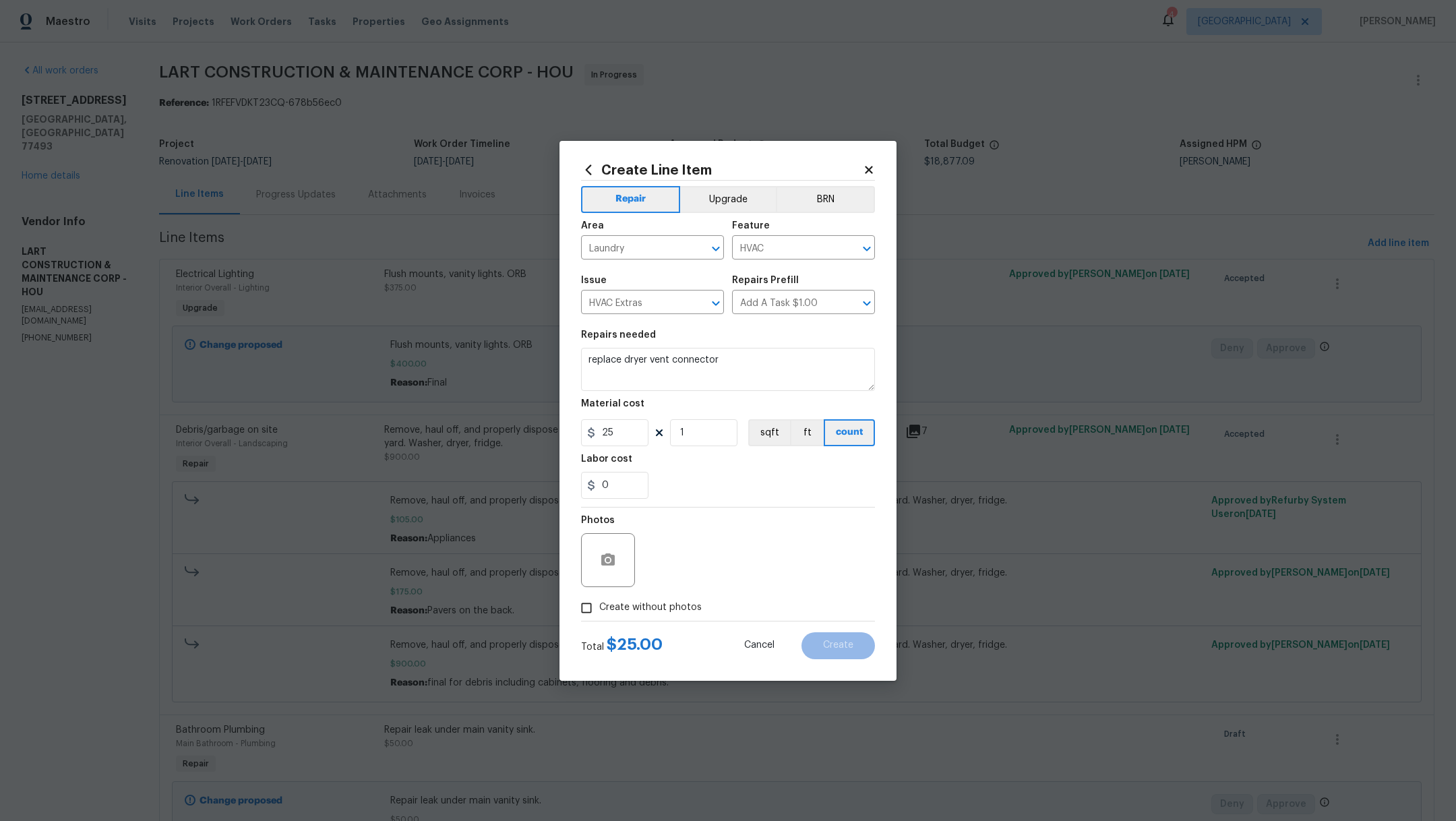
checkbox input "true"
click at [708, 580] on textarea at bounding box center [760, 559] width 229 height 54
type textarea "."
click at [842, 656] on button "Create" at bounding box center [838, 645] width 73 height 27
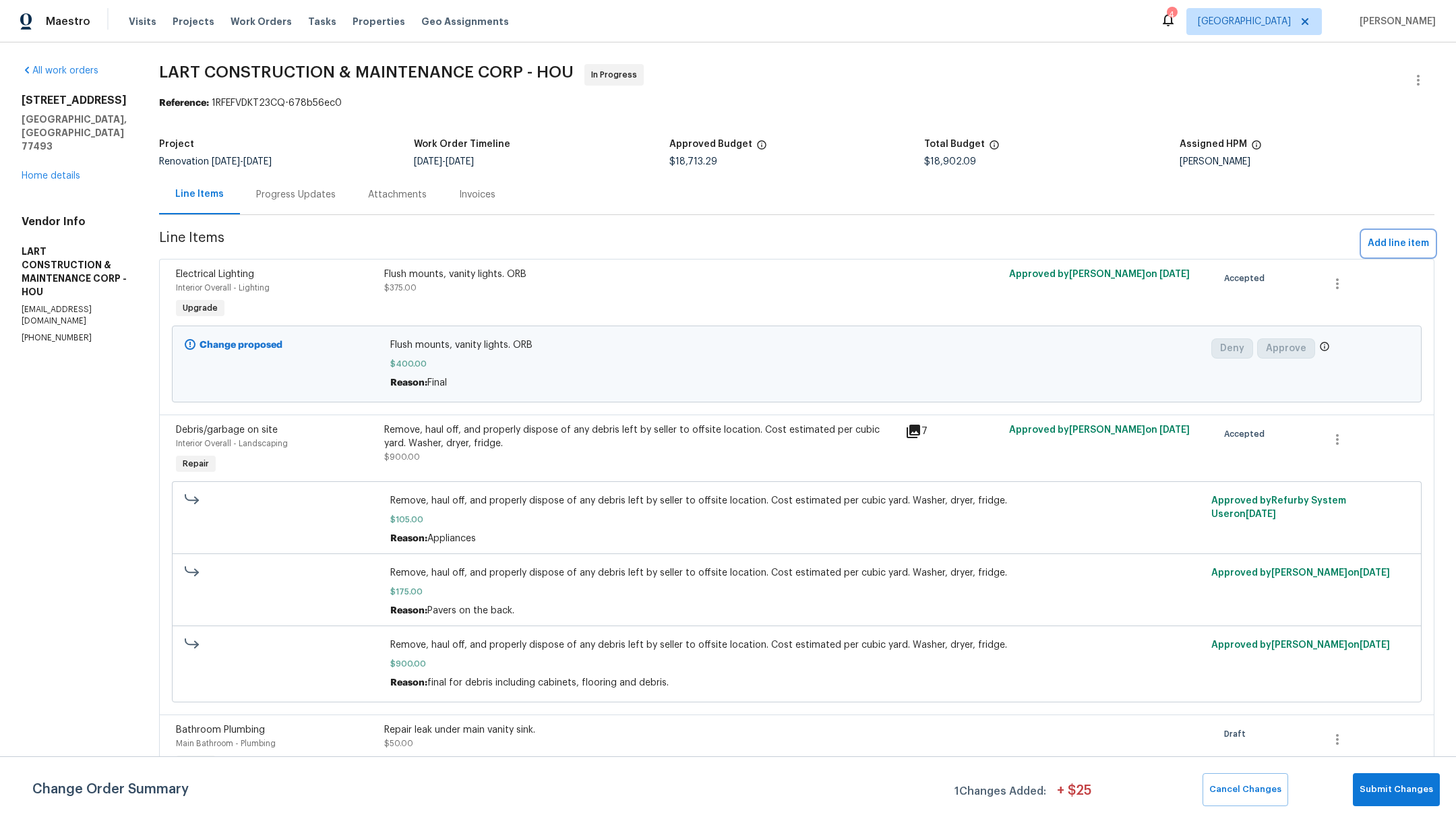
click at [1367, 240] on span "Add line item" at bounding box center [1397, 243] width 62 height 17
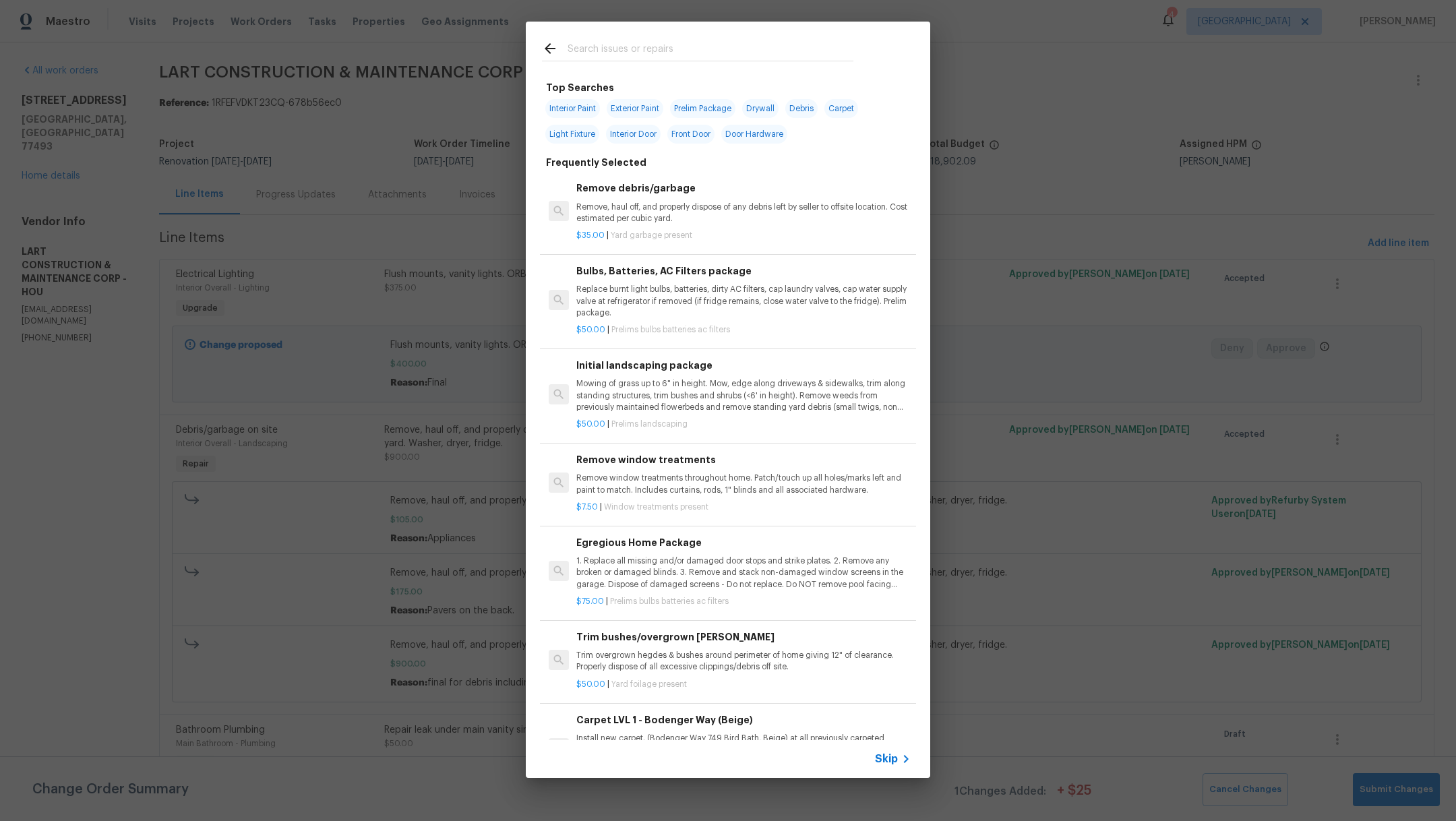
click at [596, 56] on input "text" at bounding box center [710, 51] width 286 height 20
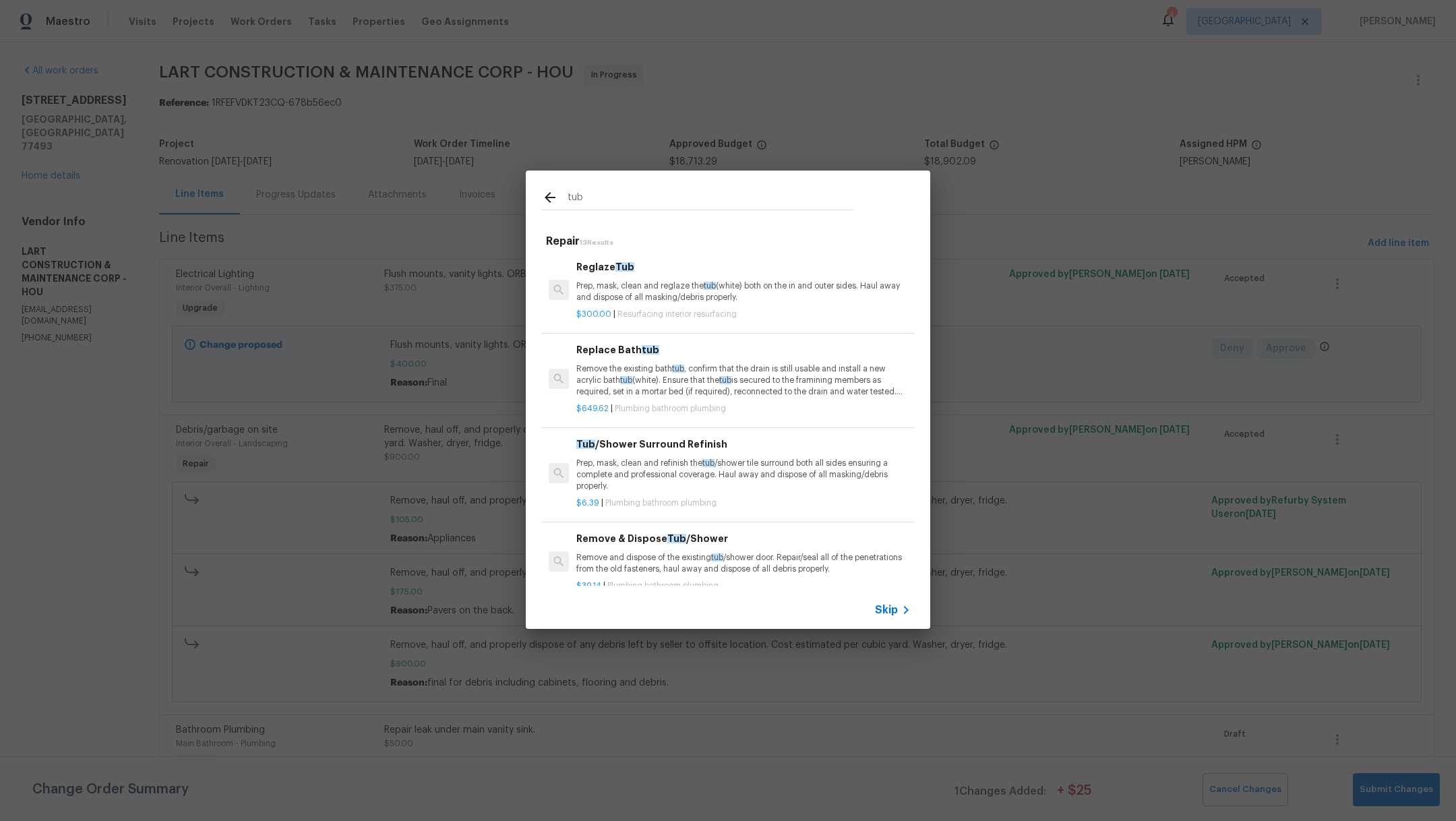
type input "tub"
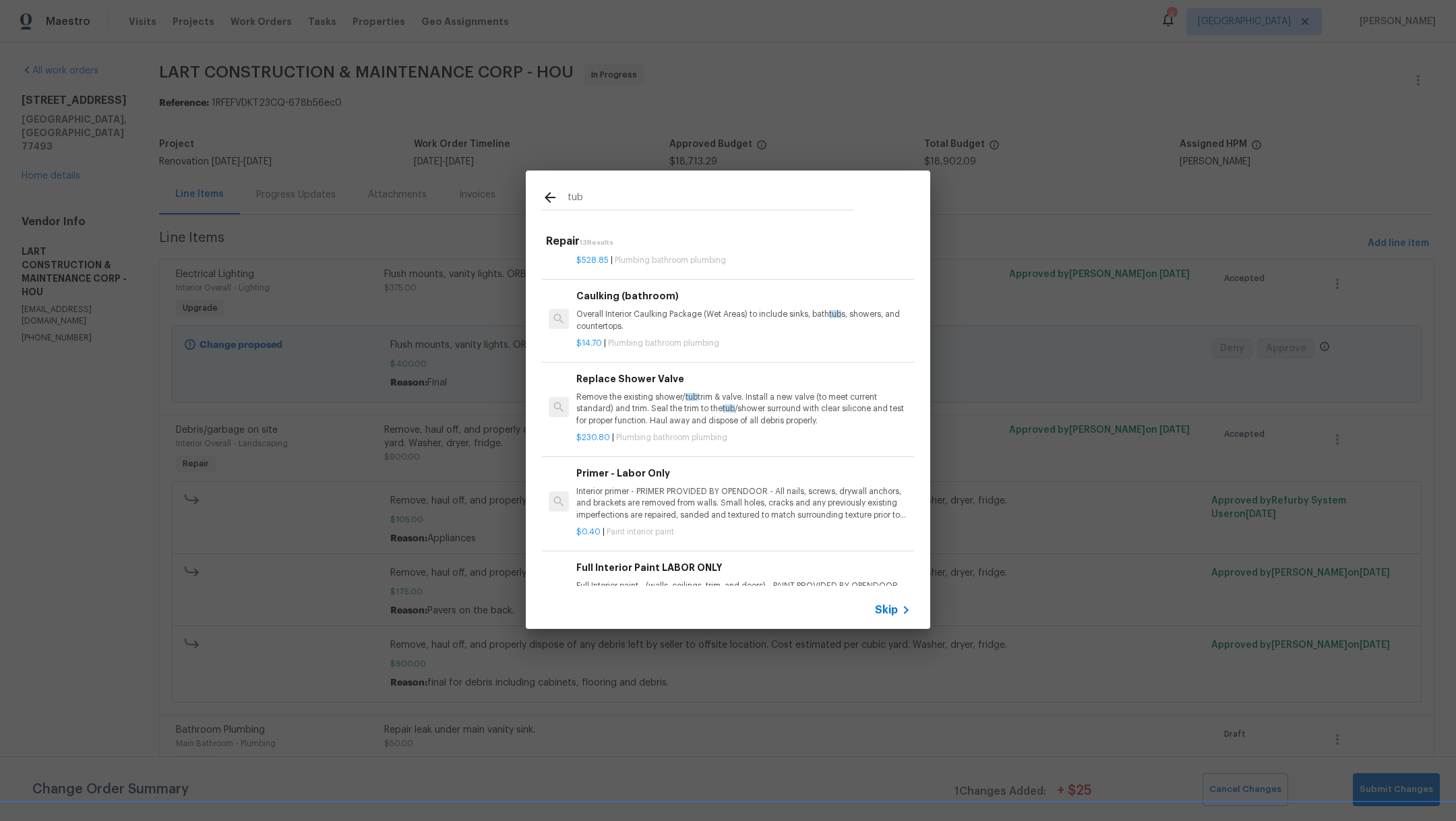
scroll to position [685, 0]
click at [746, 343] on p "$14.70 | Plumbing bathroom plumbing" at bounding box center [743, 349] width 334 height 11
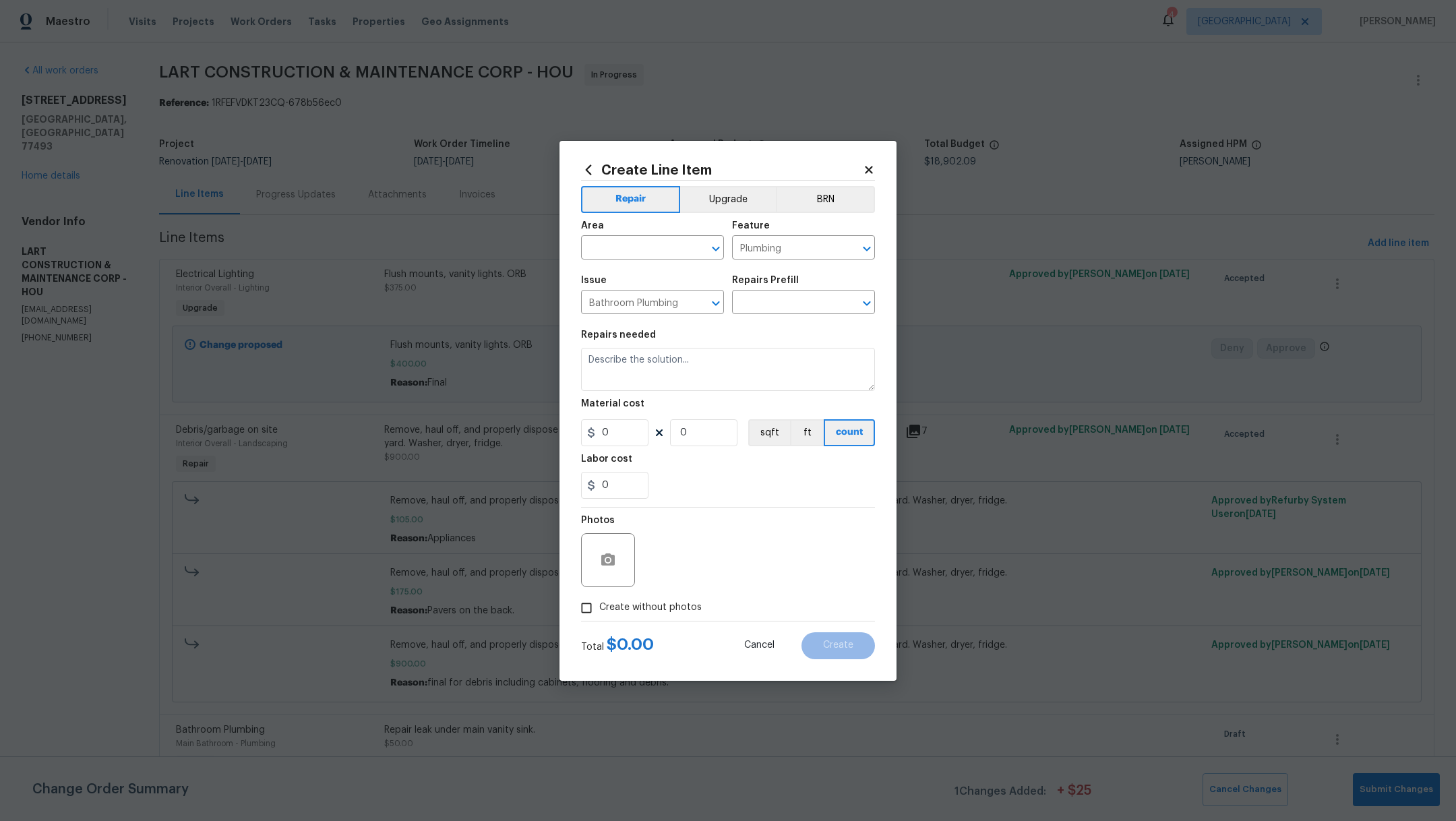
type input "Caulking (bathroom) $14.70"
type textarea "Overall Interior Caulking Package (Wet Areas) to include sinks, bathtubs, showe…"
type input "14.7"
type input "1"
drag, startPoint x: 775, startPoint y: 376, endPoint x: 544, endPoint y: 335, distance: 234.6
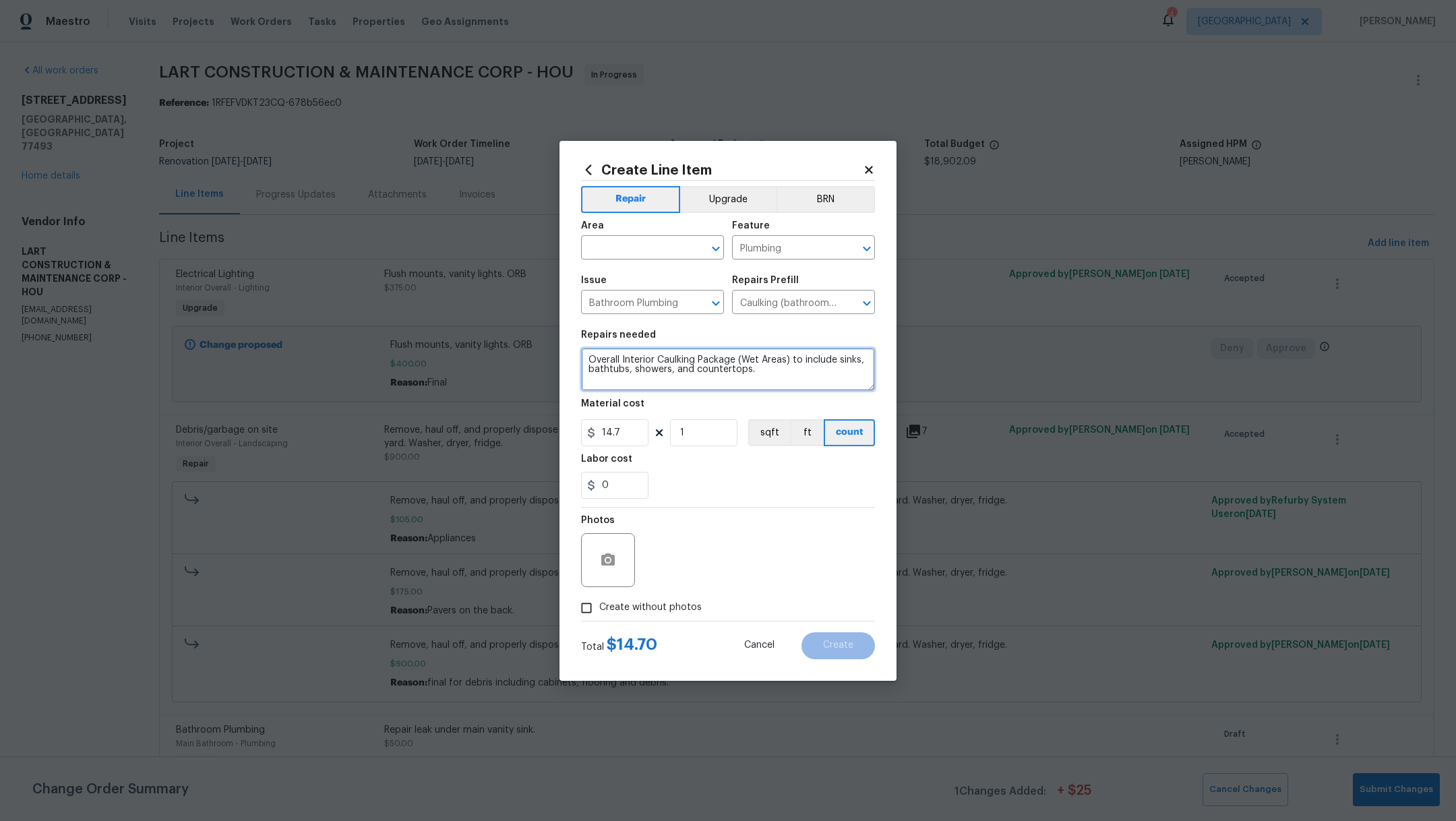
click at [544, 335] on div "Create Line Item Repair Upgrade BRN Area ​ Feature Plumbing ​ Issue Bathroom Pl…" at bounding box center [728, 410] width 1456 height 821
type textarea "Tub strip"
click at [609, 255] on input "text" at bounding box center [633, 249] width 105 height 21
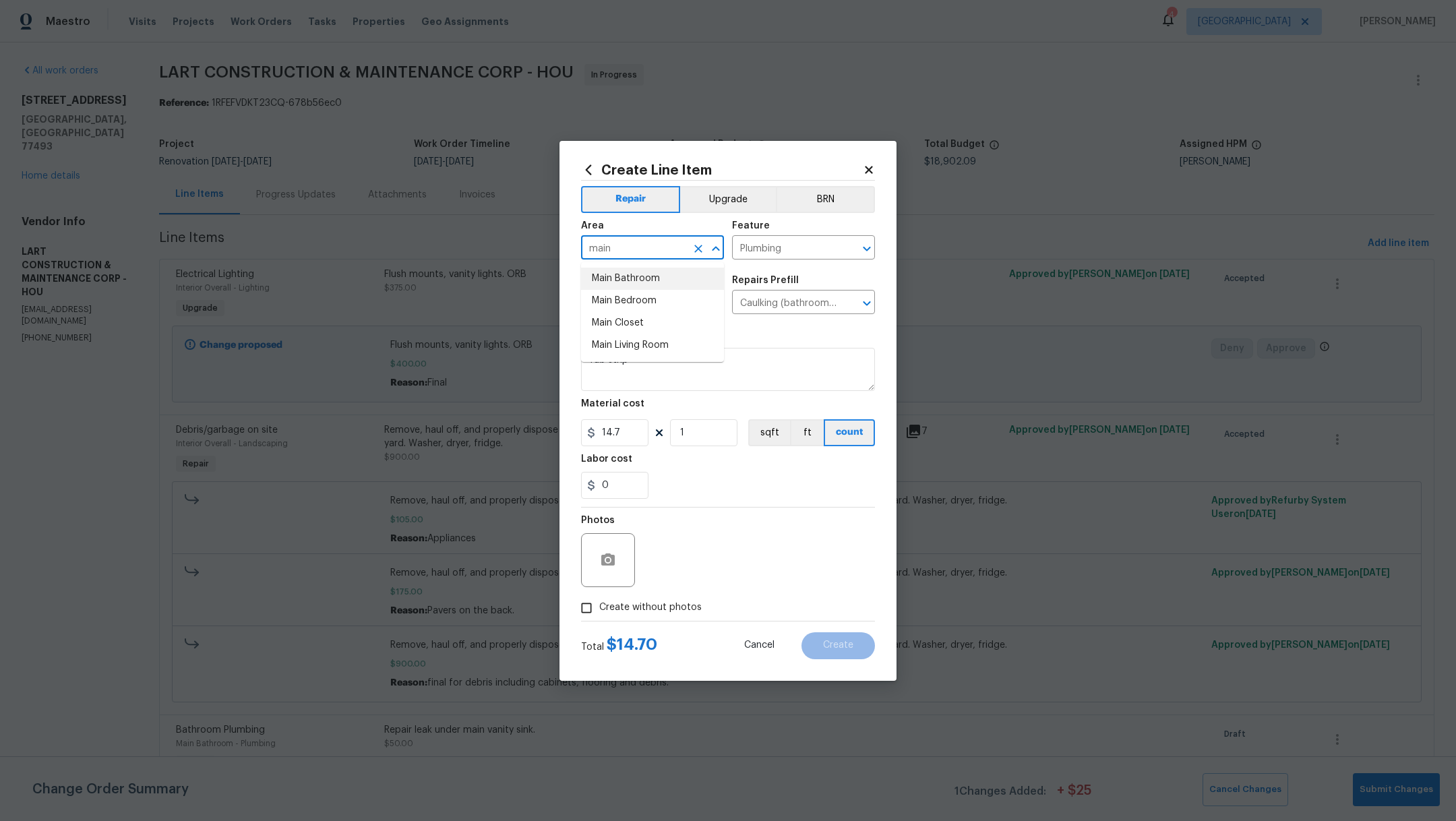
click at [627, 282] on li "Main Bathroom" at bounding box center [652, 278] width 143 height 22
type input "Main Bathroom"
click at [764, 492] on div "0" at bounding box center [728, 485] width 294 height 27
drag, startPoint x: 638, startPoint y: 428, endPoint x: 492, endPoint y: 423, distance: 146.1
click at [492, 423] on div "Create Line Item Repair Upgrade BRN Area Main Bathroom ​ Feature Plumbing ​ Iss…" at bounding box center [728, 410] width 1456 height 821
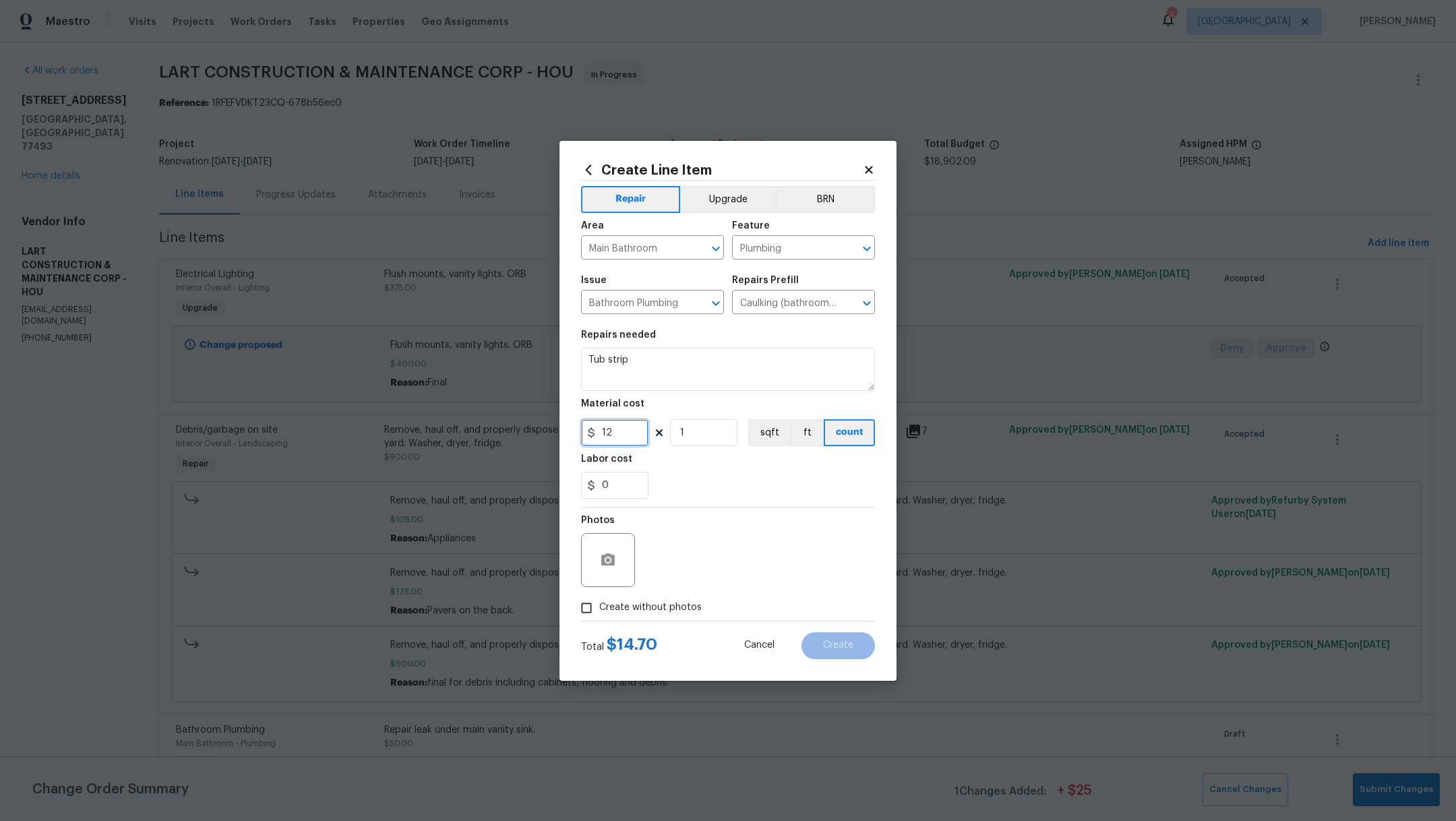
type input "12"
click at [738, 363] on textarea "Tub strip" at bounding box center [728, 369] width 294 height 43
click at [602, 606] on span "Create without photos" at bounding box center [650, 607] width 103 height 14
click at [599, 606] on input "Create without photos" at bounding box center [586, 608] width 26 height 26
checkbox input "true"
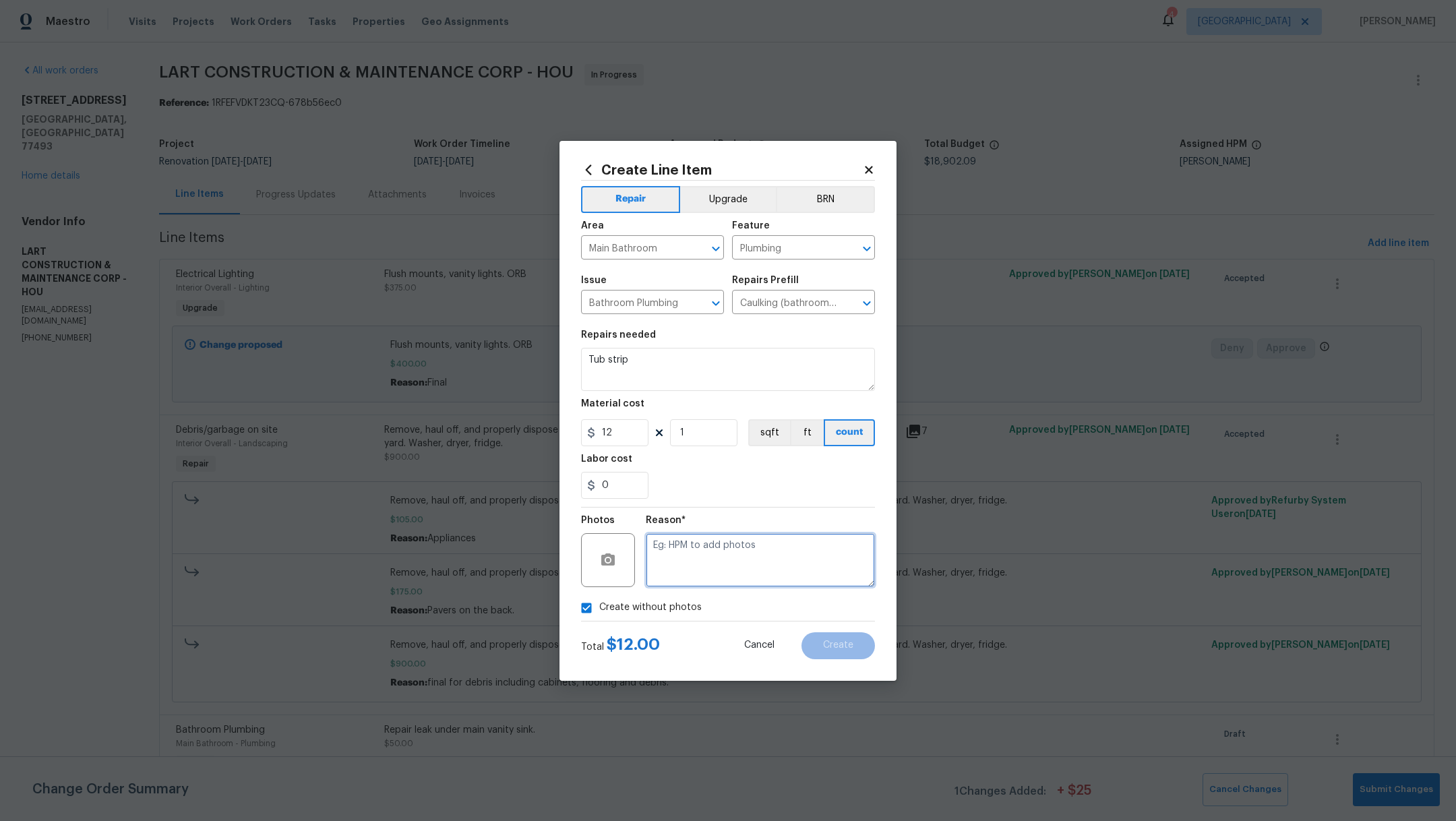
click at [704, 580] on textarea at bounding box center [760, 559] width 229 height 54
type textarea "/"
click at [842, 641] on span "Create" at bounding box center [838, 645] width 30 height 10
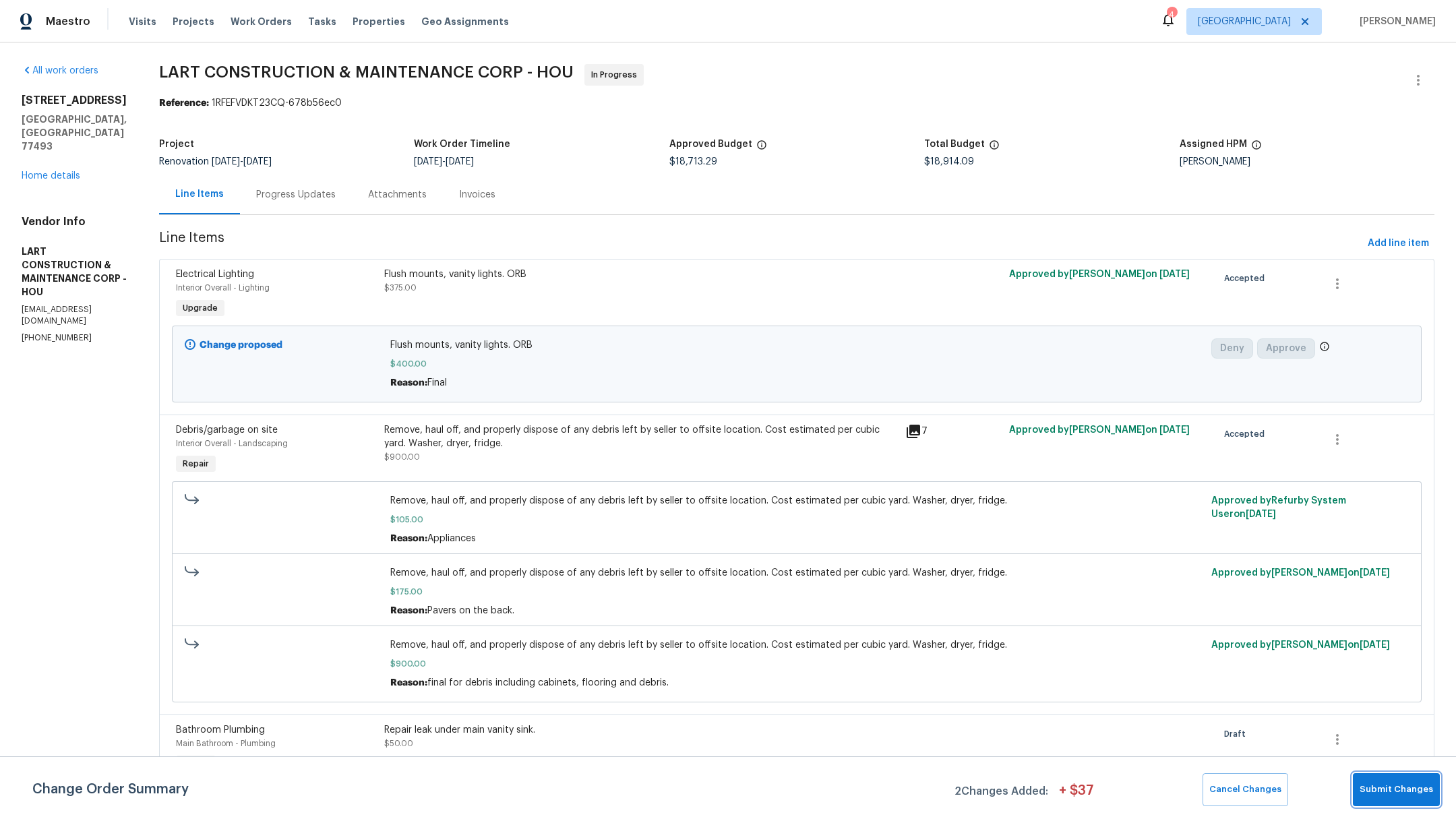
click at [1436, 782] on button "Submit Changes" at bounding box center [1395, 789] width 87 height 33
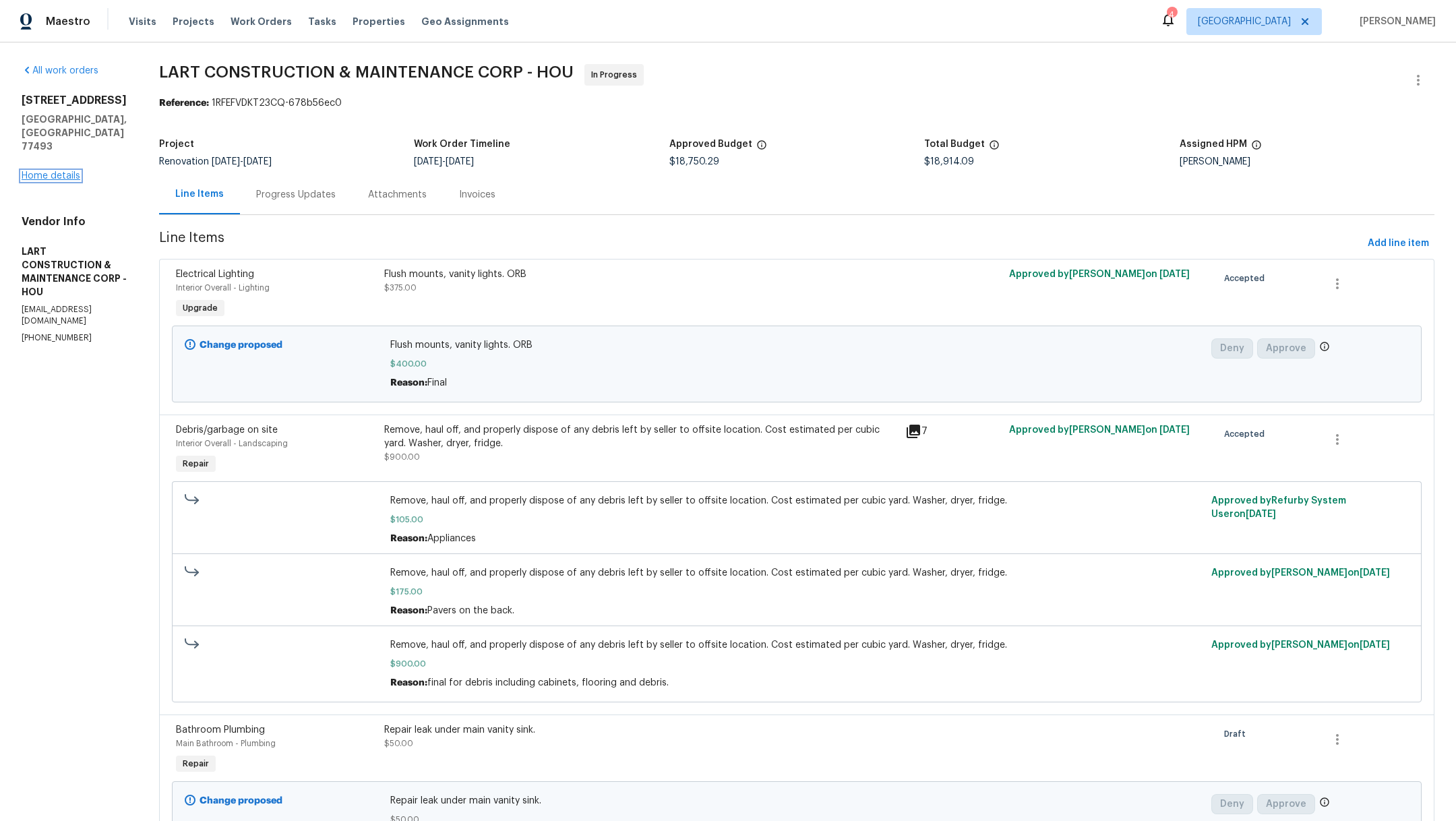
click at [44, 171] on link "Home details" at bounding box center [51, 175] width 59 height 9
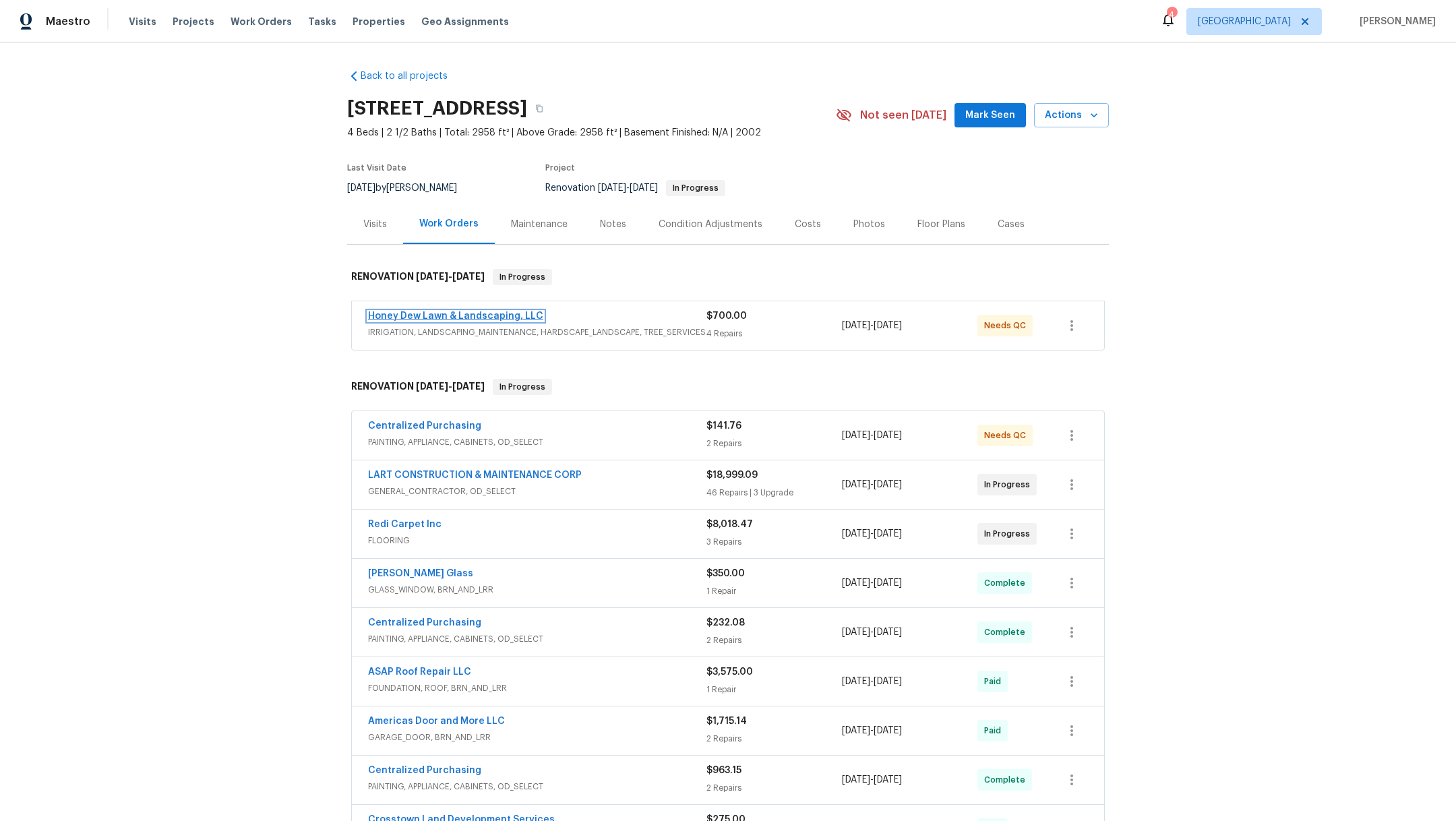
click at [378, 318] on link "Honey Dew Lawn & Landscaping, LLC" at bounding box center [456, 316] width 175 height 9
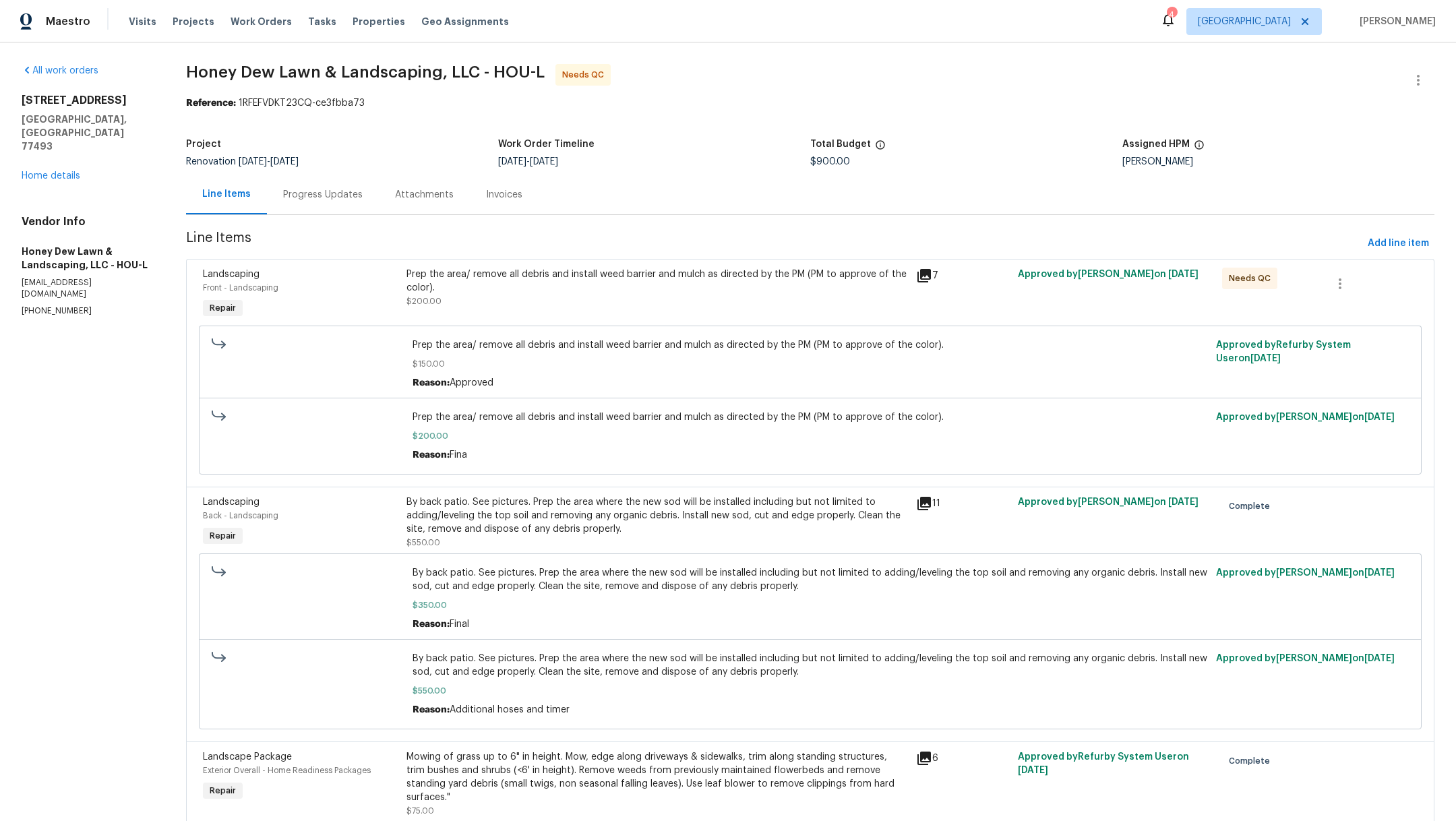
click at [538, 325] on div "Prep the area/ remove all debris and install weed barrier and mulch as directed…" at bounding box center [809, 363] width 1223 height 76
click at [534, 310] on div "Prep the area/ remove all debris and install weed barrier and mulch as directed…" at bounding box center [657, 294] width 510 height 62
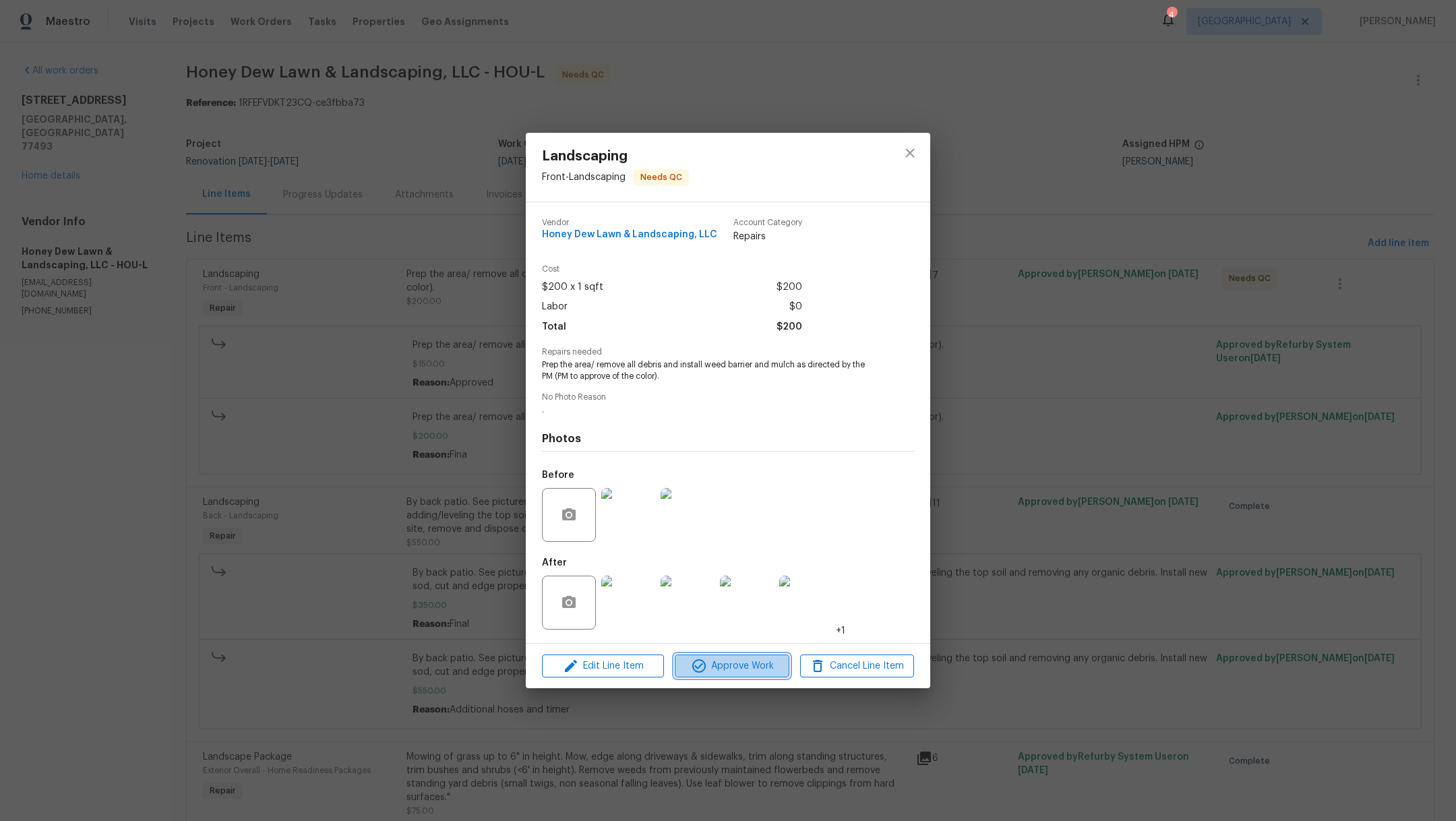
click at [738, 667] on span "Approve Work" at bounding box center [731, 666] width 106 height 17
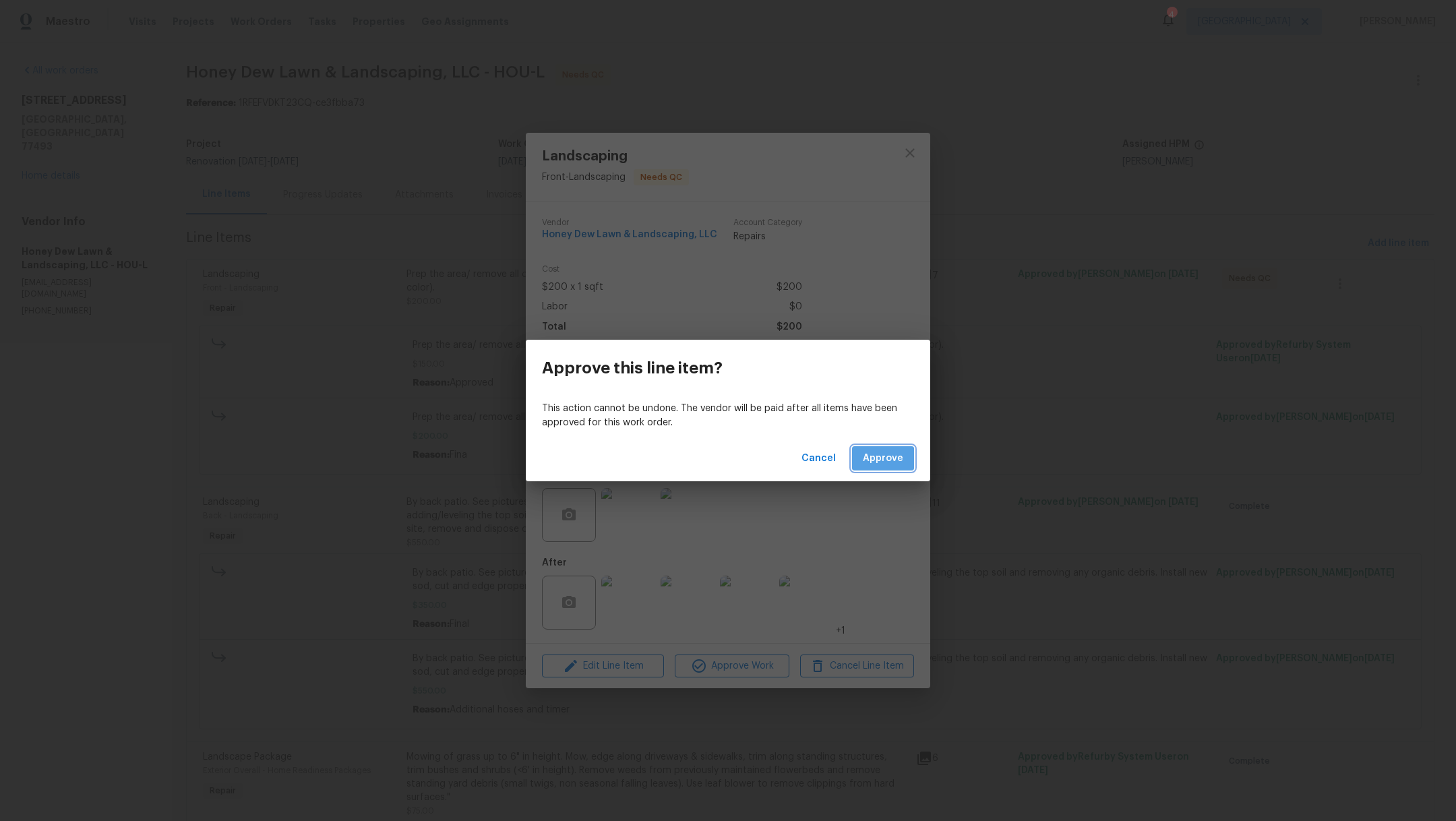
click at [877, 467] on button "Approve" at bounding box center [882, 458] width 62 height 25
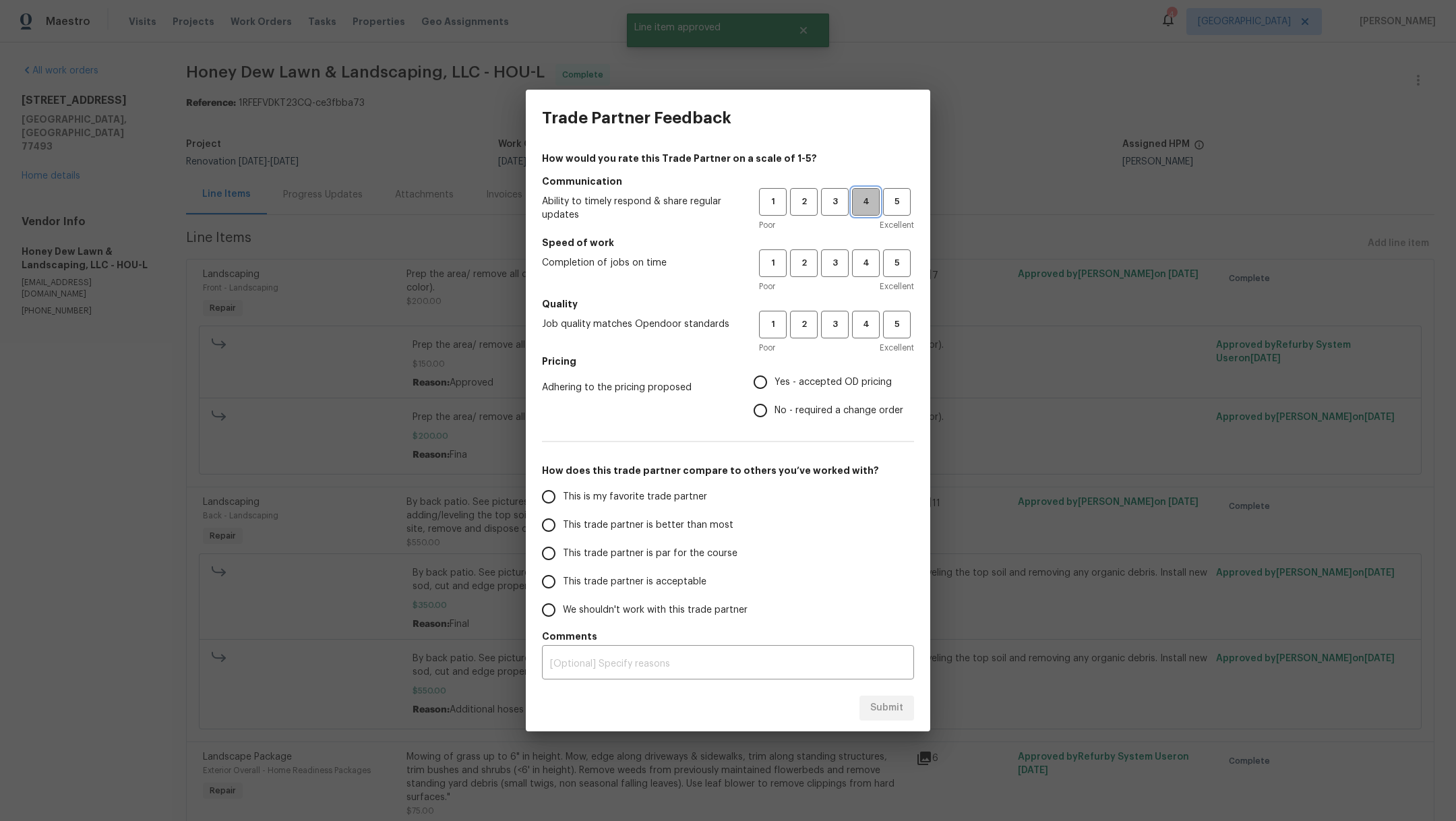
click at [860, 206] on span "4" at bounding box center [865, 201] width 25 height 16
click at [845, 264] on span "3" at bounding box center [834, 263] width 25 height 16
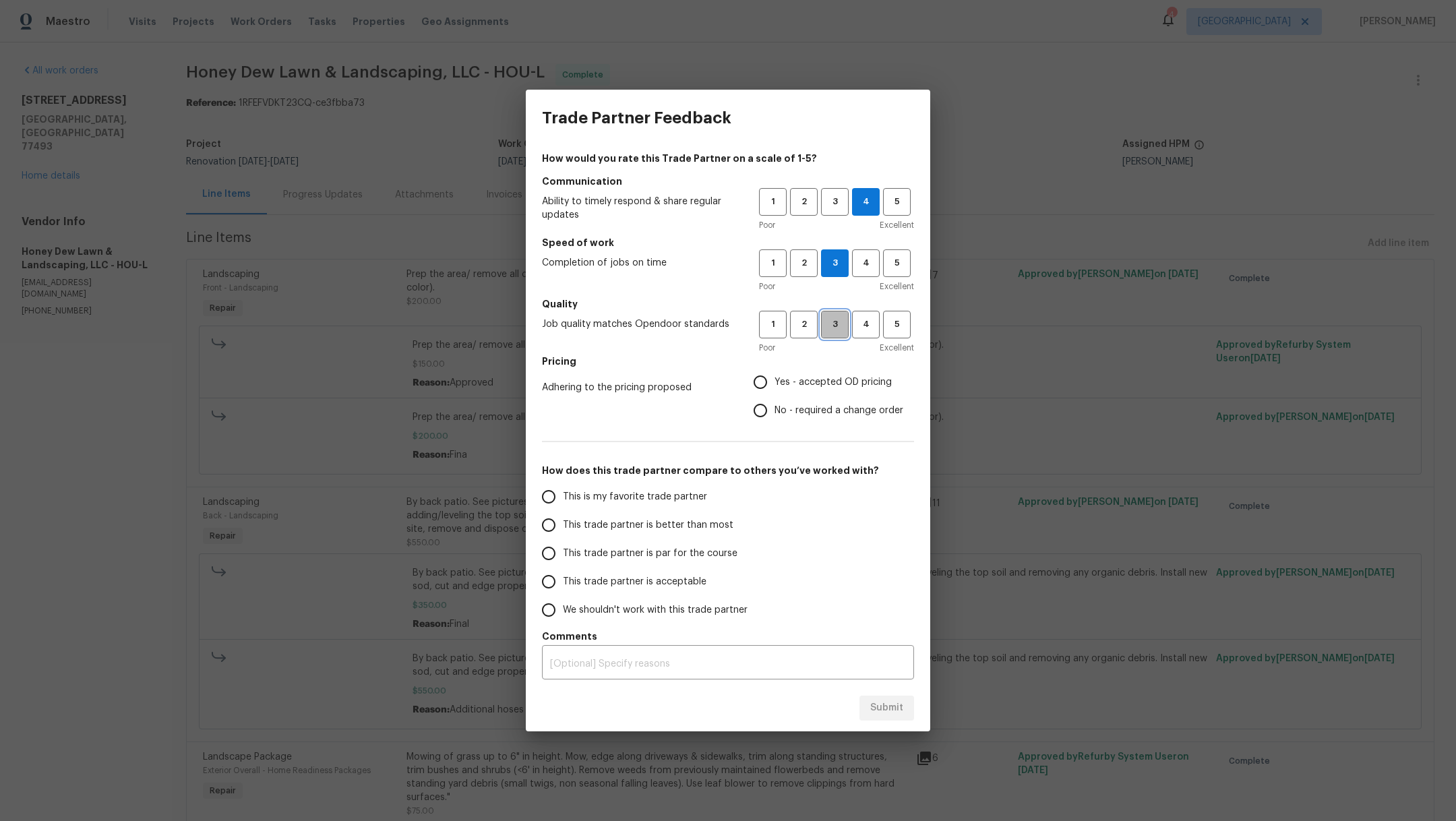
click at [841, 322] on span "3" at bounding box center [834, 324] width 25 height 16
click at [829, 379] on span "Yes - accepted OD pricing" at bounding box center [833, 382] width 118 height 14
click at [774, 379] on input "Yes - accepted OD pricing" at bounding box center [760, 382] width 28 height 28
radio input "true"
click at [659, 497] on span "This is my favorite trade partner" at bounding box center [635, 496] width 144 height 14
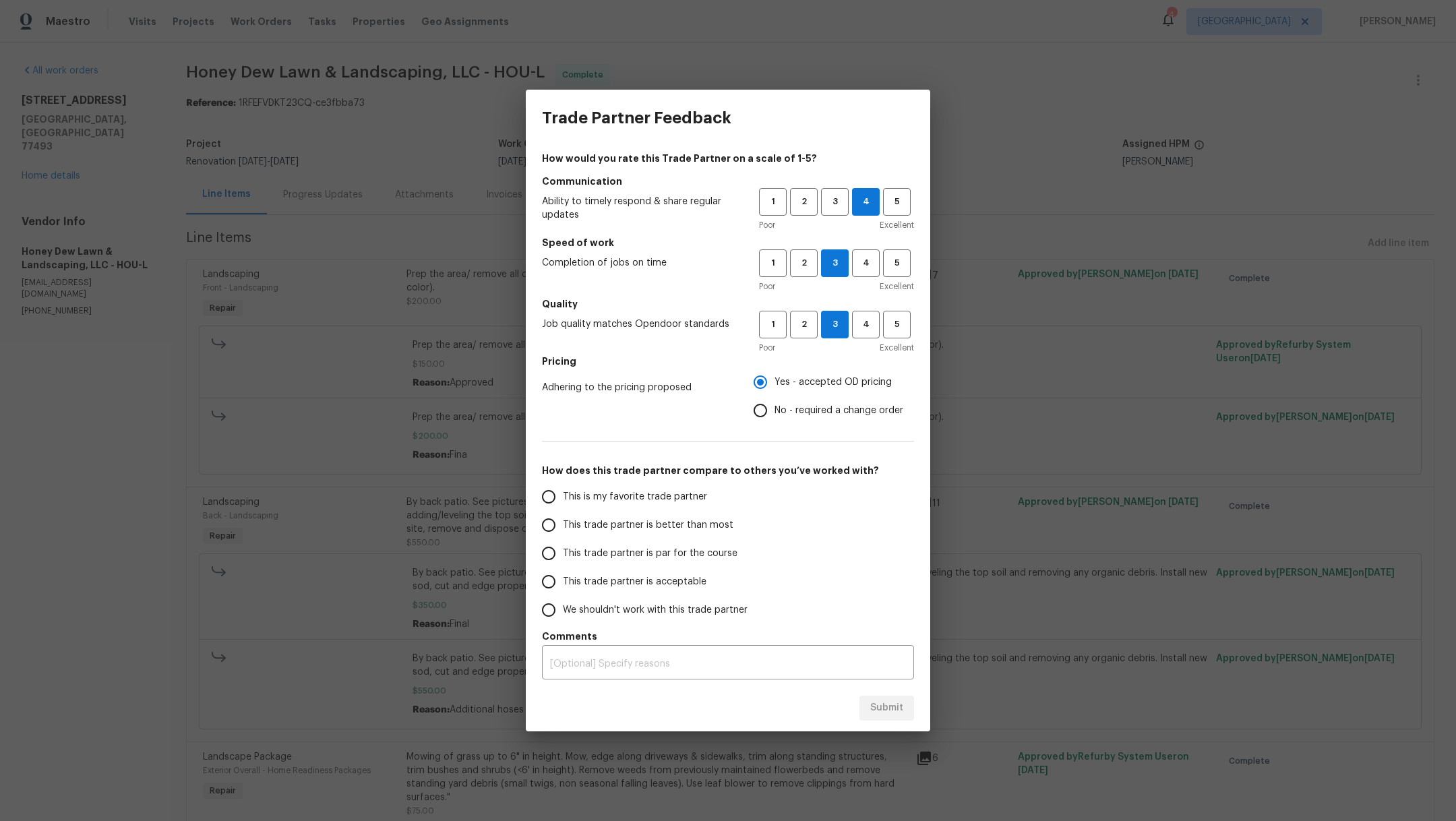
click at [563, 497] on input "This is my favorite trade partner" at bounding box center [548, 496] width 28 height 28
click at [879, 695] on button "Submit" at bounding box center [886, 707] width 54 height 25
radio input "true"
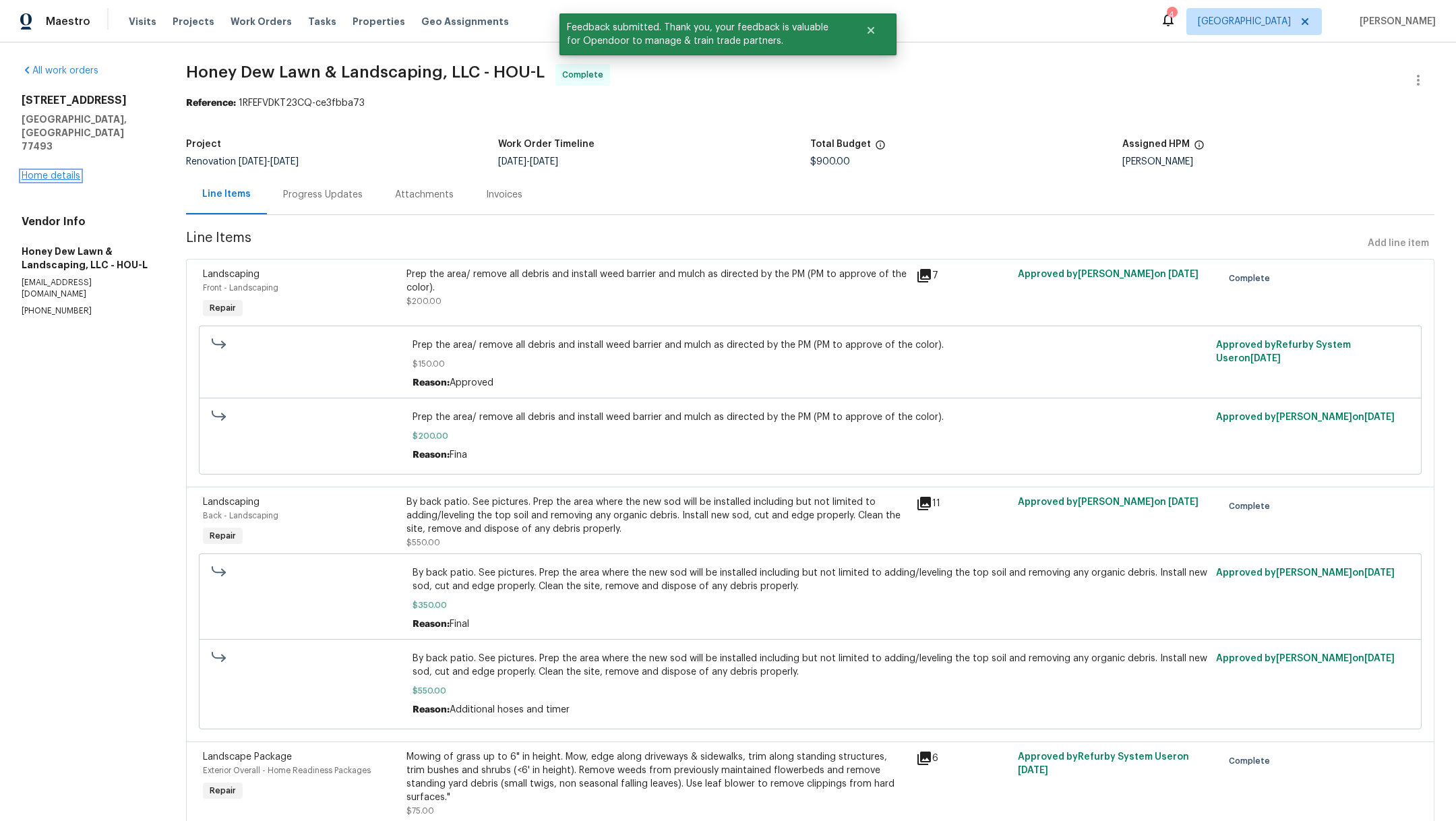
click at [65, 171] on link "Home details" at bounding box center [51, 175] width 59 height 9
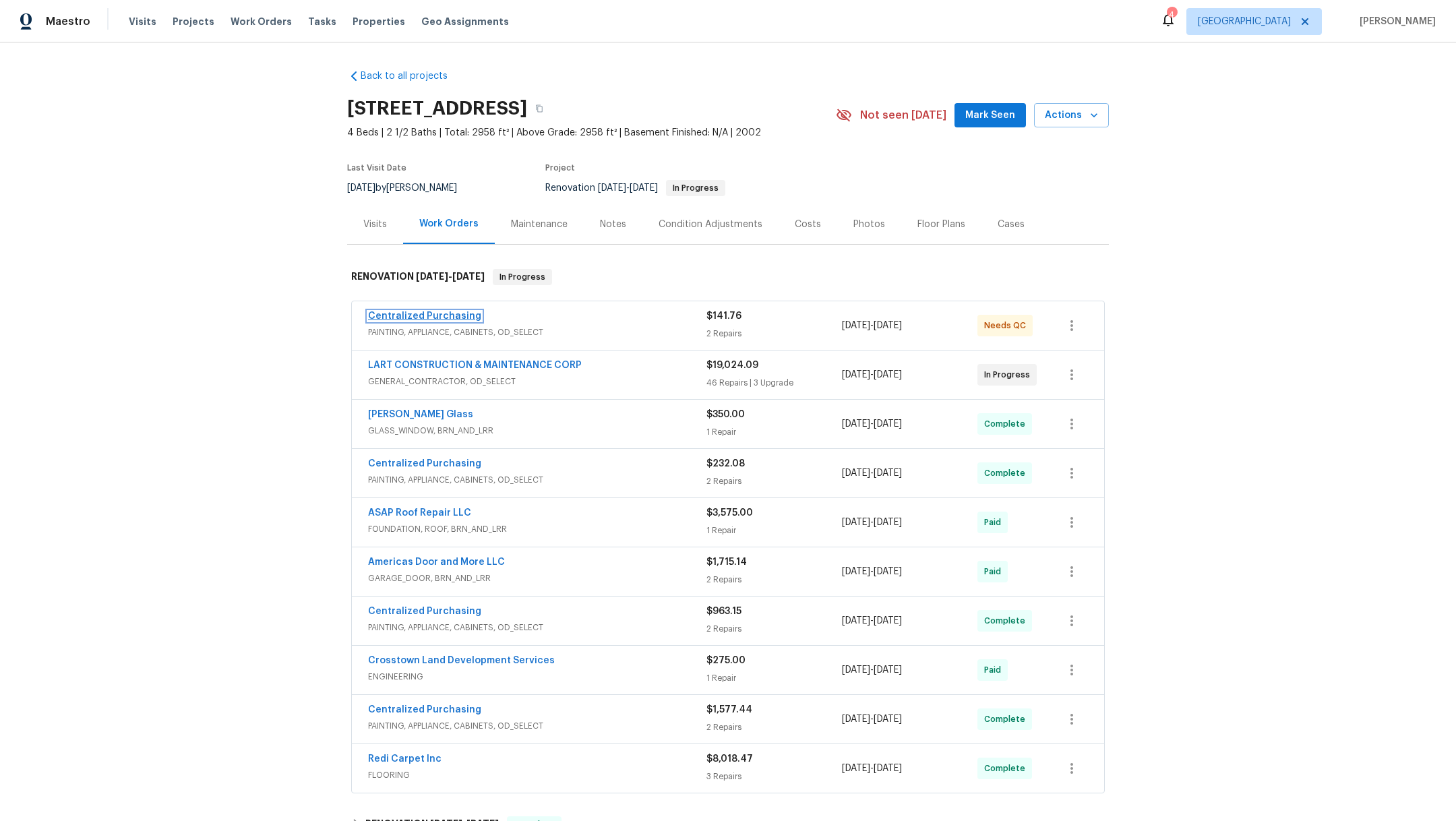
click at [395, 314] on link "Centralized Purchasing" at bounding box center [424, 316] width 113 height 9
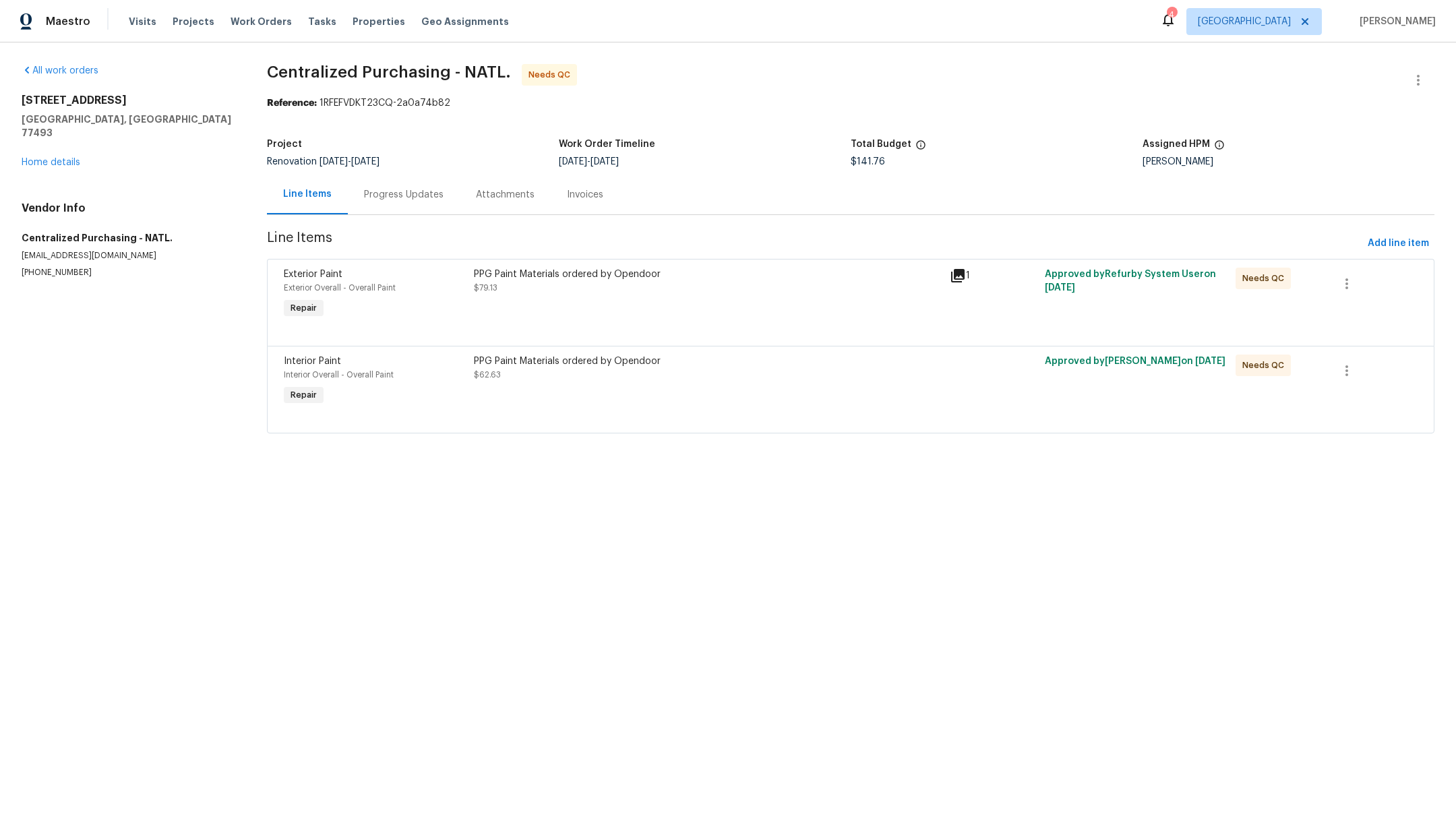
click at [563, 299] on div "PPG Paint Materials ordered by Opendoor $79.13" at bounding box center [707, 294] width 476 height 62
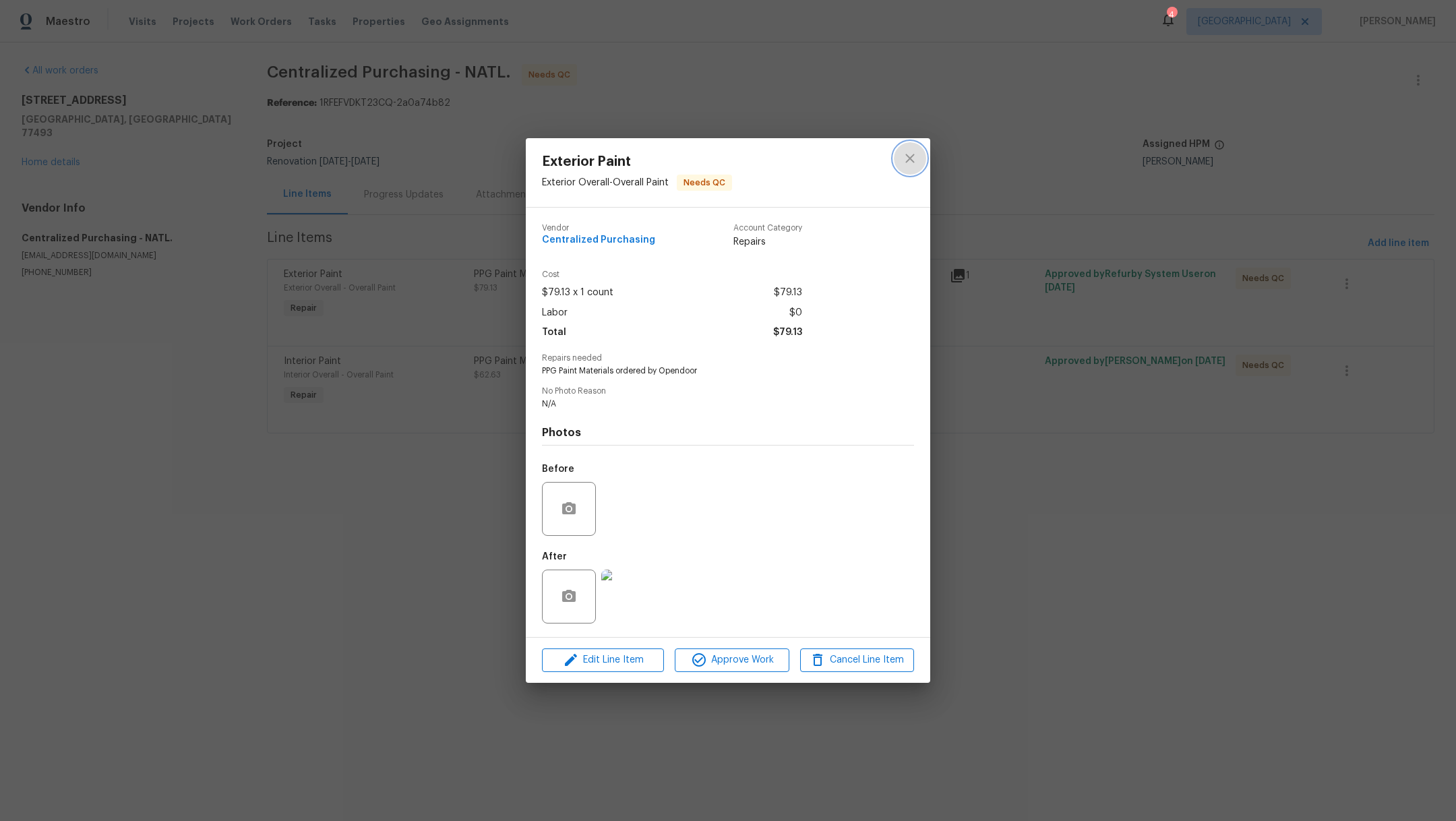
click at [909, 159] on icon "close" at bounding box center [909, 159] width 9 height 9
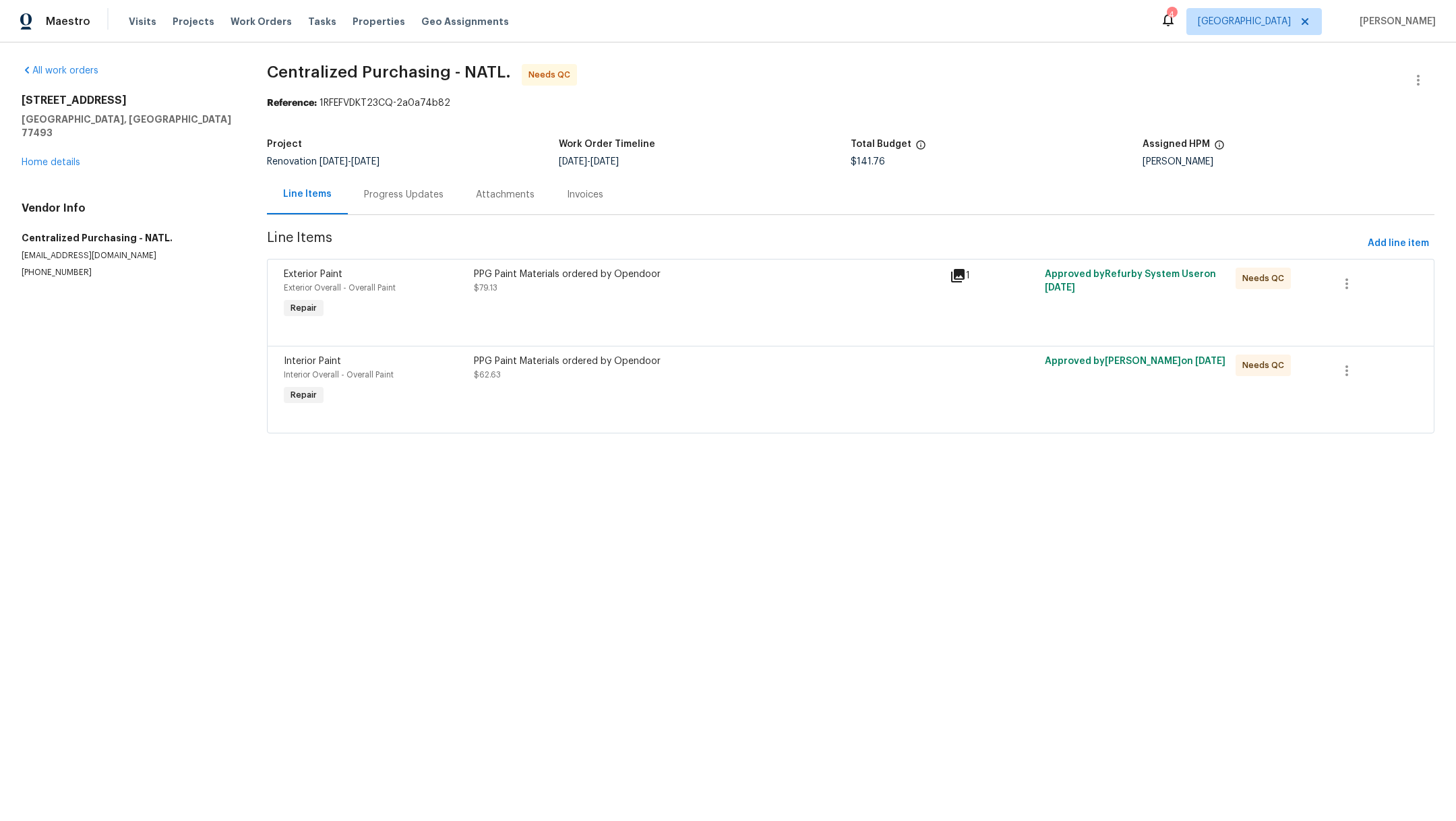
click at [629, 370] on div "PPG Paint Materials ordered by Opendoor $62.63" at bounding box center [707, 367] width 468 height 27
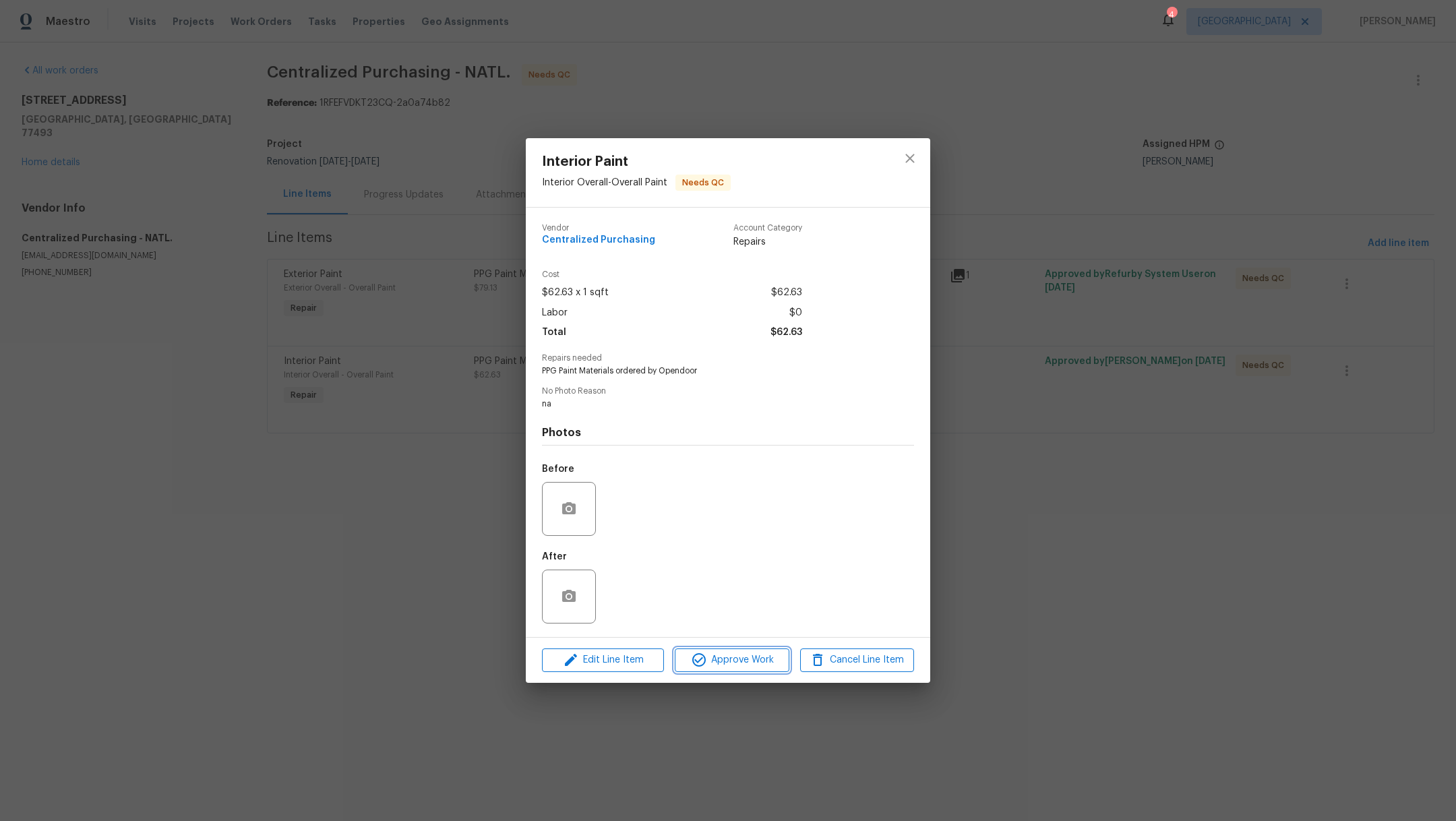
click at [737, 665] on span "Approve Work" at bounding box center [731, 659] width 106 height 17
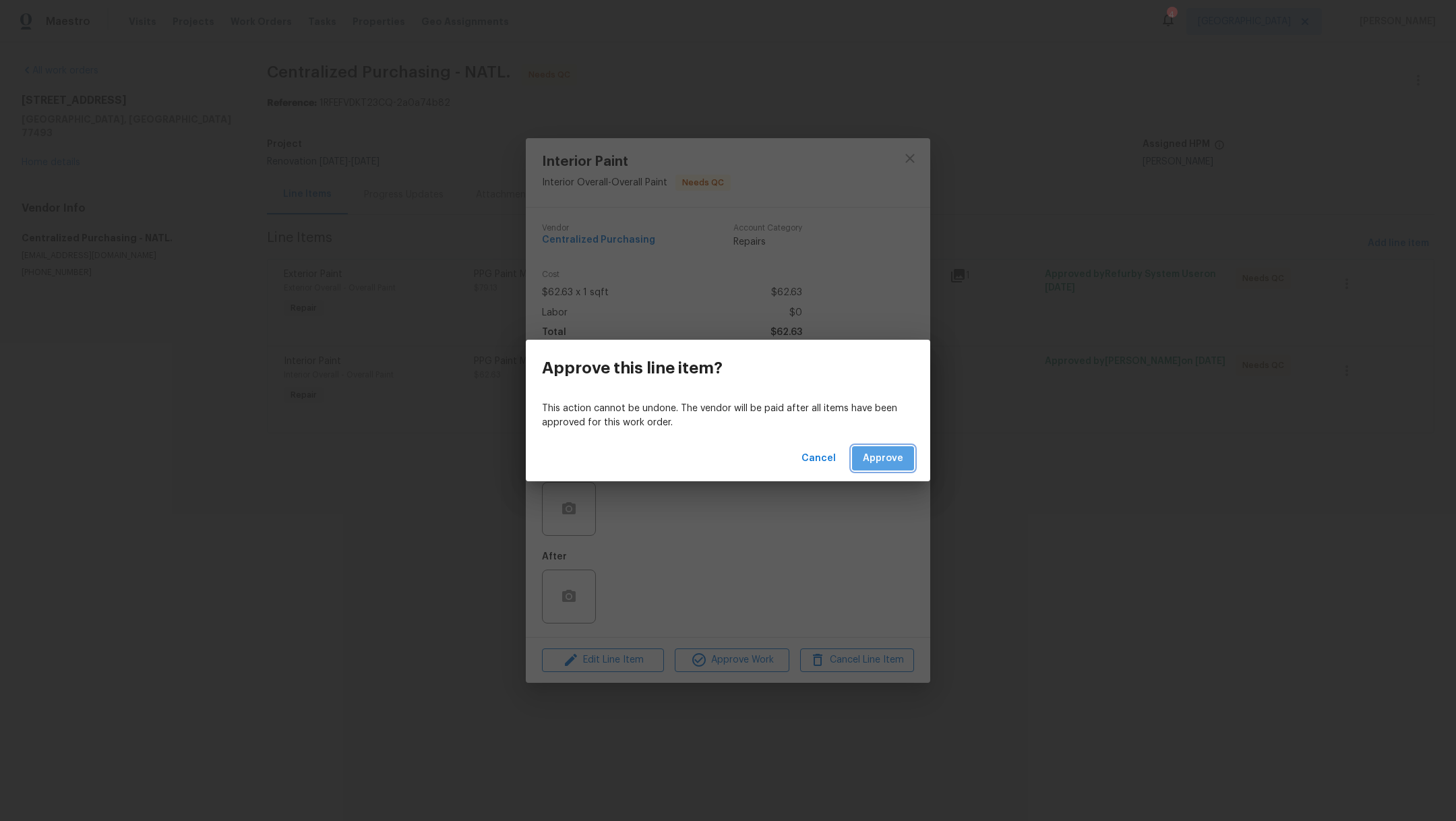
click at [909, 462] on button "Approve" at bounding box center [882, 458] width 62 height 25
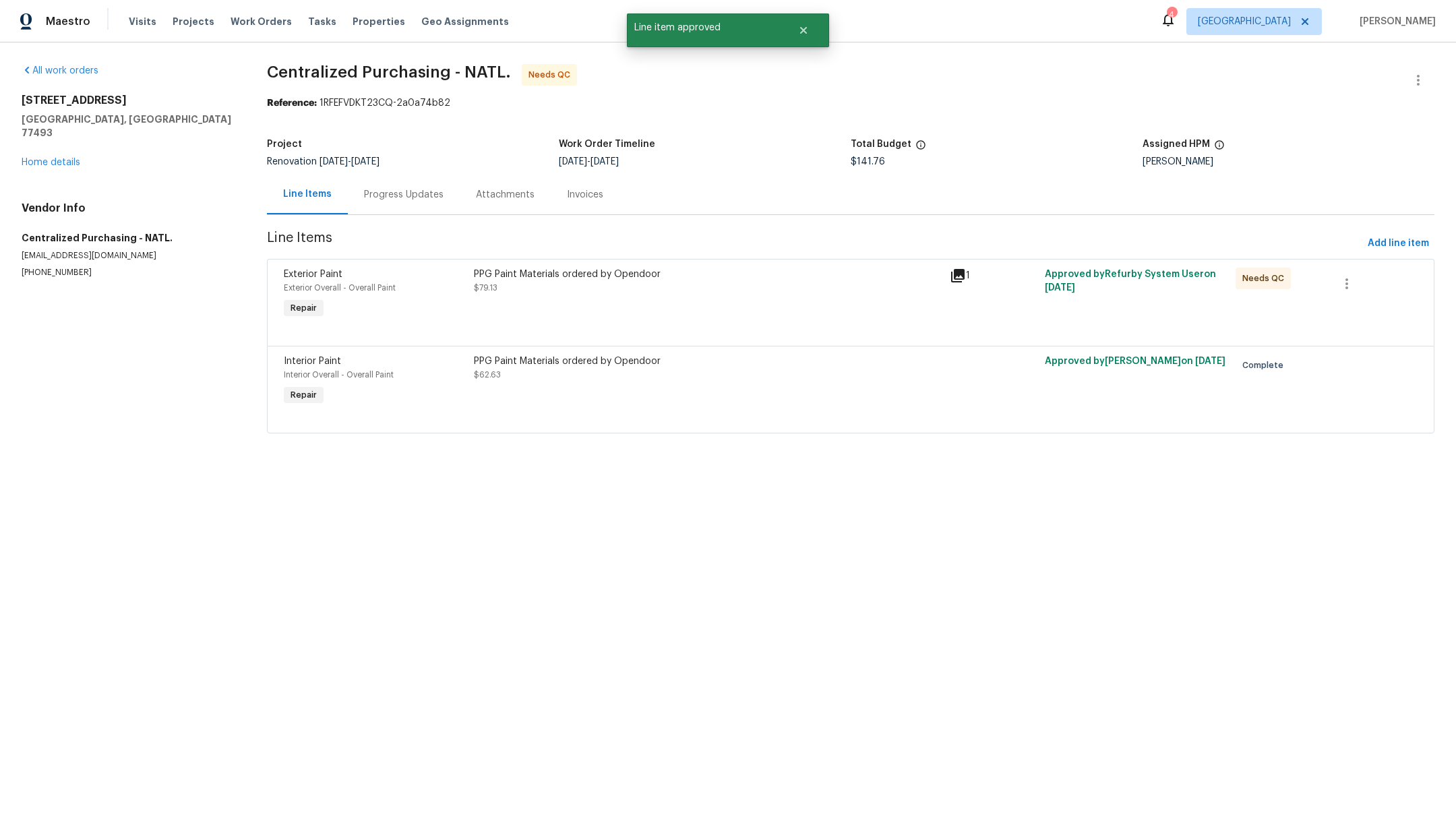
click at [693, 285] on div "PPG Paint Materials ordered by Opendoor $79.13" at bounding box center [707, 280] width 468 height 27
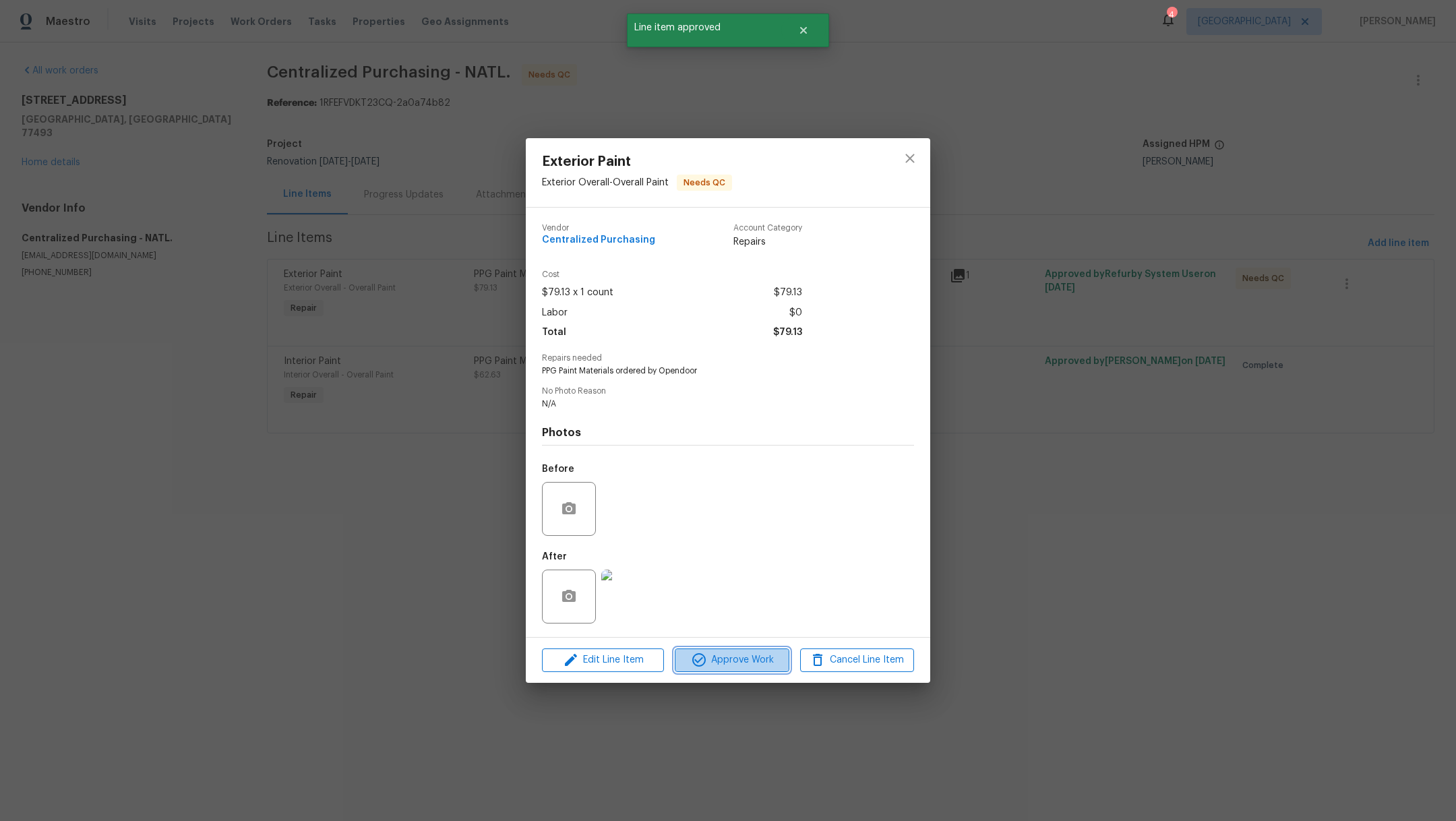
click at [709, 670] on button "Approve Work" at bounding box center [731, 660] width 114 height 24
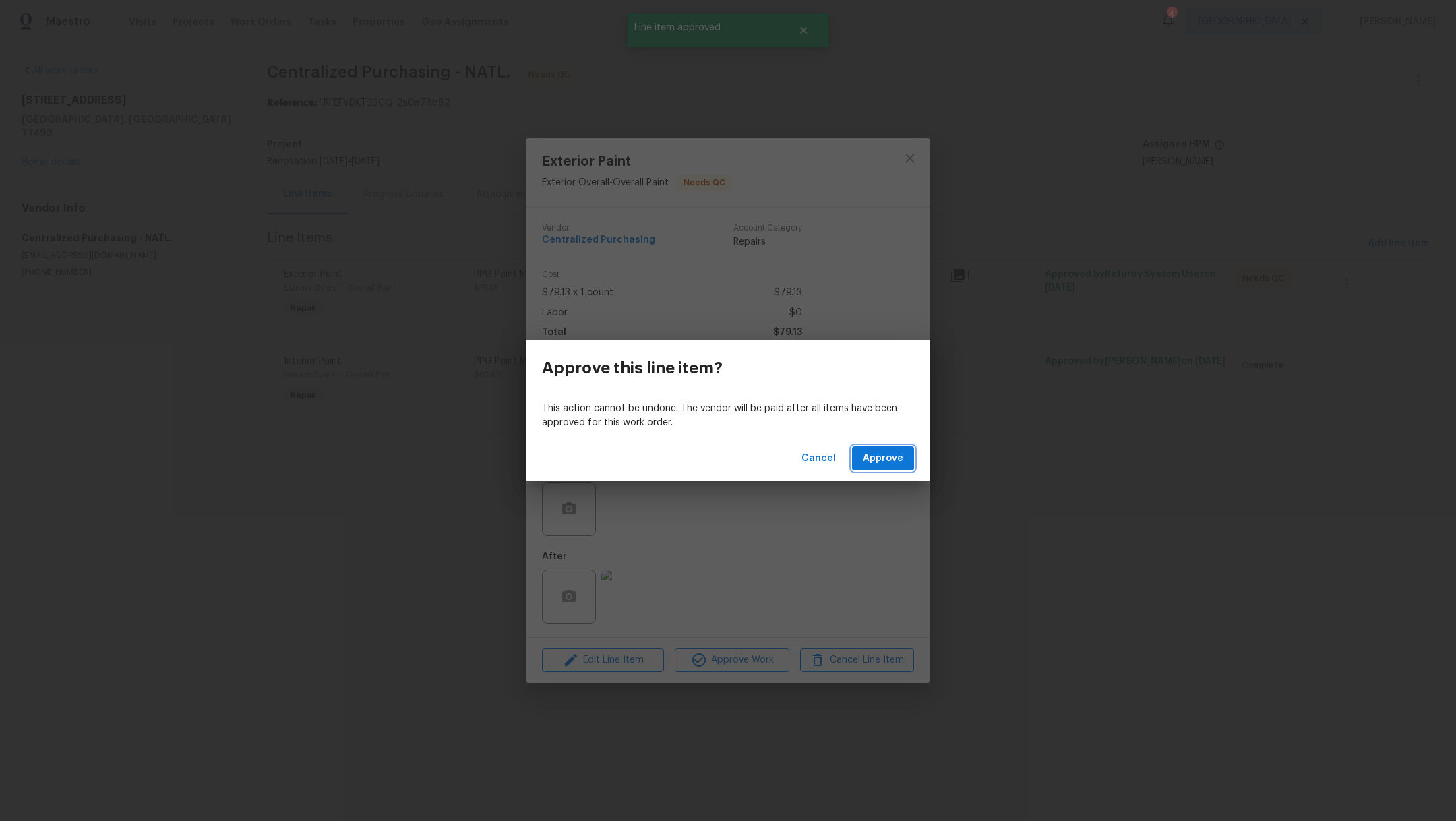
click at [885, 467] on button "Approve" at bounding box center [882, 458] width 62 height 25
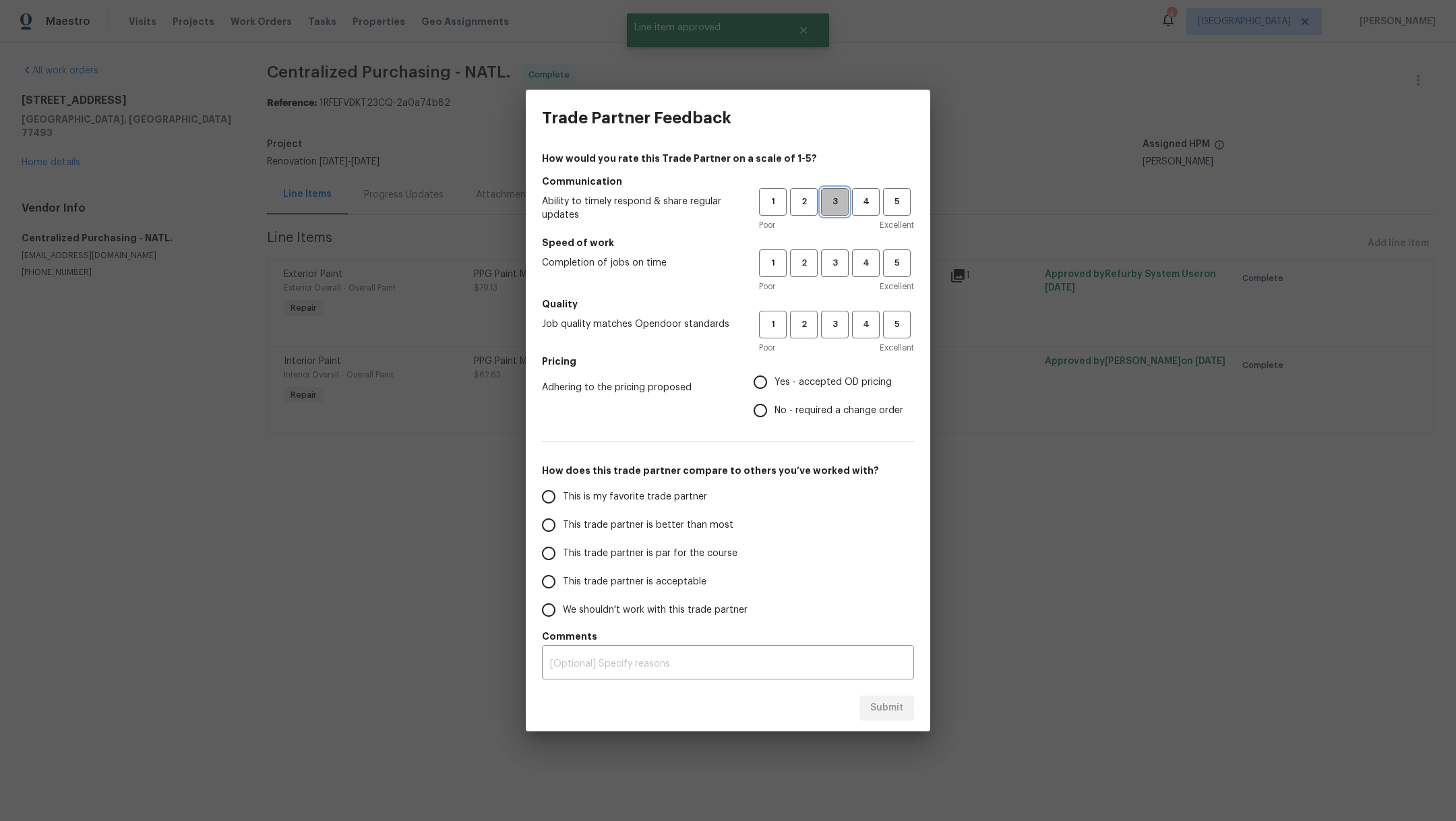
click at [833, 209] on button "3" at bounding box center [835, 202] width 28 height 28
click at [833, 260] on span "3" at bounding box center [834, 263] width 25 height 16
click at [839, 330] on span "3" at bounding box center [834, 324] width 25 height 16
click at [833, 386] on span "Yes - accepted OD pricing" at bounding box center [833, 382] width 118 height 14
click at [774, 386] on input "Yes - accepted OD pricing" at bounding box center [760, 382] width 28 height 28
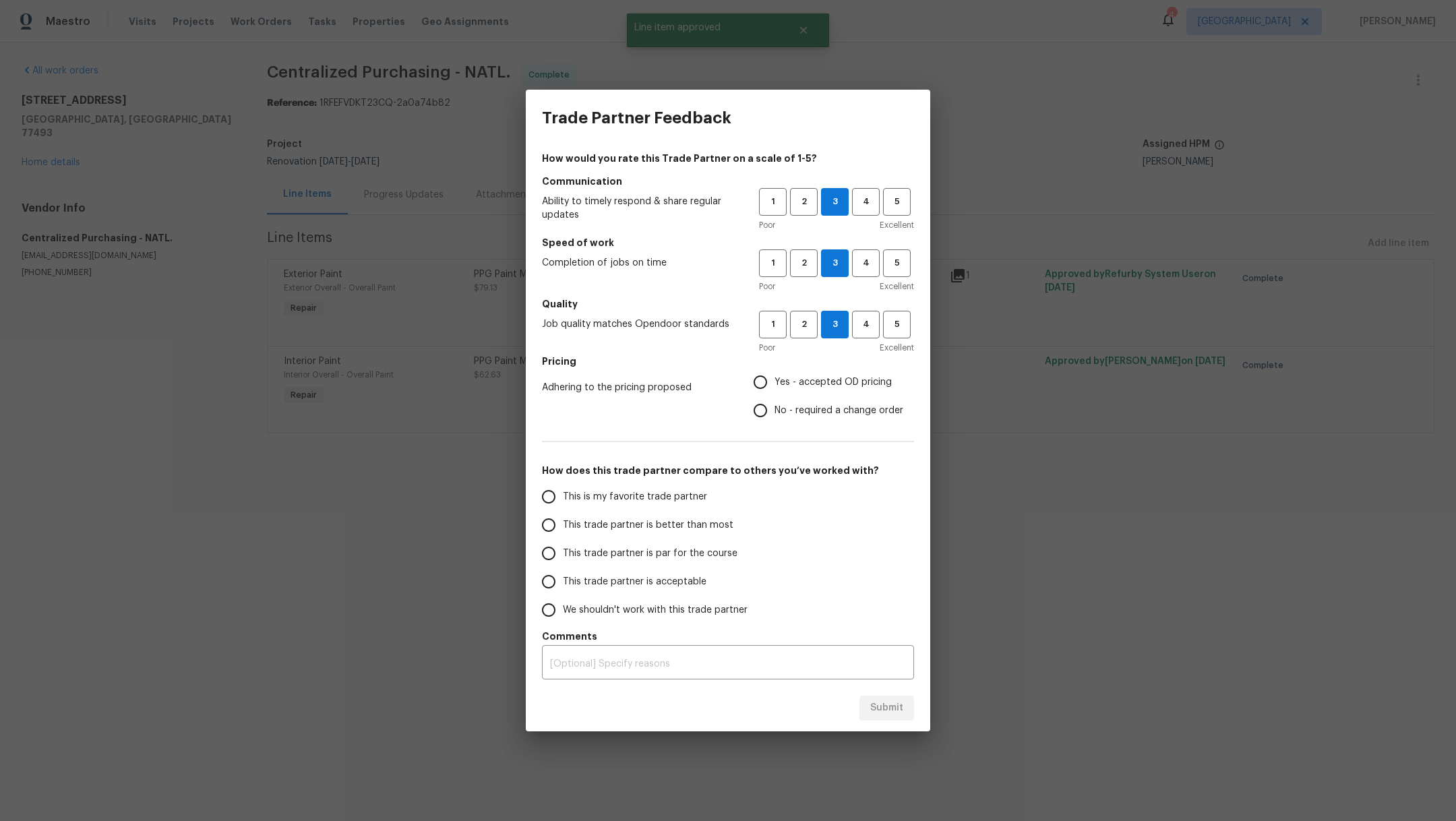
radio input "true"
click at [659, 502] on span "This is my favorite trade partner" at bounding box center [635, 496] width 144 height 14
click at [563, 502] on input "This is my favorite trade partner" at bounding box center [548, 496] width 28 height 28
click at [880, 706] on span "Submit" at bounding box center [886, 707] width 33 height 17
radio input "true"
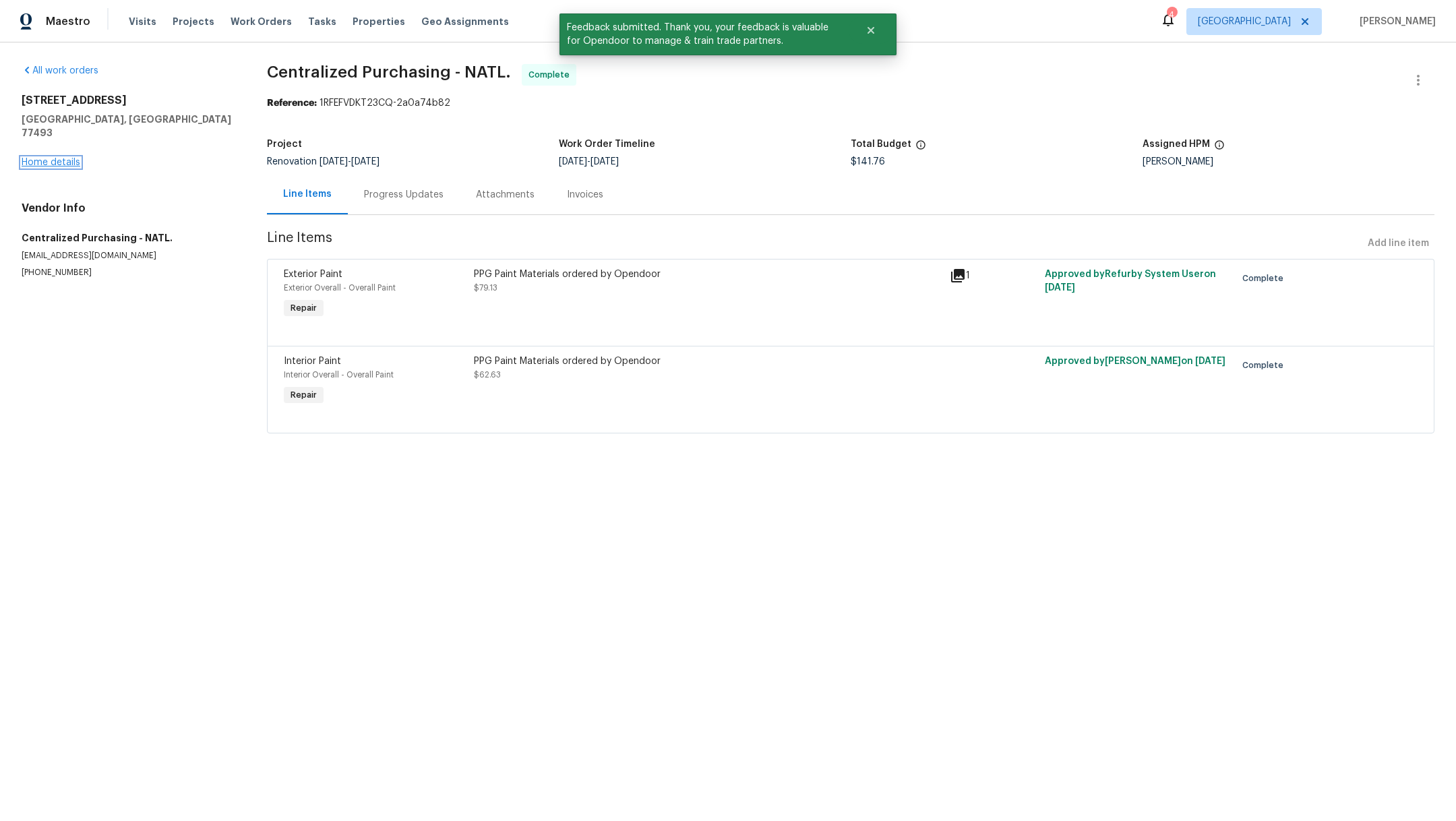
click at [54, 158] on link "Home details" at bounding box center [51, 163] width 59 height 9
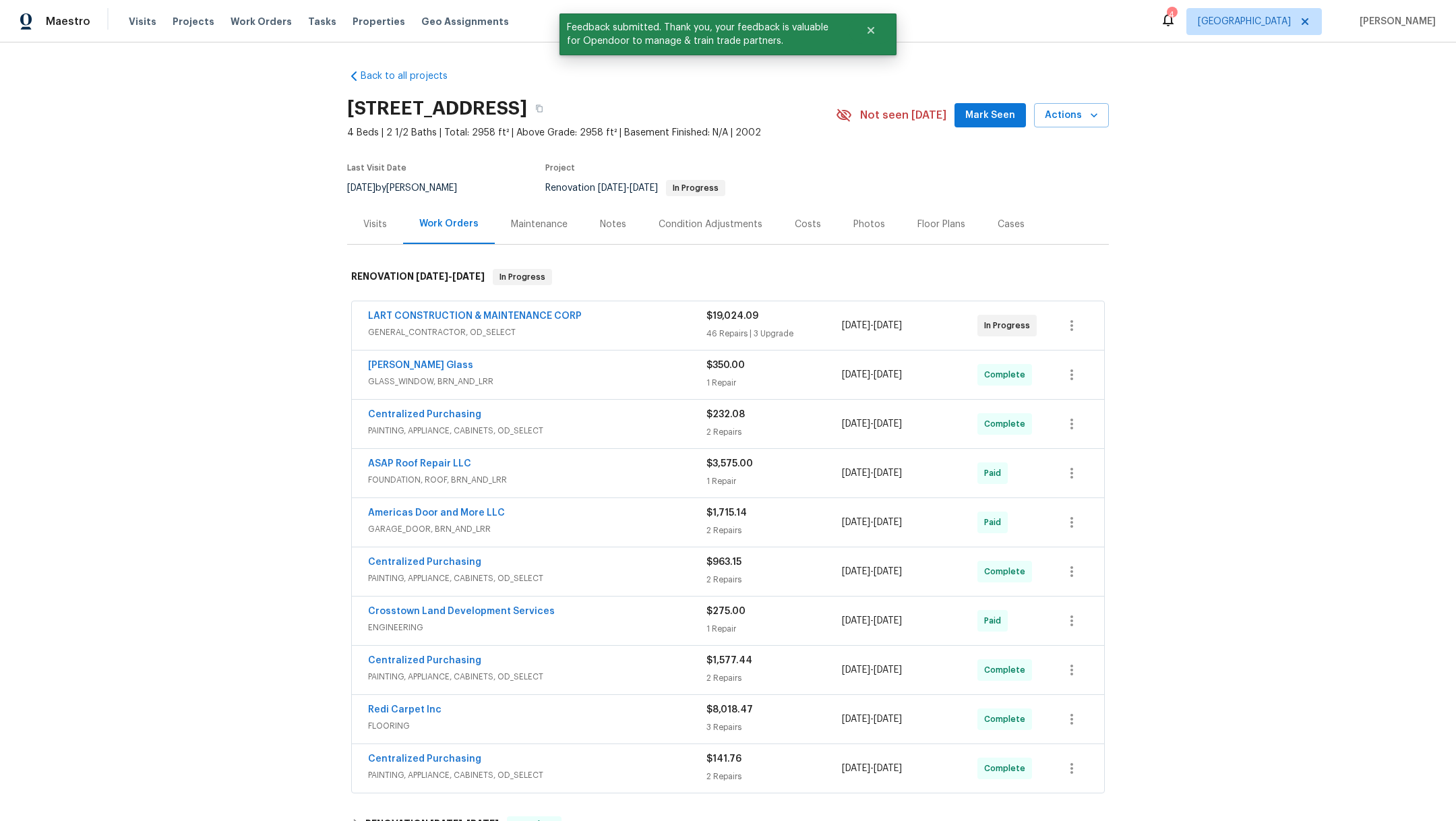
click at [990, 114] on span "Mark Seen" at bounding box center [990, 116] width 50 height 17
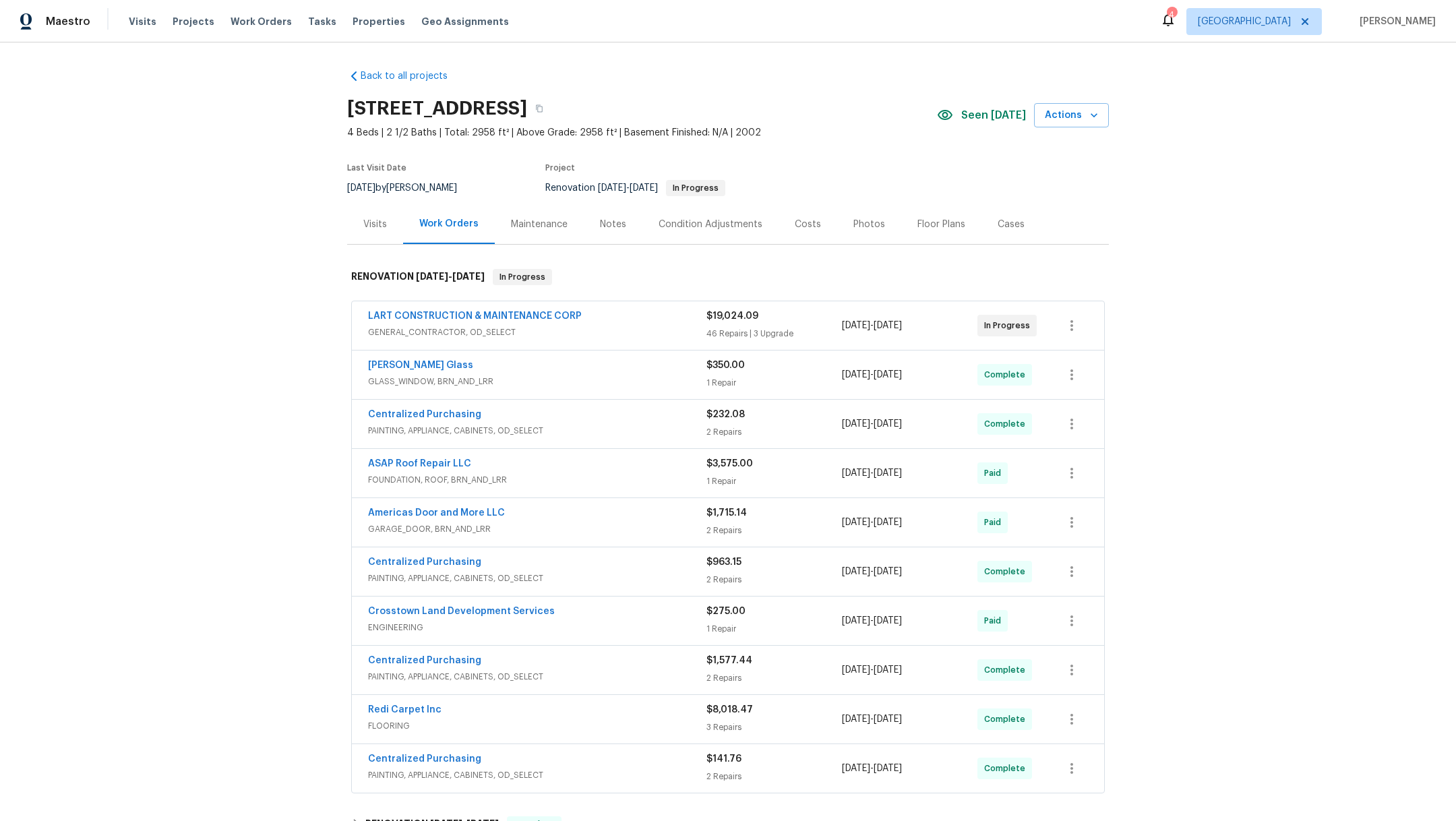
click at [613, 224] on div "Notes" at bounding box center [613, 224] width 27 height 14
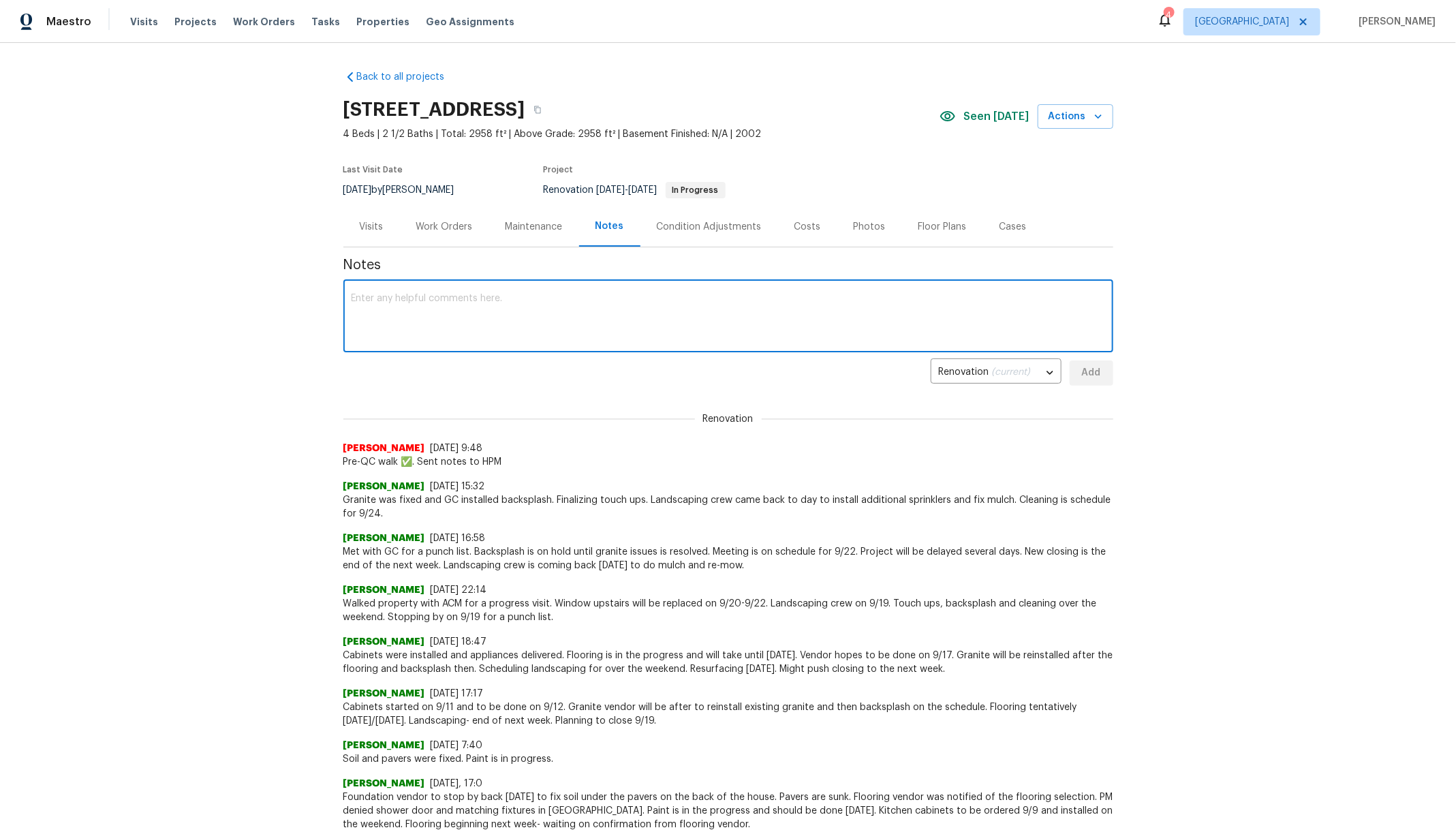
click at [509, 298] on textarea at bounding box center [728, 317] width 753 height 47
paste textarea "☑️ Loremi- Dol sitametc/adipisci elitse, doe temporin utlab etdo magn aliquae. …"
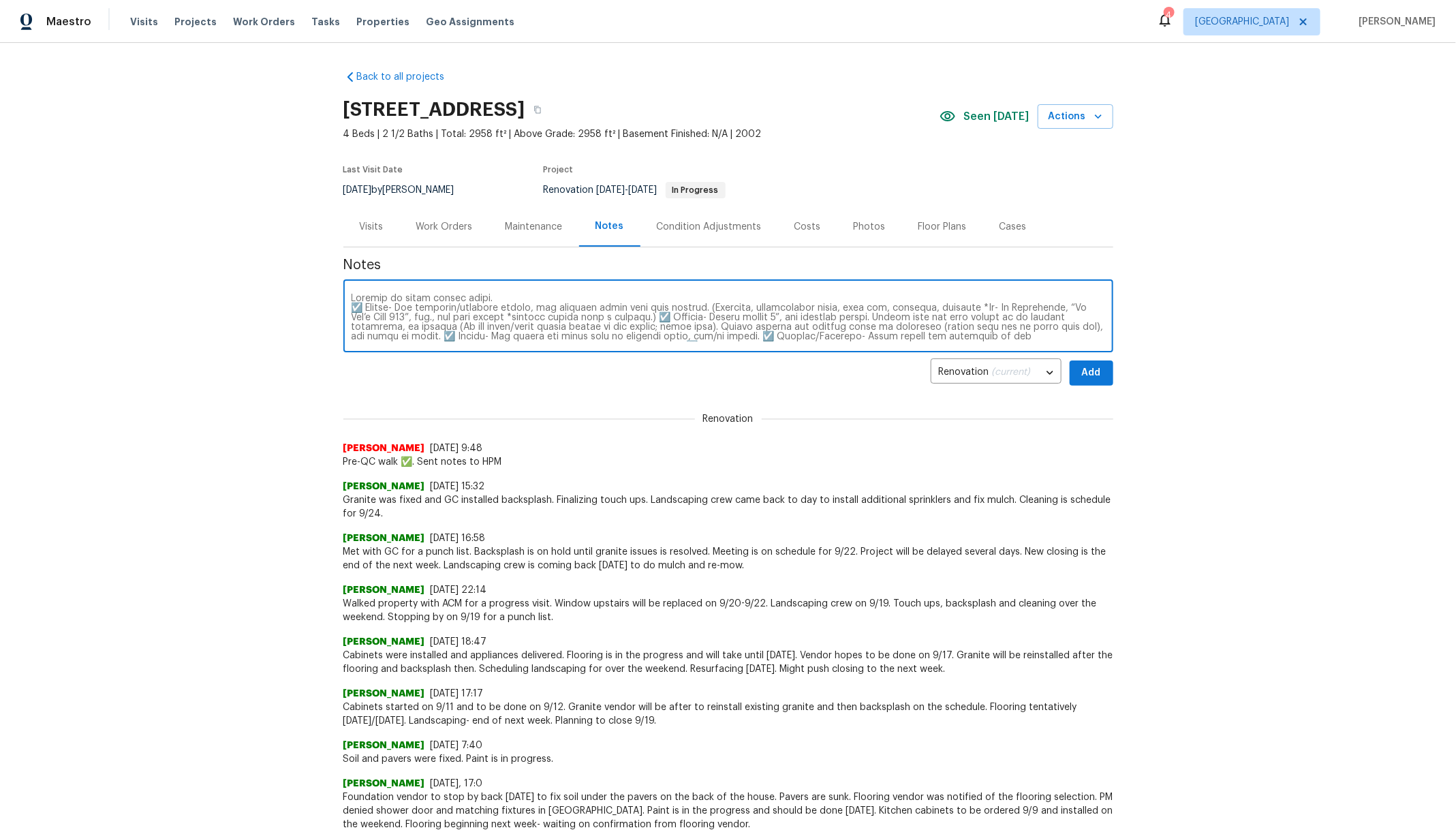
scroll to position [58, 0]
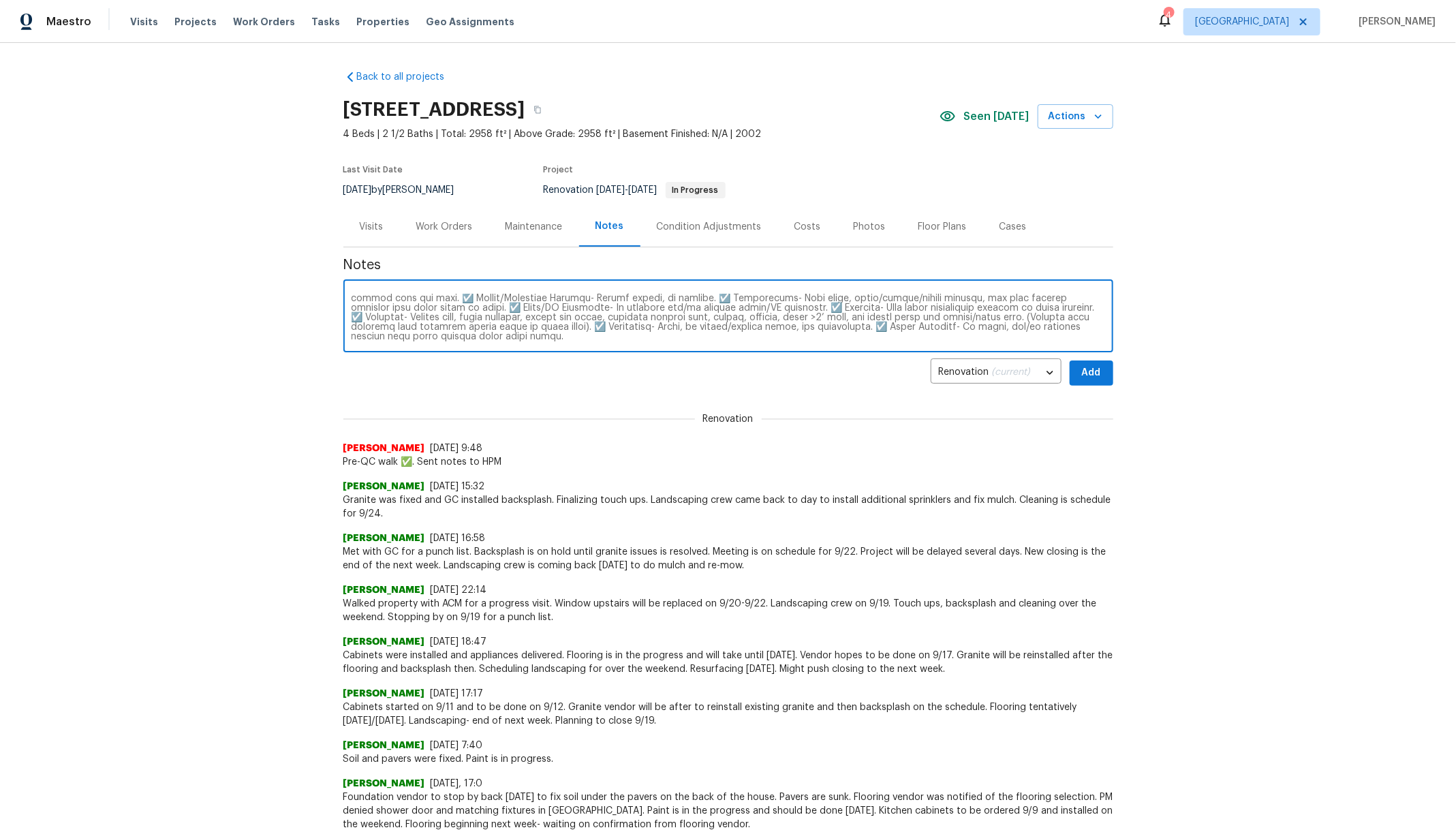
type textarea "Loremip do sitam consec adipi. ☑️ Elitse- Doe temporin/utlabore etdolo, mag ali…"
click at [1081, 374] on span "Add" at bounding box center [1090, 372] width 21 height 17
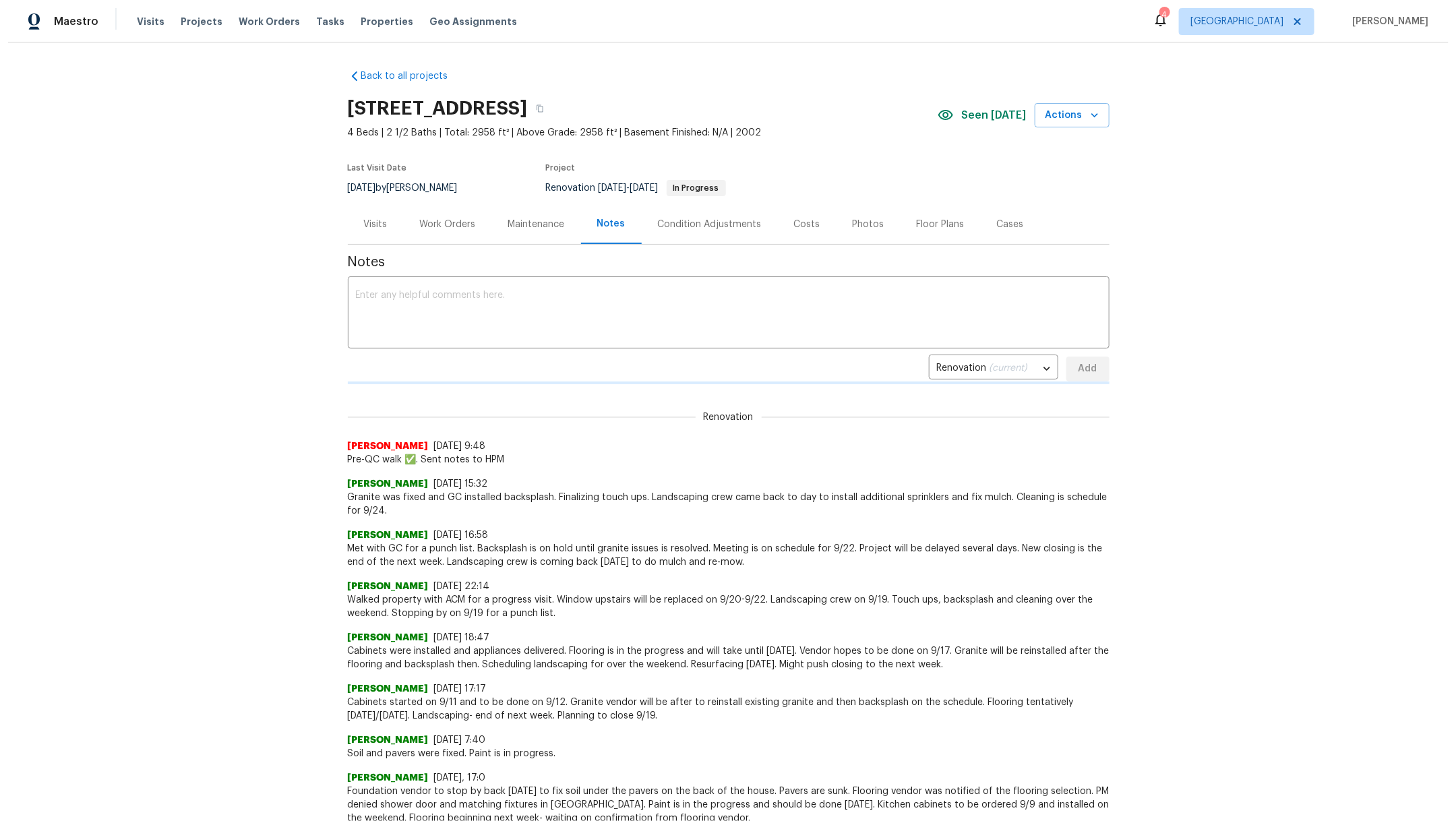
scroll to position [0, 0]
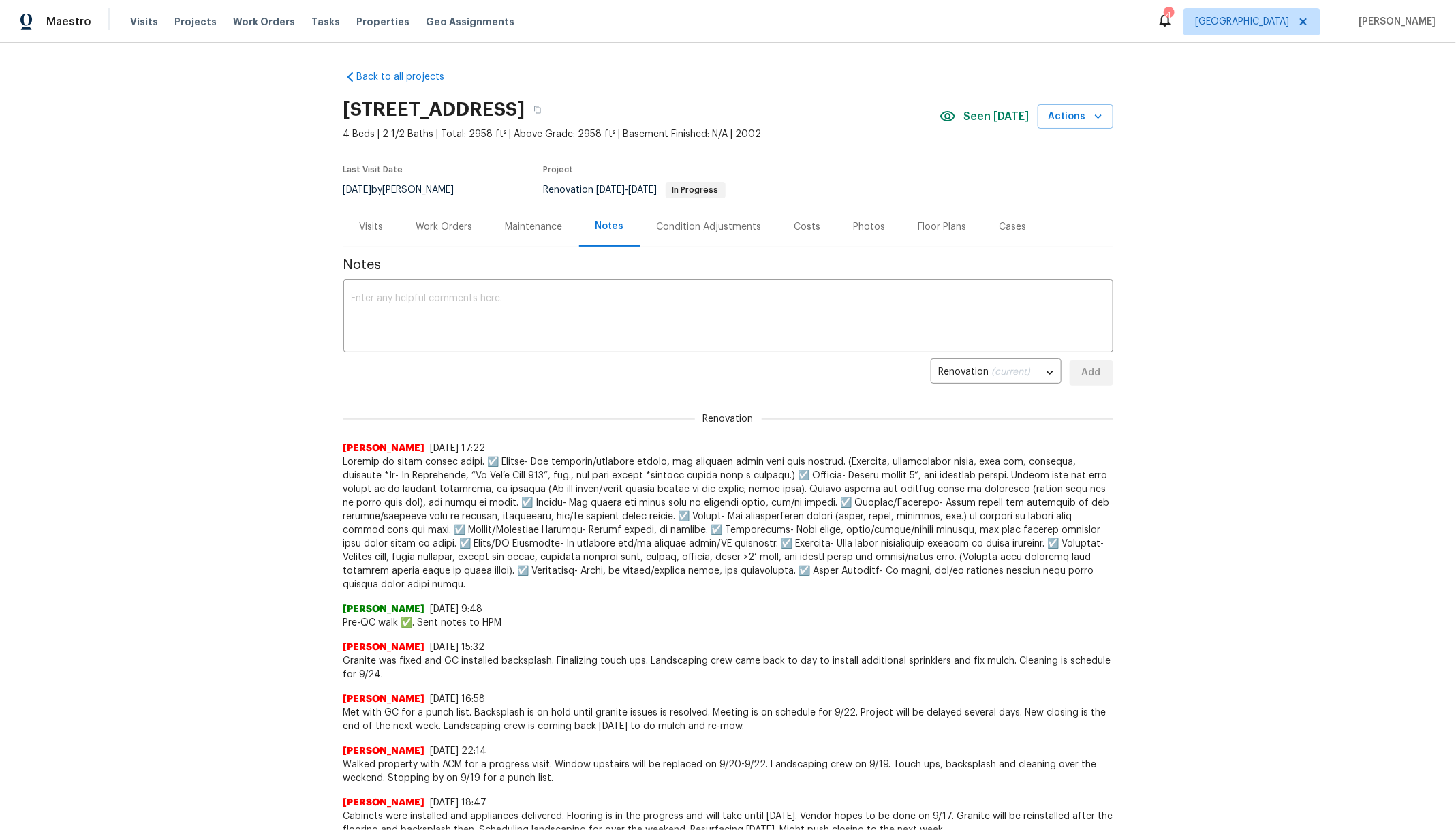
click at [798, 229] on div "Costs" at bounding box center [807, 227] width 27 height 14
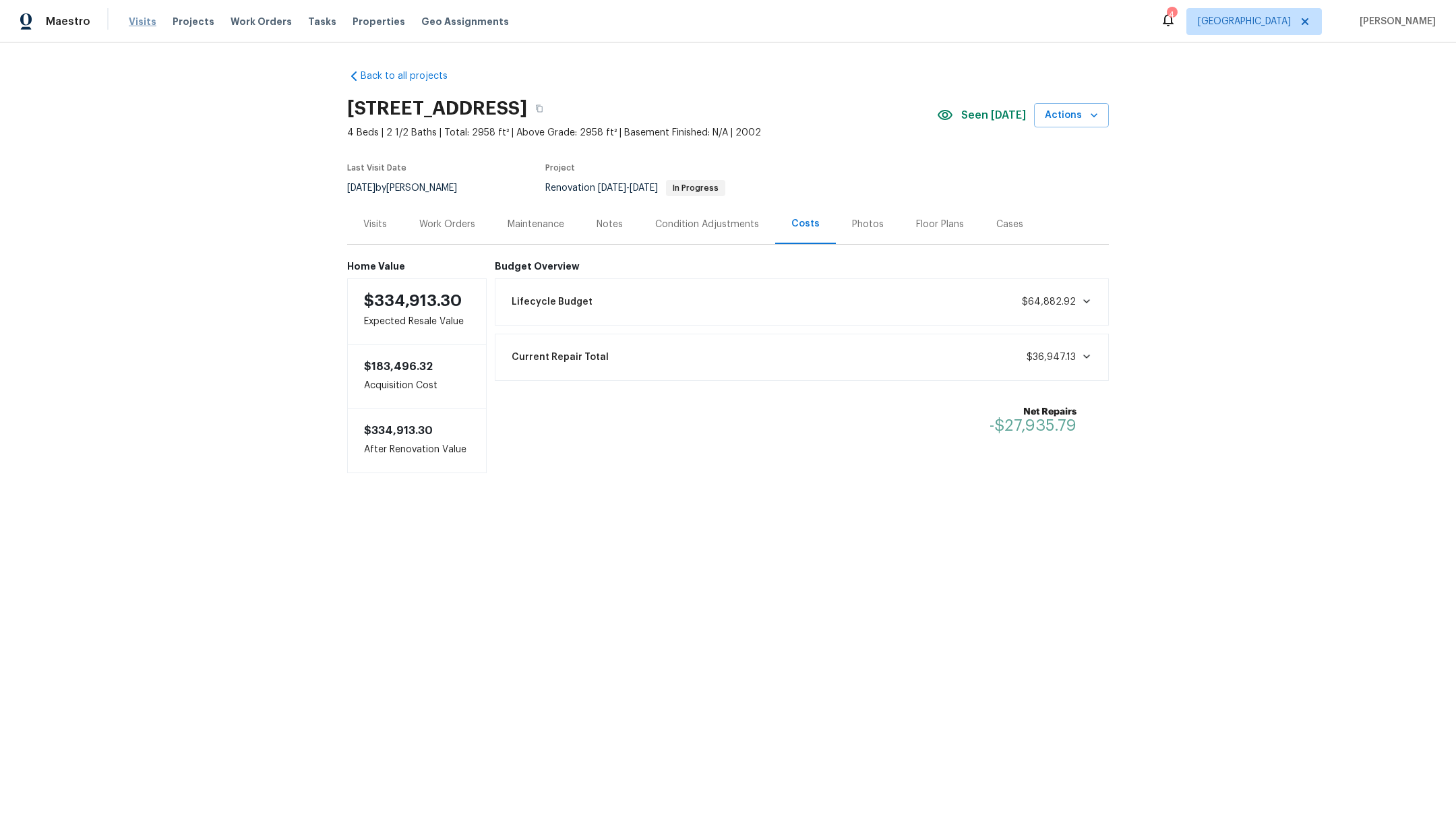
click at [132, 20] on span "Visits" at bounding box center [142, 21] width 28 height 14
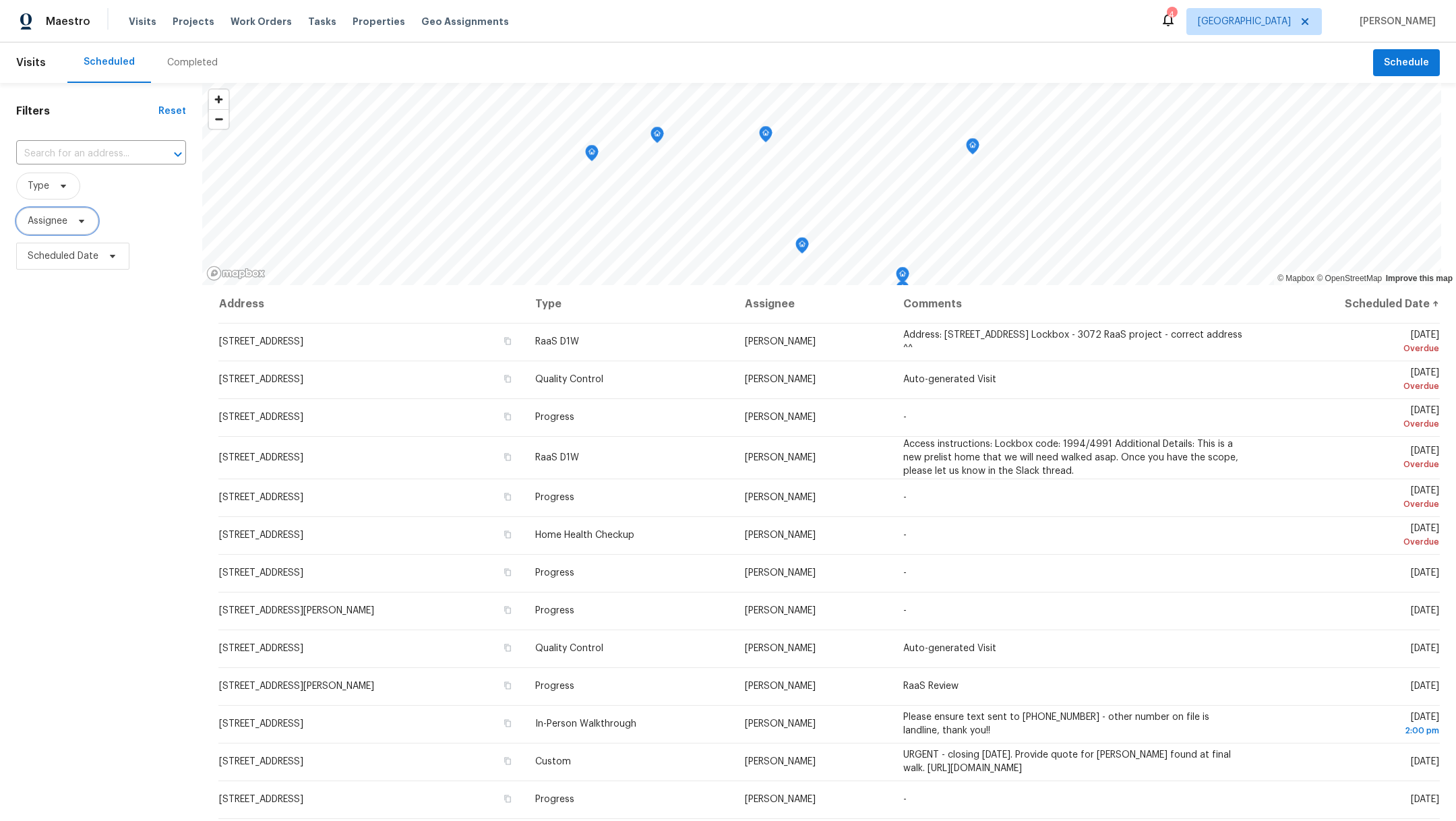
click at [51, 216] on span "Assignee" at bounding box center [47, 220] width 40 height 14
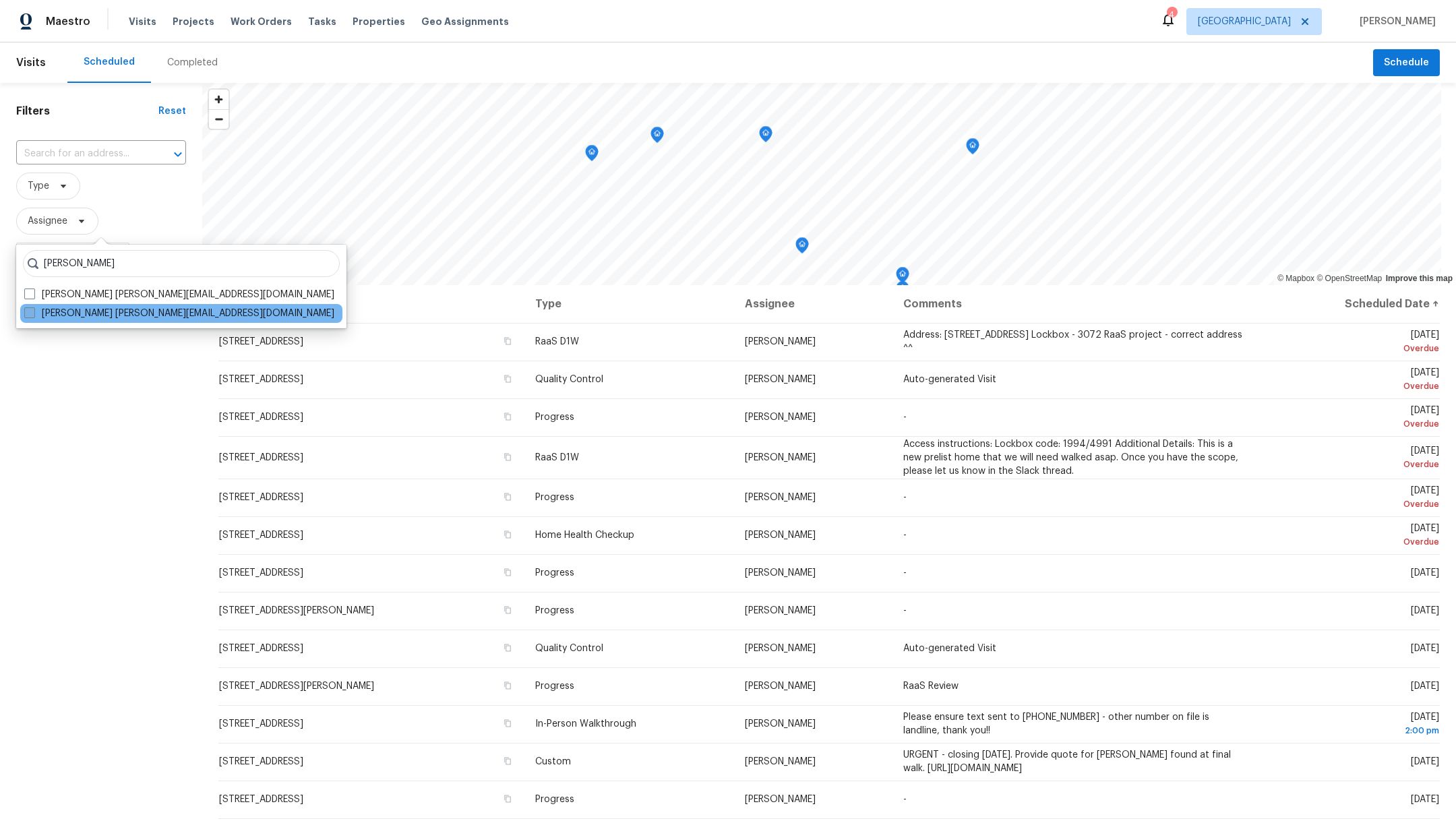
type input "[PERSON_NAME]"
click at [26, 309] on span at bounding box center [29, 313] width 11 height 11
click at [26, 309] on input "[PERSON_NAME] [PERSON_NAME][EMAIL_ADDRESS][DOMAIN_NAME]" at bounding box center [28, 311] width 9 height 9
checkbox input "true"
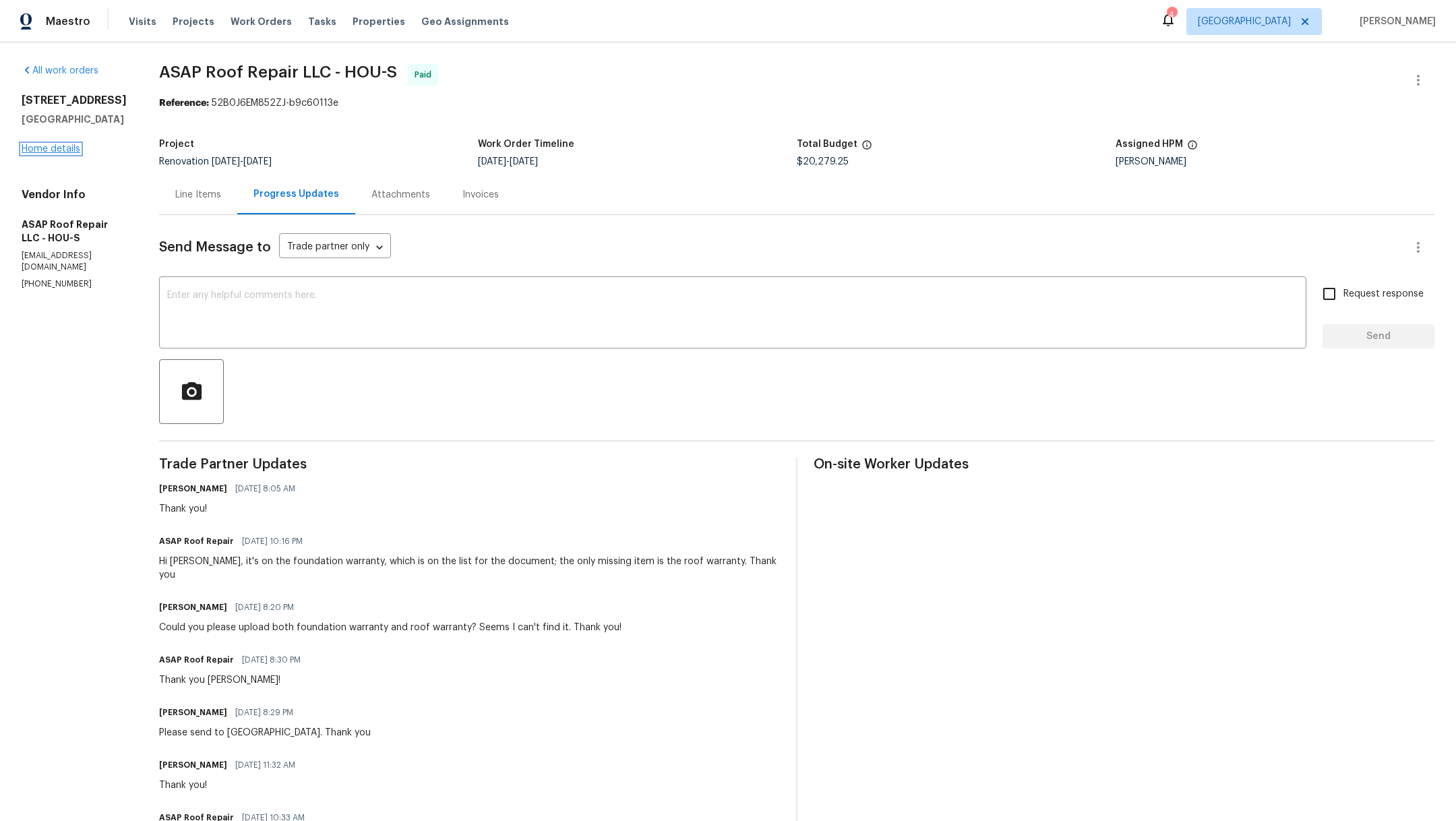
click at [44, 153] on link "Home details" at bounding box center [51, 149] width 59 height 9
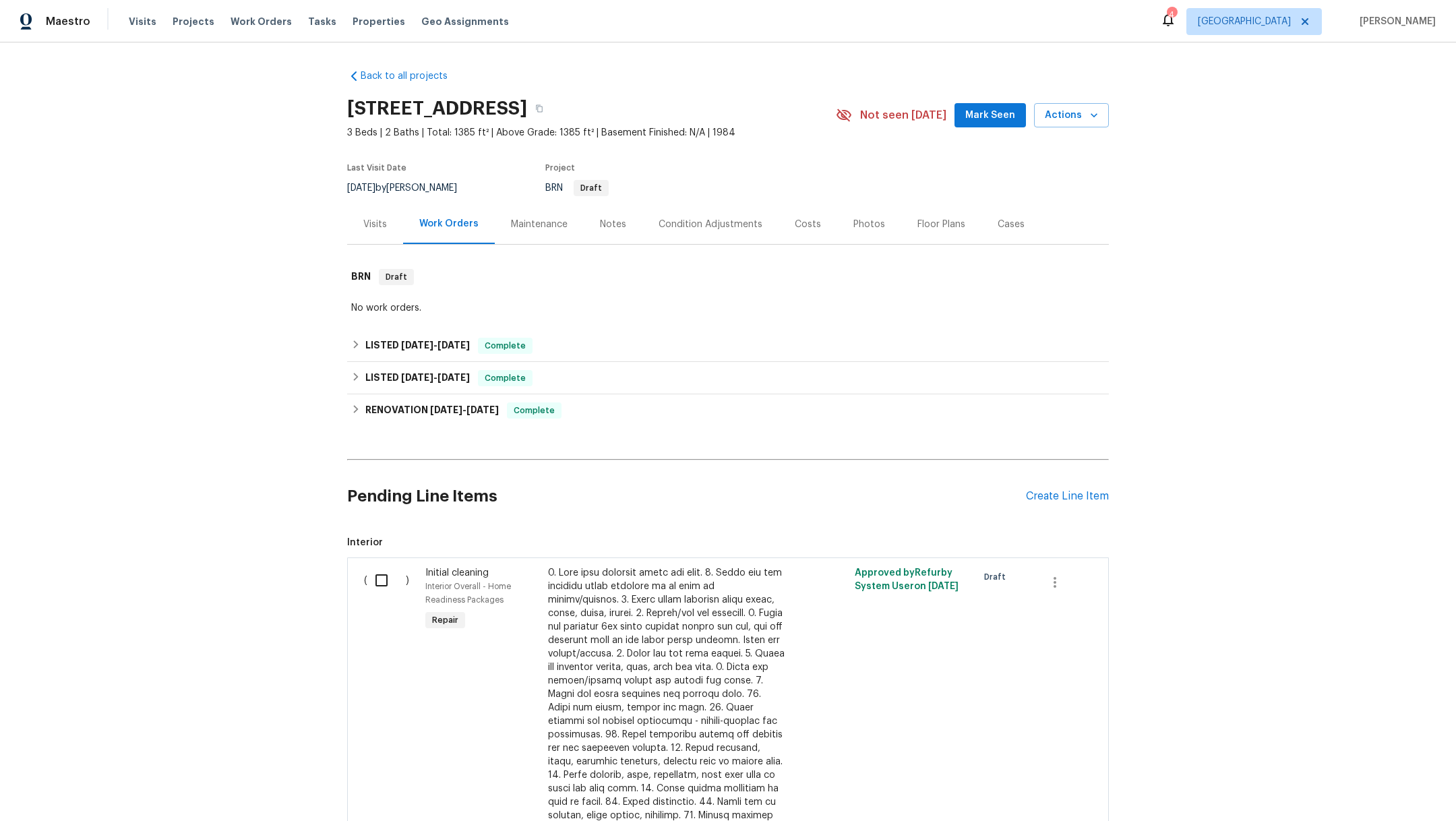
click at [606, 225] on div "Notes" at bounding box center [613, 224] width 27 height 14
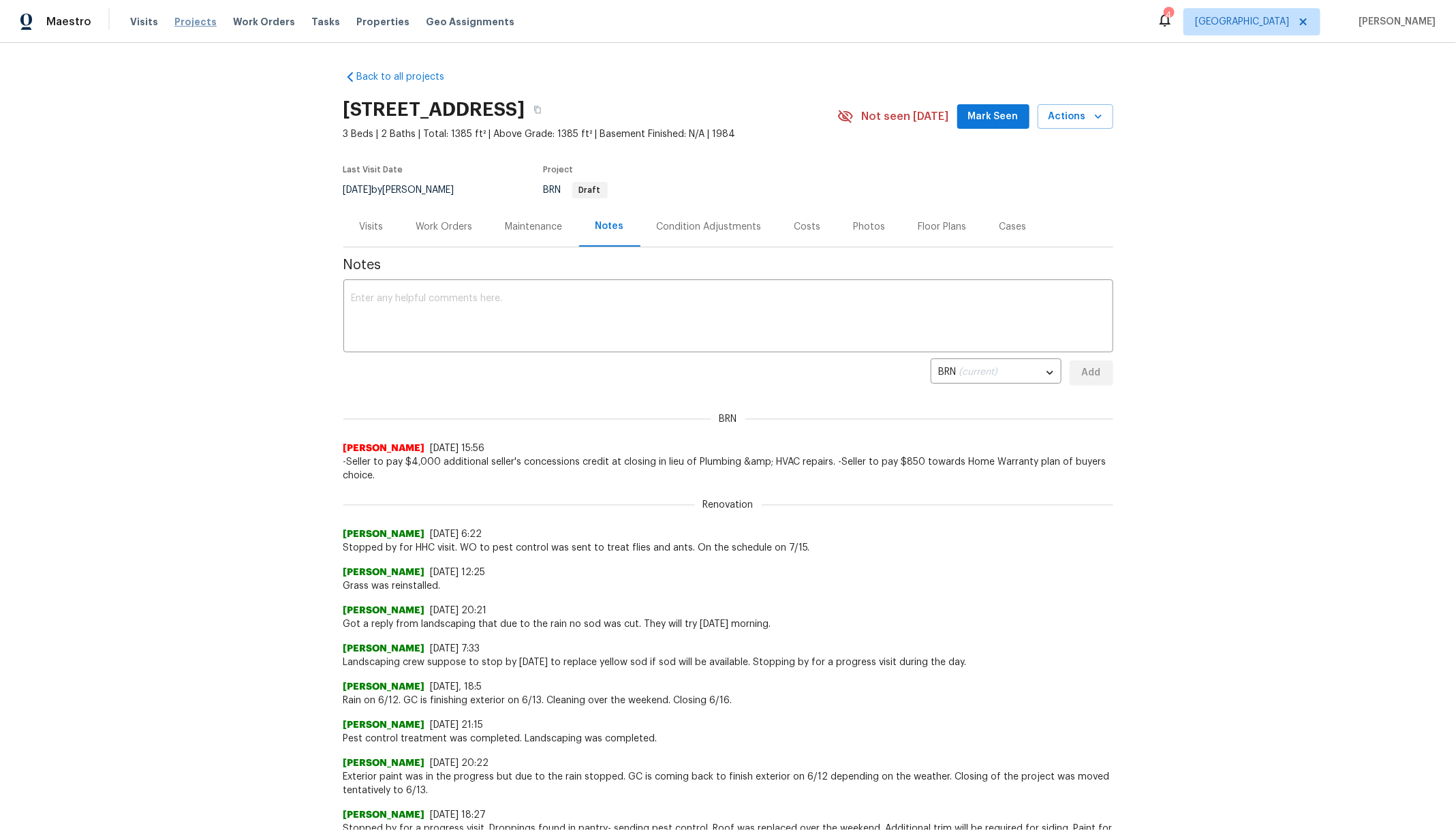
click at [190, 17] on span "Projects" at bounding box center [195, 21] width 42 height 14
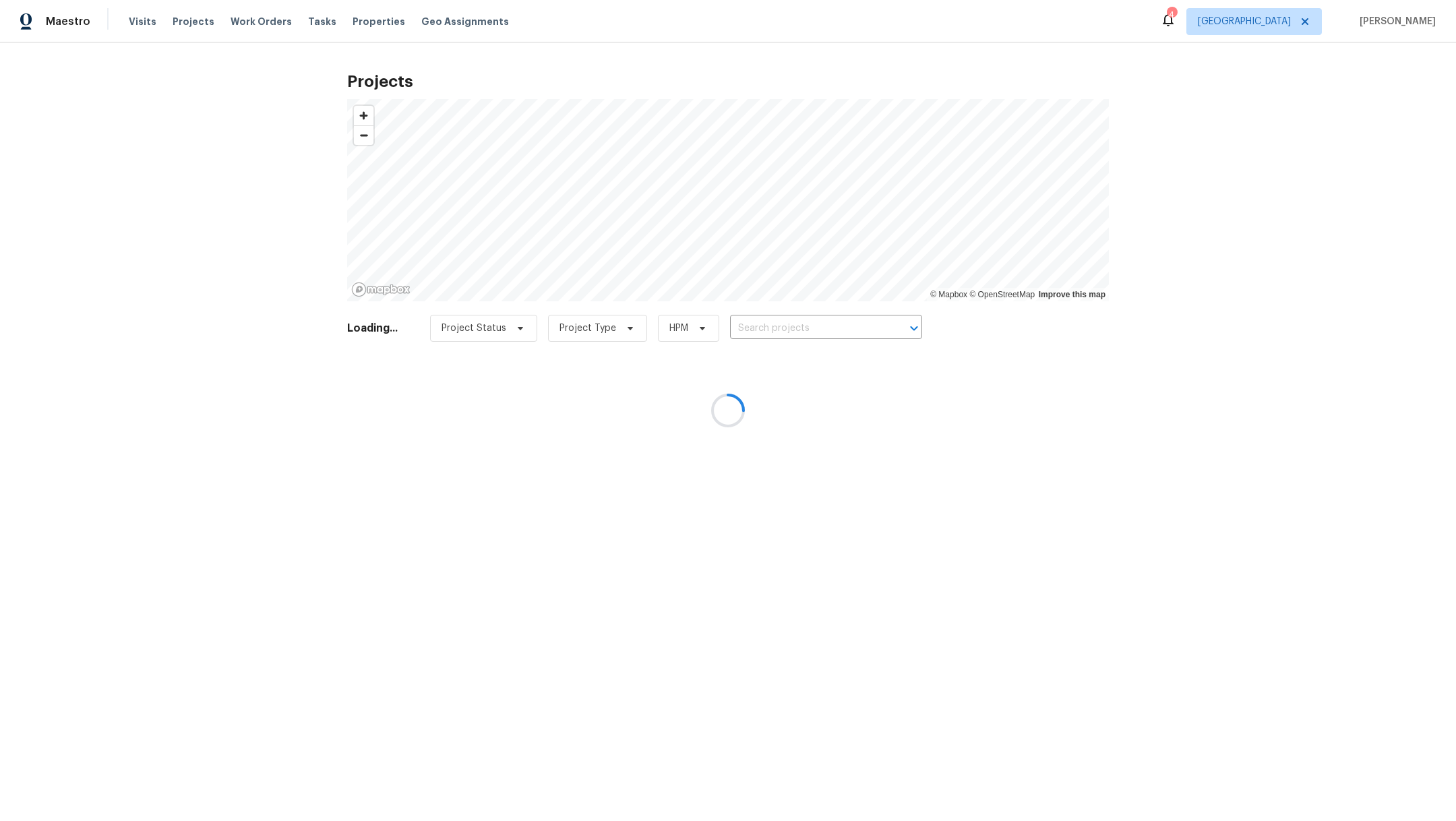
click at [785, 322] on div at bounding box center [728, 410] width 1456 height 821
click at [784, 326] on div at bounding box center [728, 410] width 1456 height 821
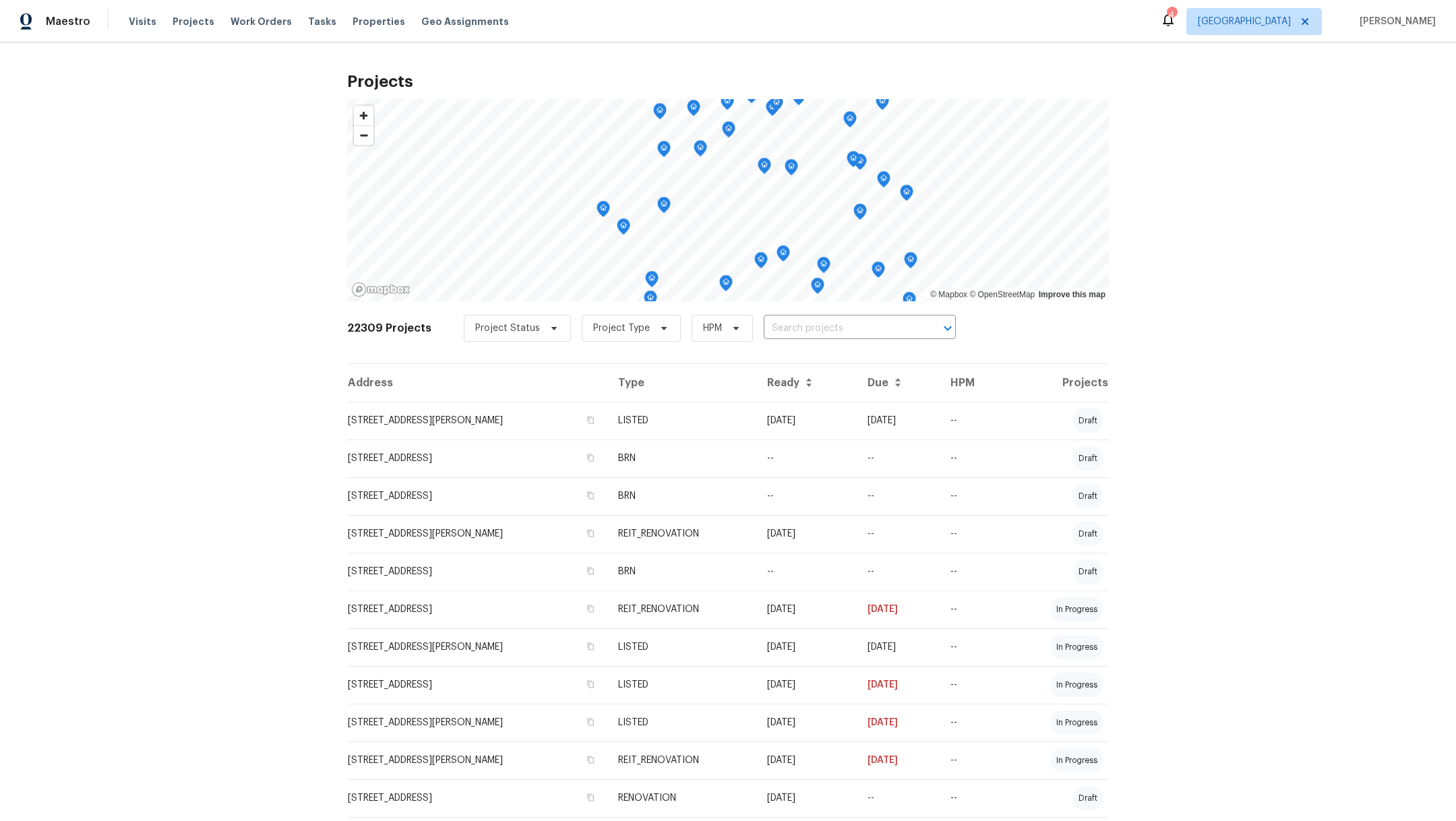
click at [784, 326] on input "text" at bounding box center [841, 328] width 154 height 21
type input "7007 m"
click at [797, 390] on li "[STREET_ADDRESS][PERSON_NAME]" at bounding box center [845, 379] width 197 height 22
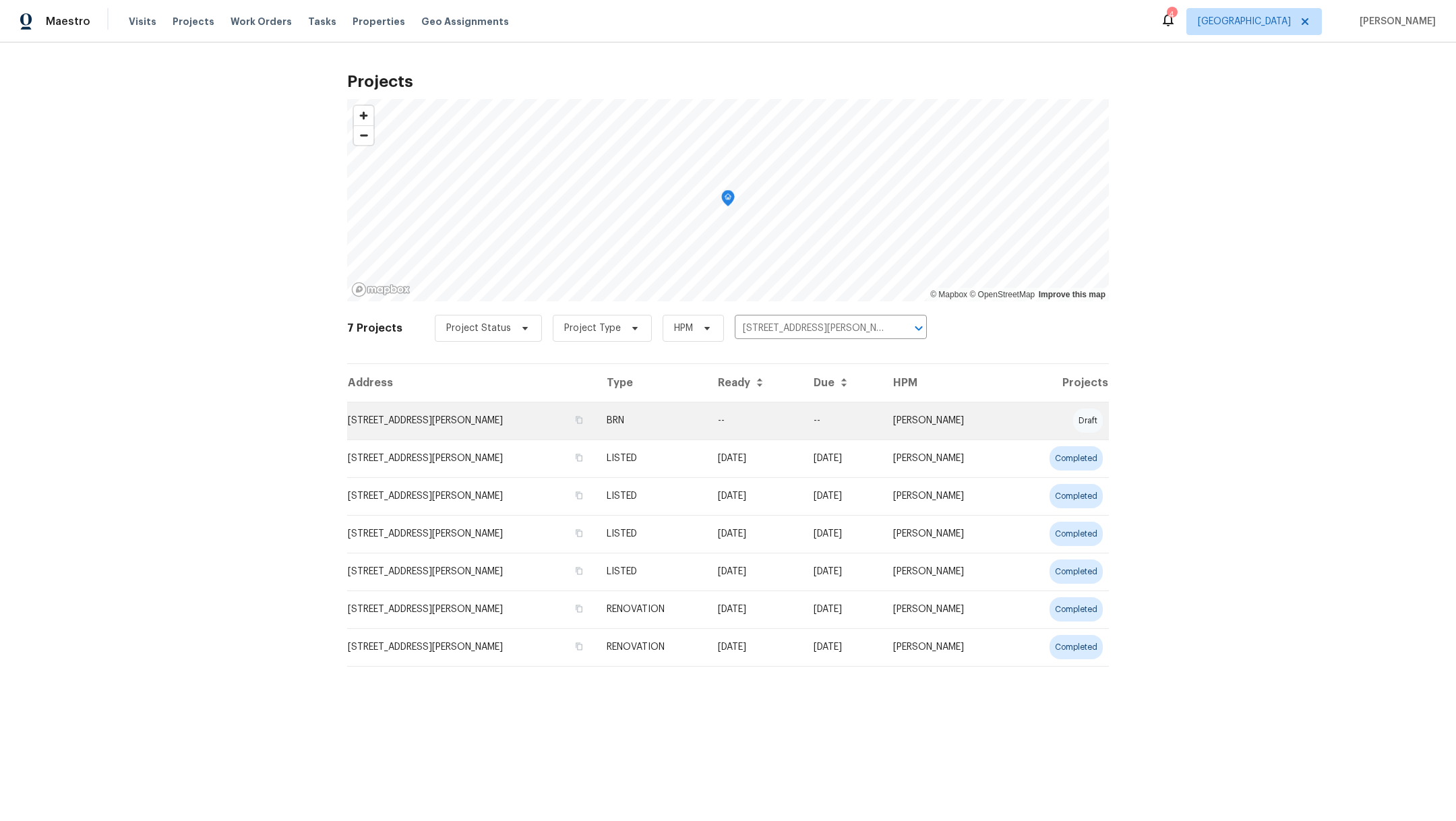
click at [429, 420] on td "[STREET_ADDRESS][PERSON_NAME]" at bounding box center [471, 420] width 249 height 38
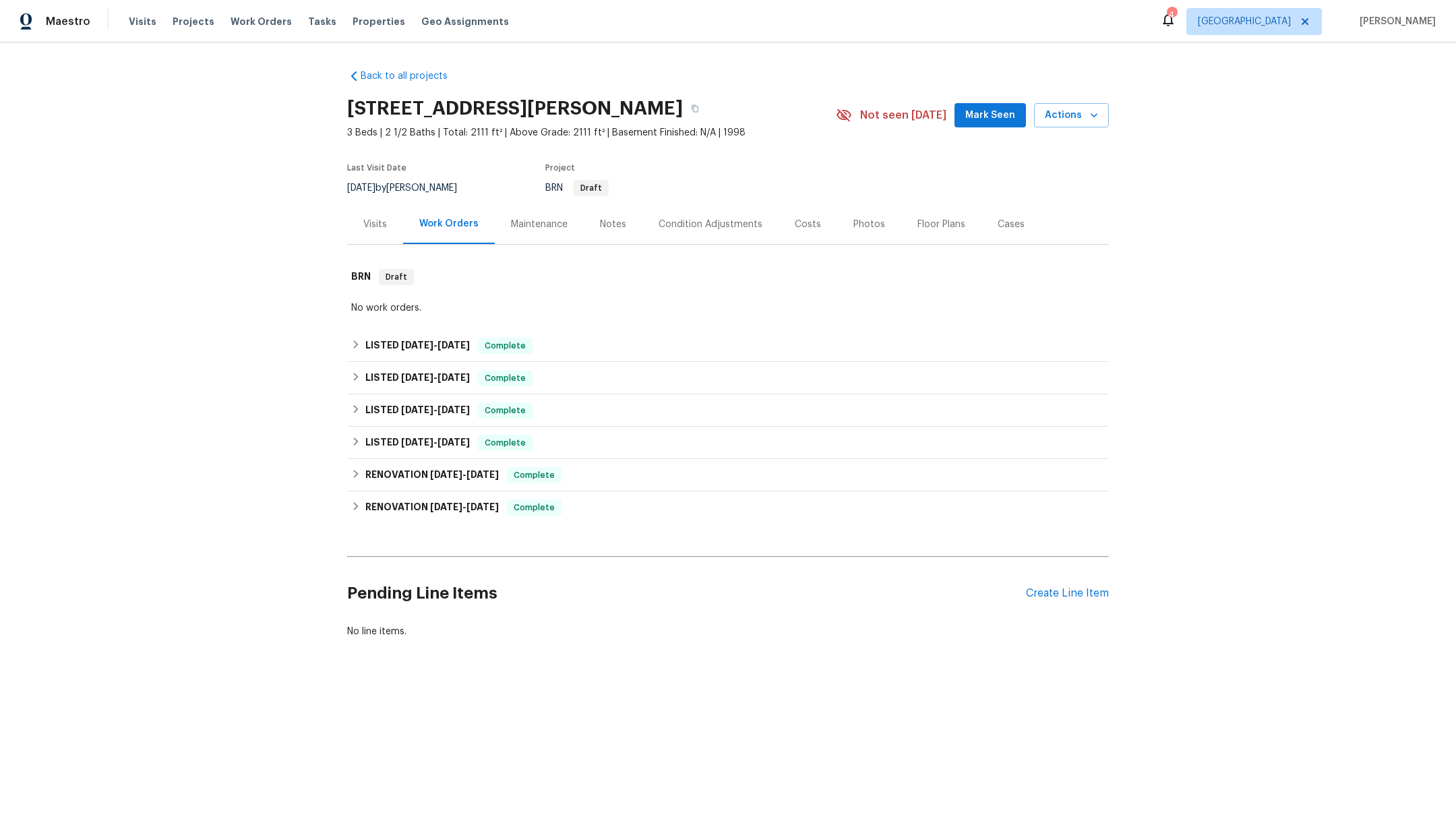
click at [616, 216] on div "Notes" at bounding box center [613, 223] width 59 height 39
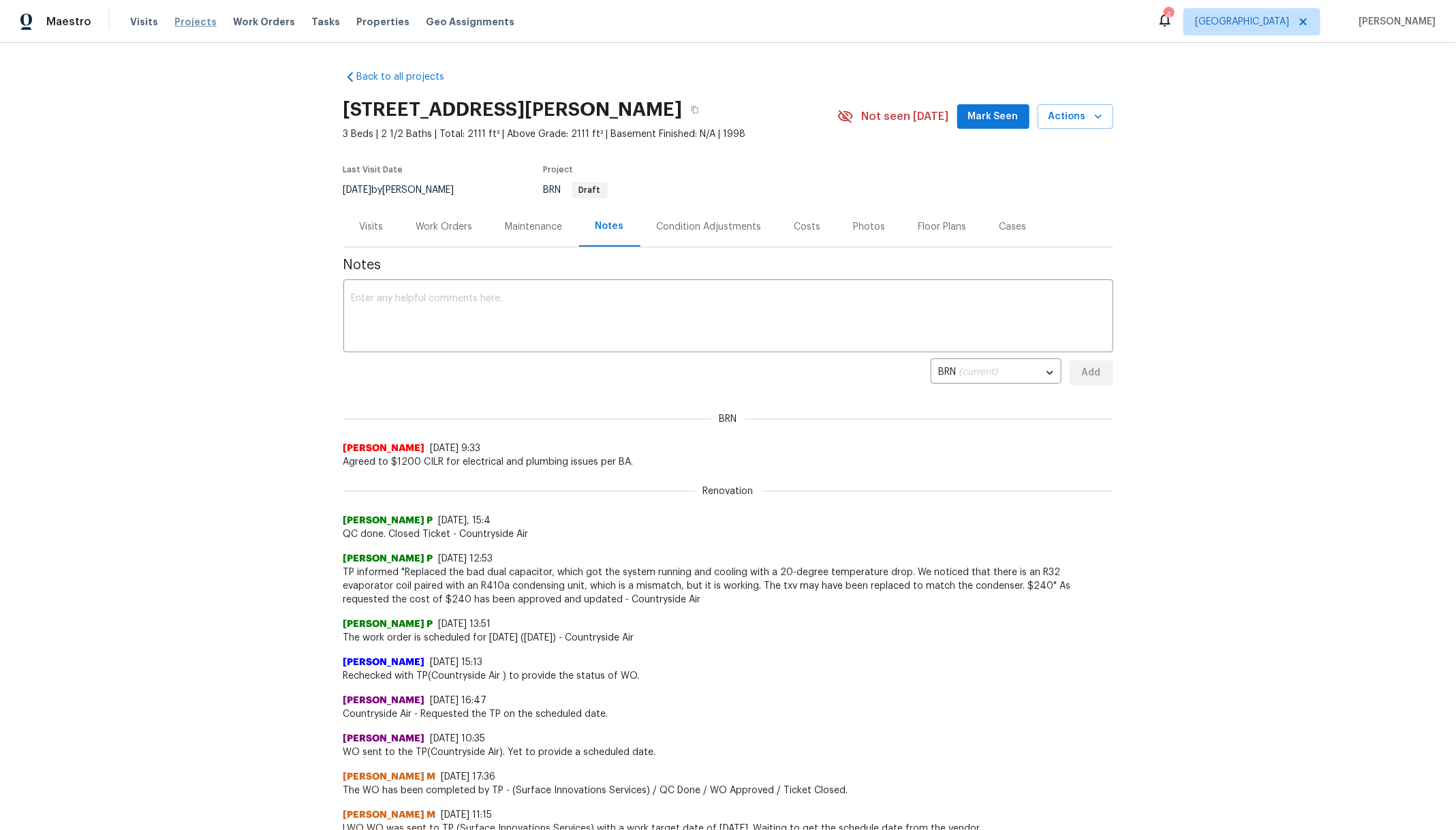
click at [176, 19] on span "Projects" at bounding box center [195, 21] width 42 height 14
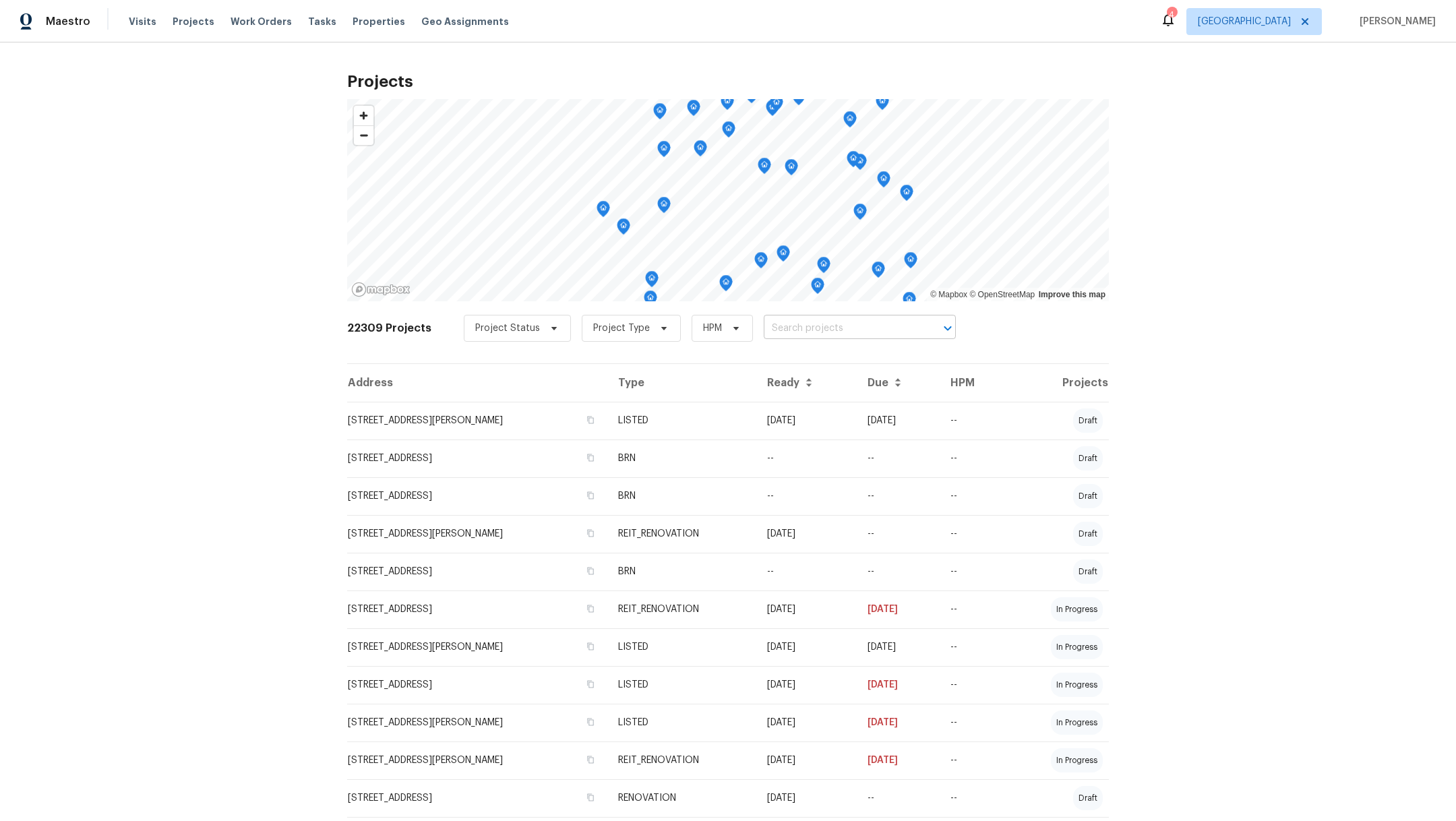
click at [771, 334] on input "text" at bounding box center [841, 328] width 154 height 21
type input "8335"
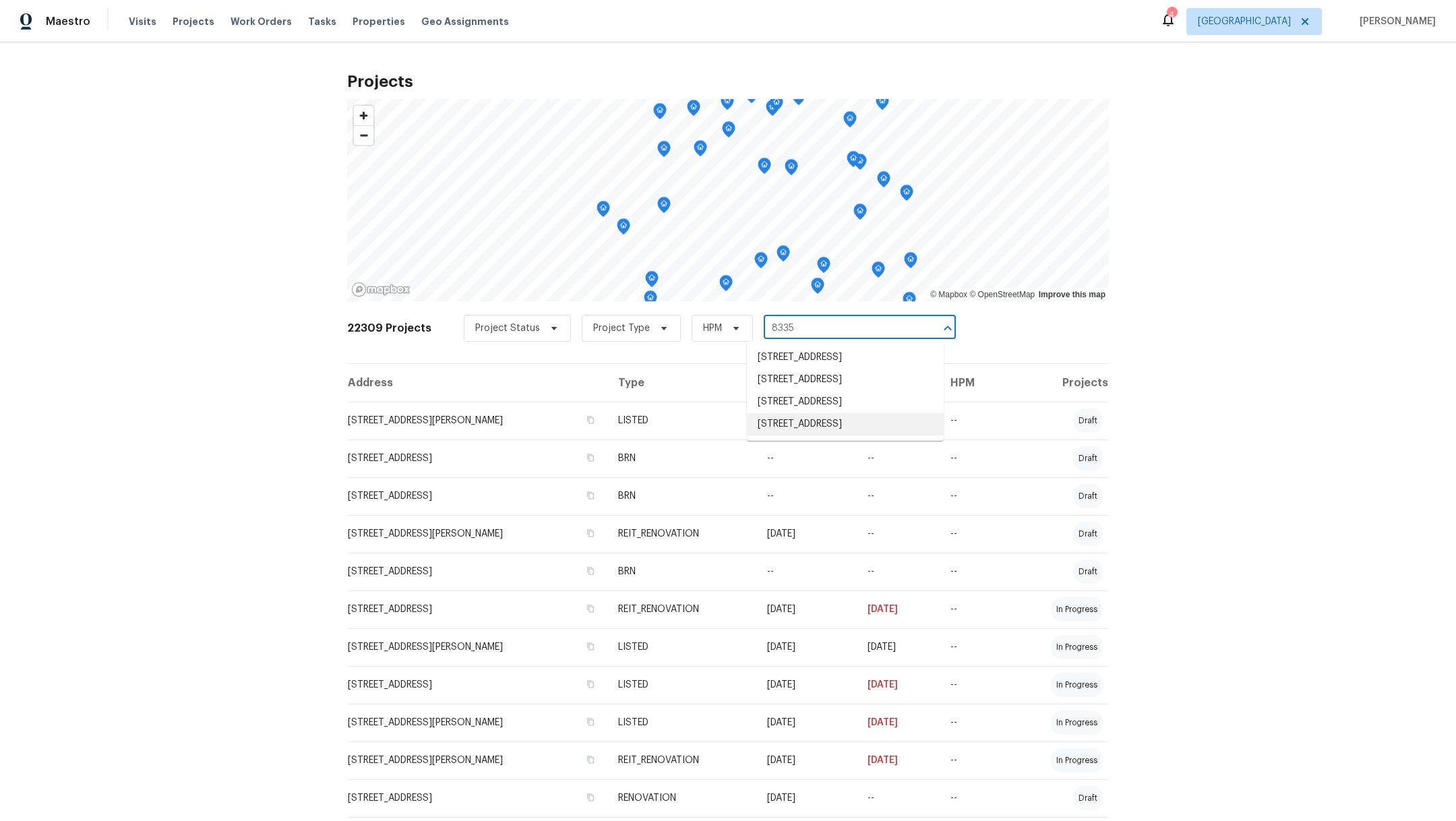
click at [791, 435] on li "[STREET_ADDRESS]" at bounding box center [845, 424] width 197 height 22
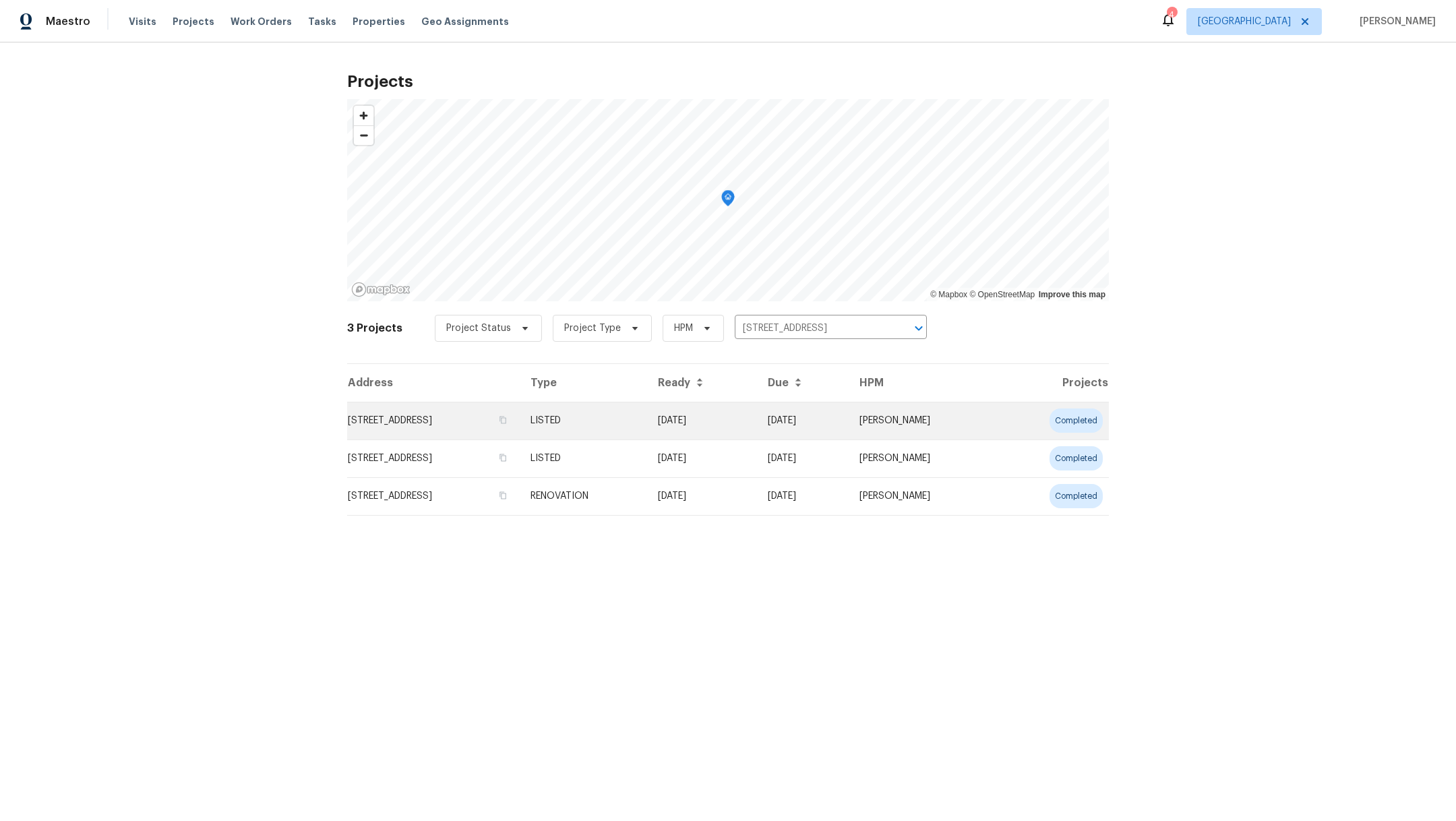
click at [498, 421] on td "[STREET_ADDRESS]" at bounding box center [434, 420] width 173 height 38
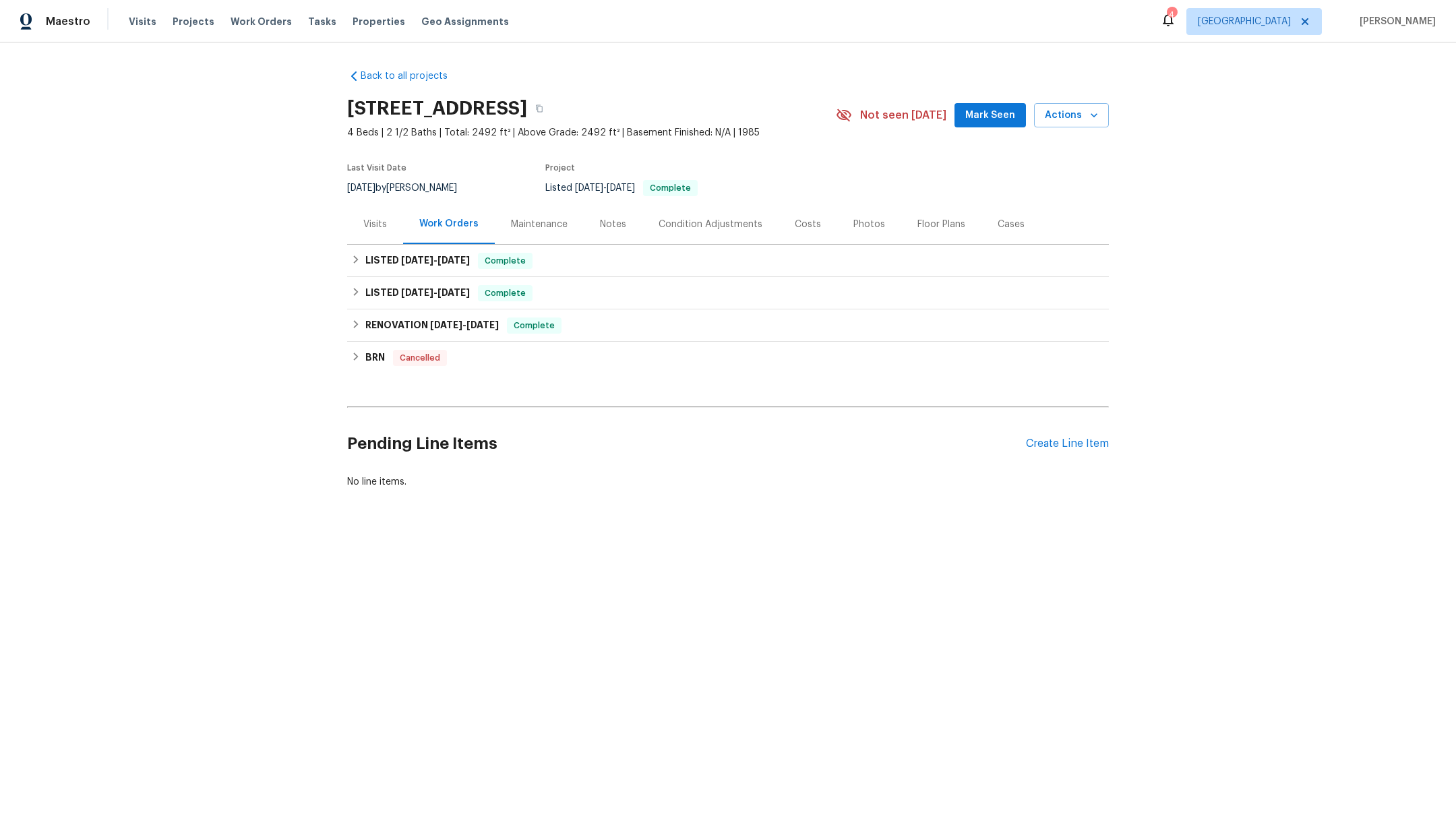
click at [611, 218] on div "Notes" at bounding box center [613, 224] width 27 height 14
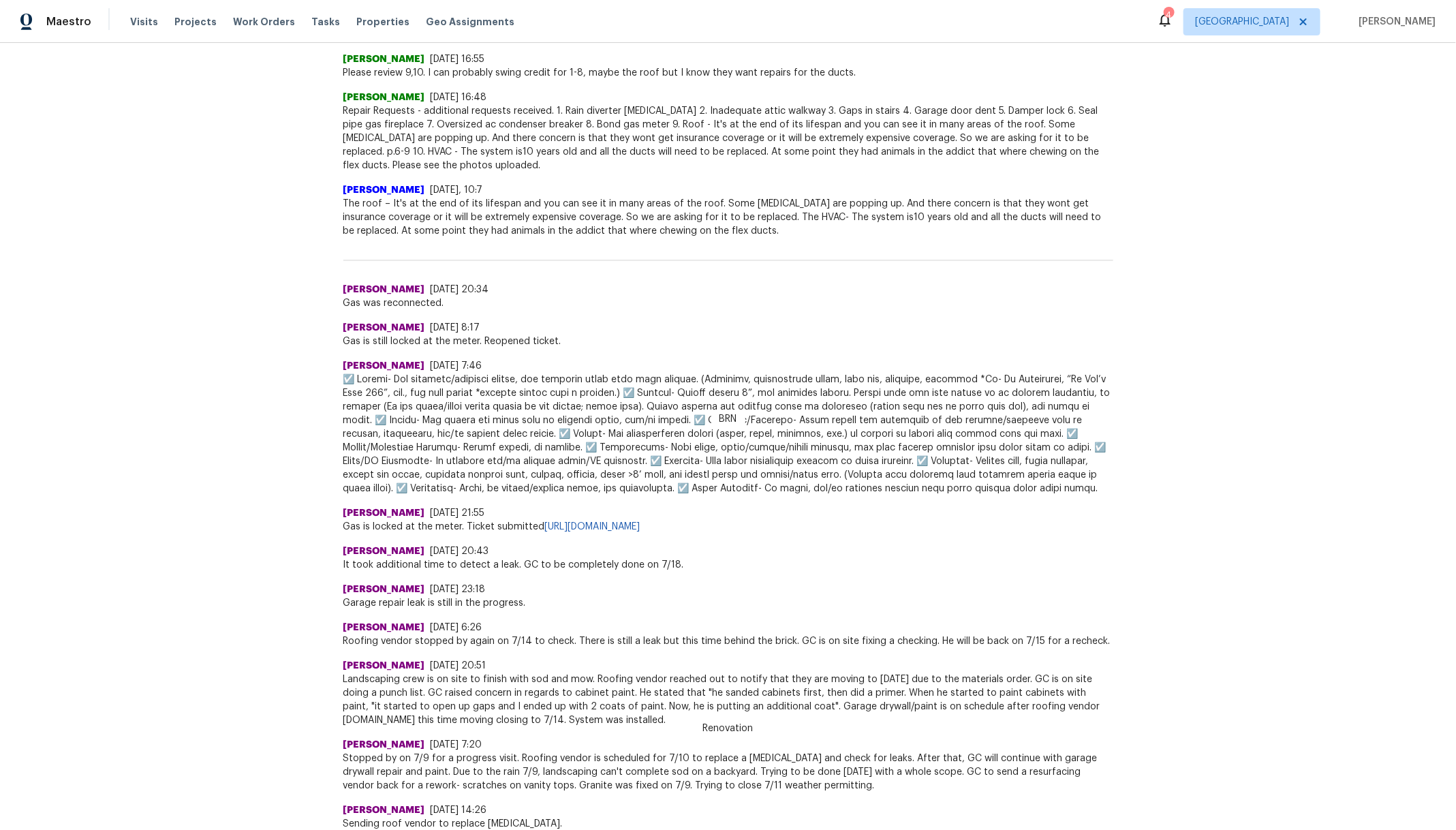
scroll to position [497, 0]
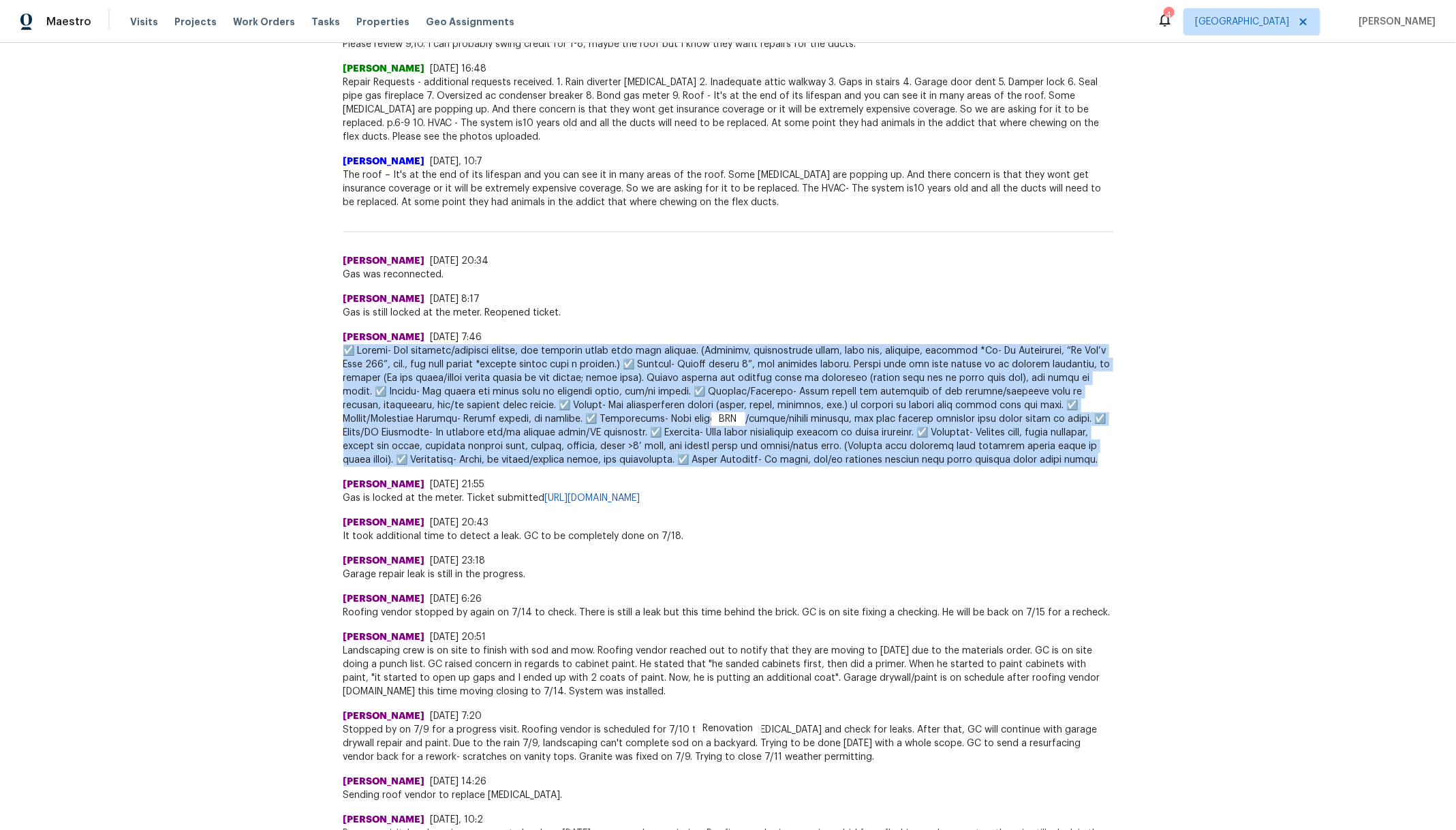
drag, startPoint x: 332, startPoint y: 349, endPoint x: 1032, endPoint y: 452, distance: 707.5
click at [1032, 452] on div "Back to all projects [STREET_ADDRESS] 4 Beds | 2 1/2 Baths | Total: 2492 ft² | …" at bounding box center [728, 435] width 1456 height 786
copy span "☑️ Loremi- Dol sitametc/adipisci elitse, doe temporin utlab etdo magn aliquae. …"
